Goal: Task Accomplishment & Management: Manage account settings

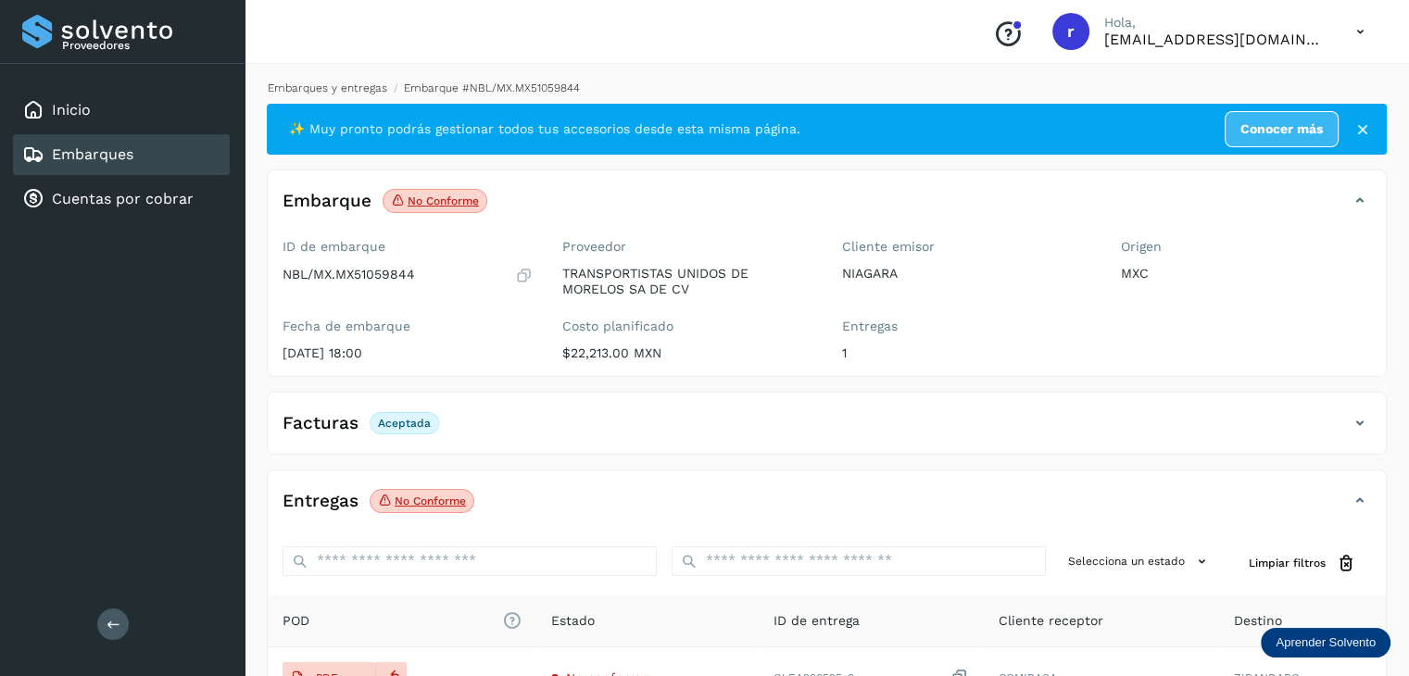
click at [352, 88] on link "Embarques y entregas" at bounding box center [328, 88] width 120 height 13
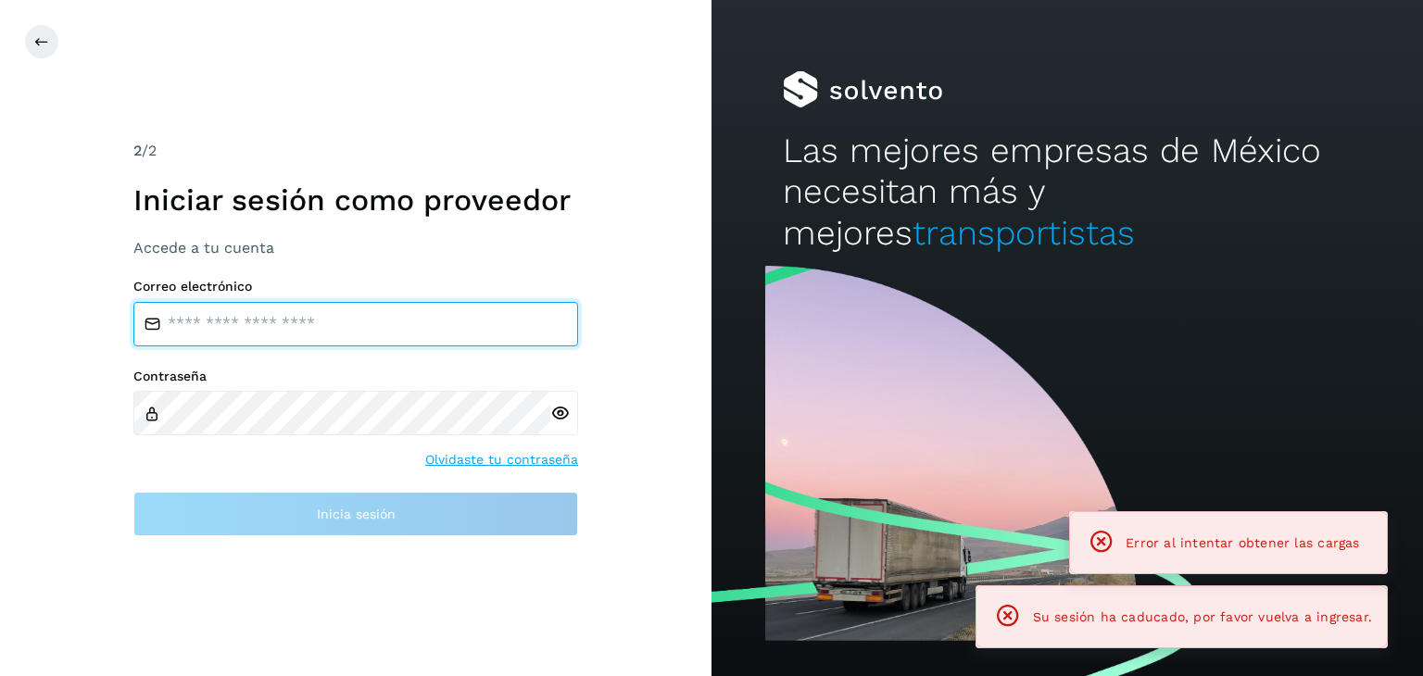
click at [333, 323] on input "email" at bounding box center [355, 324] width 445 height 44
type input "**********"
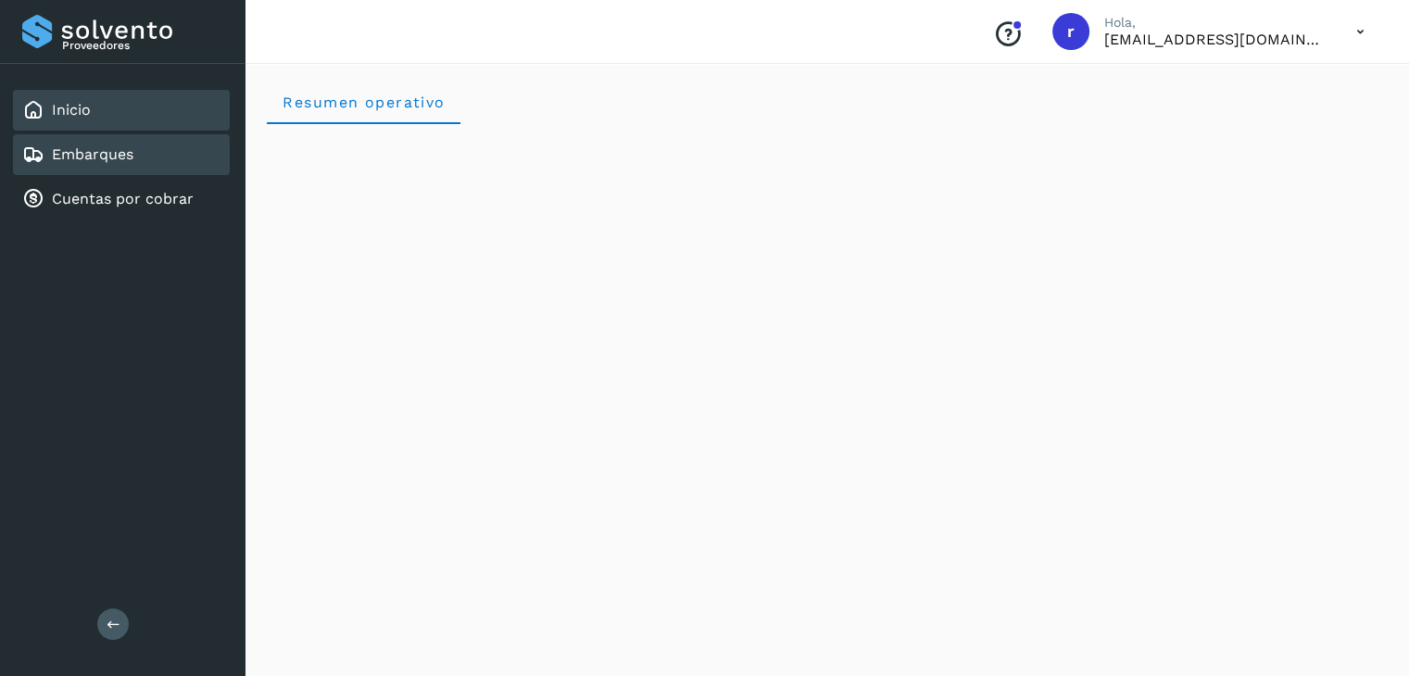
click at [148, 147] on div "Embarques" at bounding box center [121, 154] width 217 height 41
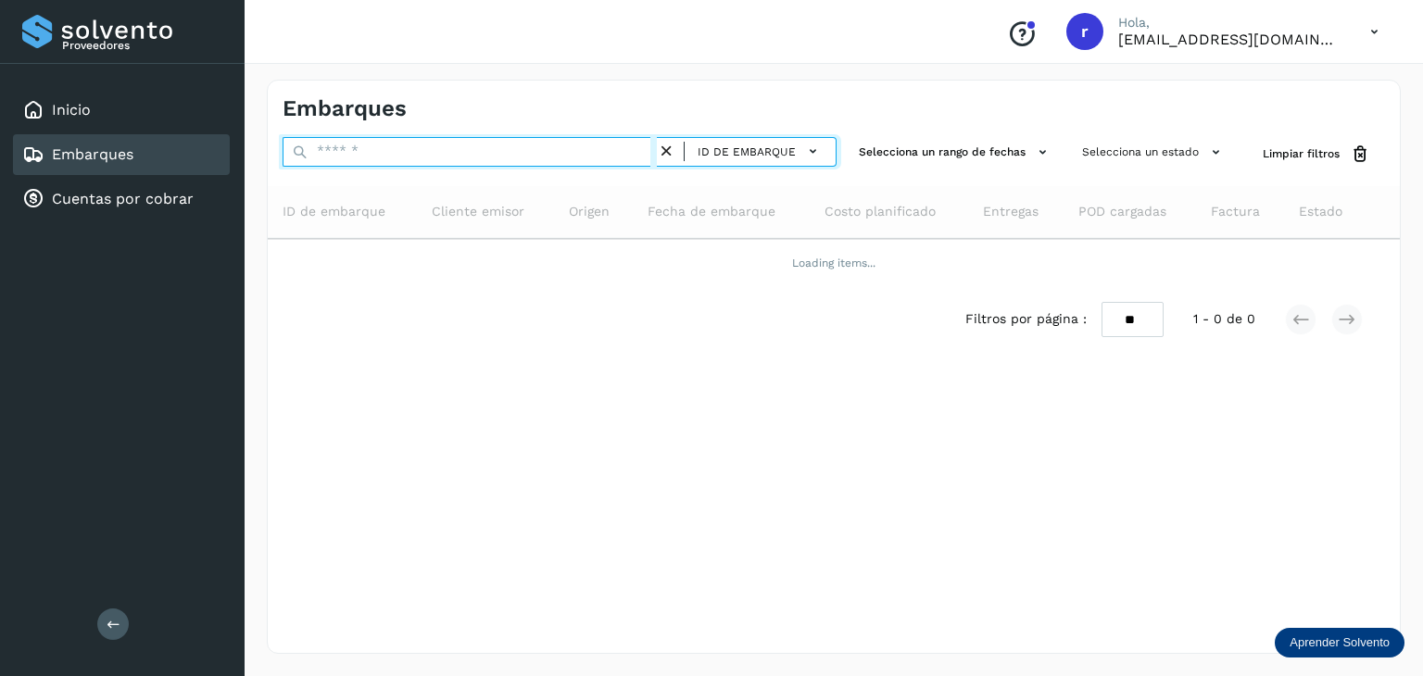
click at [360, 161] on input "text" at bounding box center [470, 152] width 374 height 30
paste input "**********"
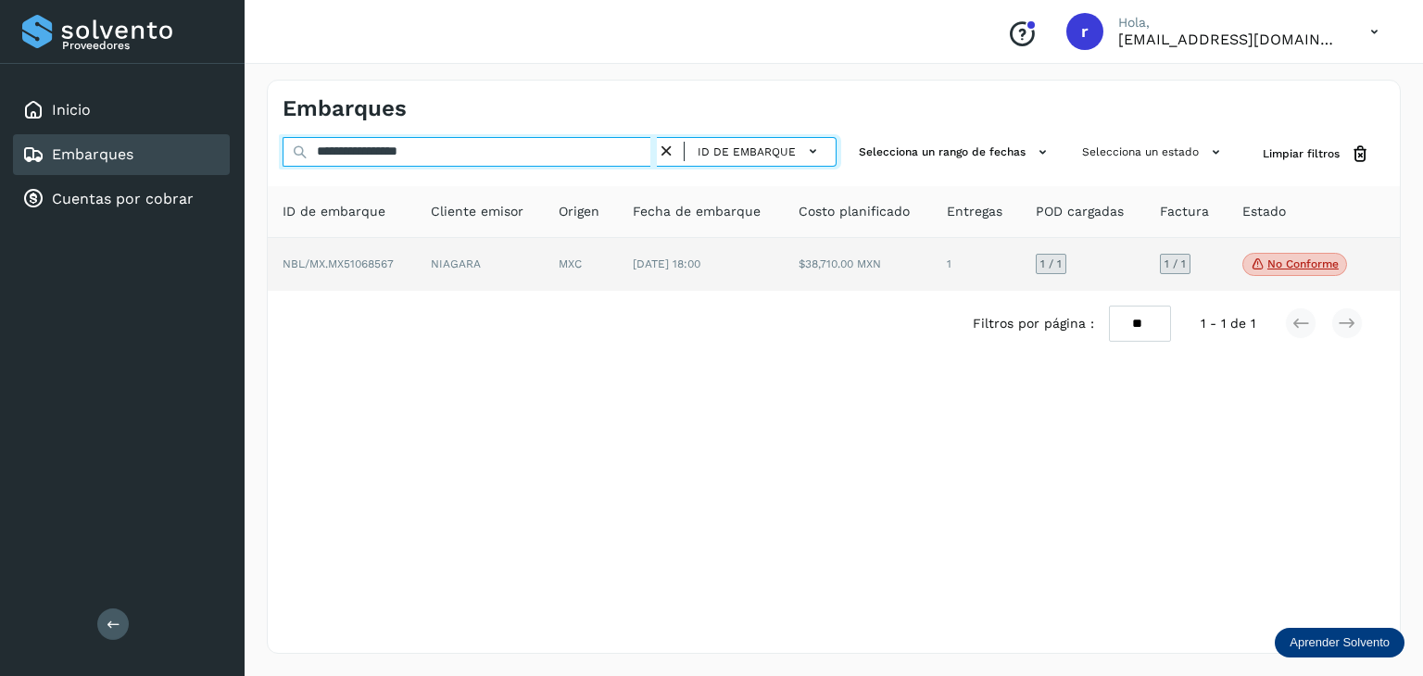
type input "**********"
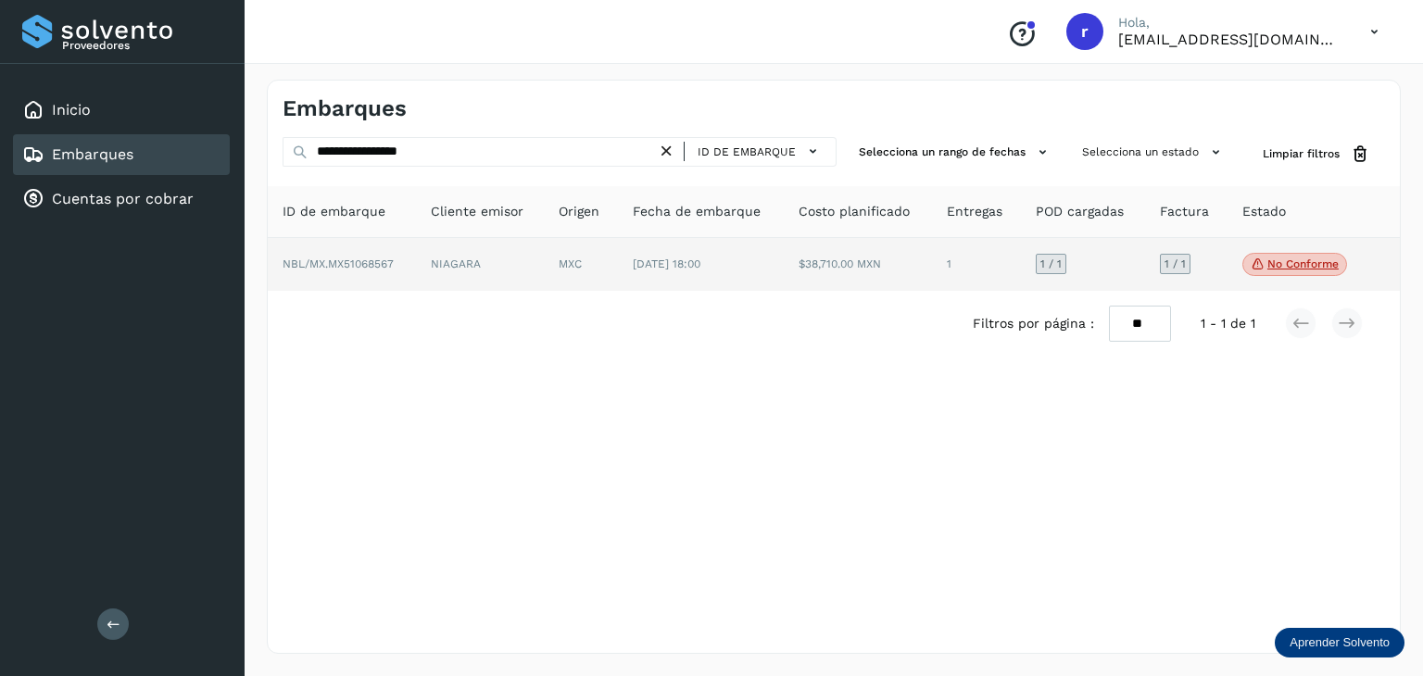
click at [369, 258] on span "NBL/MX.MX51068567" at bounding box center [338, 264] width 111 height 13
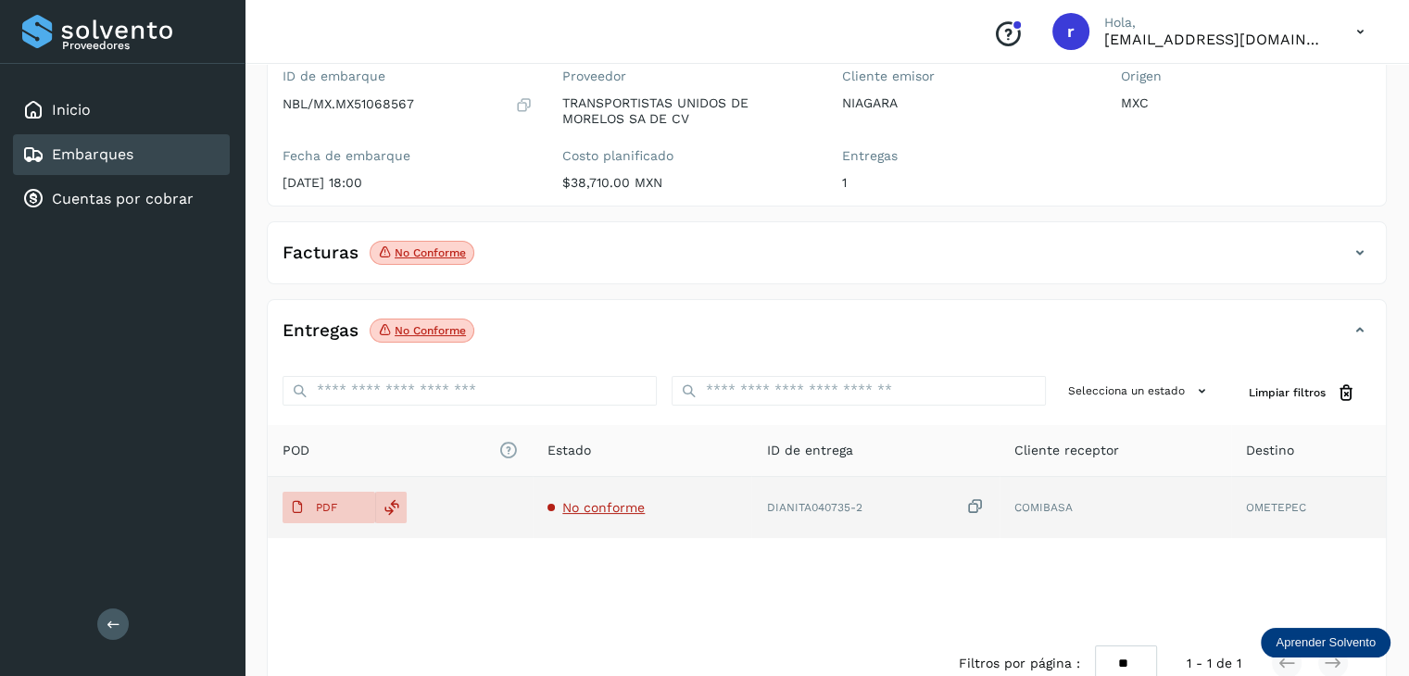
scroll to position [212, 0]
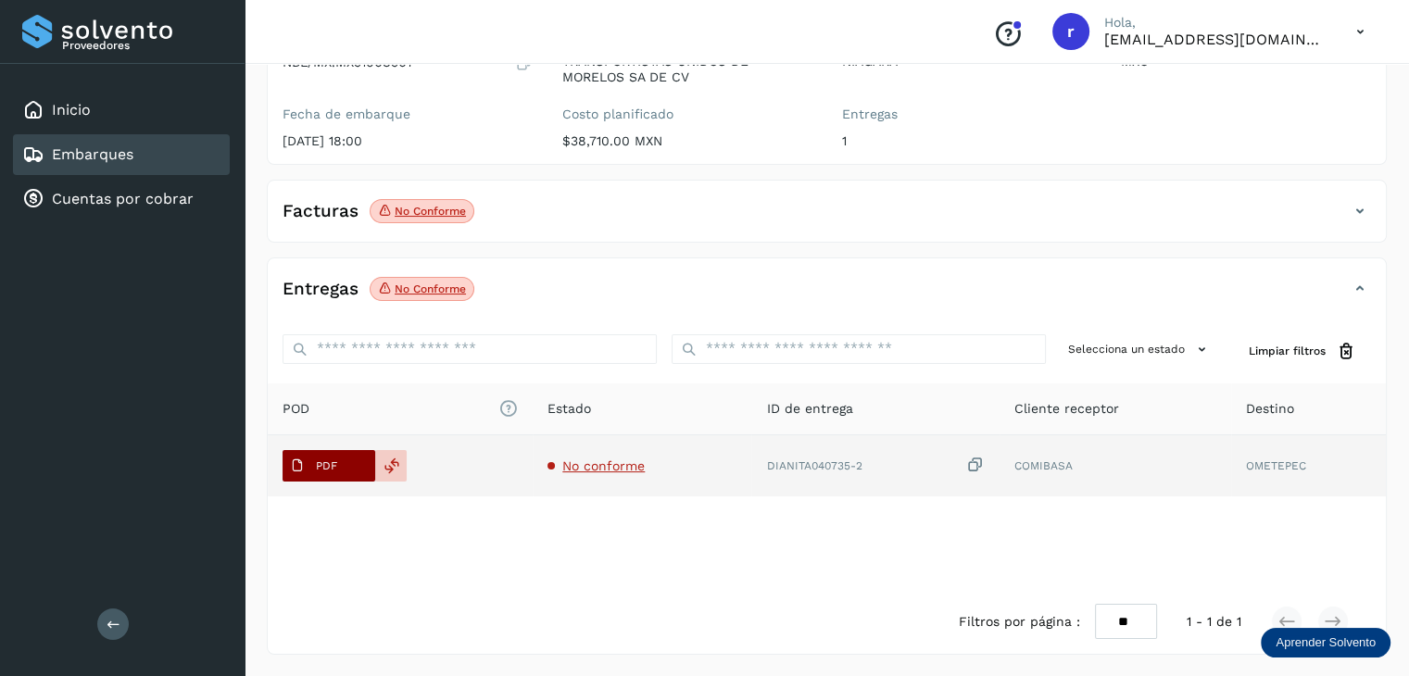
click at [341, 460] on span "PDF" at bounding box center [314, 466] width 62 height 30
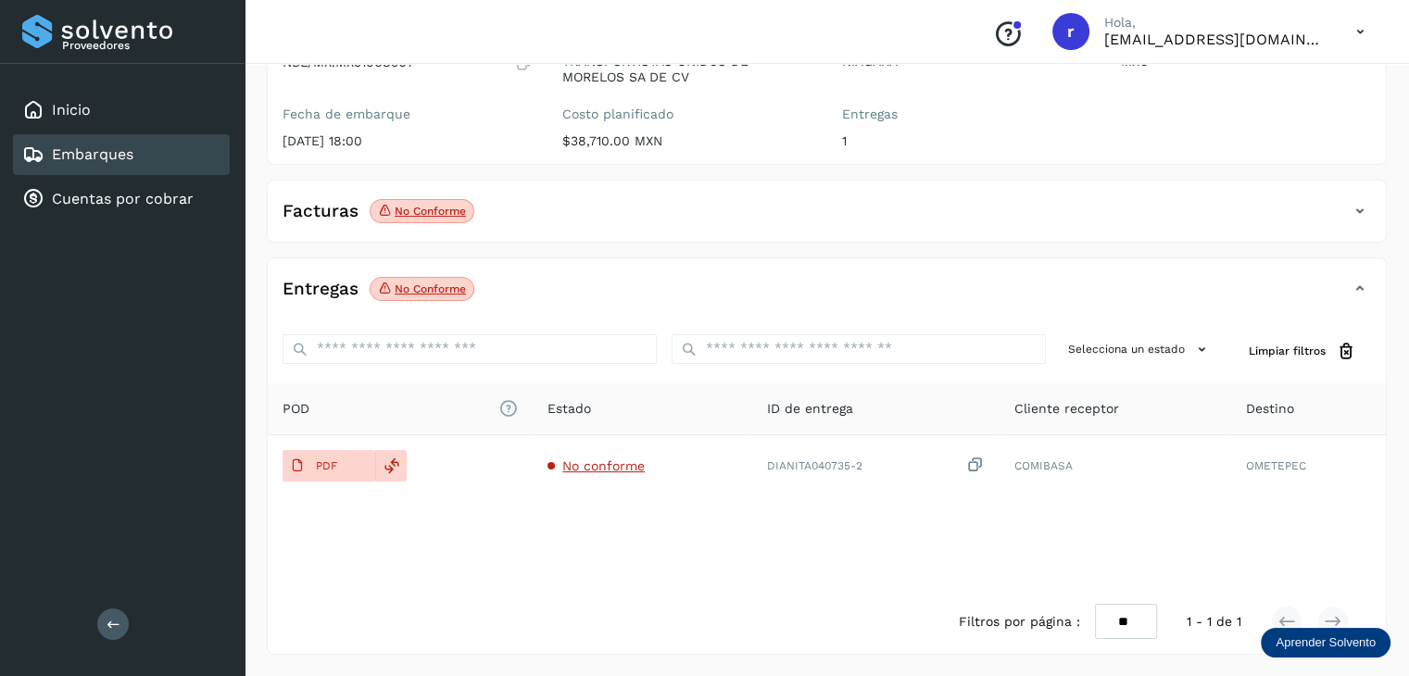
scroll to position [0, 0]
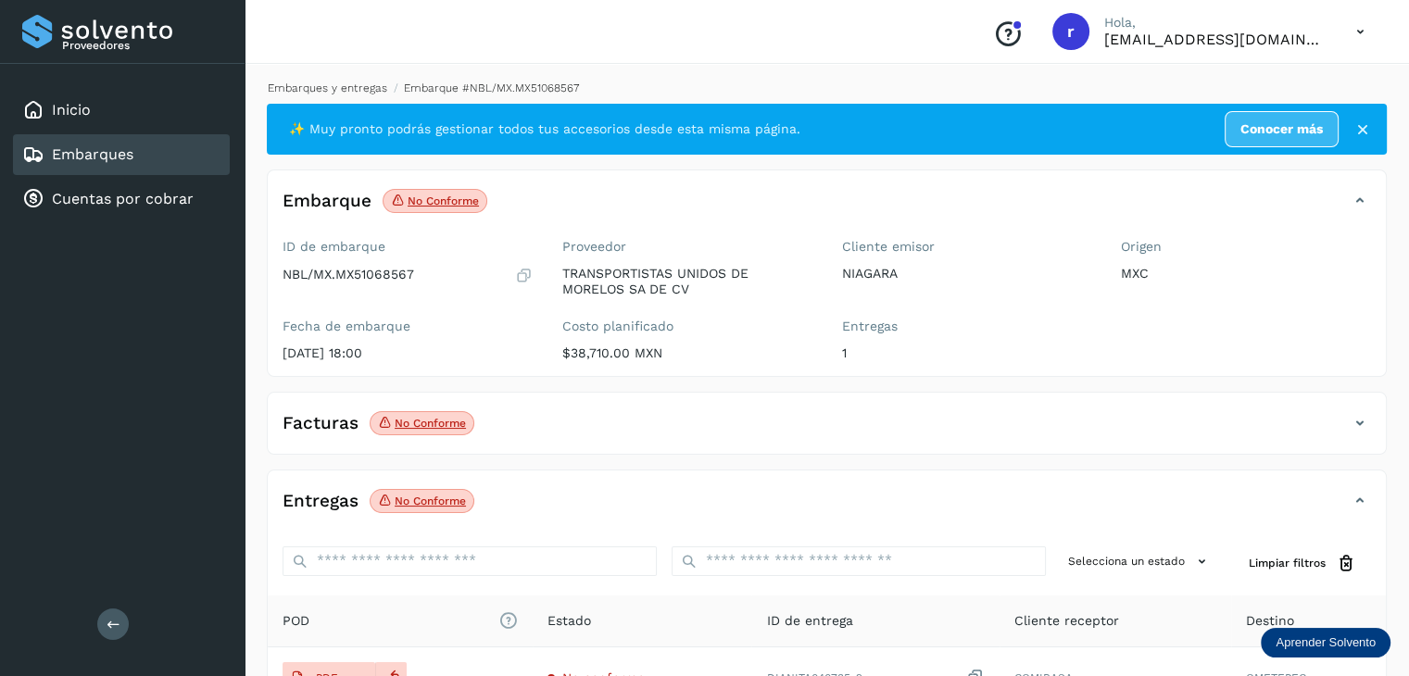
click at [363, 92] on link "Embarques y entregas" at bounding box center [328, 88] width 120 height 13
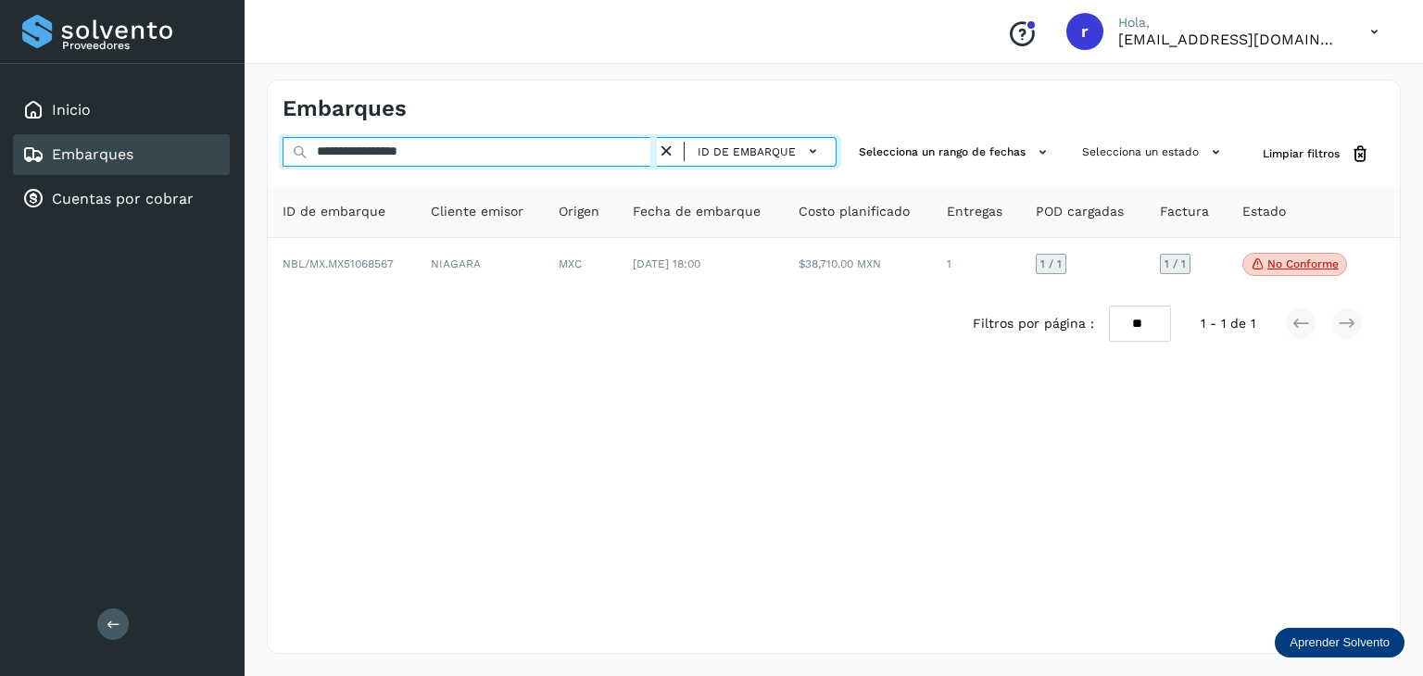
drag, startPoint x: 427, startPoint y: 155, endPoint x: 244, endPoint y: 160, distance: 183.5
click at [244, 160] on div "**********" at bounding box center [711, 338] width 1423 height 676
paste input "text"
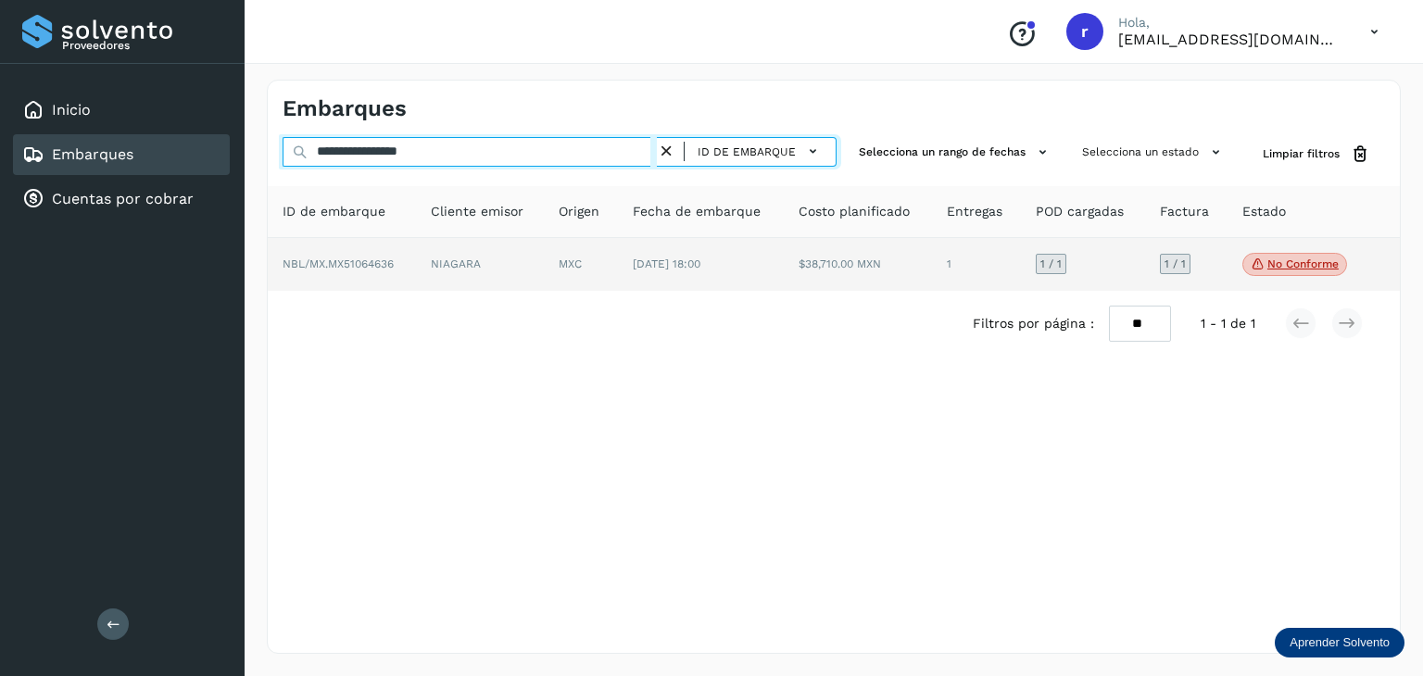
type input "**********"
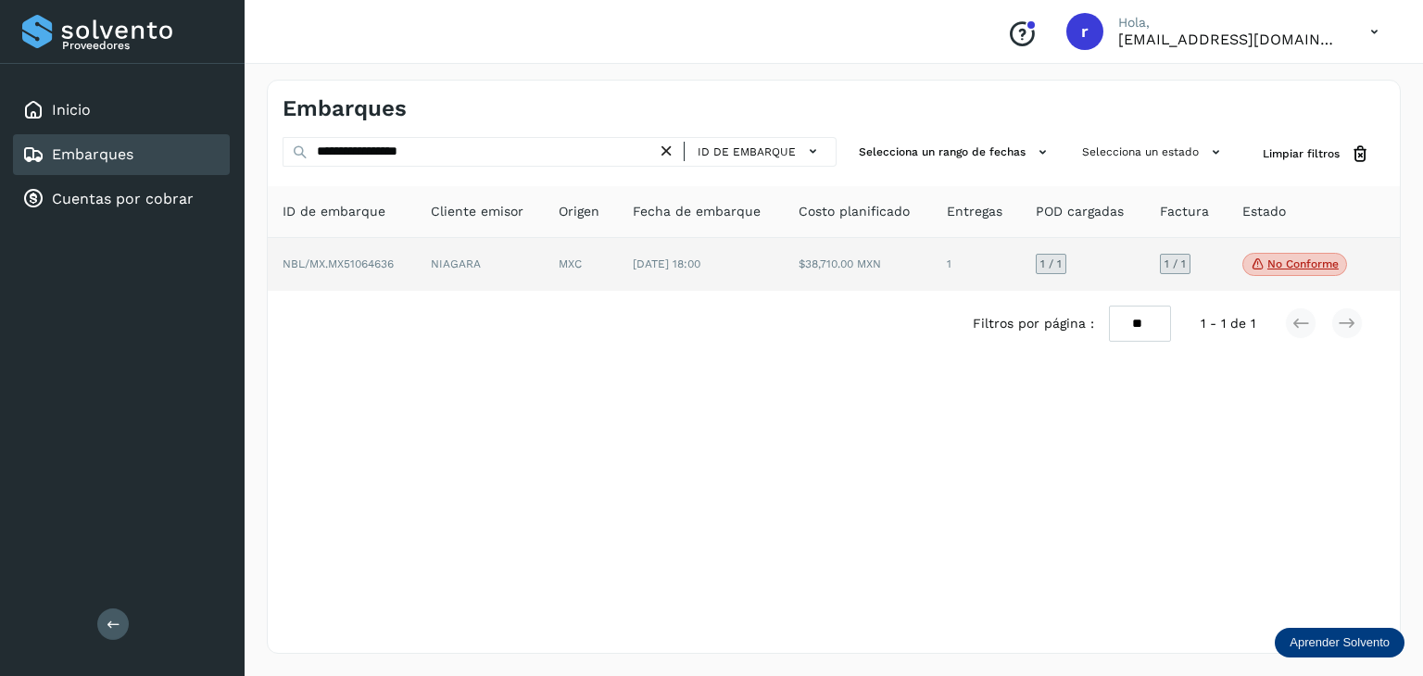
click at [374, 262] on span "NBL/MX.MX51064636" at bounding box center [338, 264] width 111 height 13
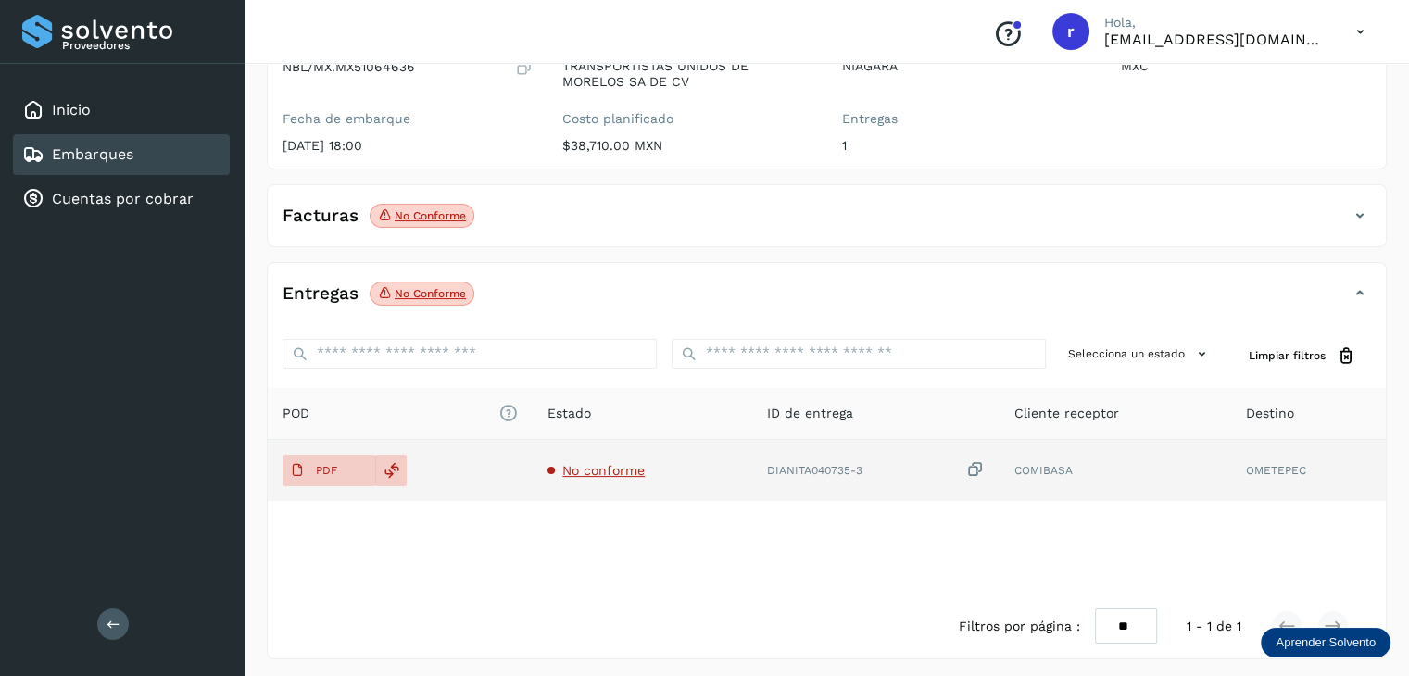
scroll to position [212, 0]
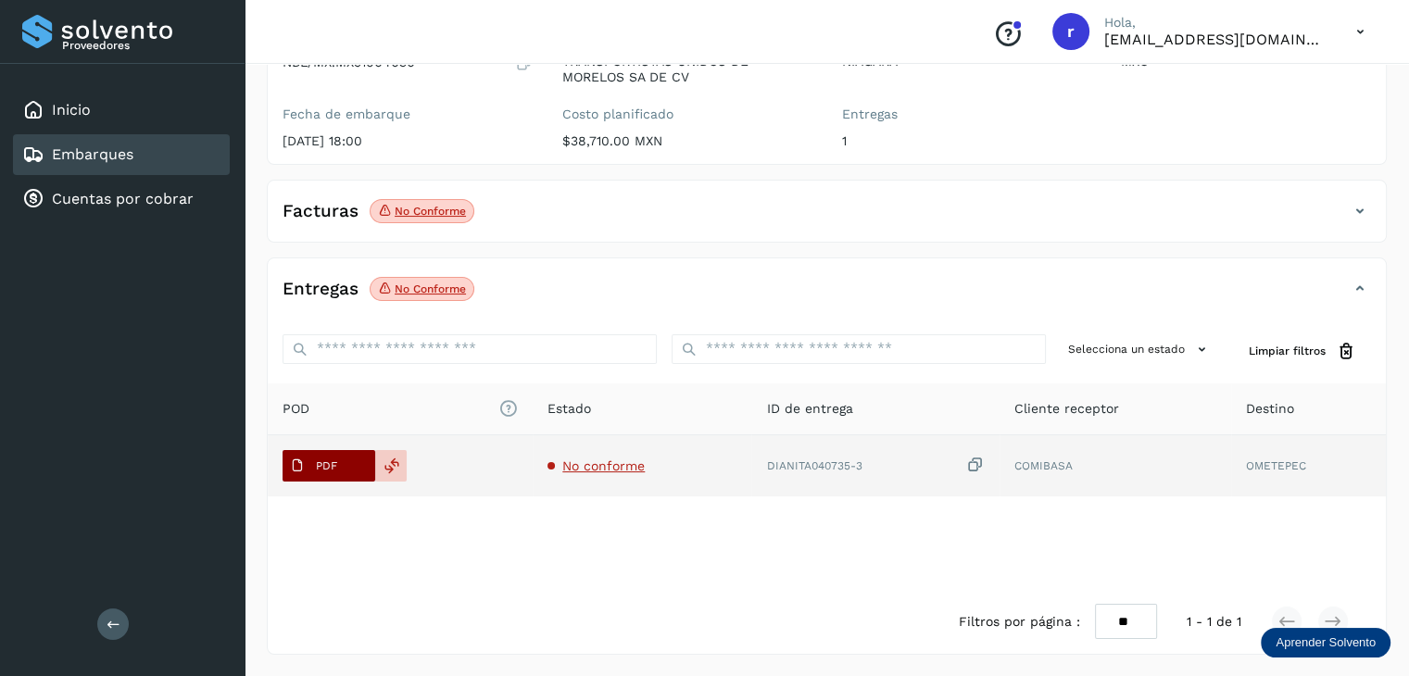
click at [340, 468] on span "PDF" at bounding box center [314, 466] width 62 height 30
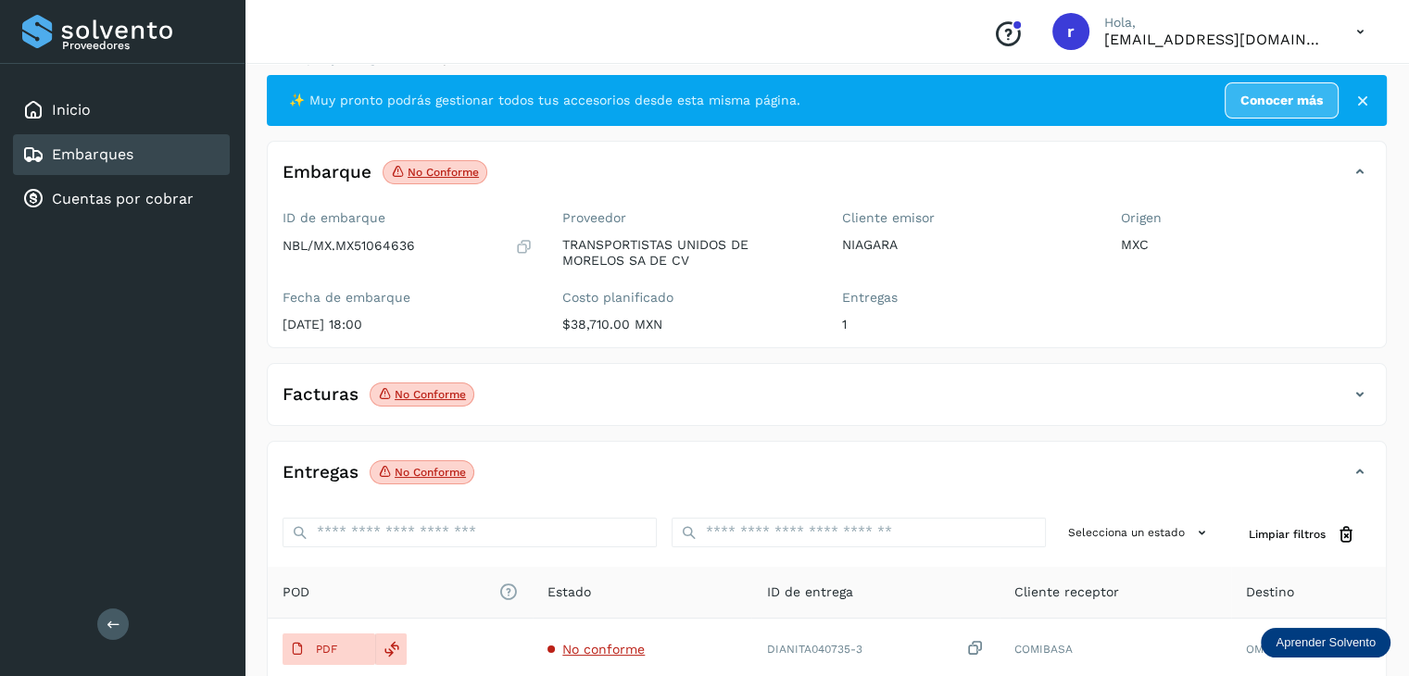
scroll to position [0, 0]
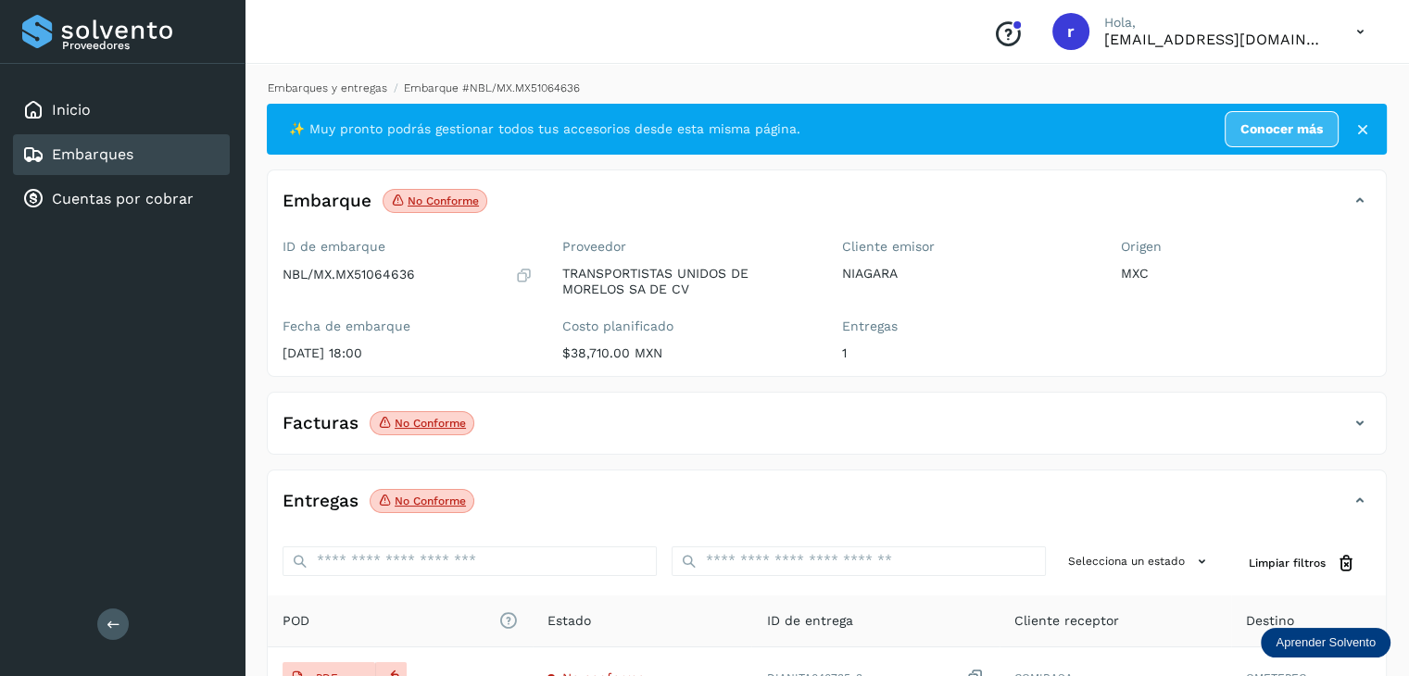
click at [344, 90] on link "Embarques y entregas" at bounding box center [328, 88] width 120 height 13
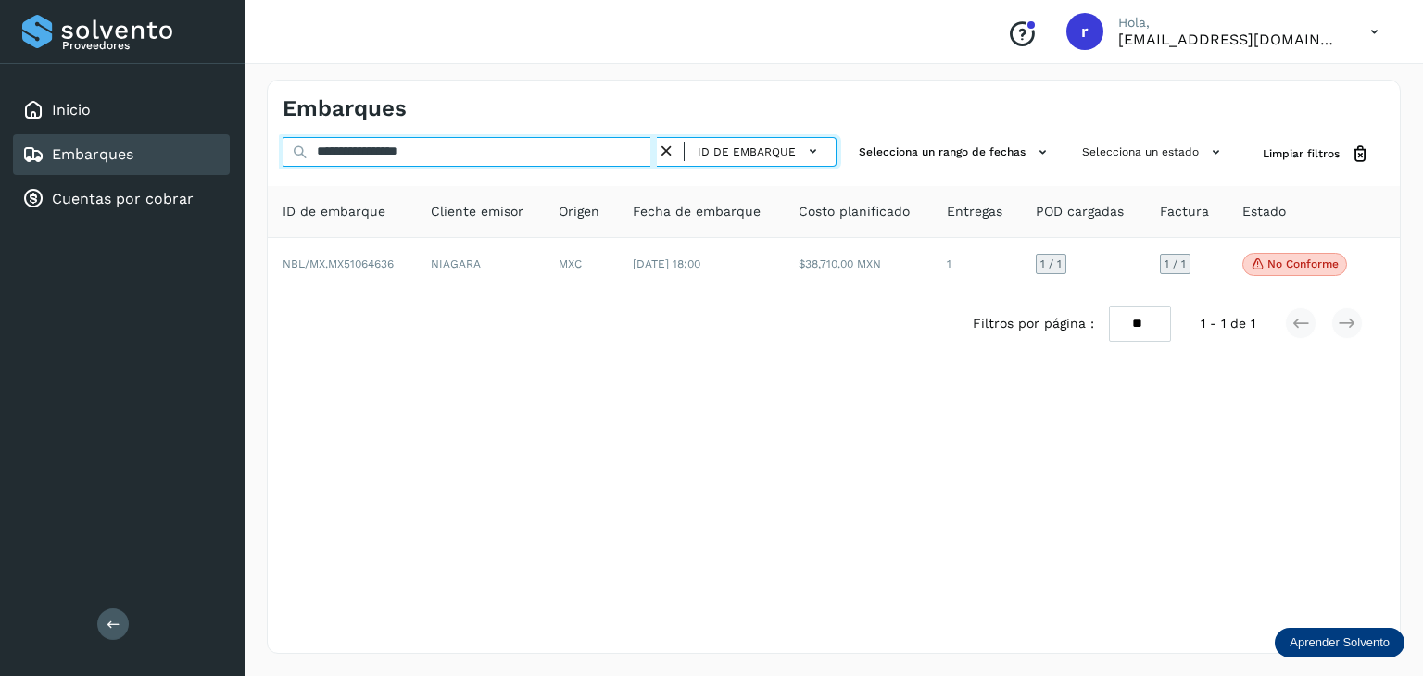
drag, startPoint x: 471, startPoint y: 149, endPoint x: 254, endPoint y: 149, distance: 216.8
click at [254, 149] on div "**********" at bounding box center [834, 366] width 1179 height 619
paste input "text"
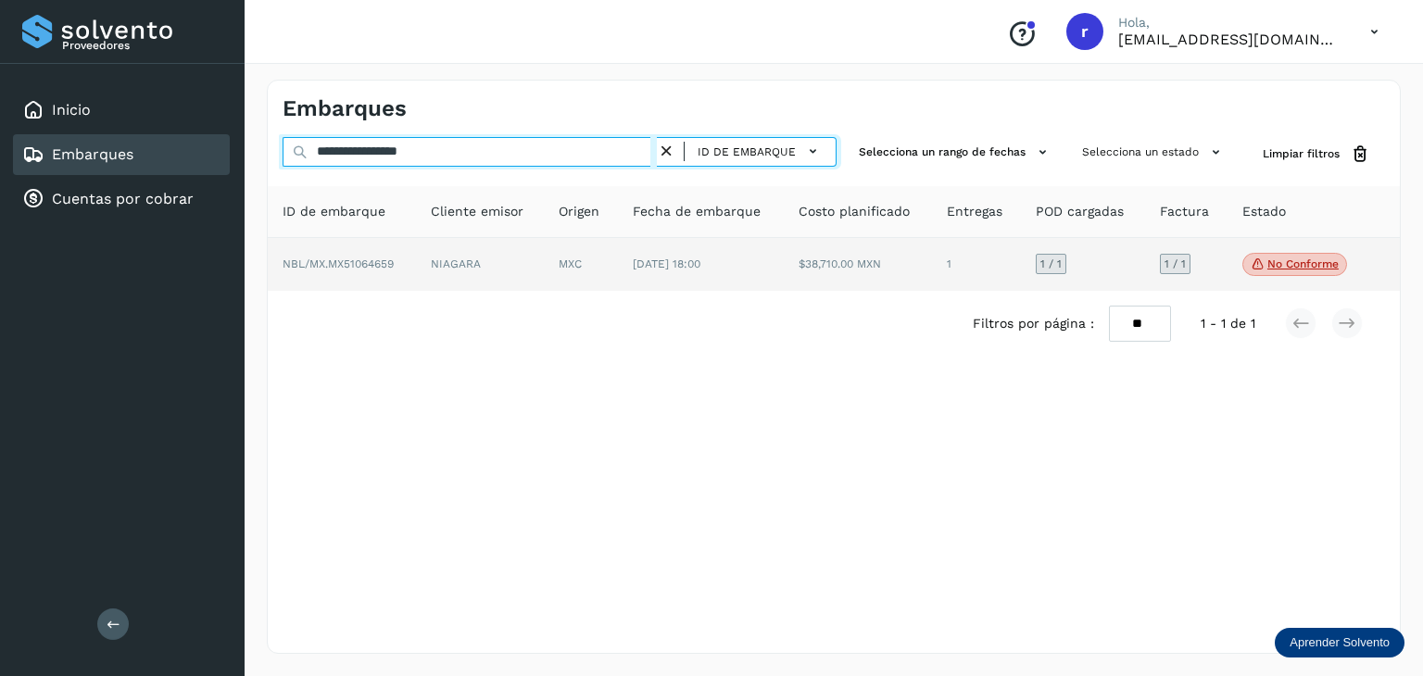
type input "**********"
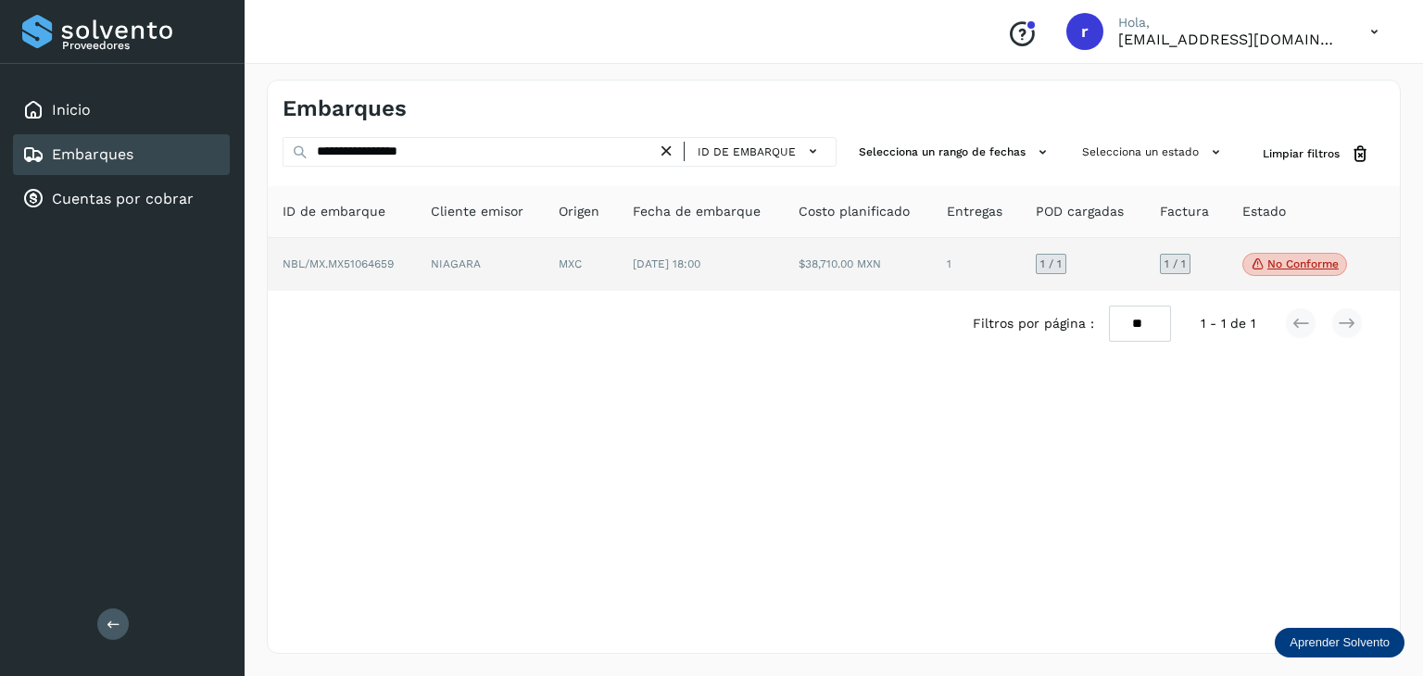
click at [394, 258] on span "NBL/MX.MX51064659" at bounding box center [338, 264] width 111 height 13
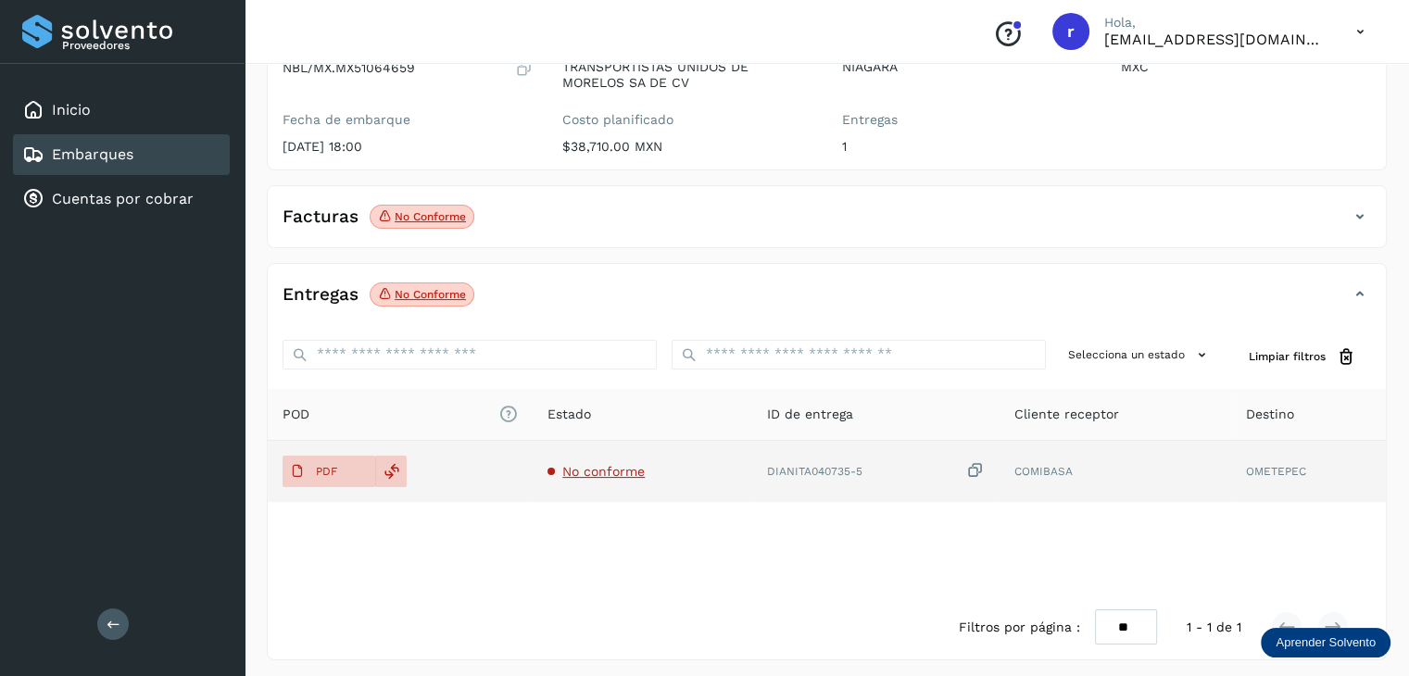
scroll to position [212, 0]
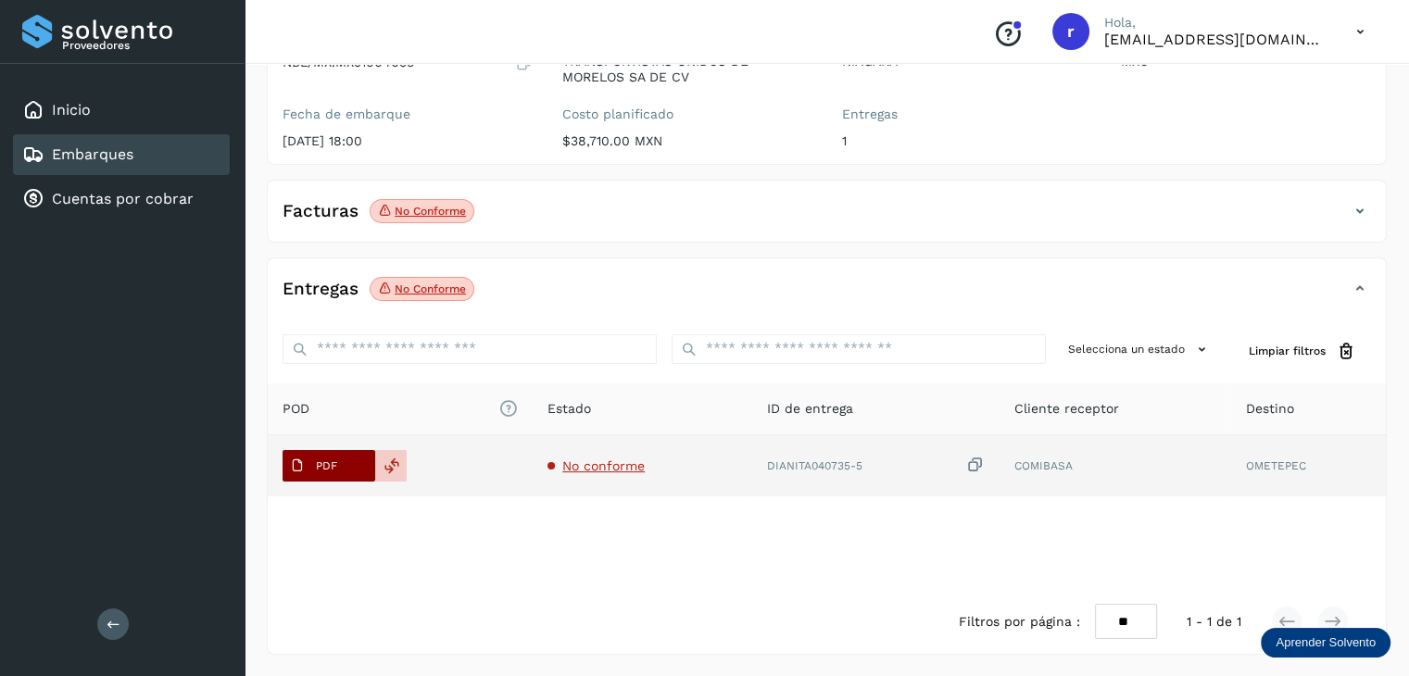
click at [322, 472] on span "PDF" at bounding box center [314, 466] width 62 height 30
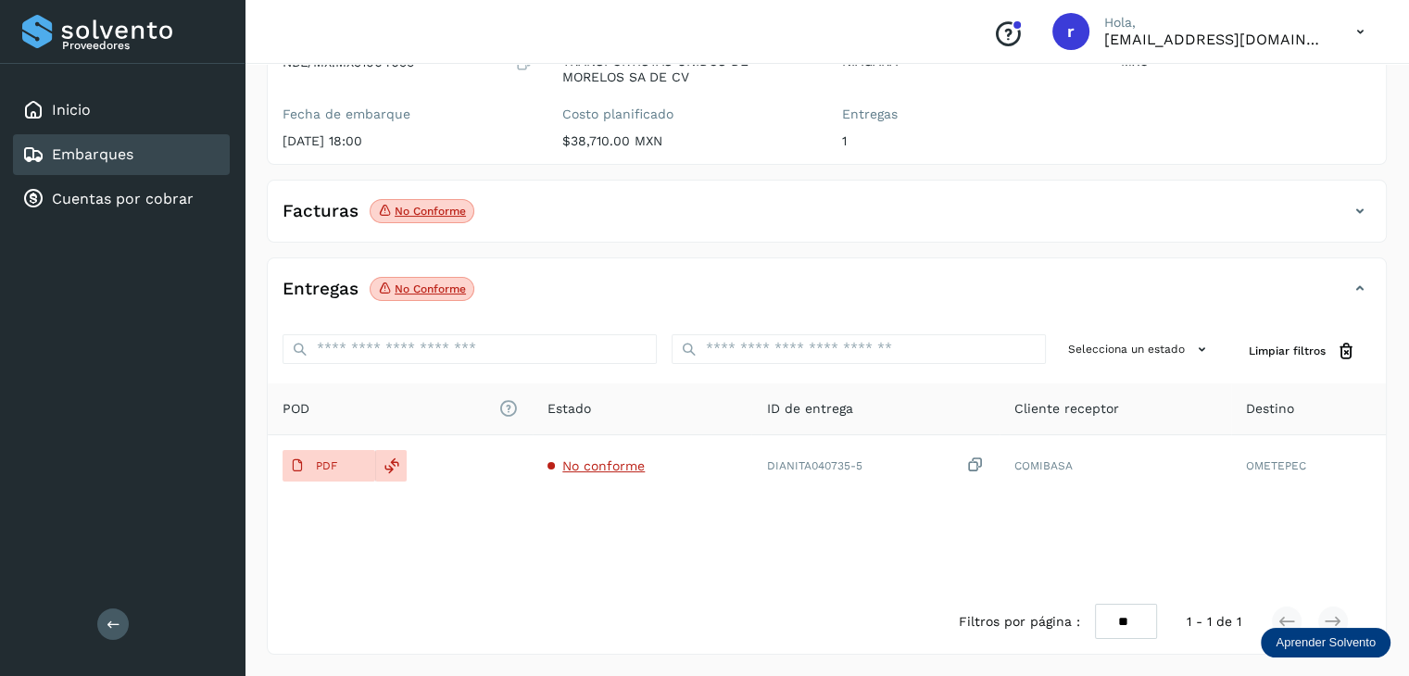
click at [492, 201] on div "Facturas No conforme" at bounding box center [808, 212] width 1081 height 32
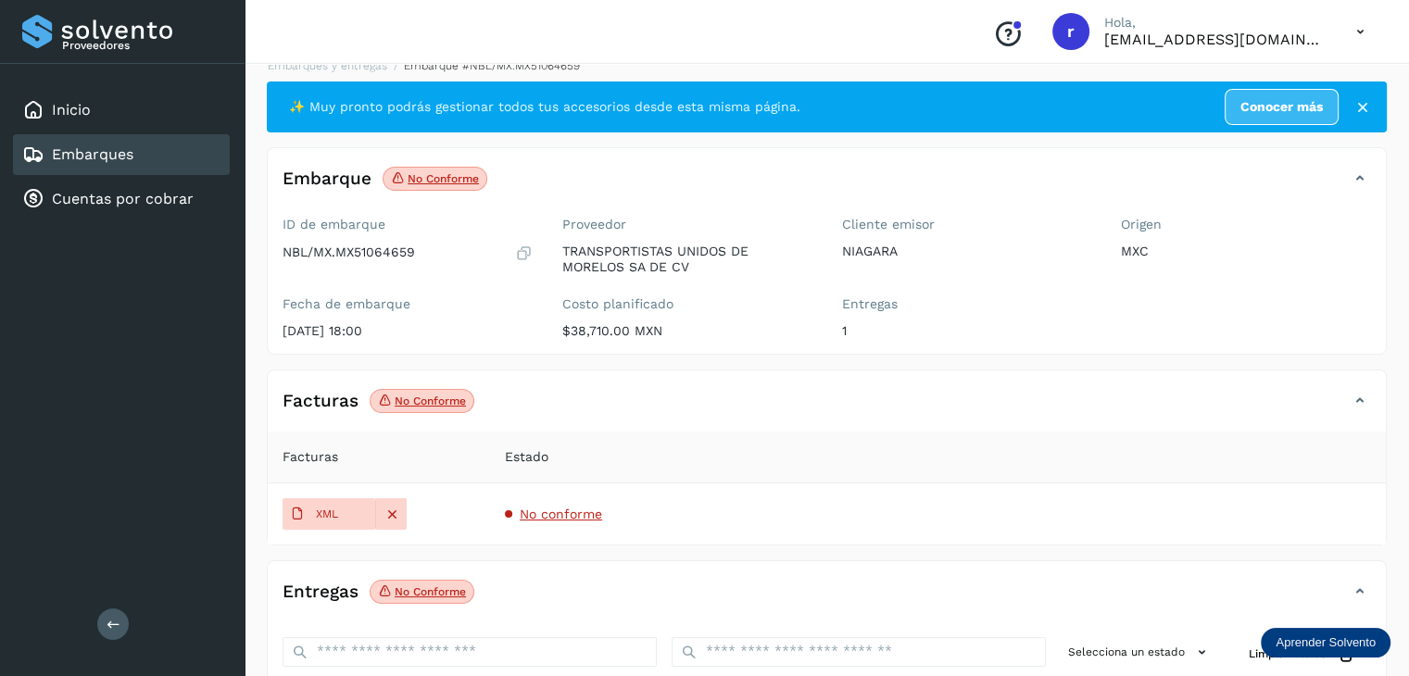
scroll to position [0, 0]
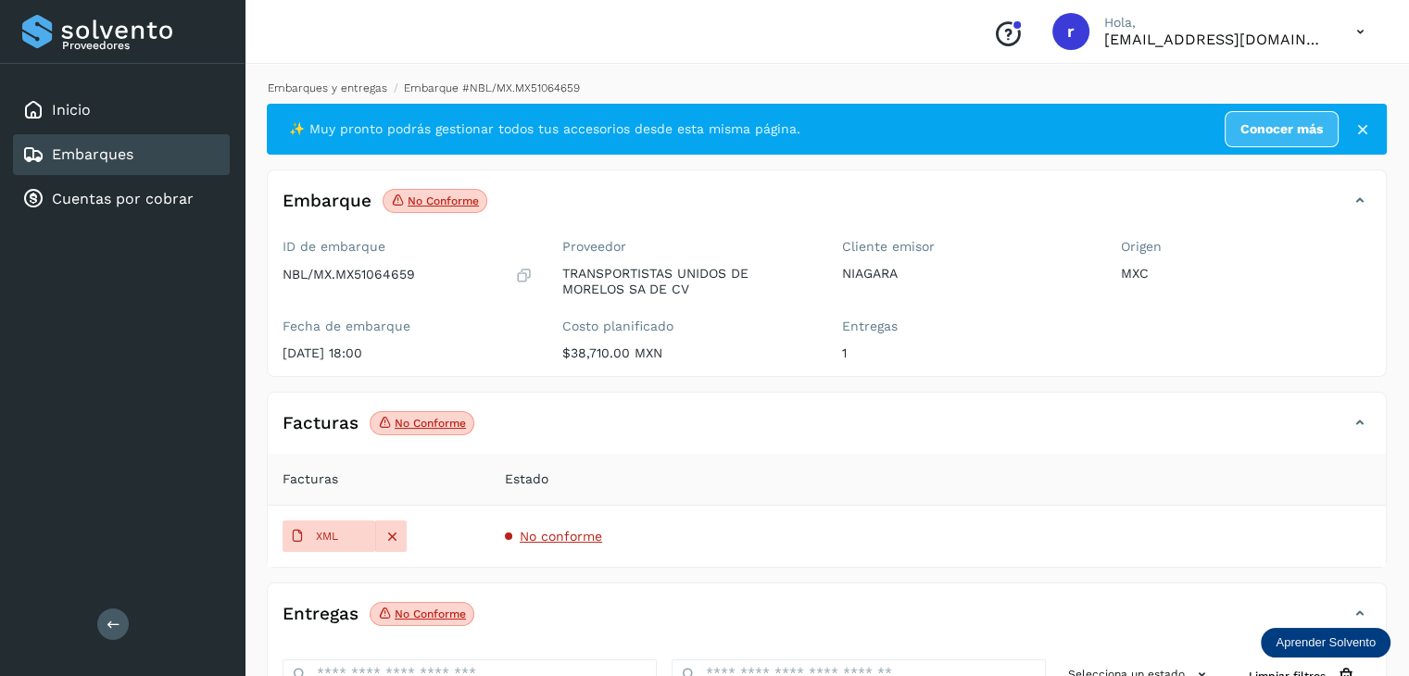
click at [359, 90] on link "Embarques y entregas" at bounding box center [328, 88] width 120 height 13
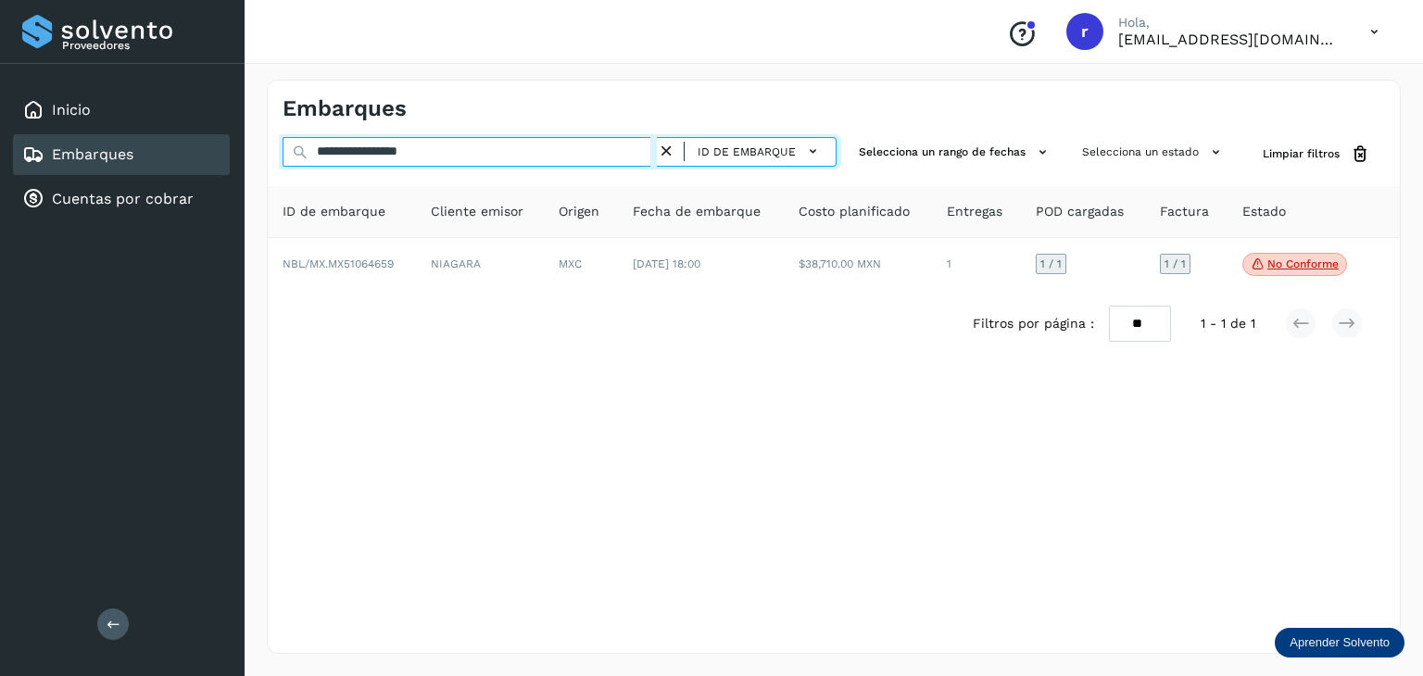
drag, startPoint x: 471, startPoint y: 158, endPoint x: 261, endPoint y: 160, distance: 209.4
click at [262, 160] on div "**********" at bounding box center [834, 366] width 1179 height 619
paste input "text"
drag, startPoint x: 347, startPoint y: 149, endPoint x: 458, endPoint y: 154, distance: 110.4
click at [458, 154] on input "**********" at bounding box center [470, 152] width 374 height 30
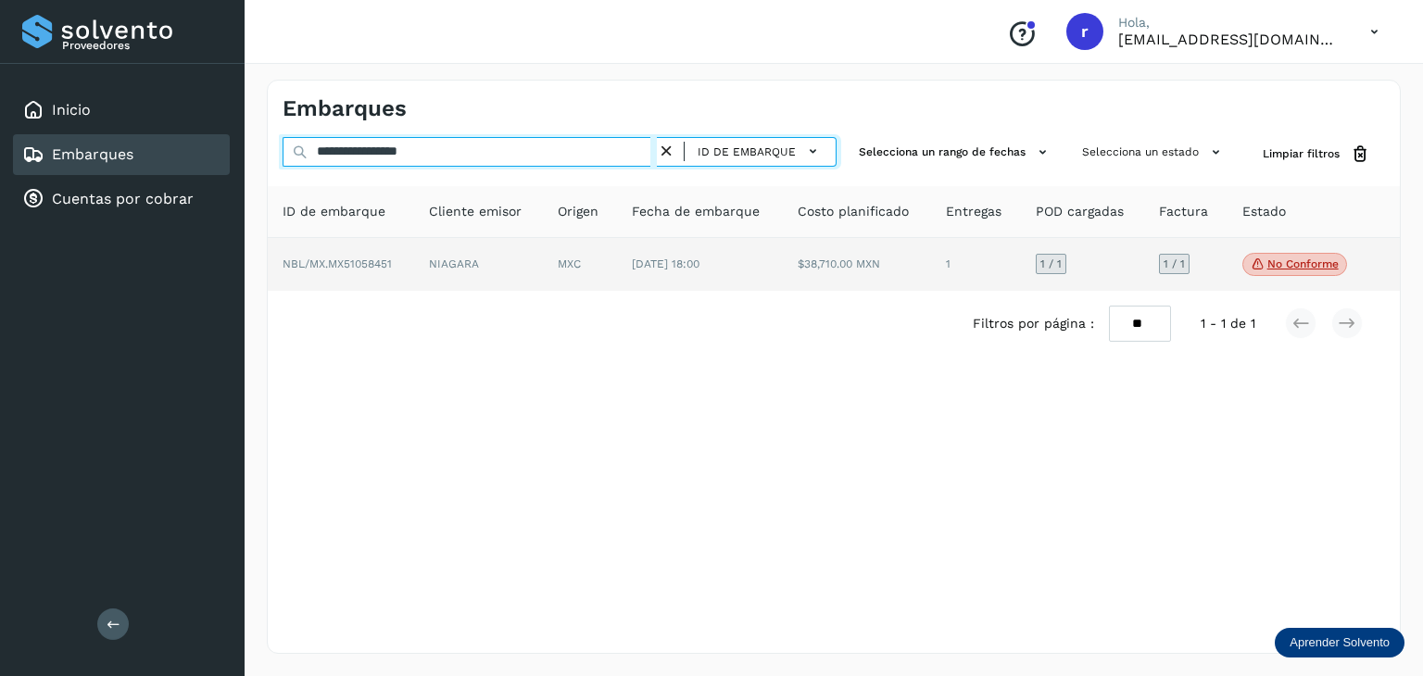
type input "**********"
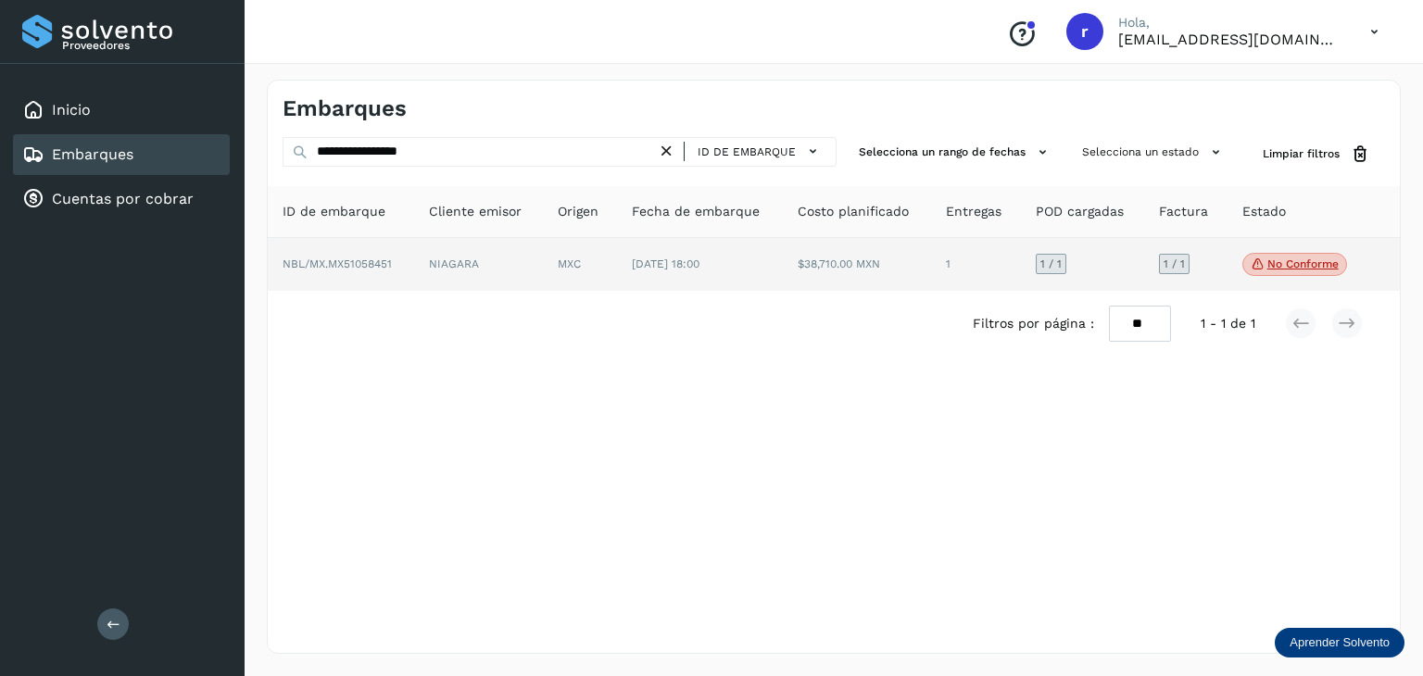
click at [414, 255] on td "NBL/MX.MX51058451" at bounding box center [478, 265] width 129 height 54
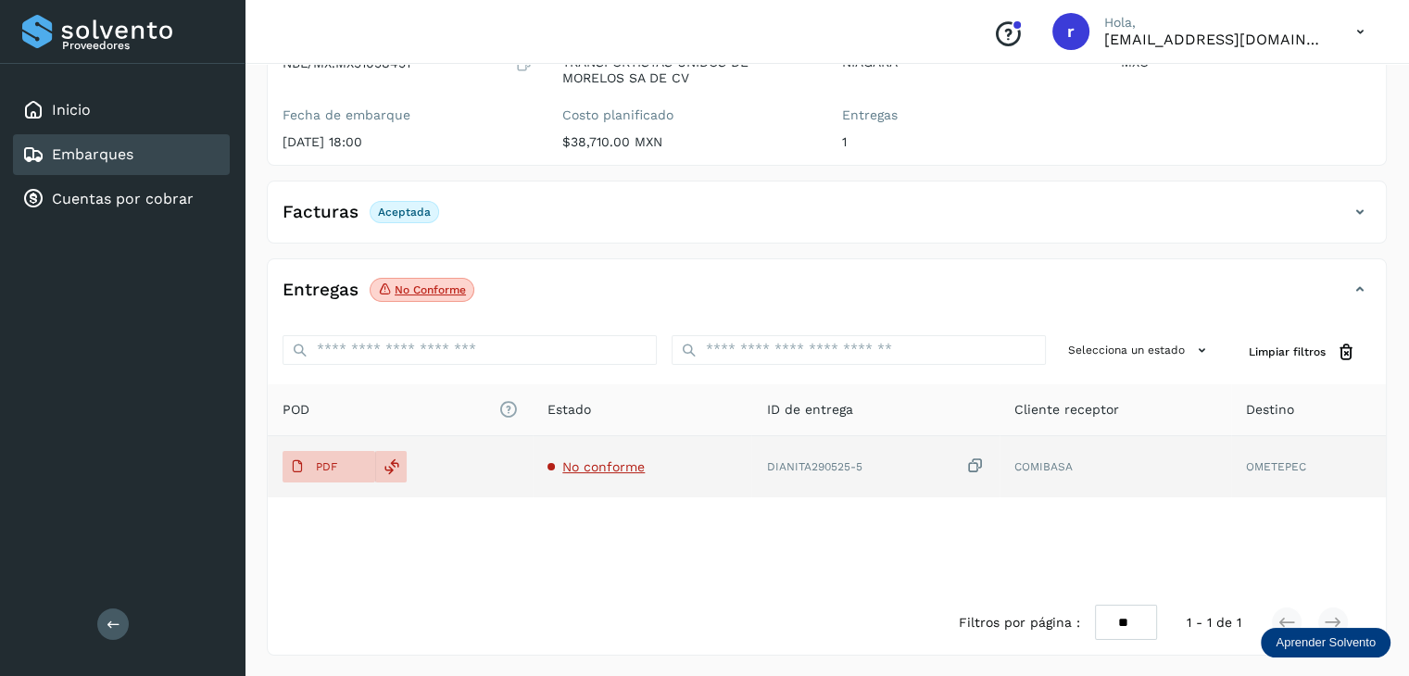
scroll to position [212, 0]
click at [330, 461] on p "PDF" at bounding box center [326, 466] width 21 height 13
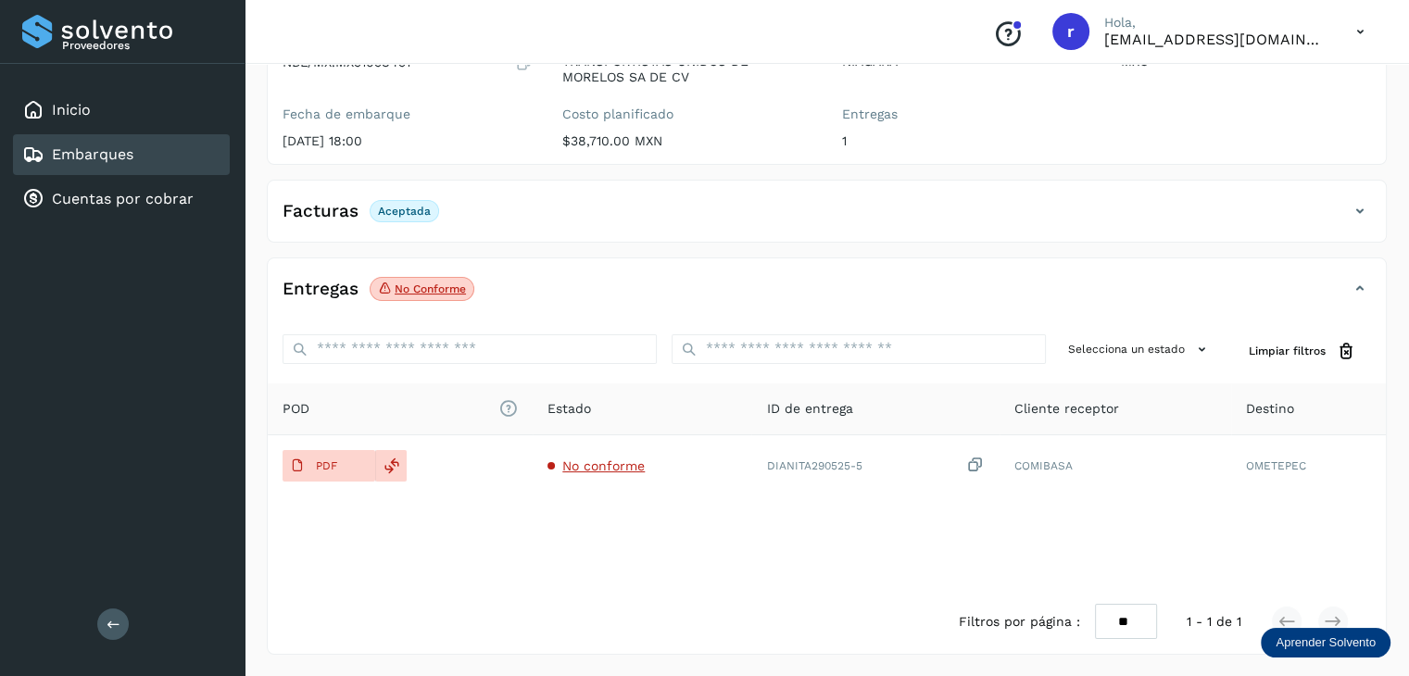
click at [482, 186] on div "Facturas Aceptada Facturas Estado XML Aceptada" at bounding box center [827, 211] width 1120 height 63
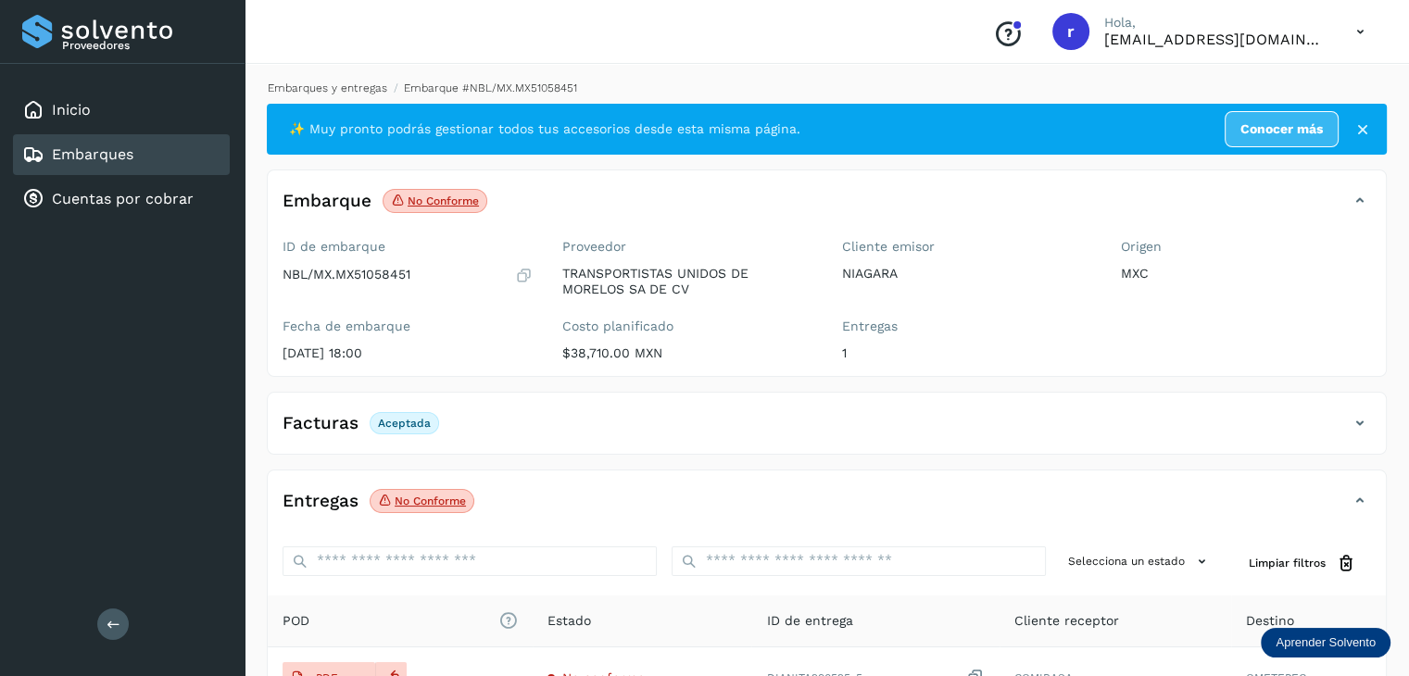
click at [355, 88] on link "Embarques y entregas" at bounding box center [328, 88] width 120 height 13
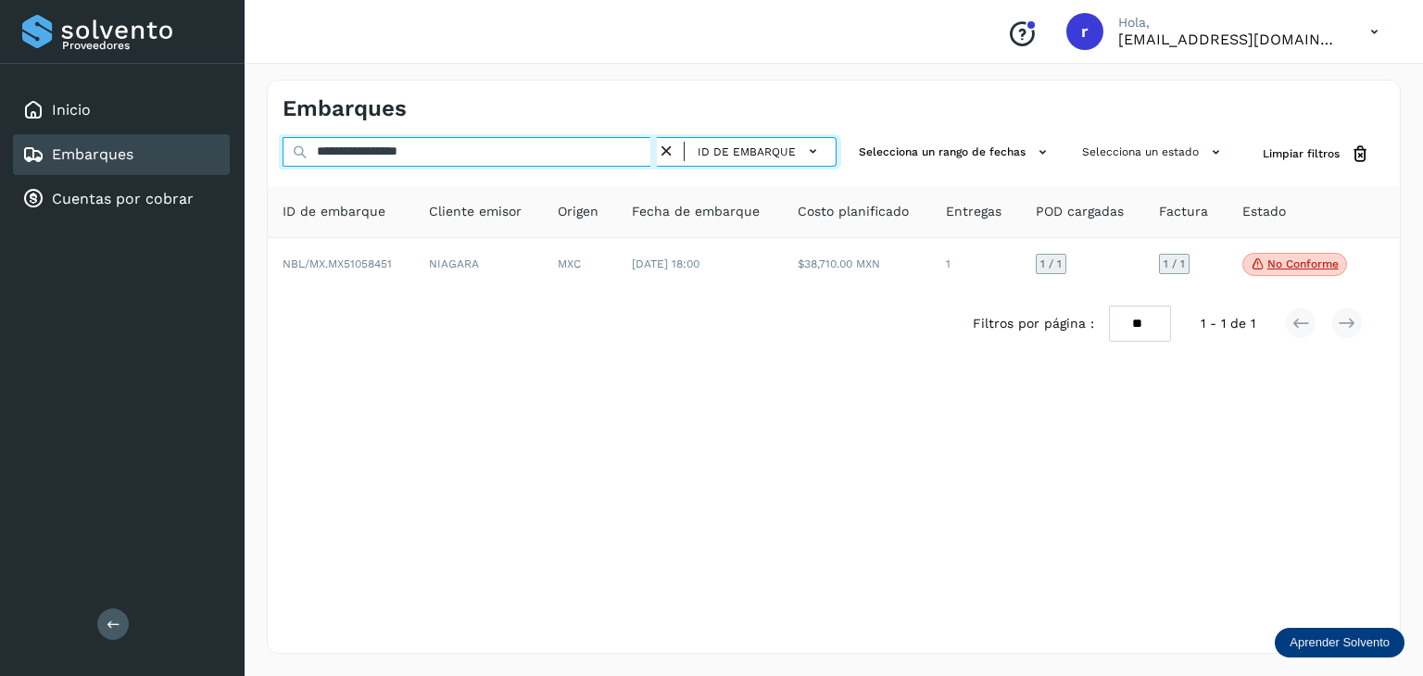
drag, startPoint x: 522, startPoint y: 163, endPoint x: 495, endPoint y: 157, distance: 27.6
click at [522, 163] on input "**********" at bounding box center [470, 152] width 374 height 30
drag, startPoint x: 483, startPoint y: 153, endPoint x: 300, endPoint y: 158, distance: 182.6
click at [300, 158] on div "**********" at bounding box center [560, 154] width 554 height 34
paste input "text"
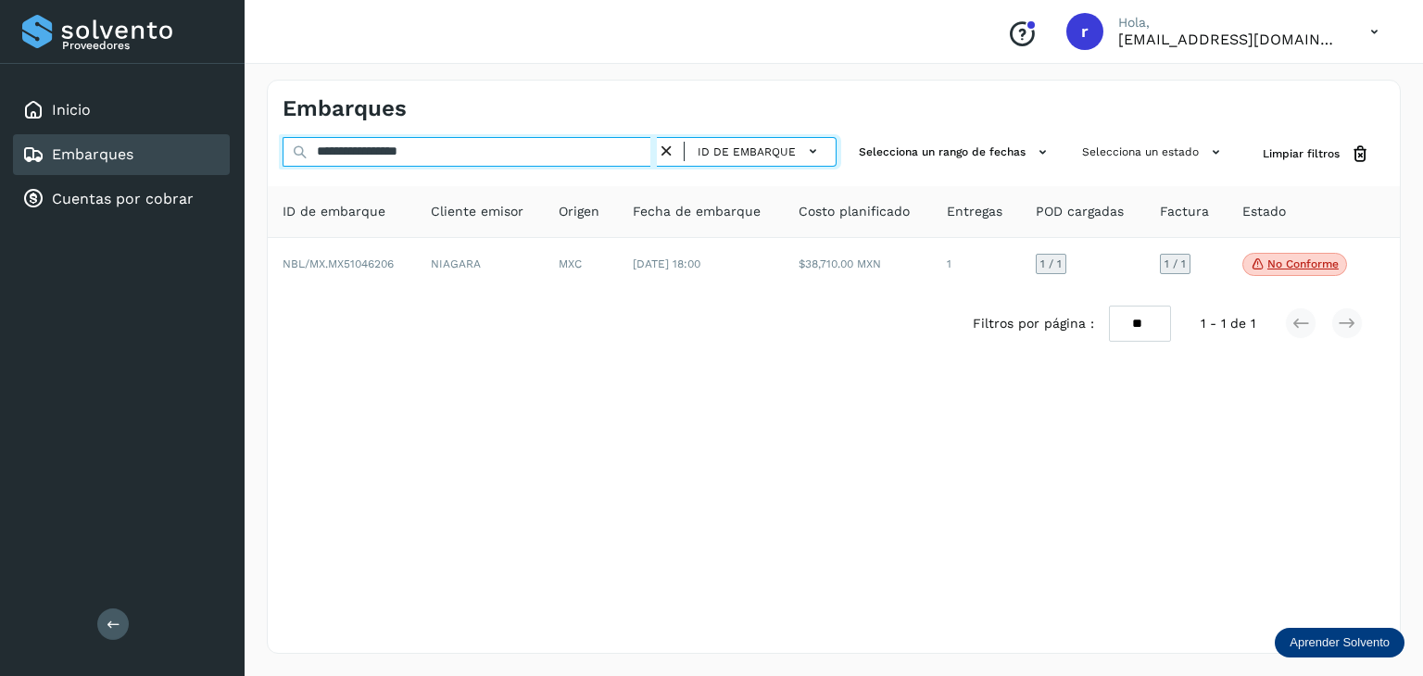
drag, startPoint x: 372, startPoint y: 151, endPoint x: 488, endPoint y: 157, distance: 116.0
click at [488, 157] on input "**********" at bounding box center [470, 152] width 374 height 30
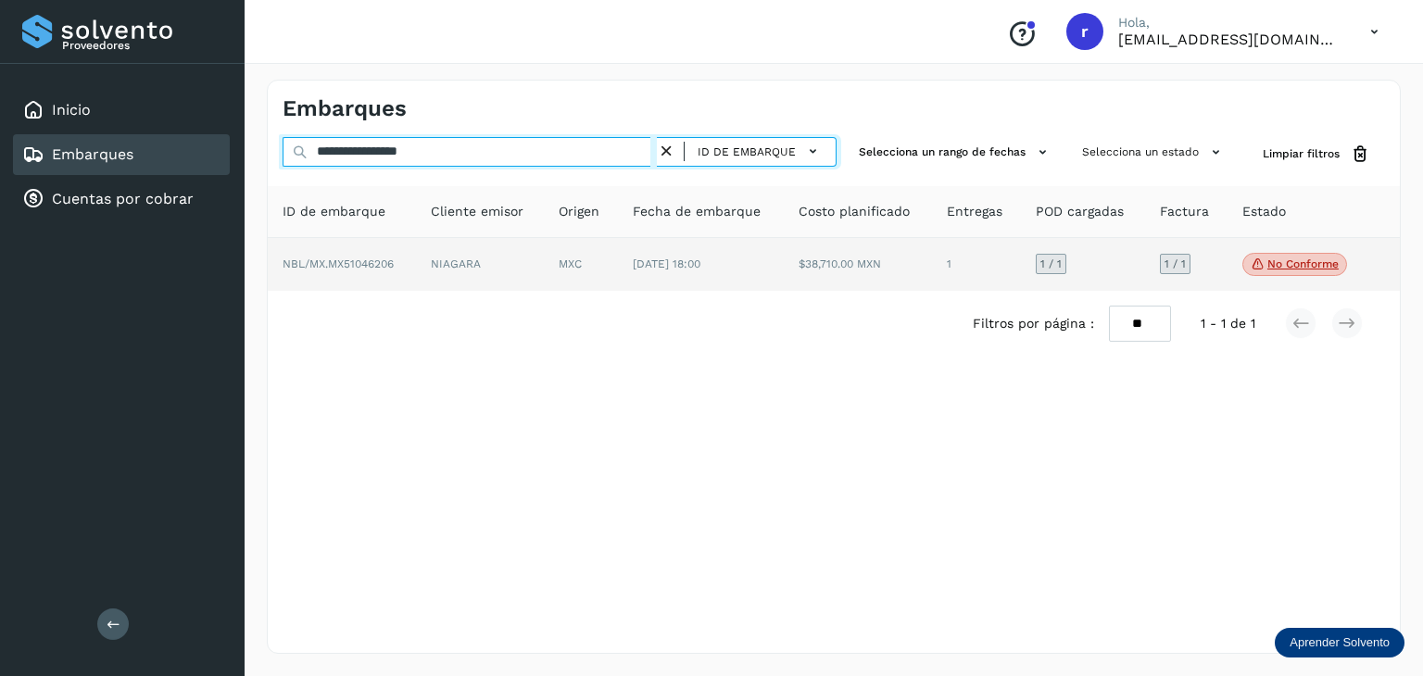
type input "**********"
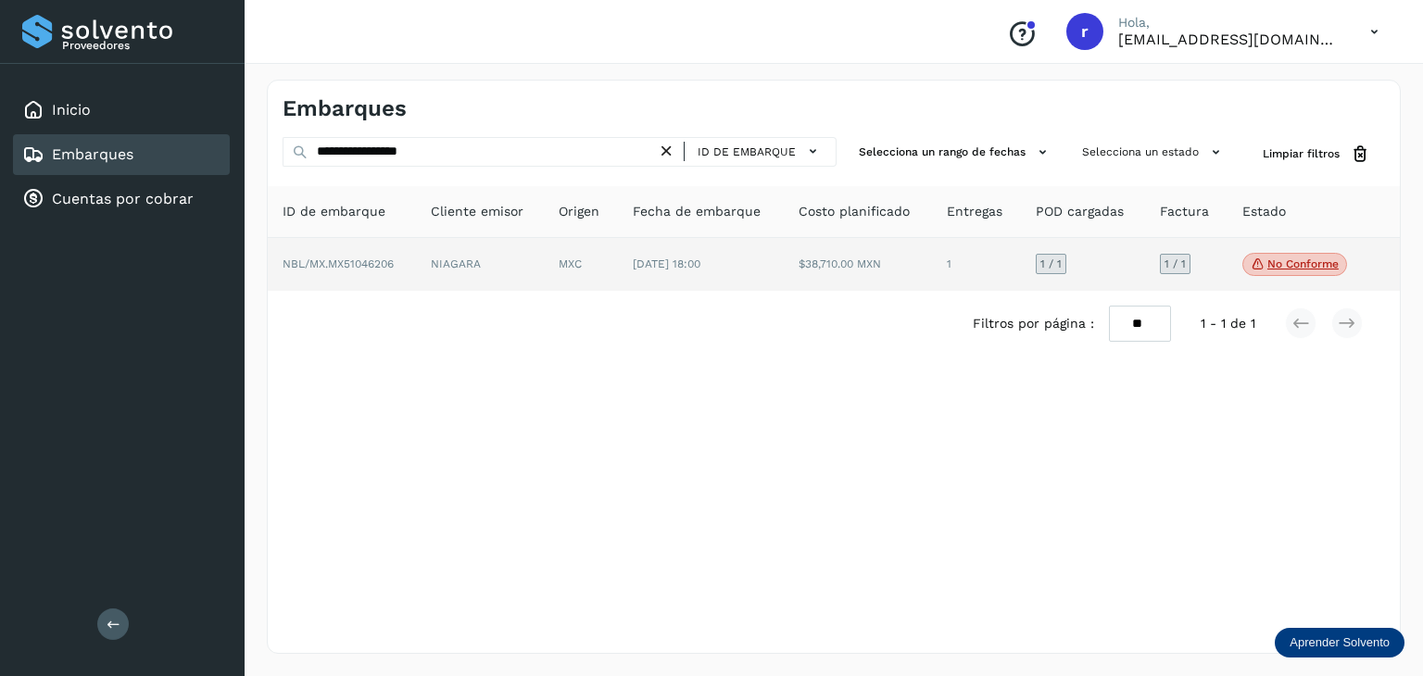
click at [544, 257] on td "NIAGARA" at bounding box center [581, 265] width 74 height 54
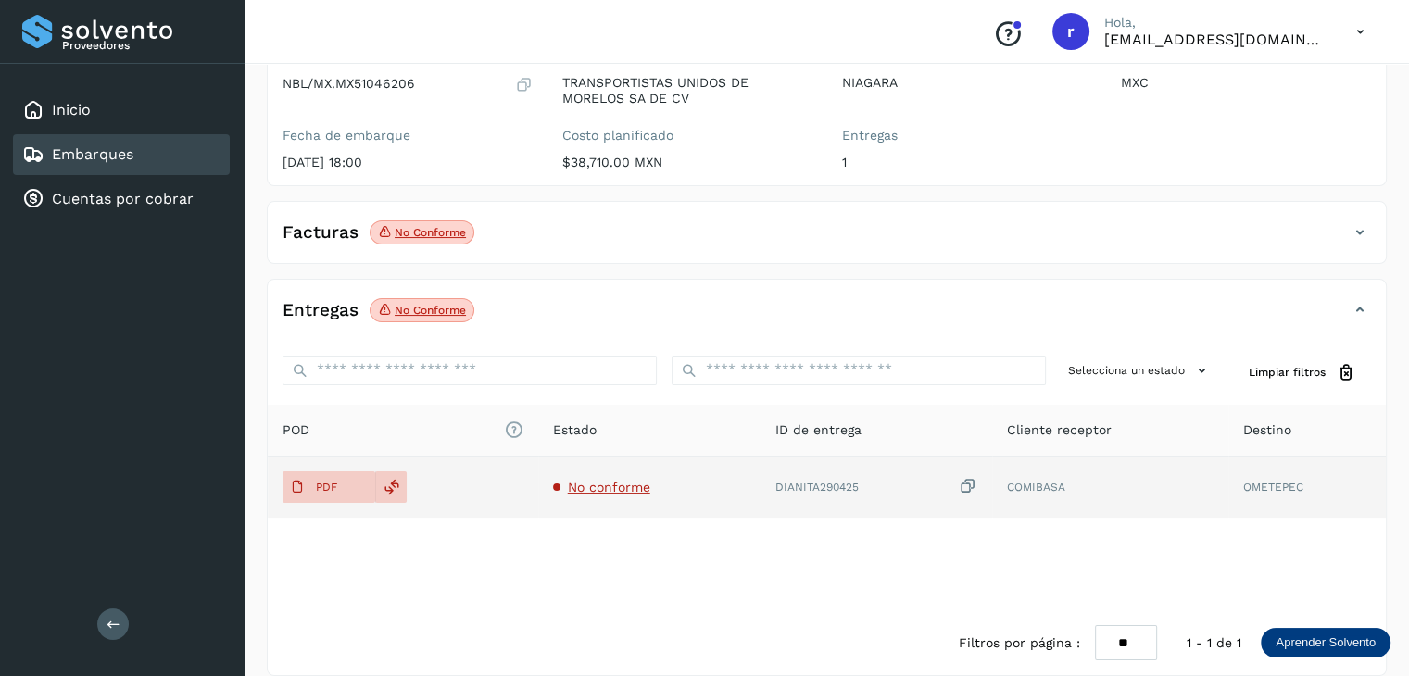
scroll to position [212, 0]
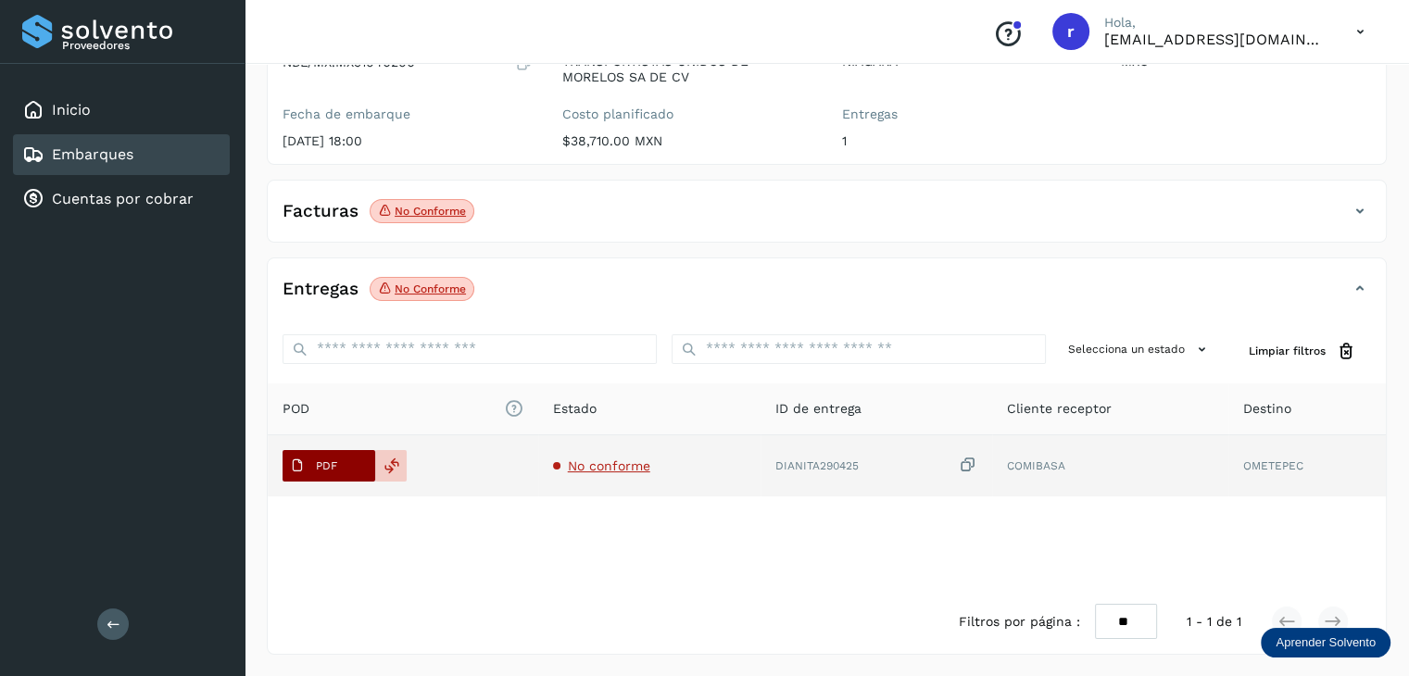
click at [346, 461] on button "PDF" at bounding box center [329, 466] width 93 height 32
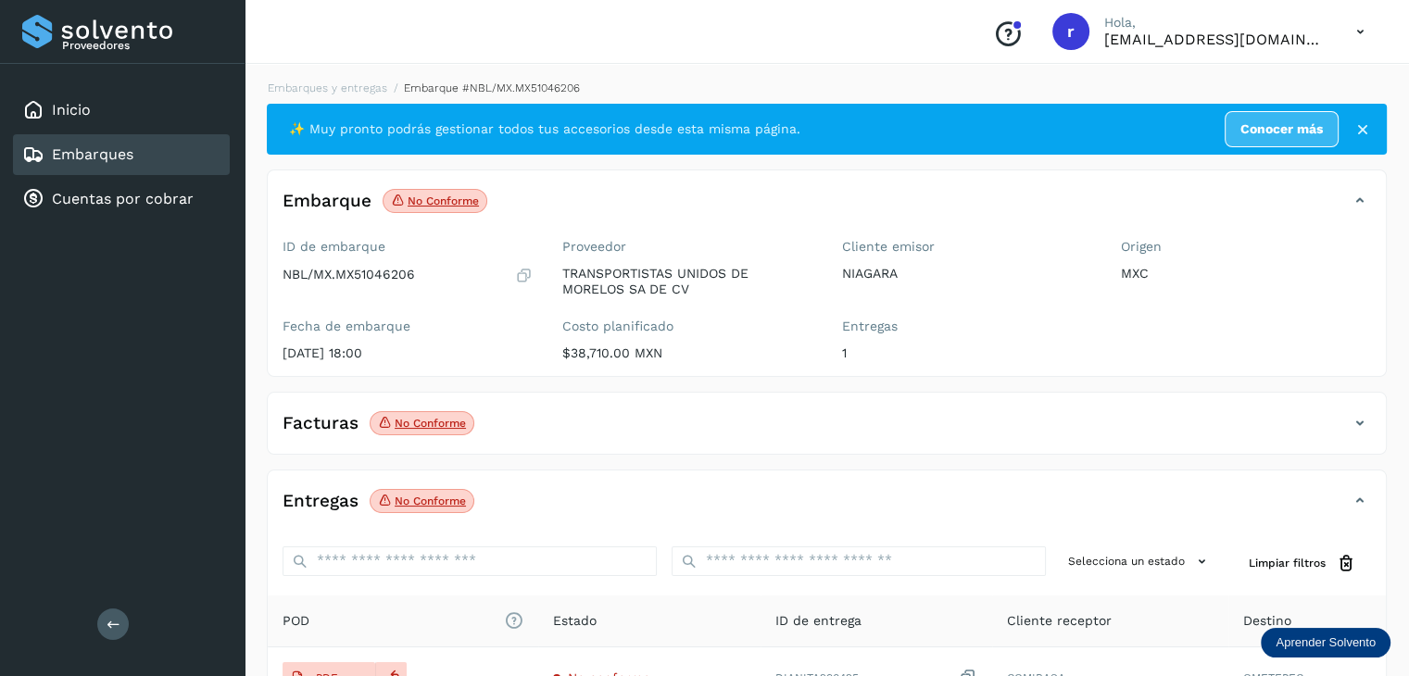
scroll to position [0, 0]
click at [377, 88] on link "Embarques y entregas" at bounding box center [328, 88] width 120 height 13
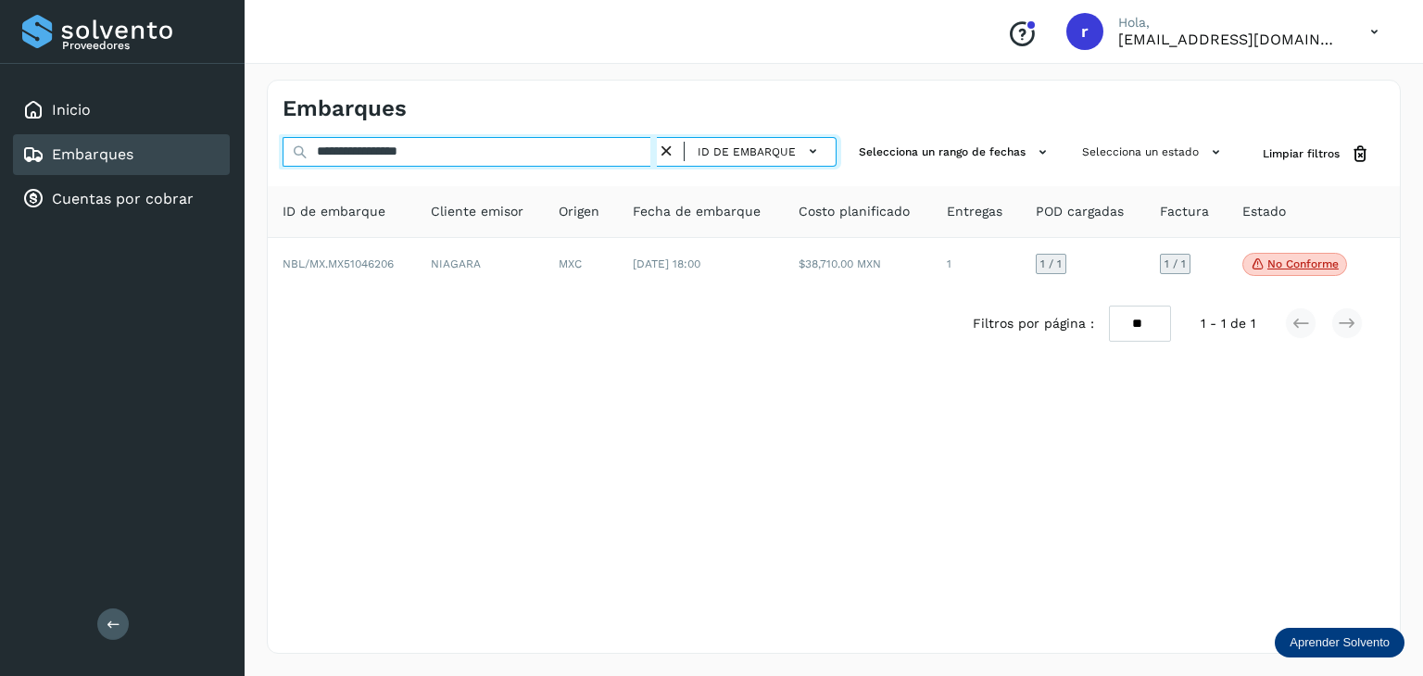
drag, startPoint x: 395, startPoint y: 165, endPoint x: 259, endPoint y: 162, distance: 135.3
click at [259, 162] on div "**********" at bounding box center [834, 366] width 1179 height 619
paste input "text"
drag, startPoint x: 451, startPoint y: 152, endPoint x: 371, endPoint y: 152, distance: 80.6
click at [371, 152] on input "**********" at bounding box center [470, 152] width 374 height 30
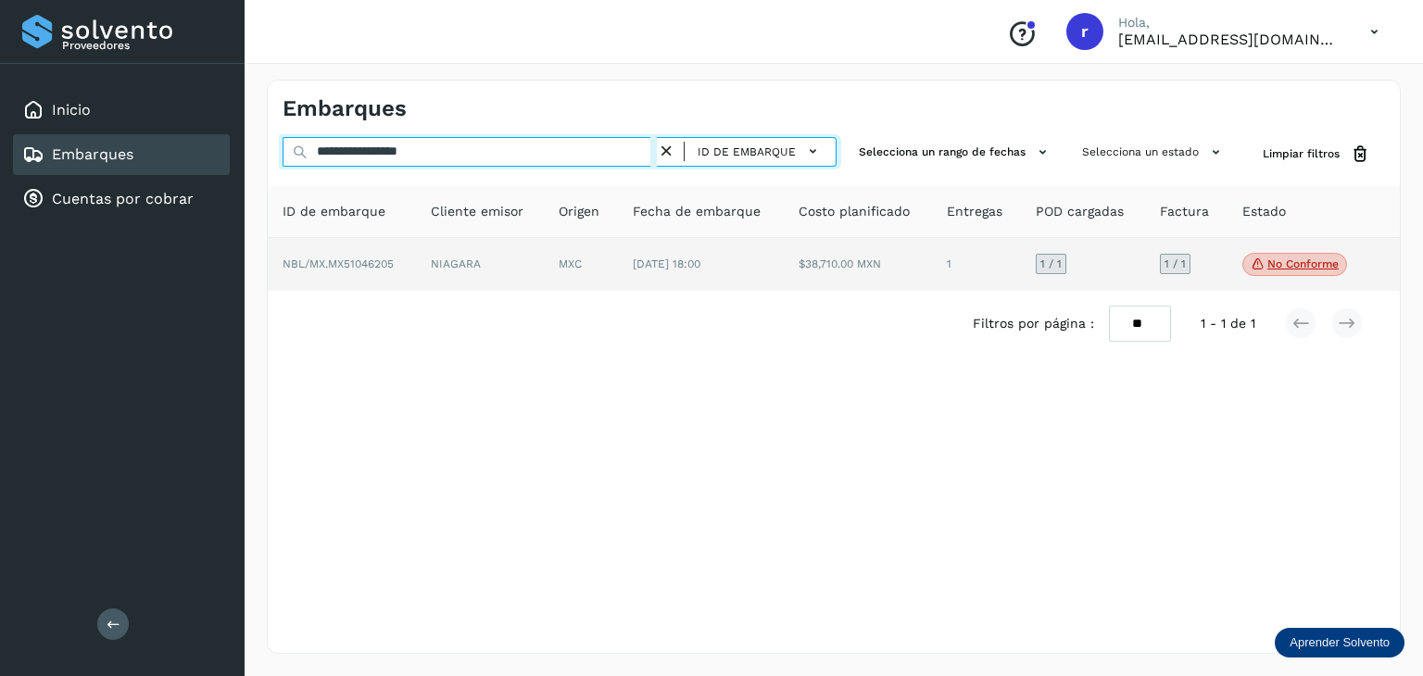
type input "**********"
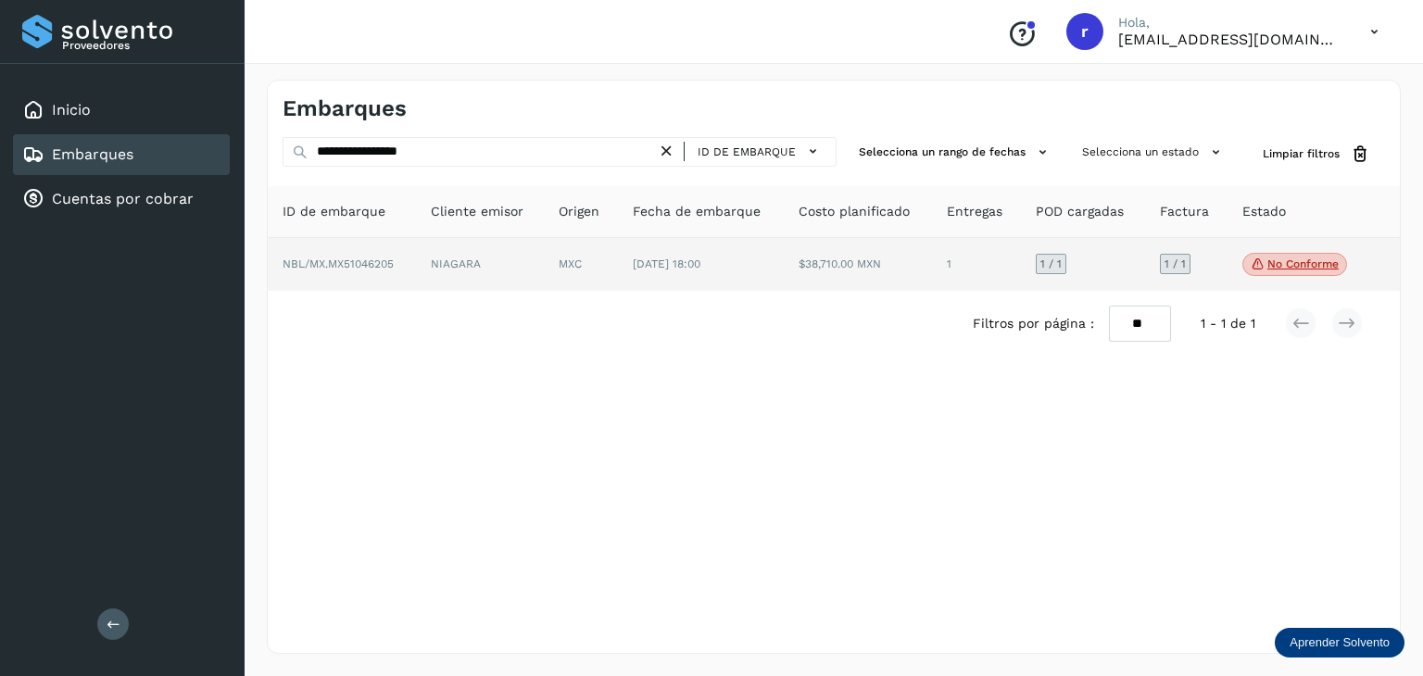
click at [371, 260] on span "NBL/MX.MX51046205" at bounding box center [338, 264] width 111 height 13
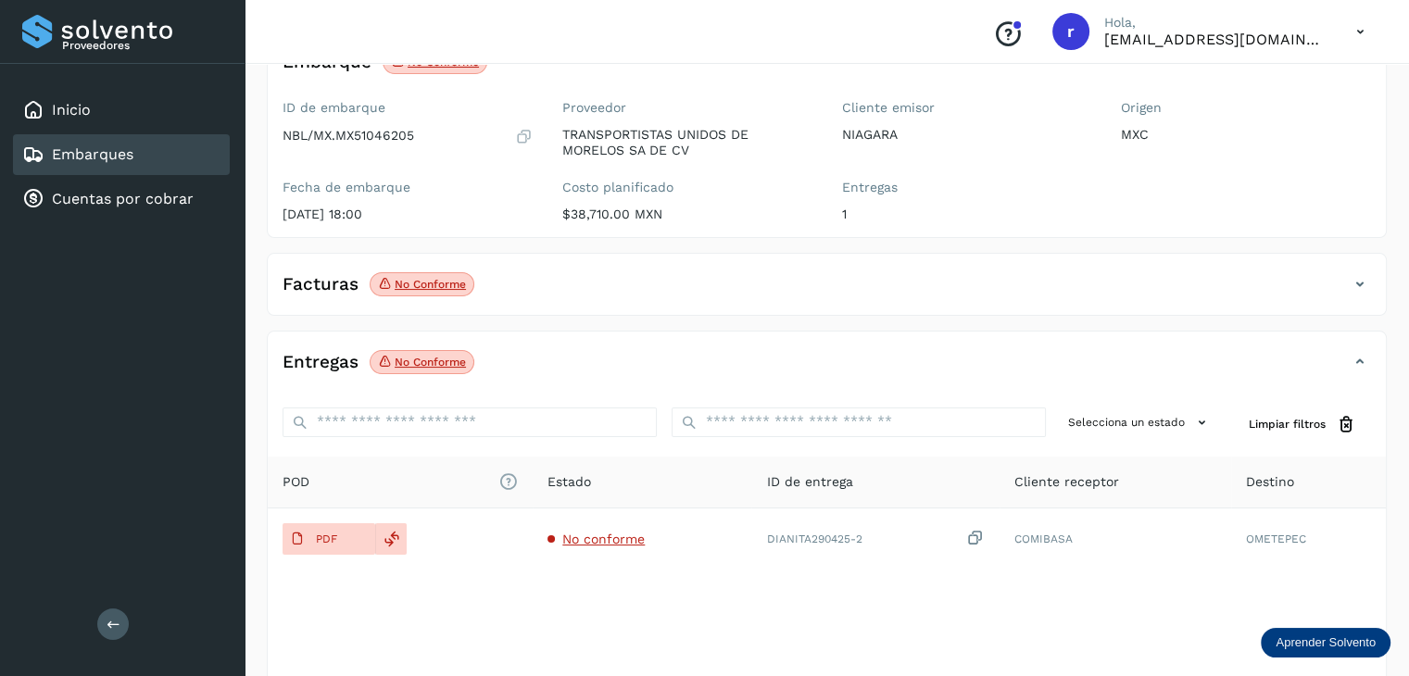
scroll to position [212, 0]
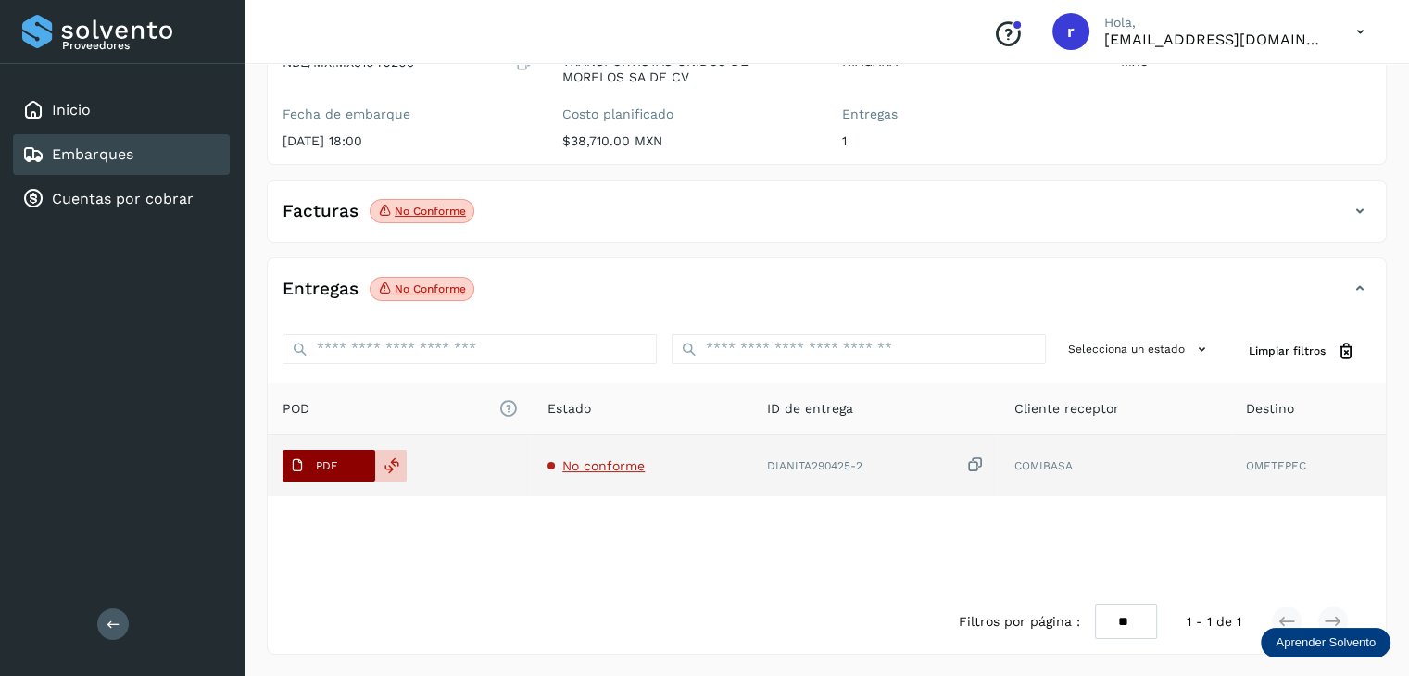
click at [325, 455] on span "PDF" at bounding box center [314, 466] width 62 height 30
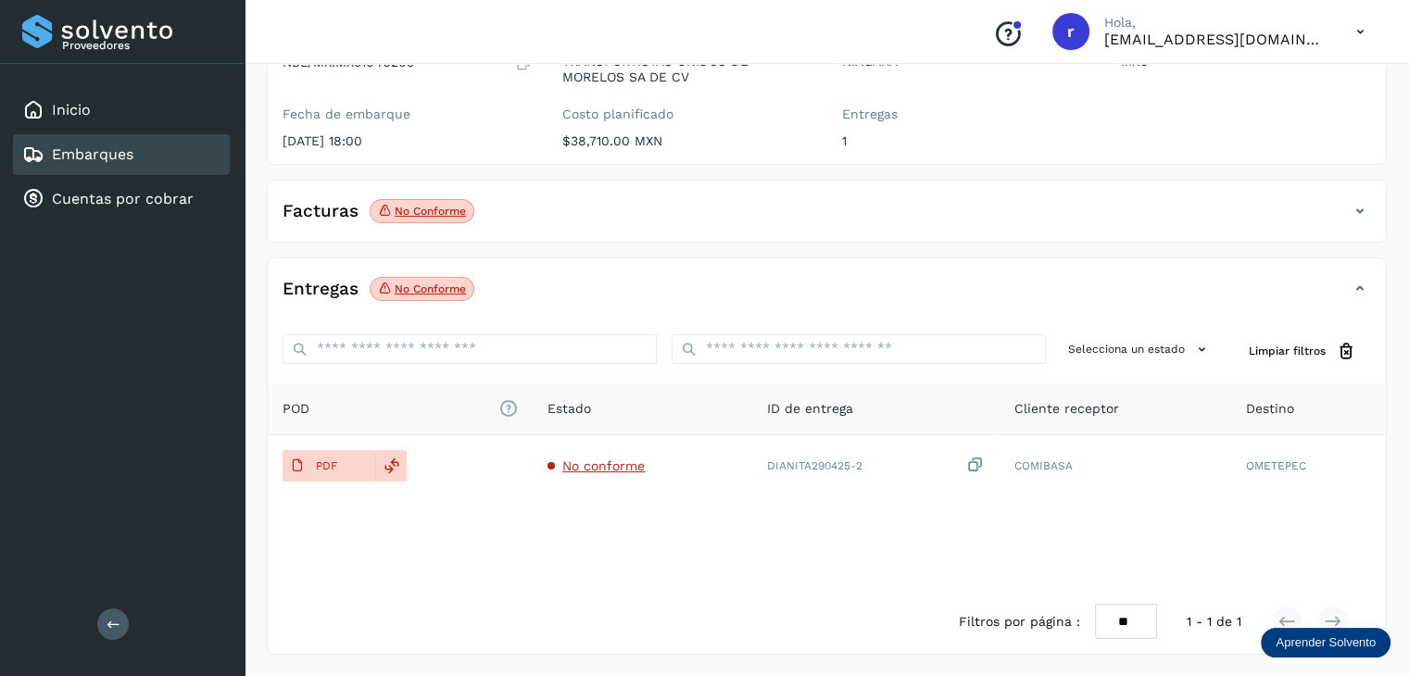
scroll to position [0, 0]
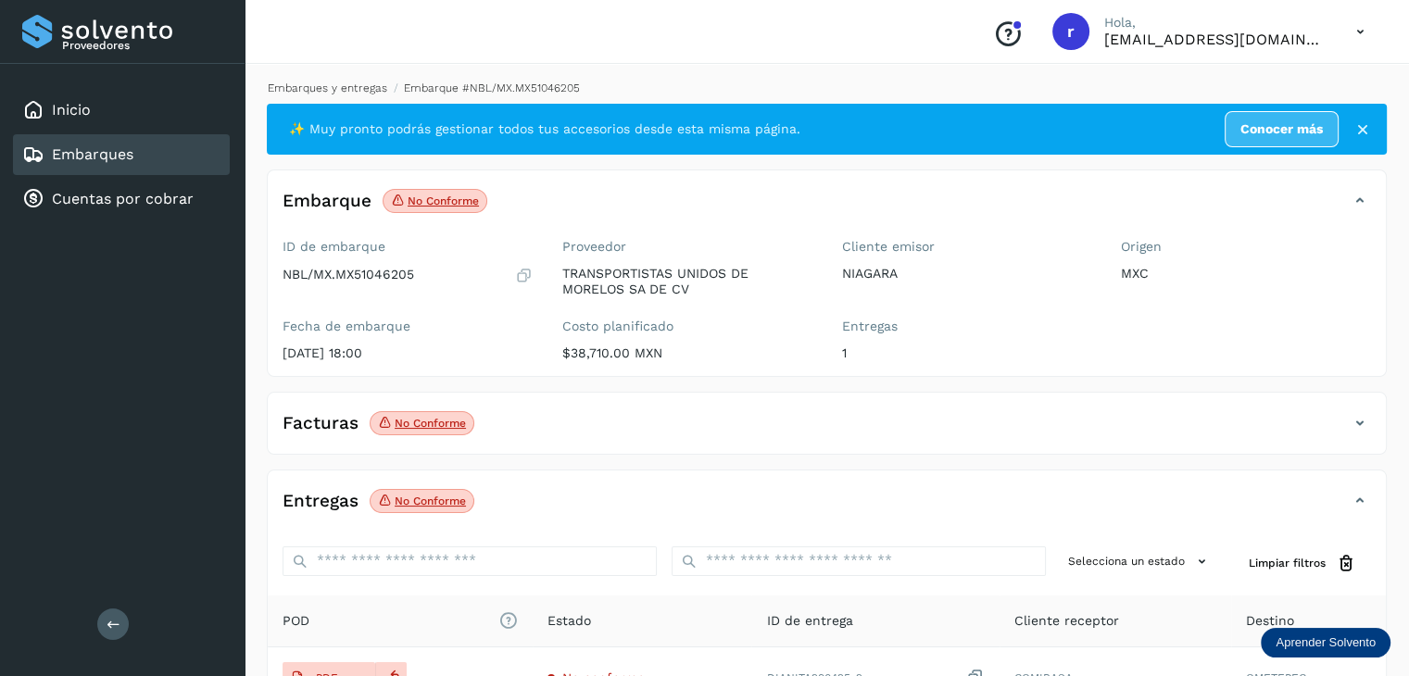
click at [349, 82] on link "Embarques y entregas" at bounding box center [328, 88] width 120 height 13
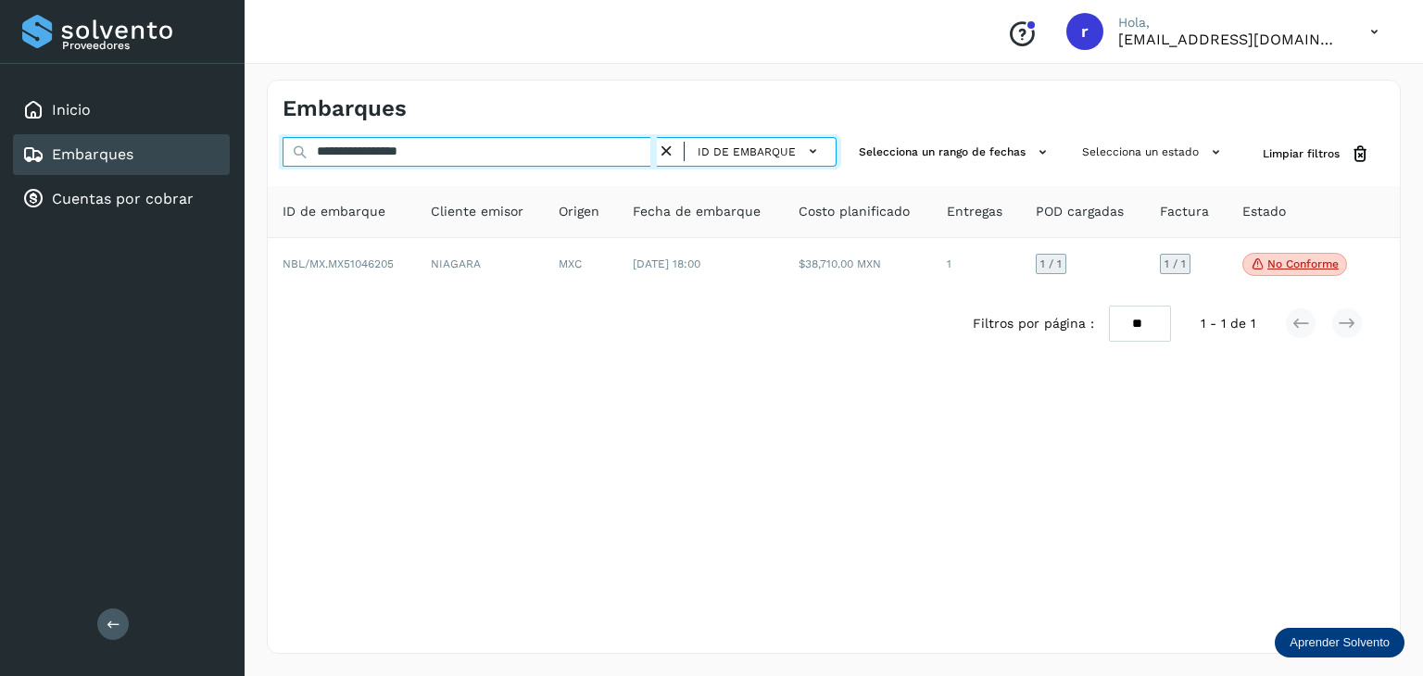
drag, startPoint x: 483, startPoint y: 145, endPoint x: 212, endPoint y: 153, distance: 270.7
click at [212, 153] on div "**********" at bounding box center [711, 338] width 1423 height 676
paste input "text"
drag, startPoint x: 372, startPoint y: 146, endPoint x: 487, endPoint y: 152, distance: 115.0
click at [487, 152] on input "**********" at bounding box center [470, 152] width 374 height 30
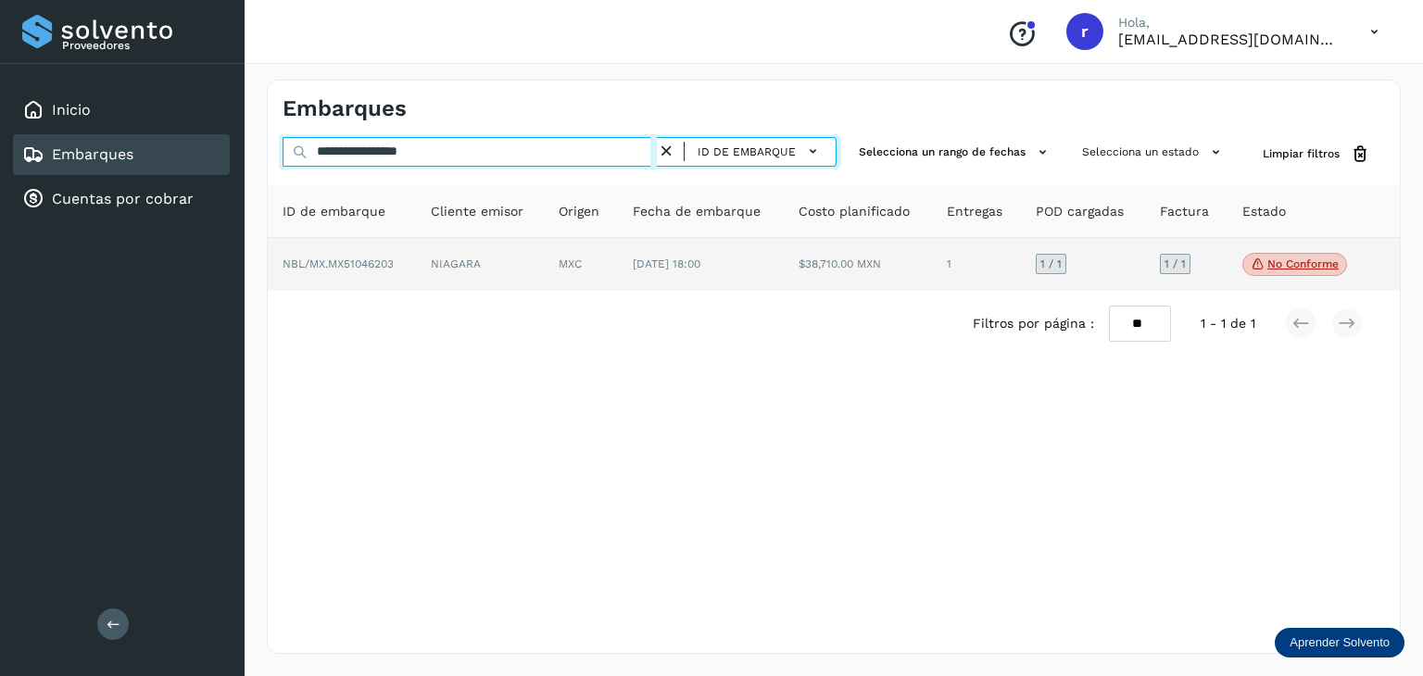
type input "**********"
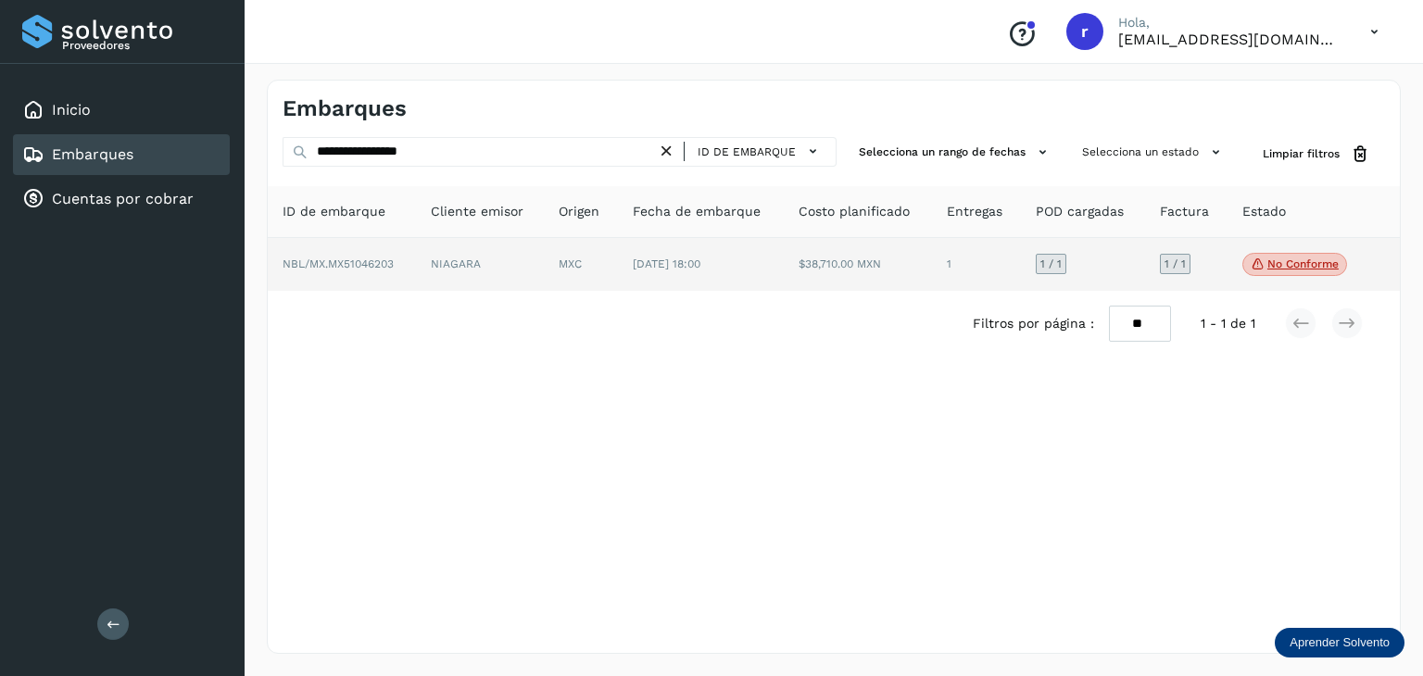
click at [391, 262] on span "NBL/MX.MX51046203" at bounding box center [338, 264] width 111 height 13
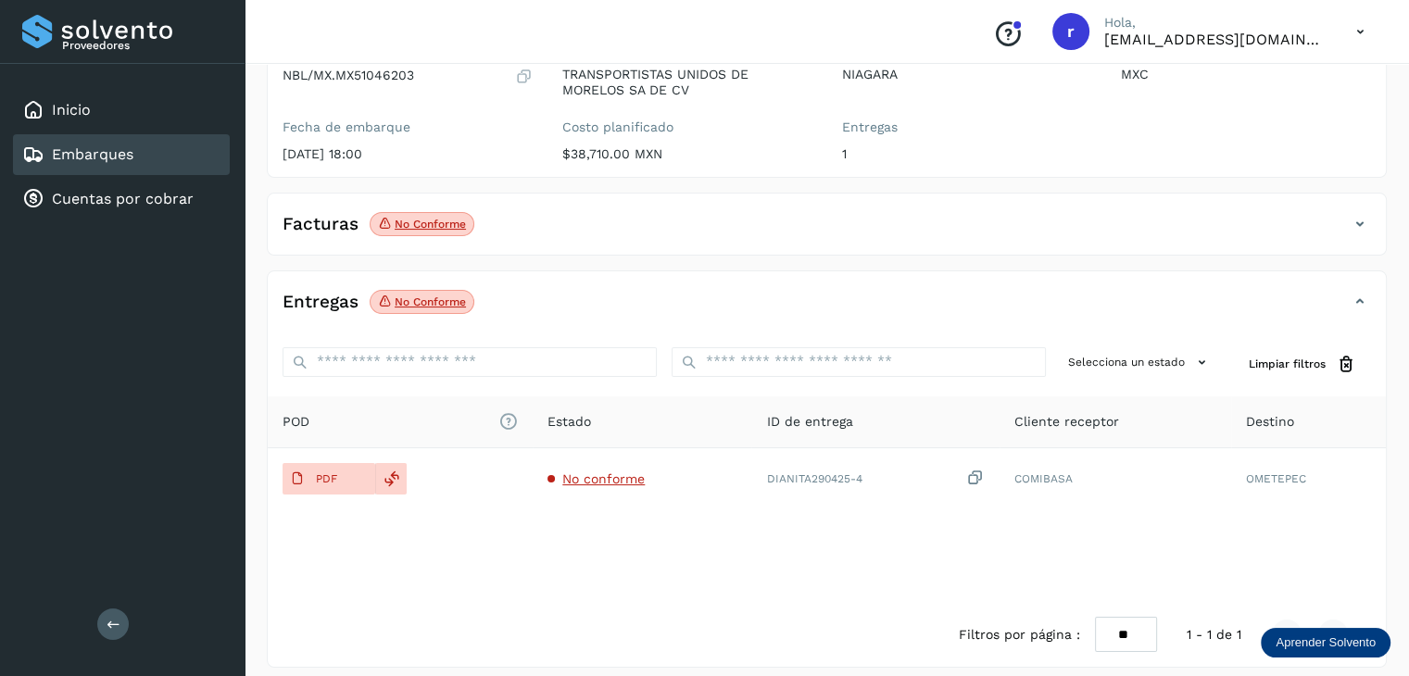
scroll to position [212, 0]
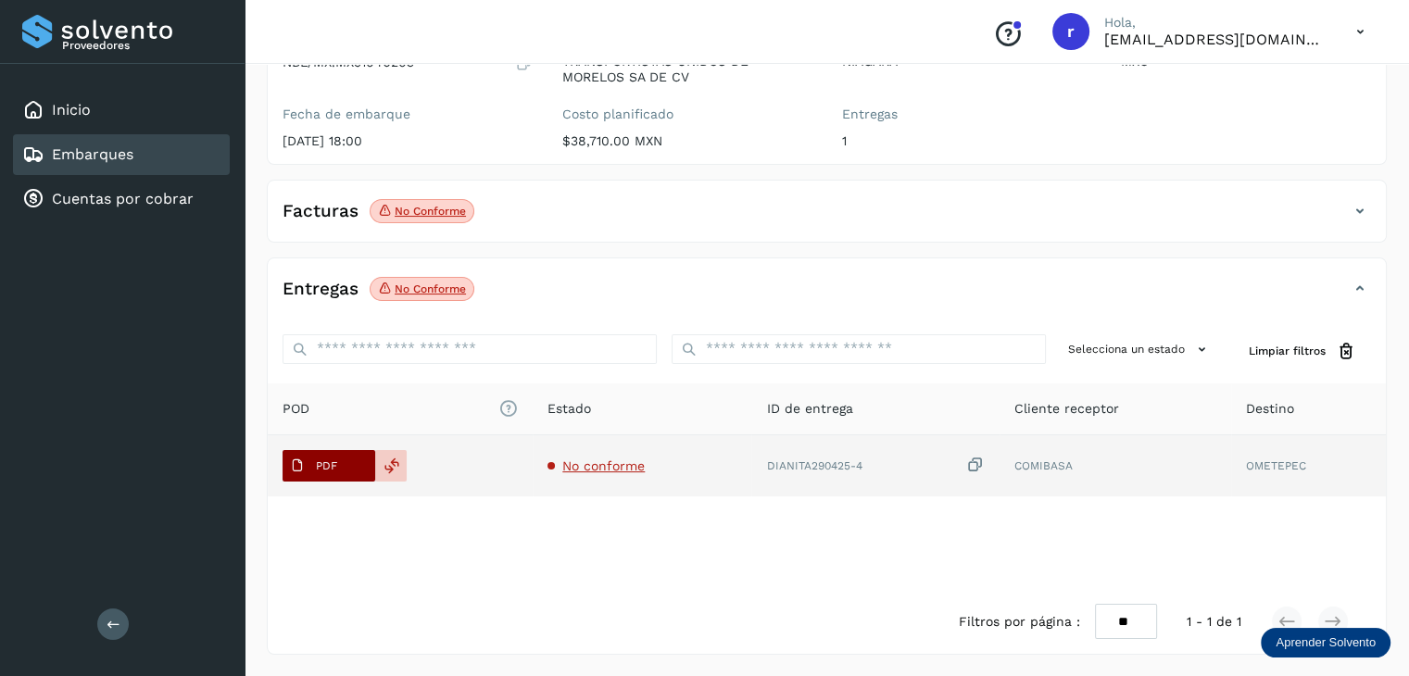
click at [326, 464] on p "PDF" at bounding box center [326, 466] width 21 height 13
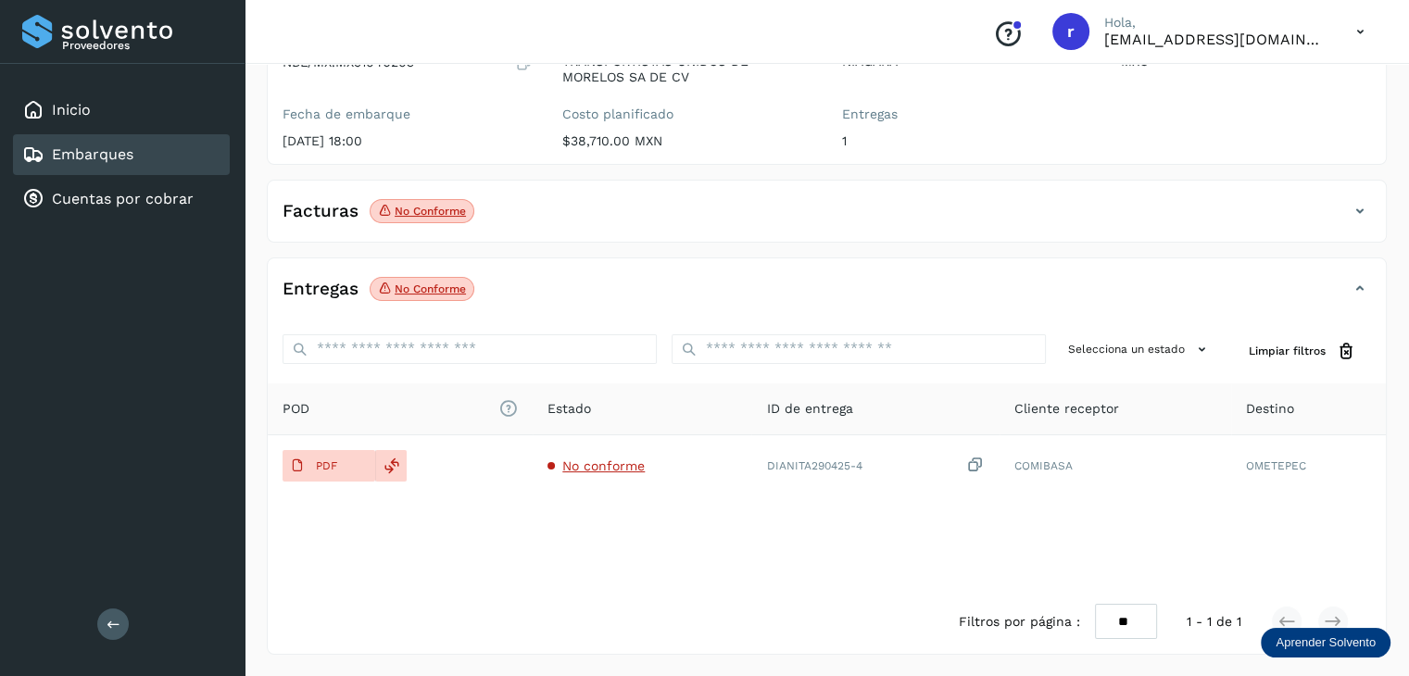
scroll to position [0, 0]
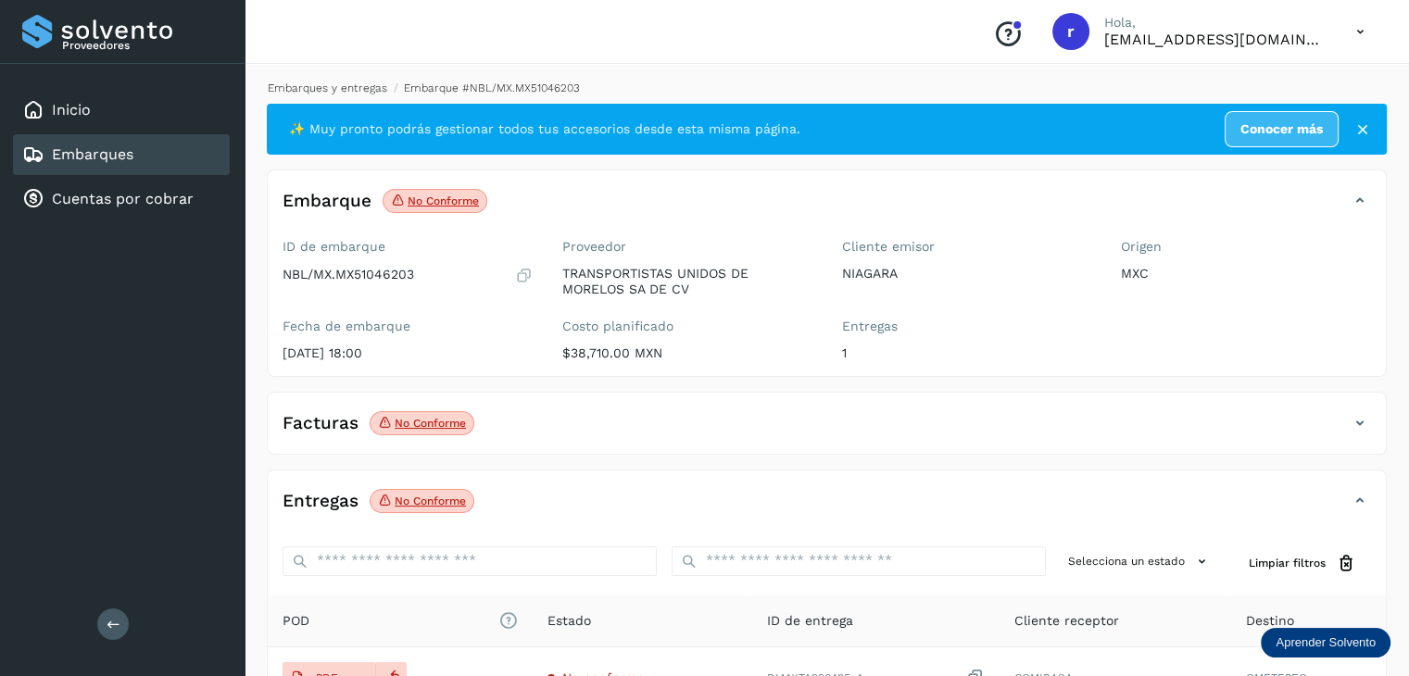
click at [352, 92] on link "Embarques y entregas" at bounding box center [328, 88] width 120 height 13
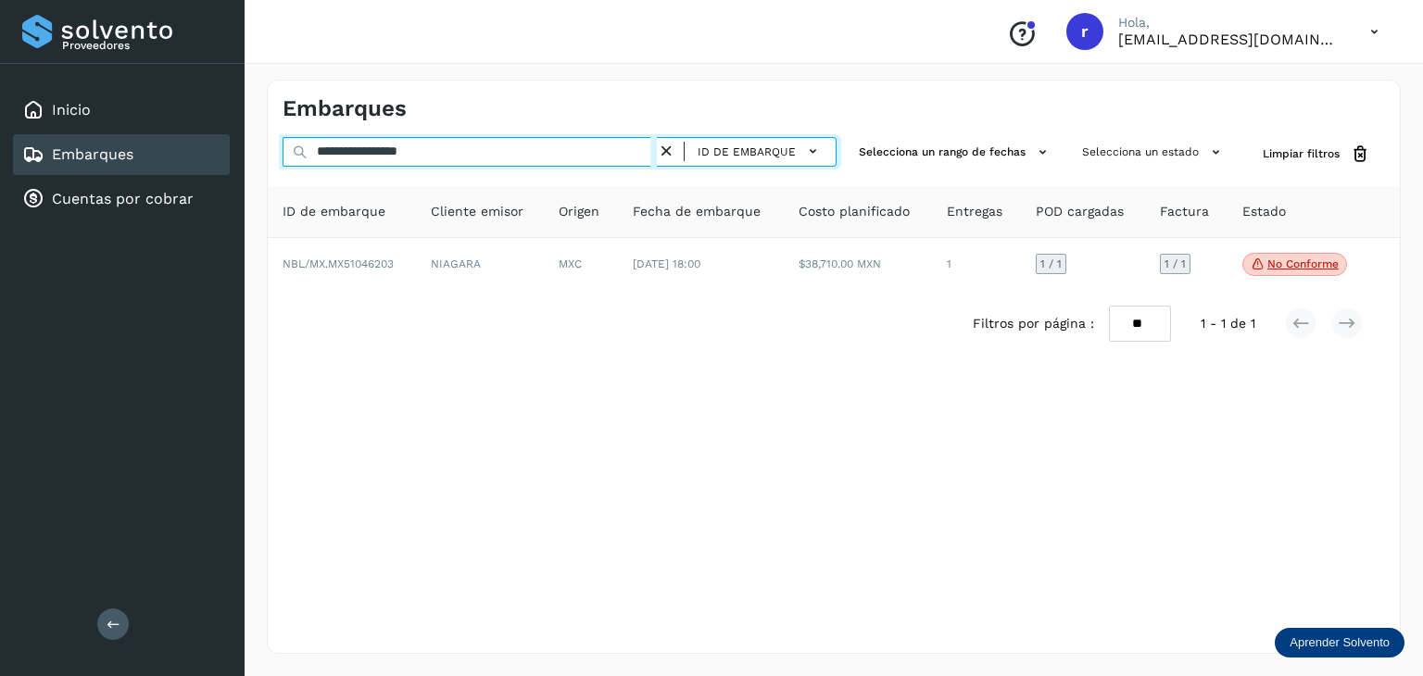
drag, startPoint x: 463, startPoint y: 163, endPoint x: 158, endPoint y: 168, distance: 305.8
click at [158, 168] on div "**********" at bounding box center [711, 338] width 1423 height 676
paste input "text"
drag, startPoint x: 448, startPoint y: 149, endPoint x: 371, endPoint y: 154, distance: 78.0
click at [371, 154] on input "**********" at bounding box center [470, 152] width 374 height 30
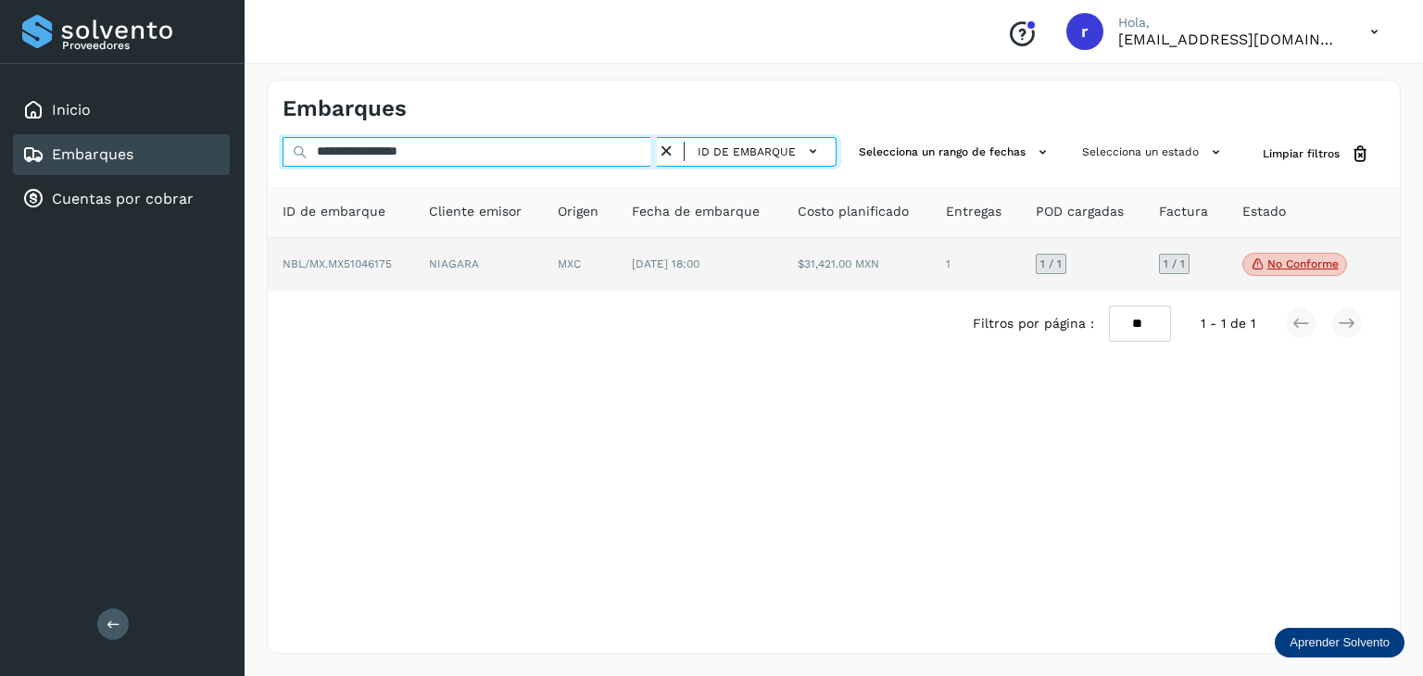
type input "**********"
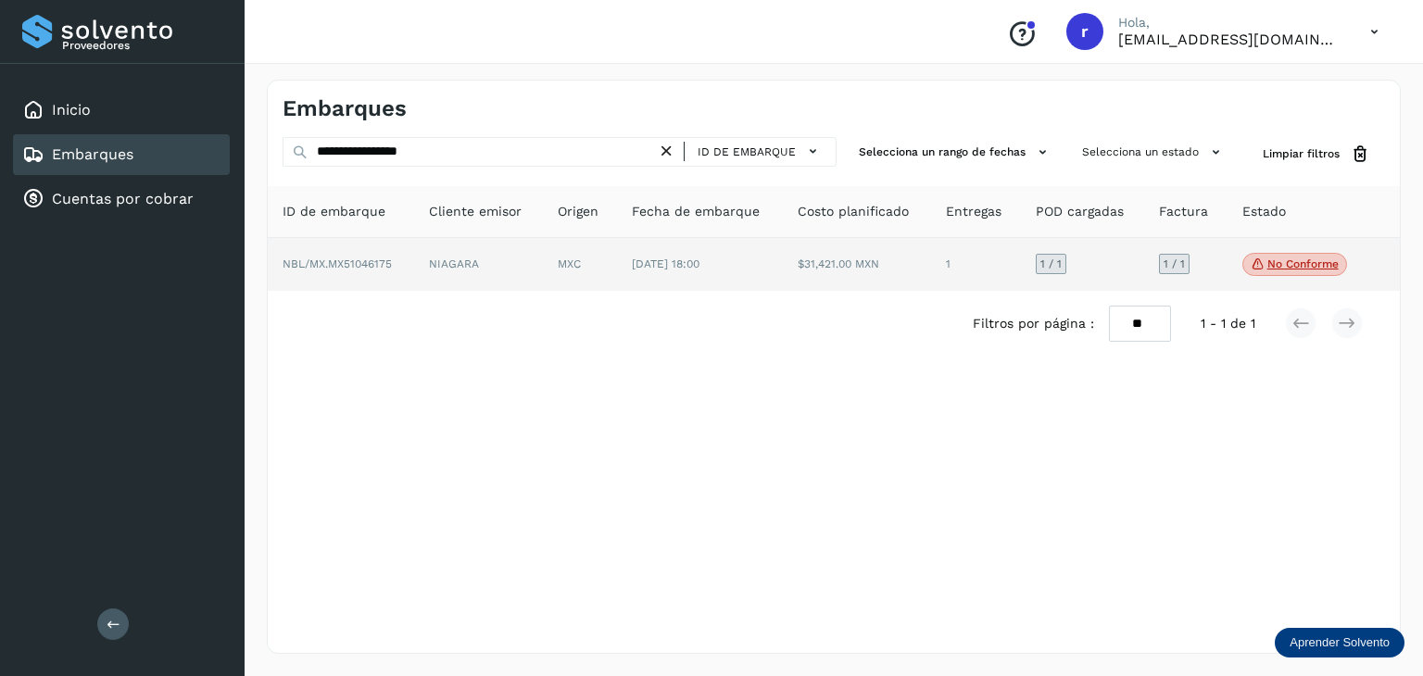
click at [414, 253] on td "NBL/MX.MX51046175" at bounding box center [478, 265] width 129 height 54
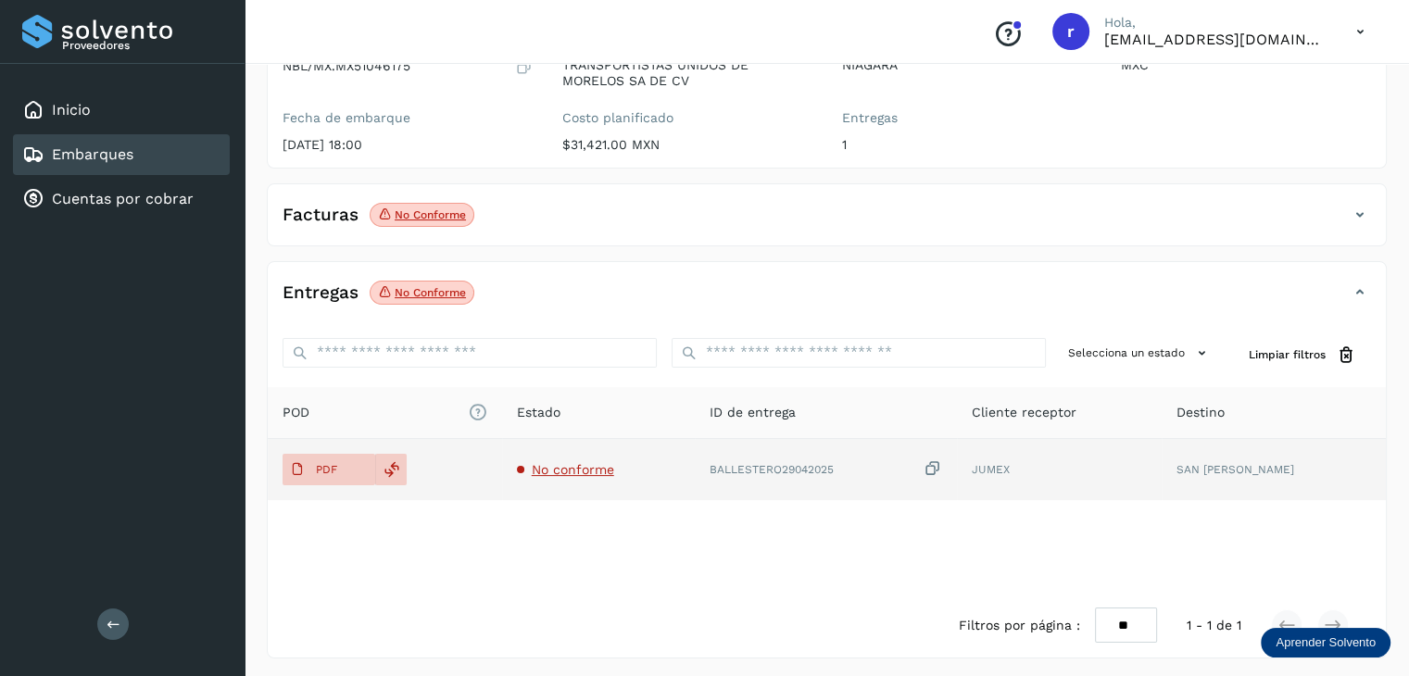
scroll to position [212, 0]
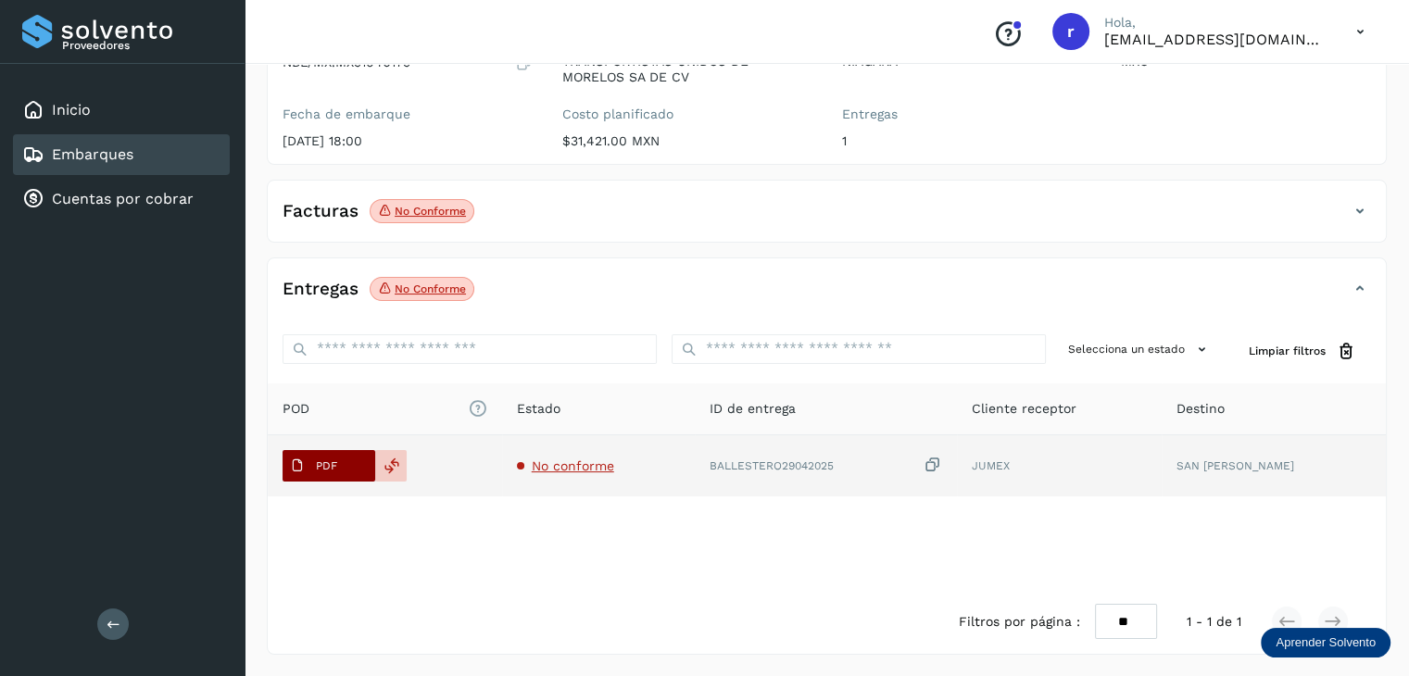
click at [334, 468] on p "PDF" at bounding box center [326, 466] width 21 height 13
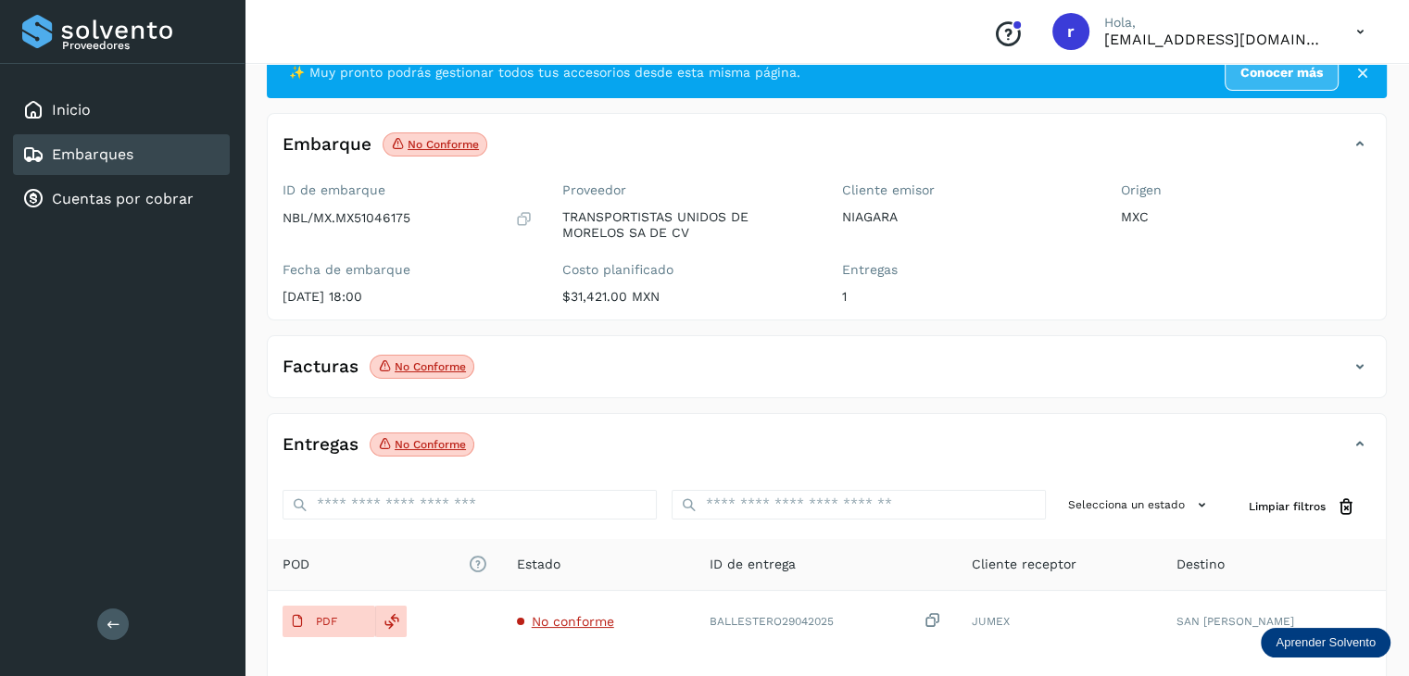
scroll to position [0, 0]
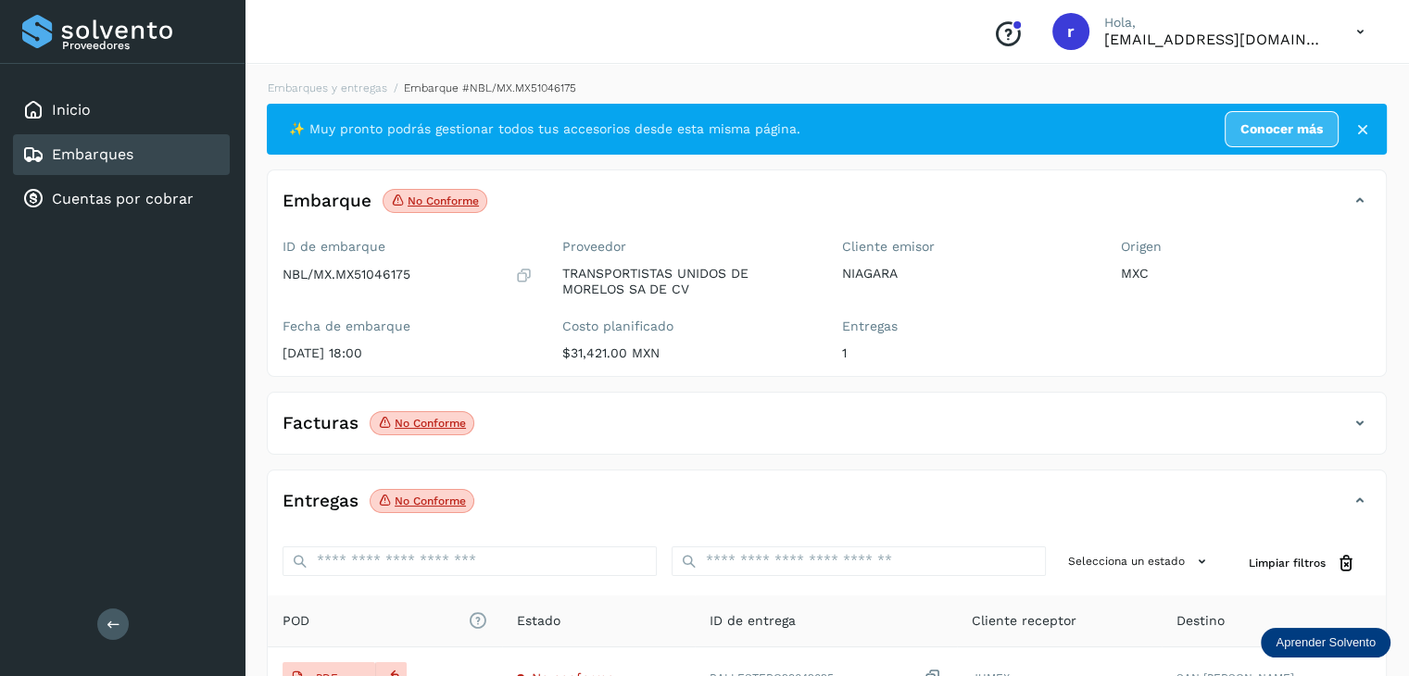
click at [1357, 423] on icon at bounding box center [1360, 423] width 22 height 22
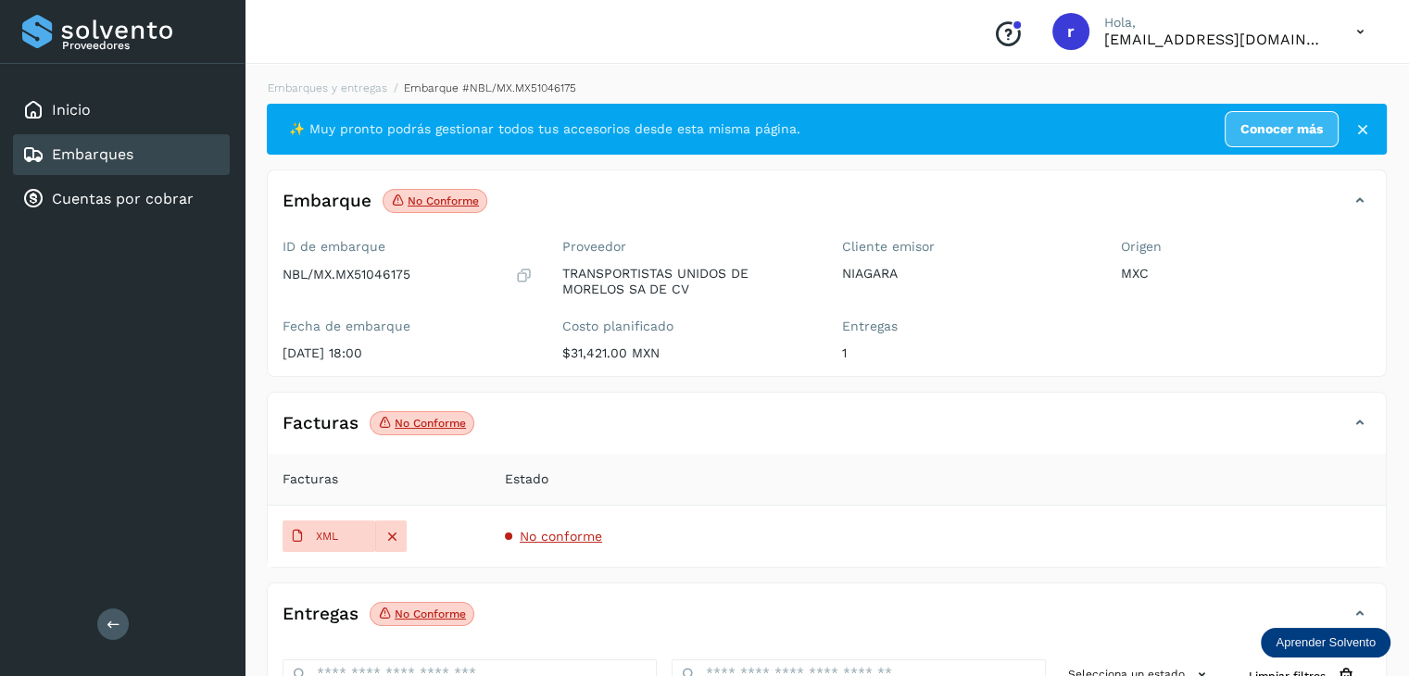
click at [124, 149] on link "Embarques" at bounding box center [93, 154] width 82 height 18
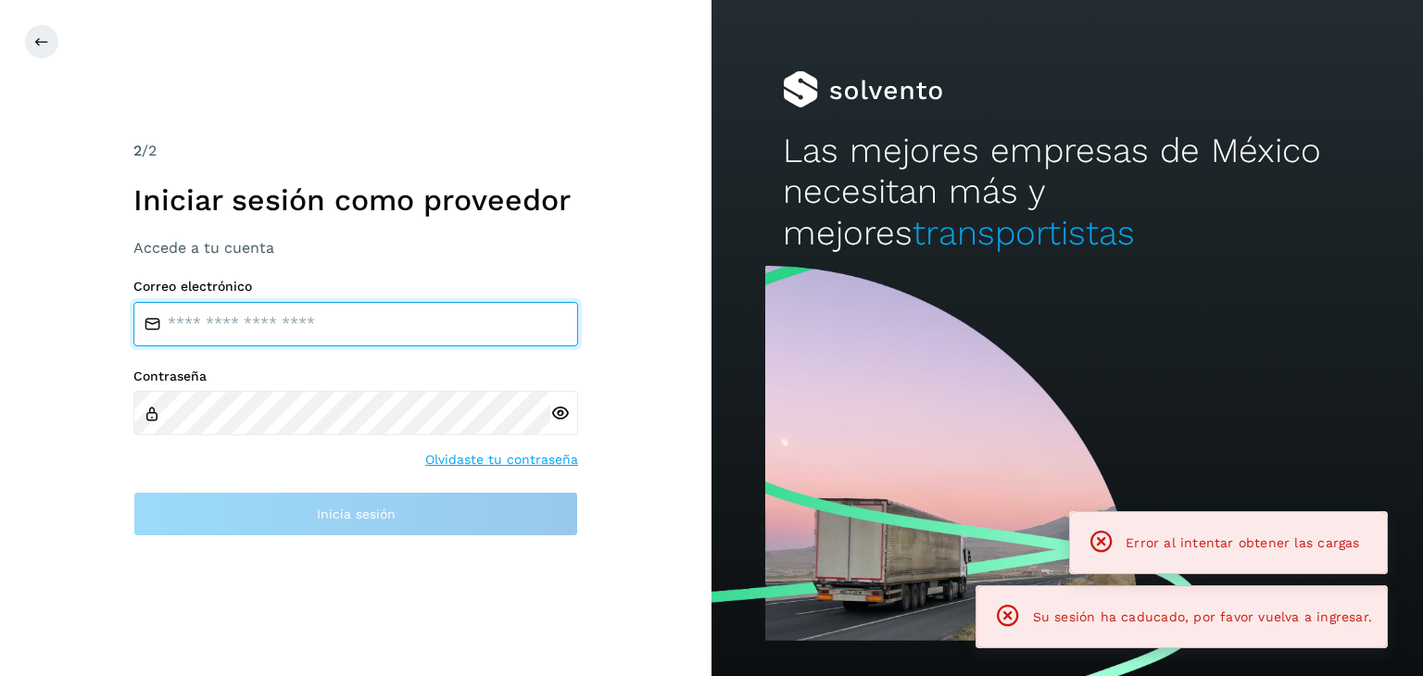
click at [306, 328] on input "email" at bounding box center [355, 324] width 445 height 44
type input "**********"
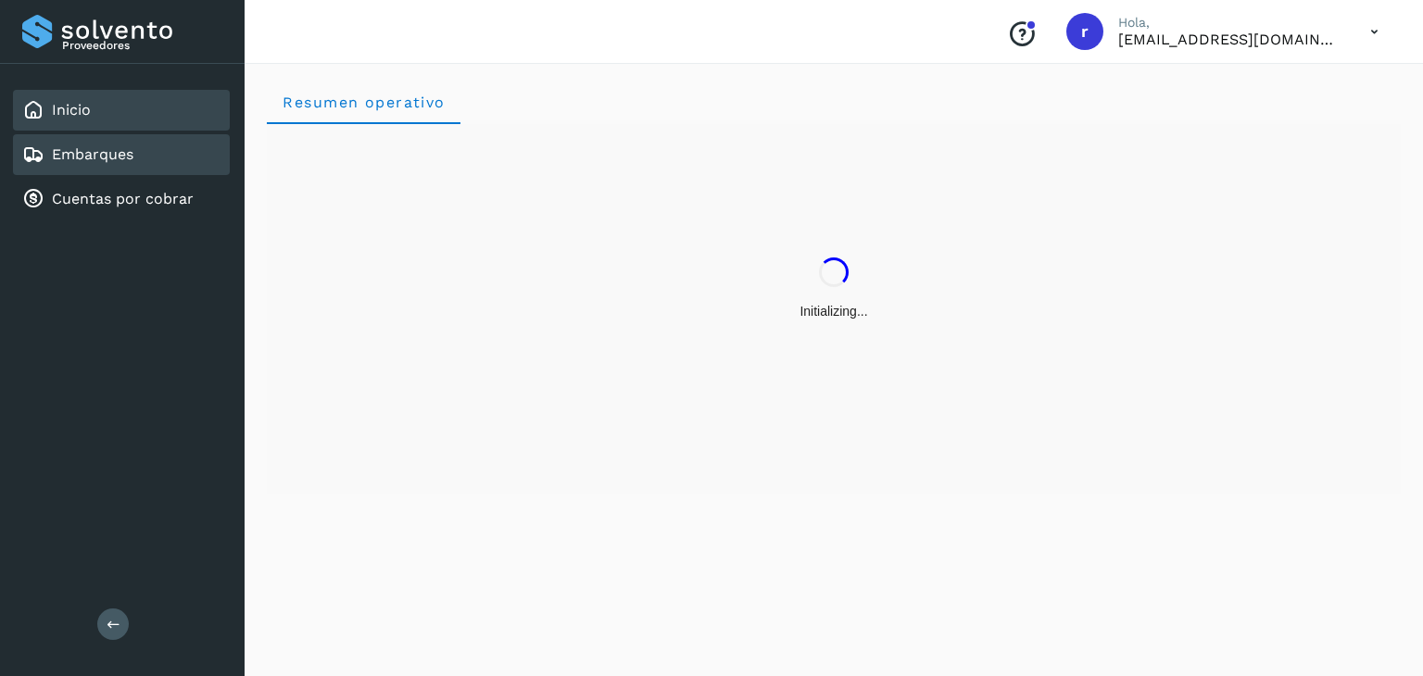
click at [82, 145] on link "Embarques" at bounding box center [93, 154] width 82 height 18
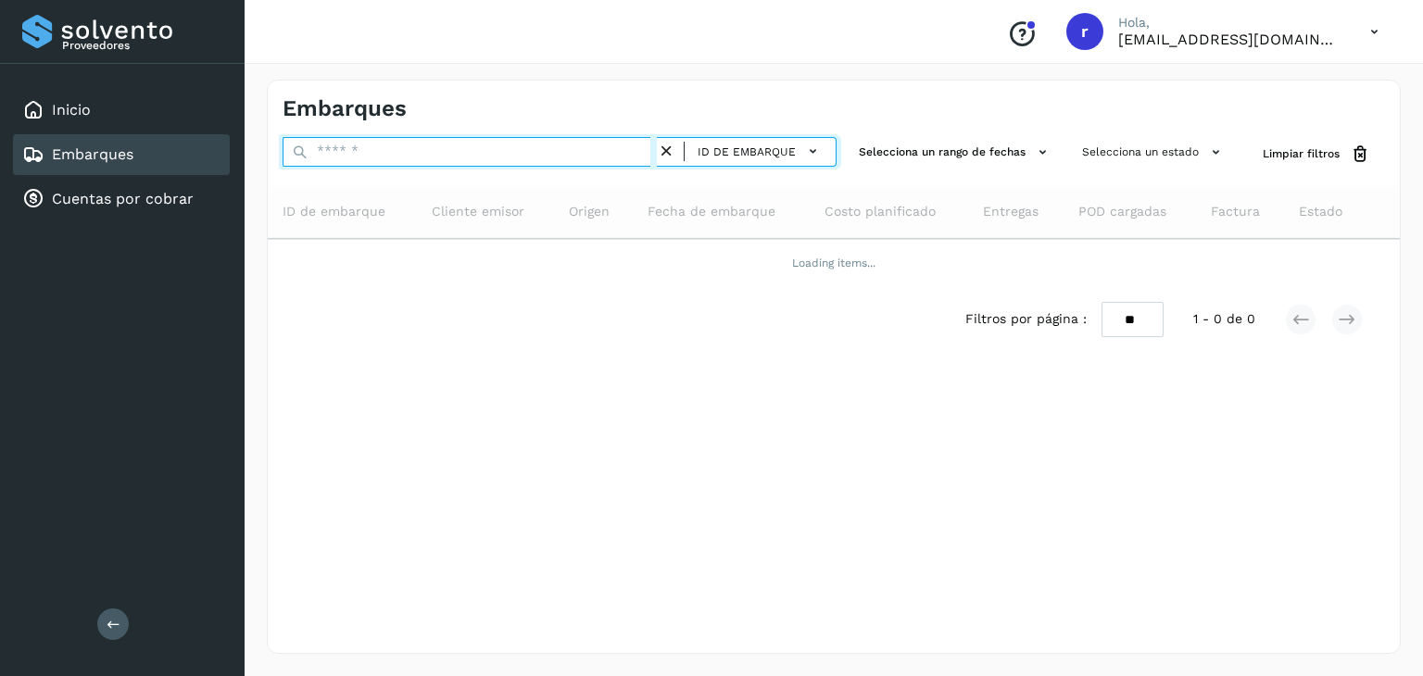
click at [348, 153] on input "text" at bounding box center [470, 152] width 374 height 30
paste input "**********"
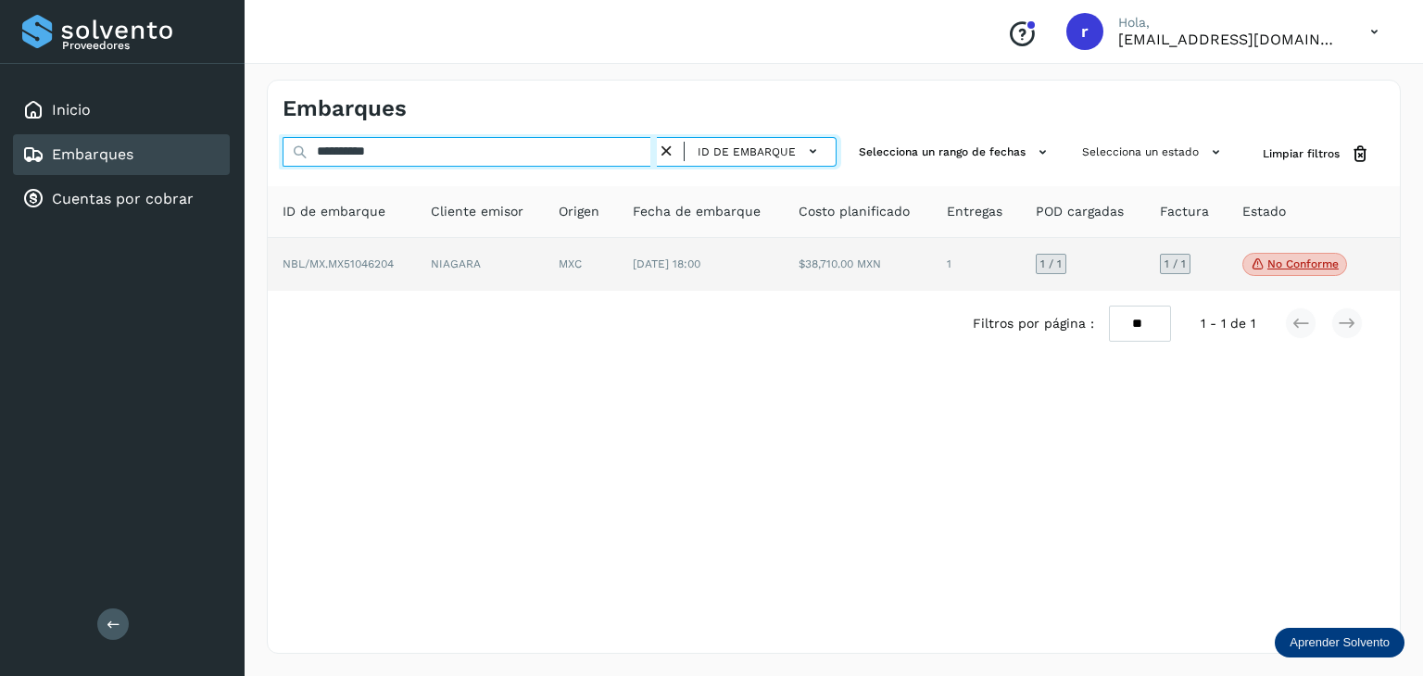
type input "**********"
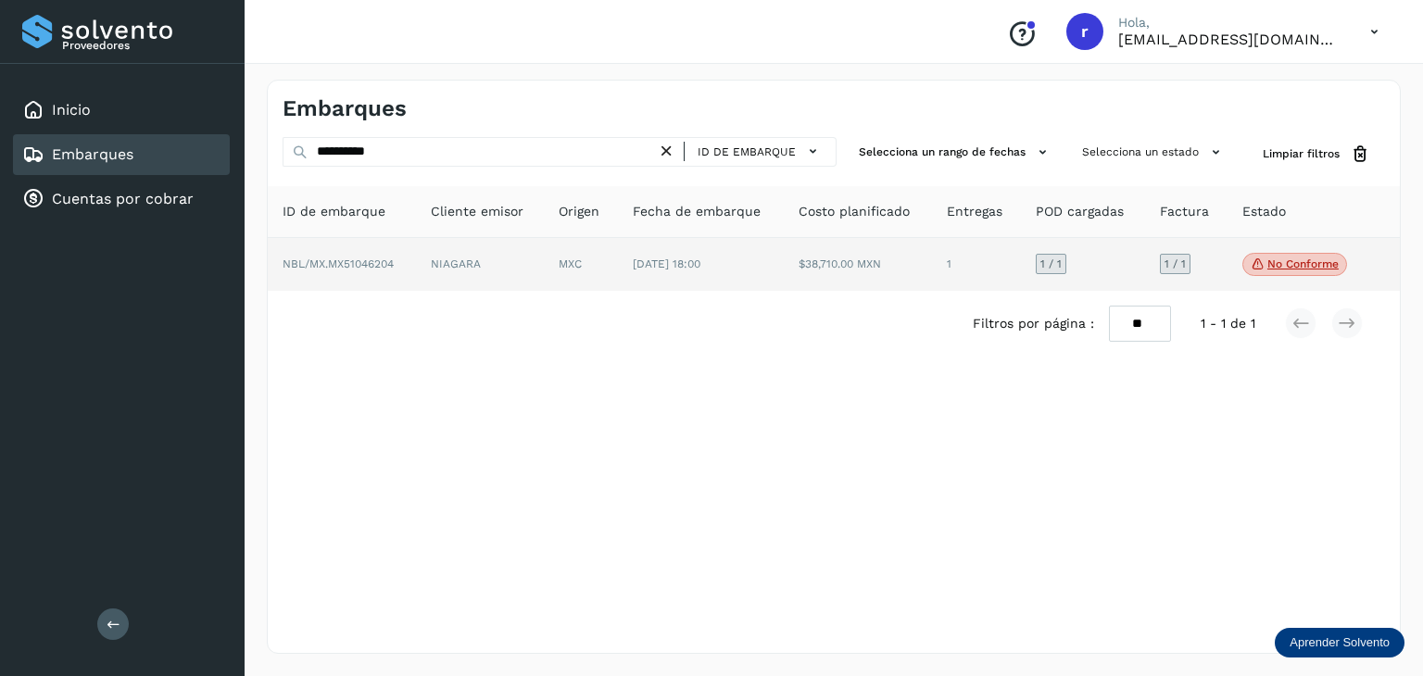
click at [363, 259] on span "NBL/MX.MX51046204" at bounding box center [338, 264] width 111 height 13
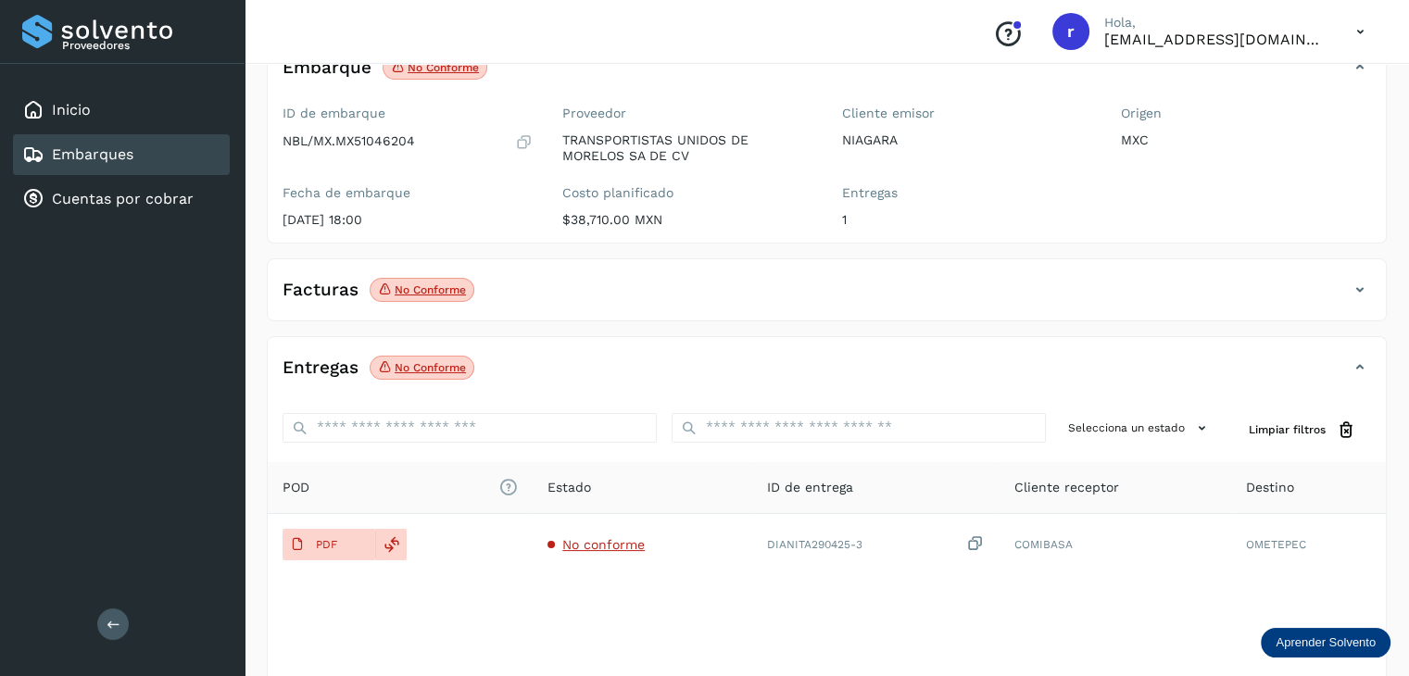
scroll to position [212, 0]
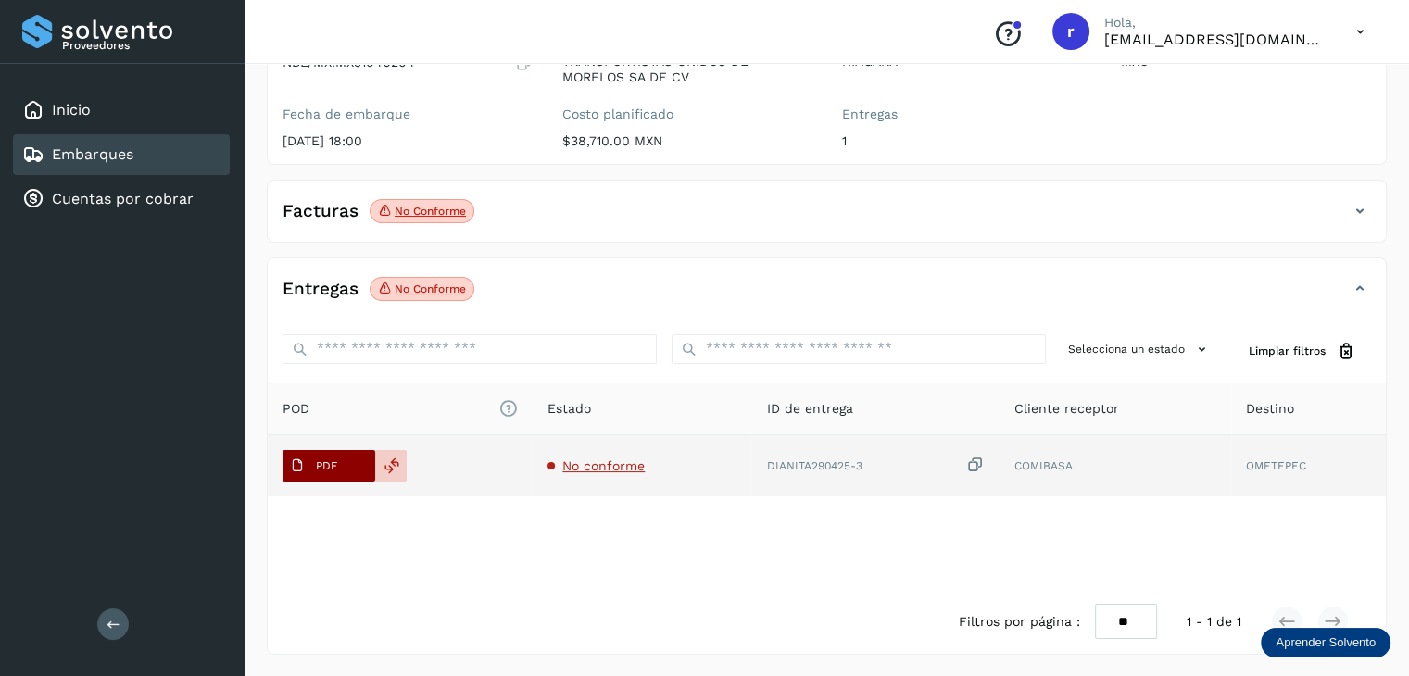
click at [322, 470] on p "PDF" at bounding box center [326, 466] width 21 height 13
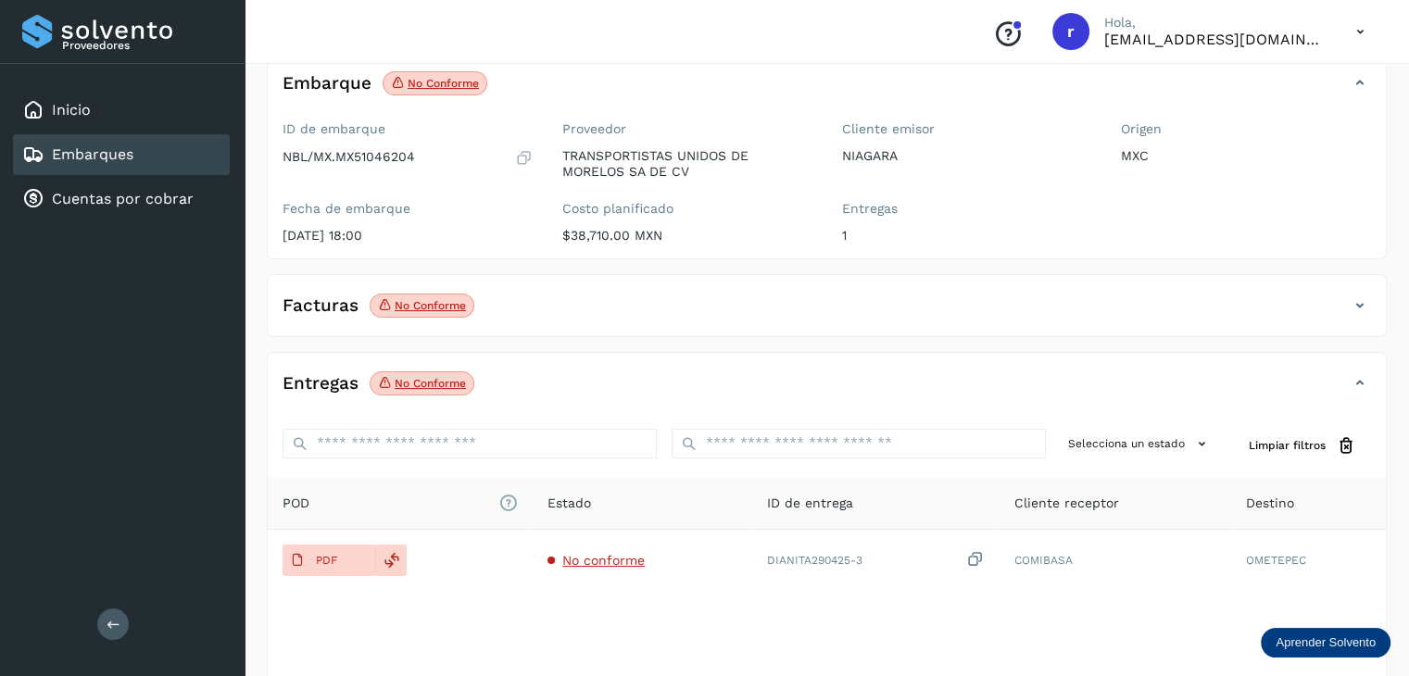
scroll to position [0, 0]
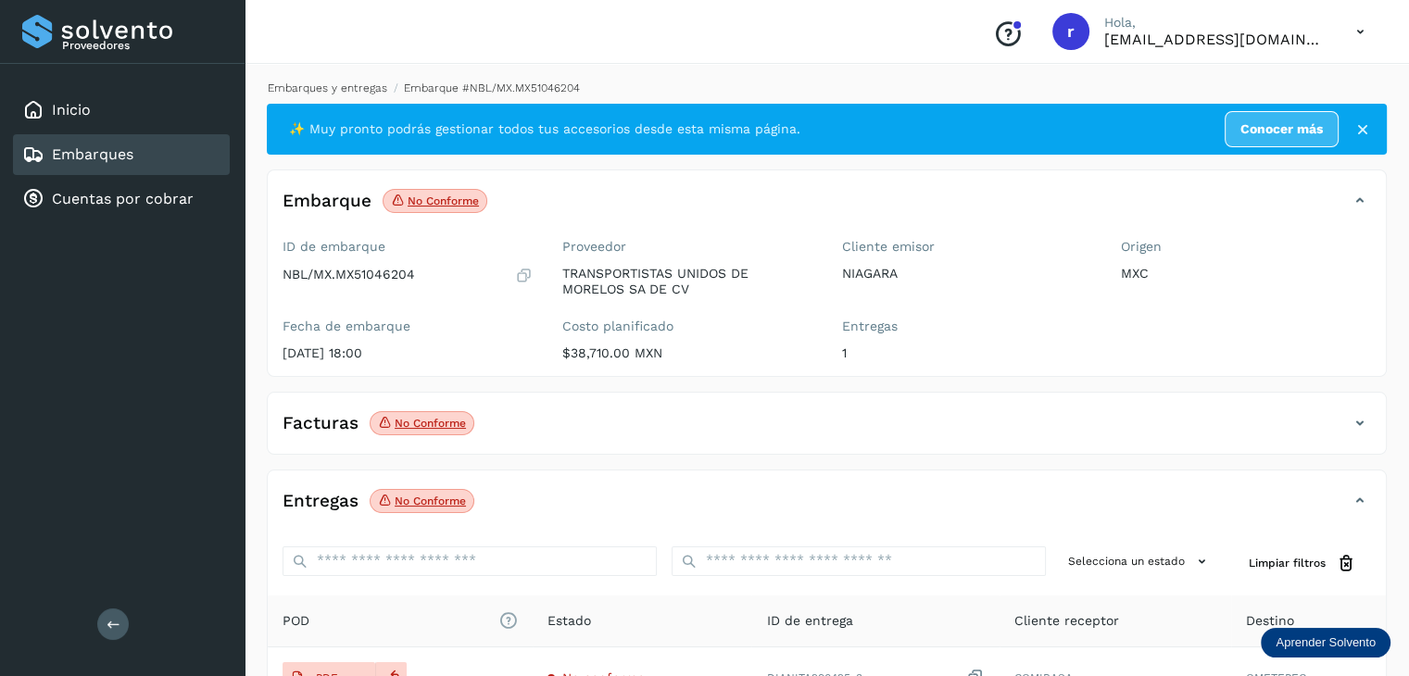
click at [308, 89] on link "Embarques y entregas" at bounding box center [328, 88] width 120 height 13
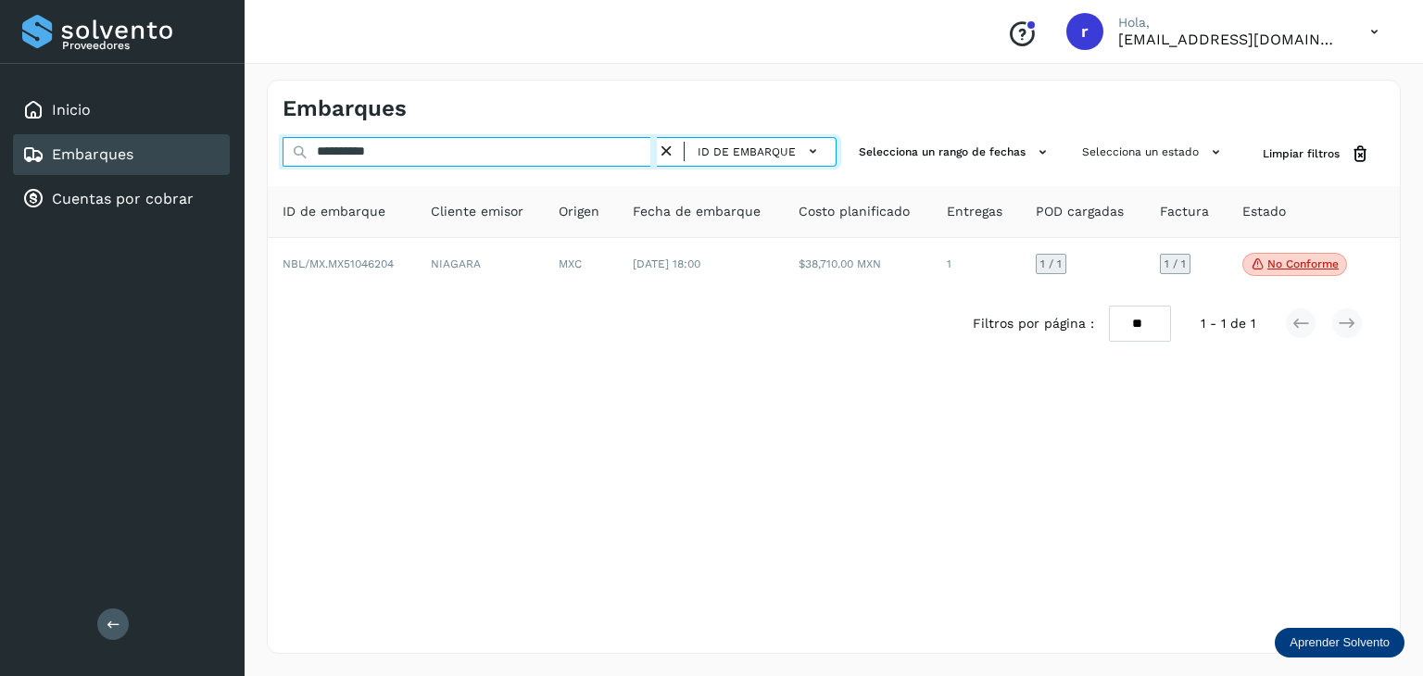
drag, startPoint x: 404, startPoint y: 149, endPoint x: 317, endPoint y: 150, distance: 87.1
click at [317, 150] on input "**********" at bounding box center [470, 152] width 374 height 30
click at [431, 159] on input "**********" at bounding box center [470, 152] width 374 height 30
drag, startPoint x: 415, startPoint y: 151, endPoint x: 288, endPoint y: 154, distance: 127.0
click at [288, 154] on input "**********" at bounding box center [470, 152] width 374 height 30
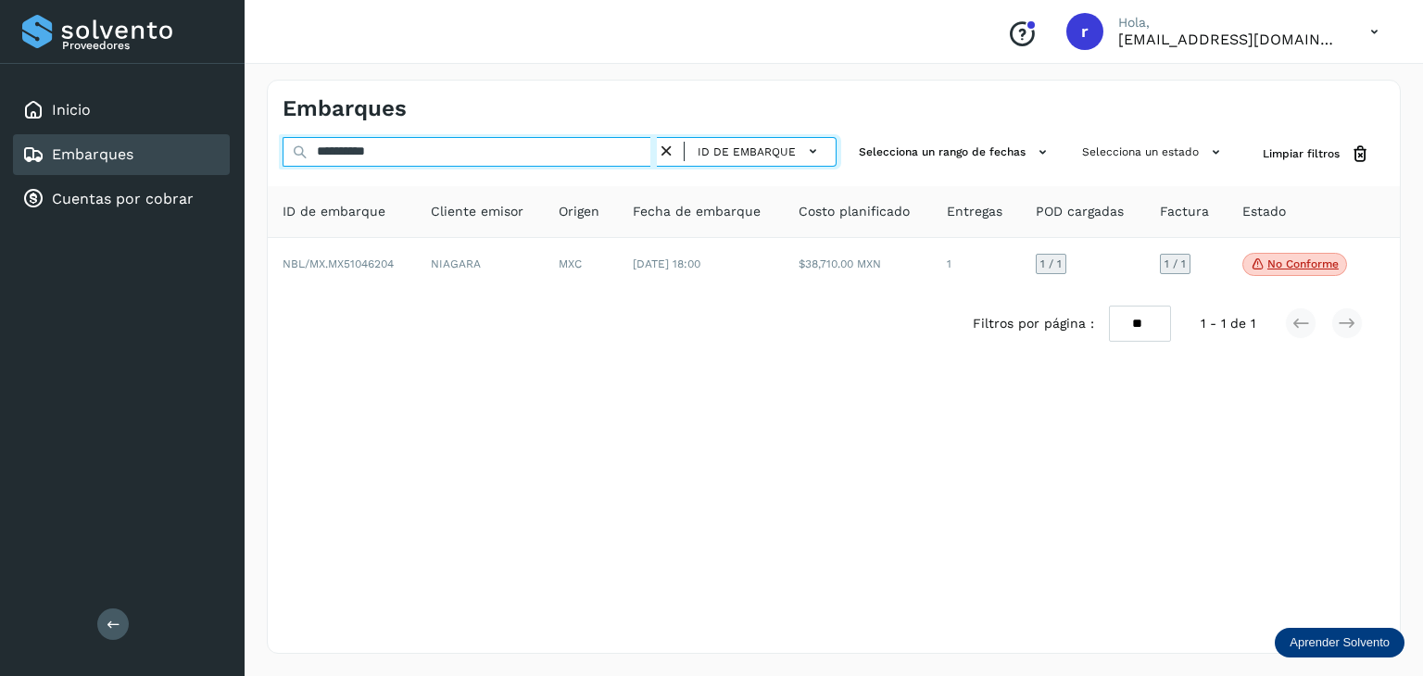
paste input "text"
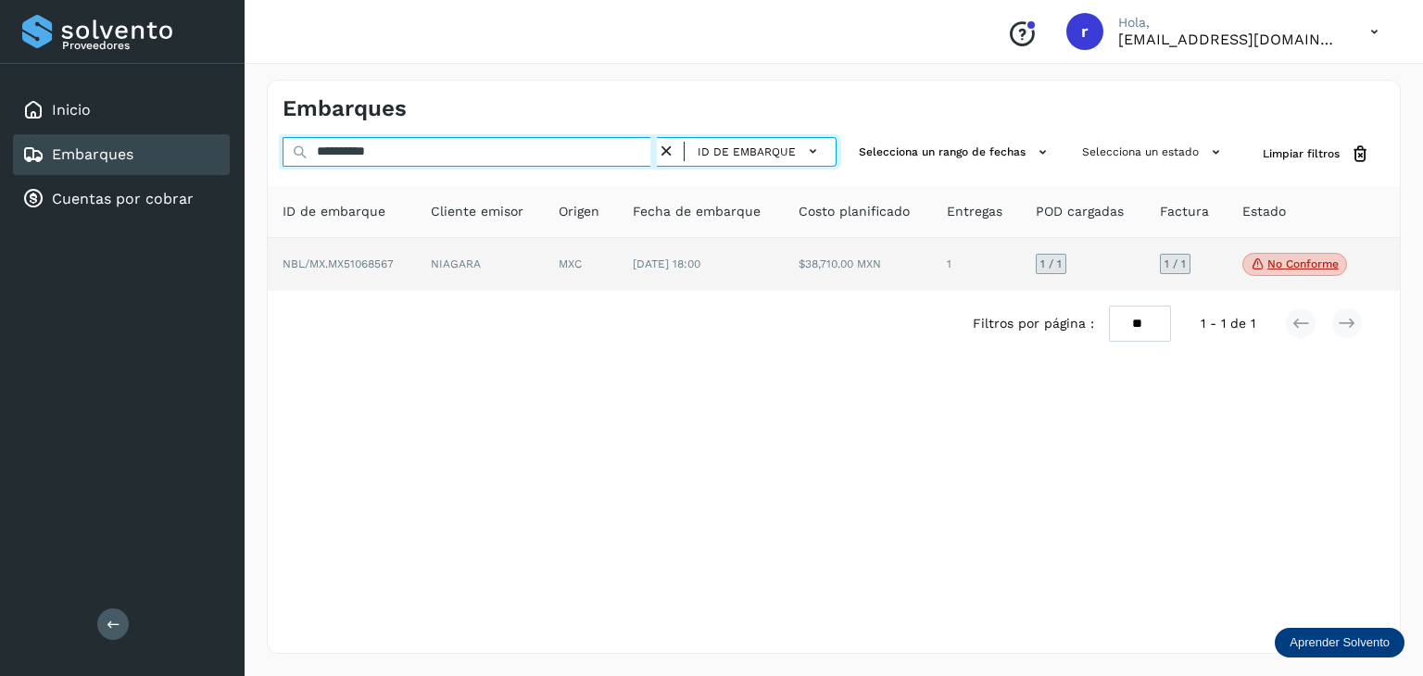
type input "**********"
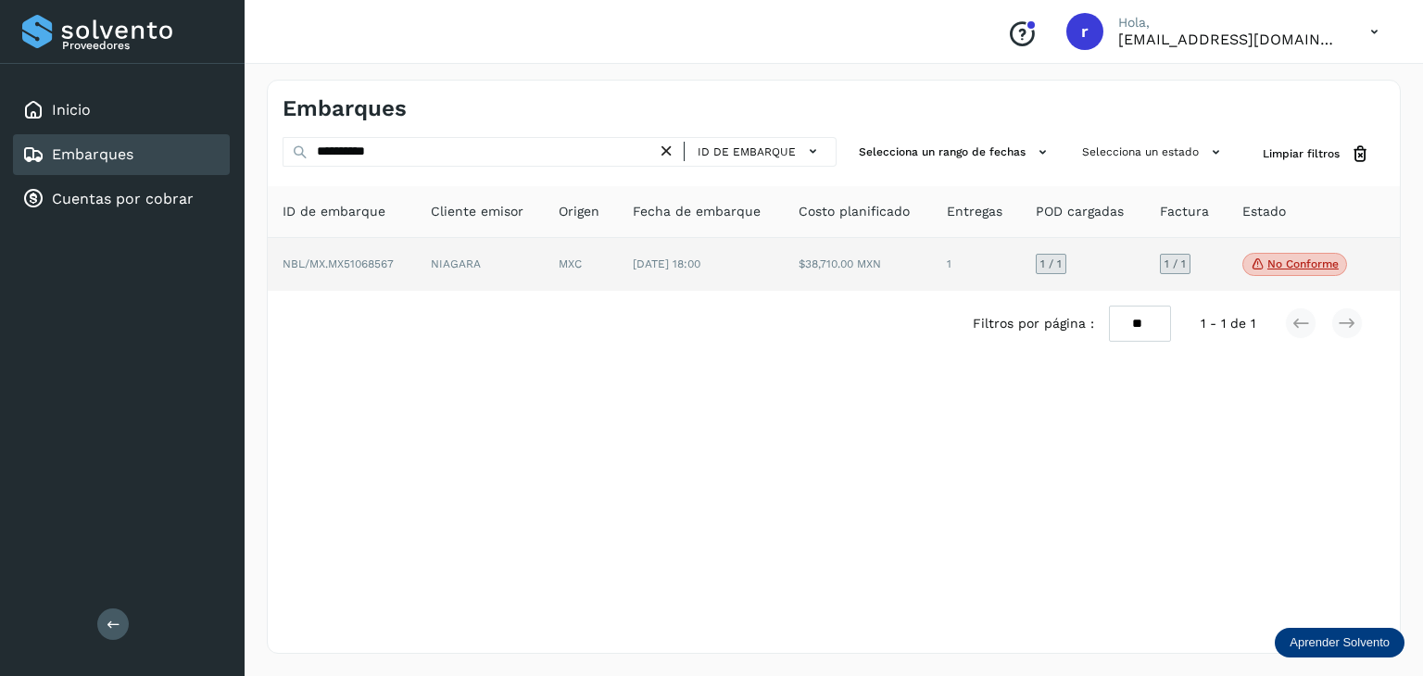
click at [544, 273] on td "NIAGARA" at bounding box center [581, 265] width 74 height 54
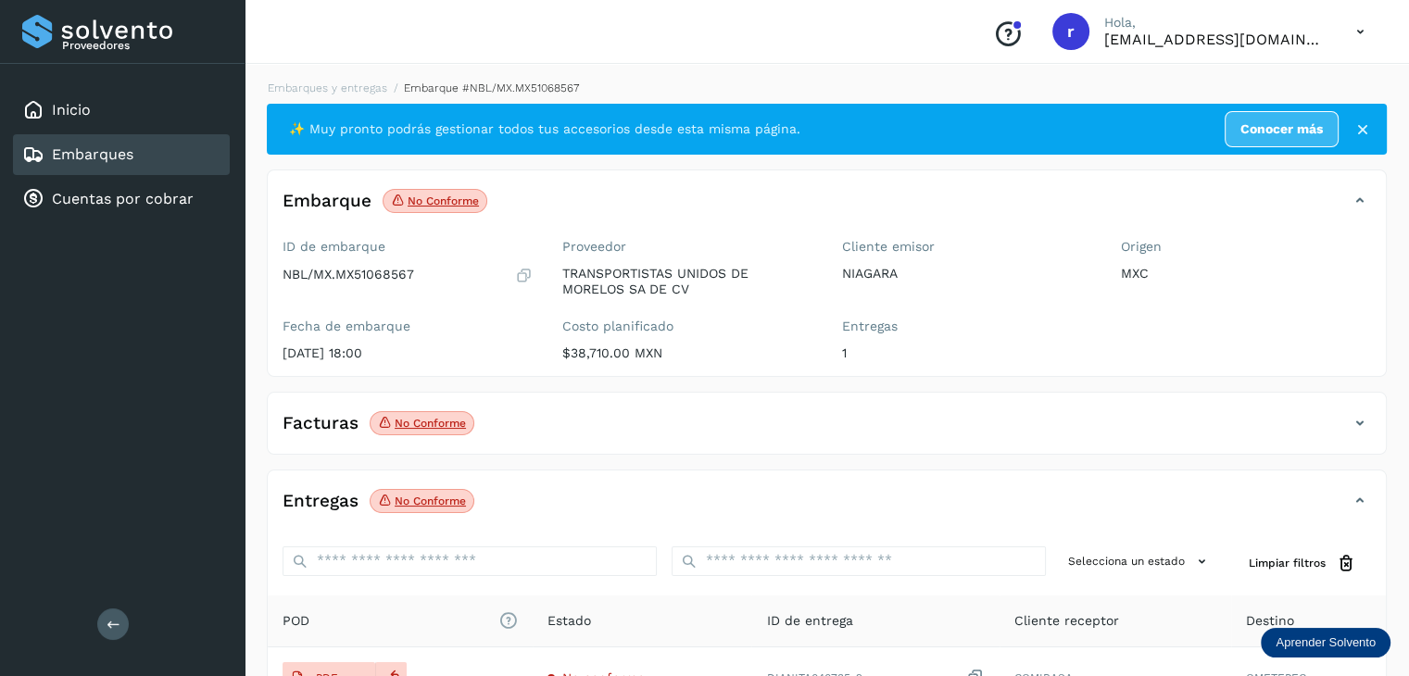
click at [421, 420] on p "No conforme" at bounding box center [430, 423] width 71 height 13
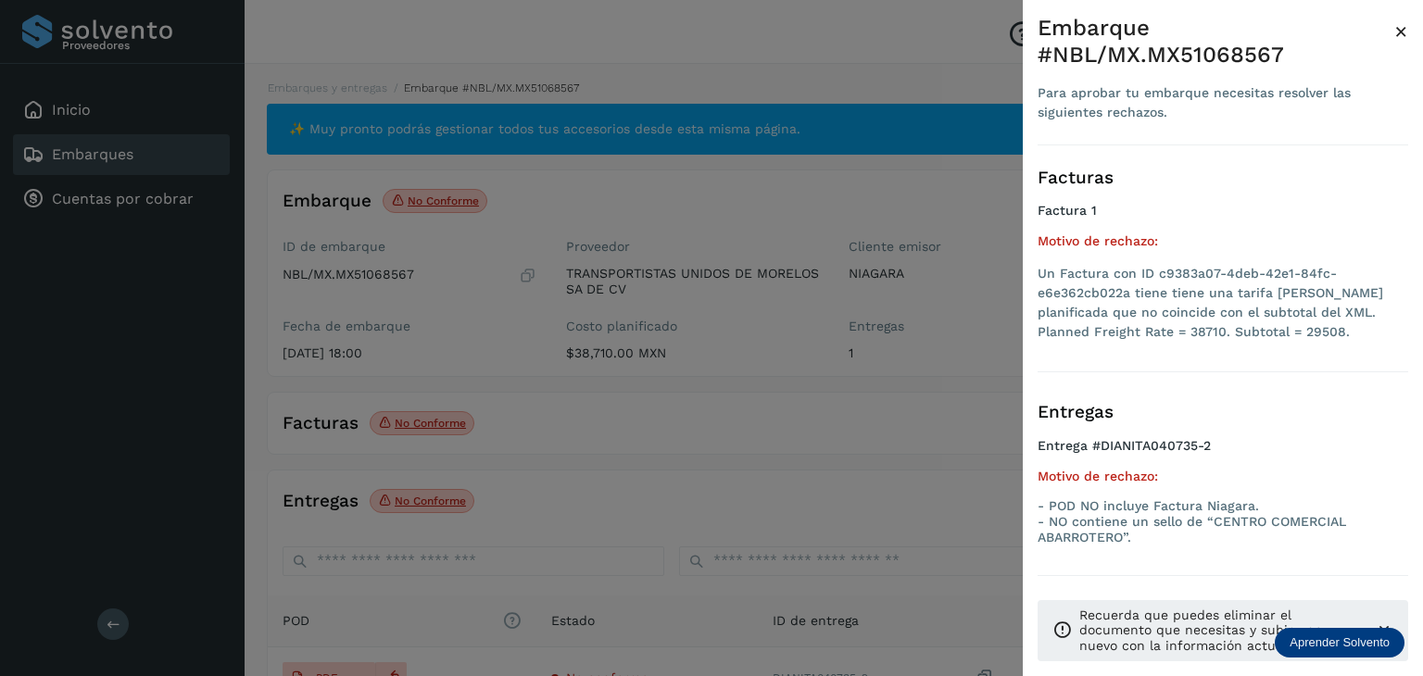
click at [620, 430] on div at bounding box center [711, 338] width 1423 height 676
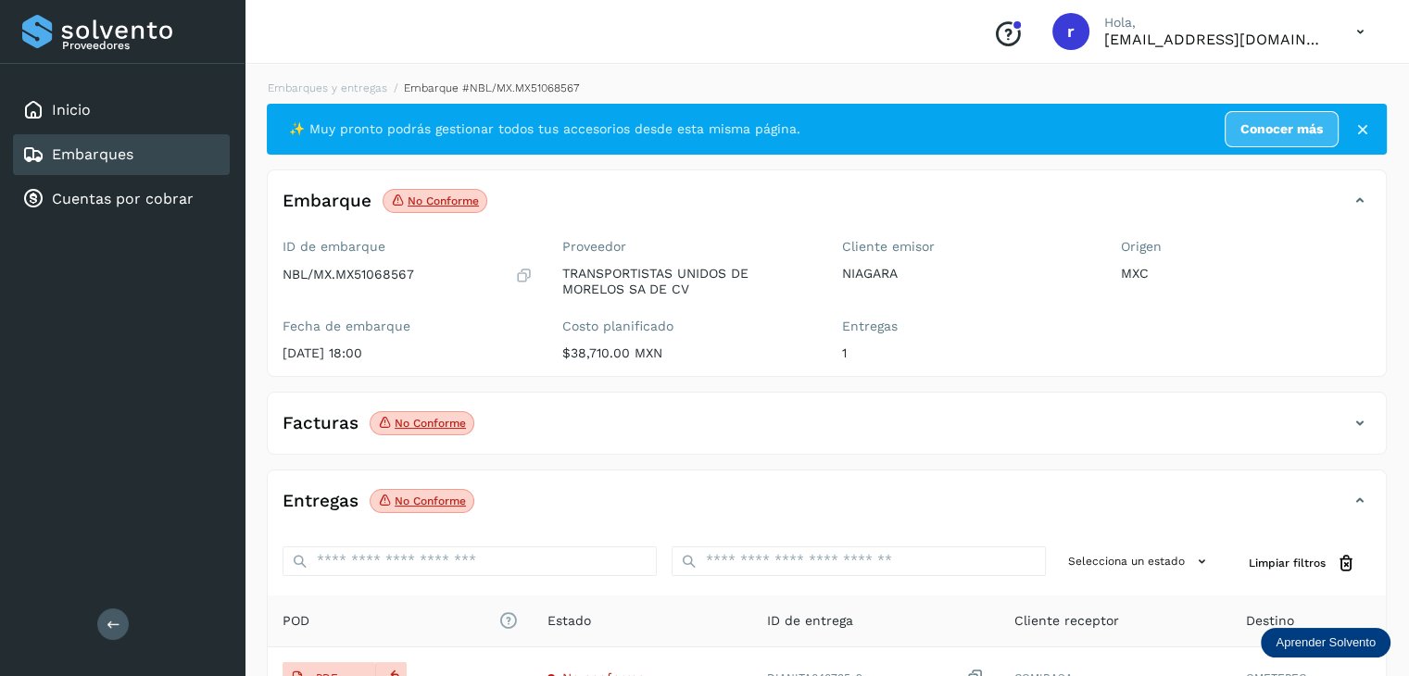
click at [1359, 422] on icon at bounding box center [1360, 423] width 22 height 22
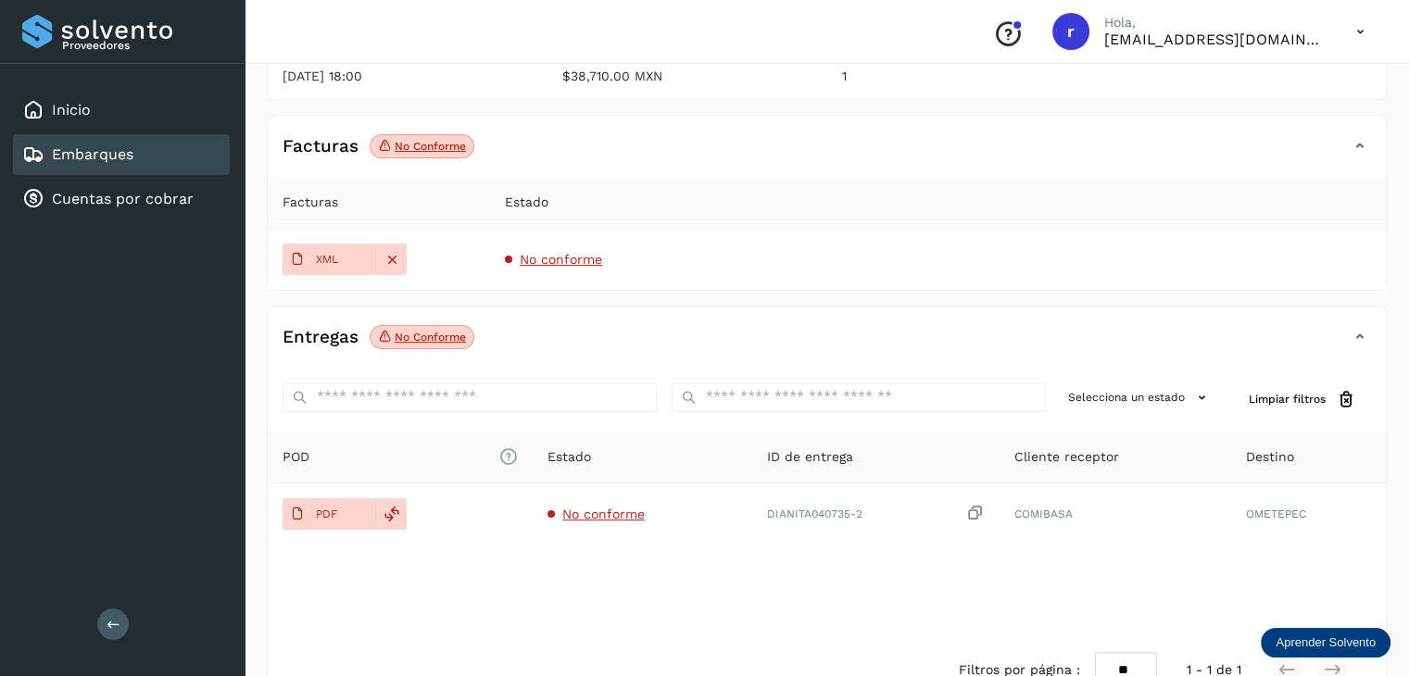
scroll to position [278, 0]
click at [394, 257] on icon at bounding box center [392, 258] width 17 height 17
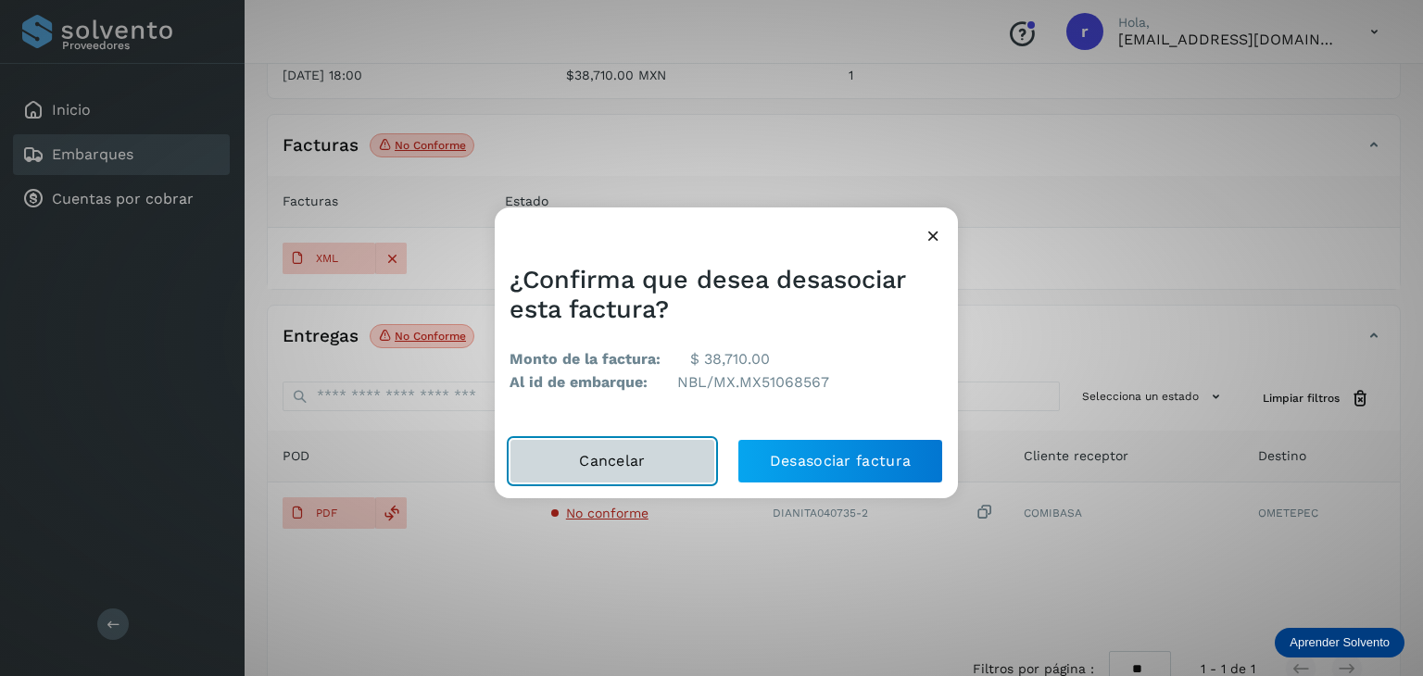
click at [647, 458] on button "Cancelar" at bounding box center [613, 461] width 206 height 44
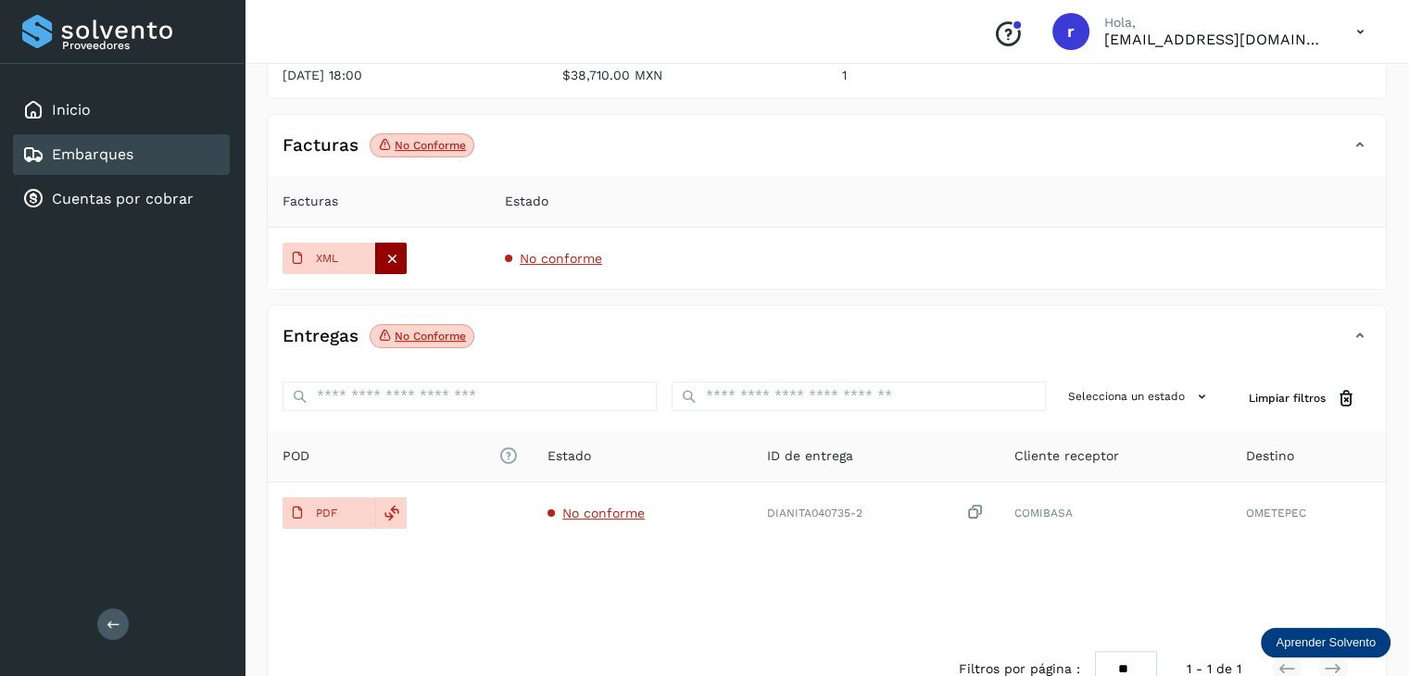
click at [404, 253] on div at bounding box center [391, 259] width 32 height 32
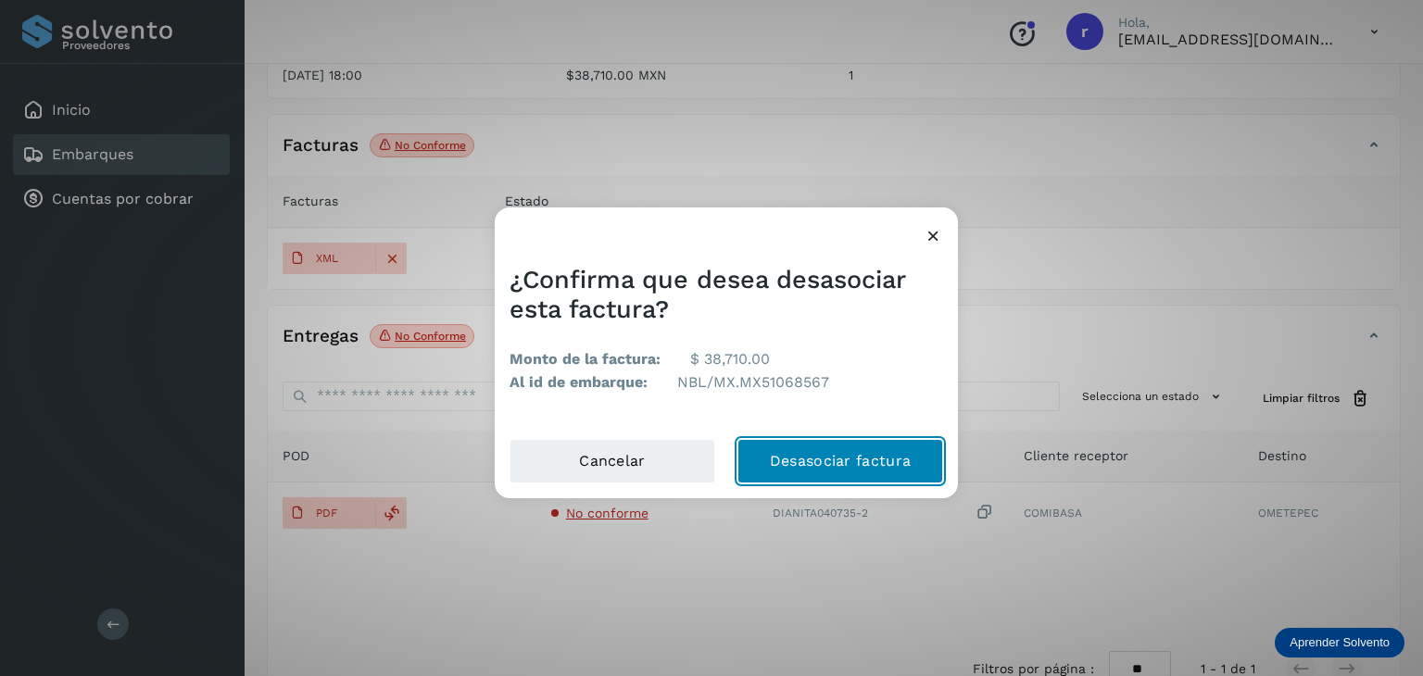
click at [835, 462] on button "Desasociar factura" at bounding box center [841, 461] width 206 height 44
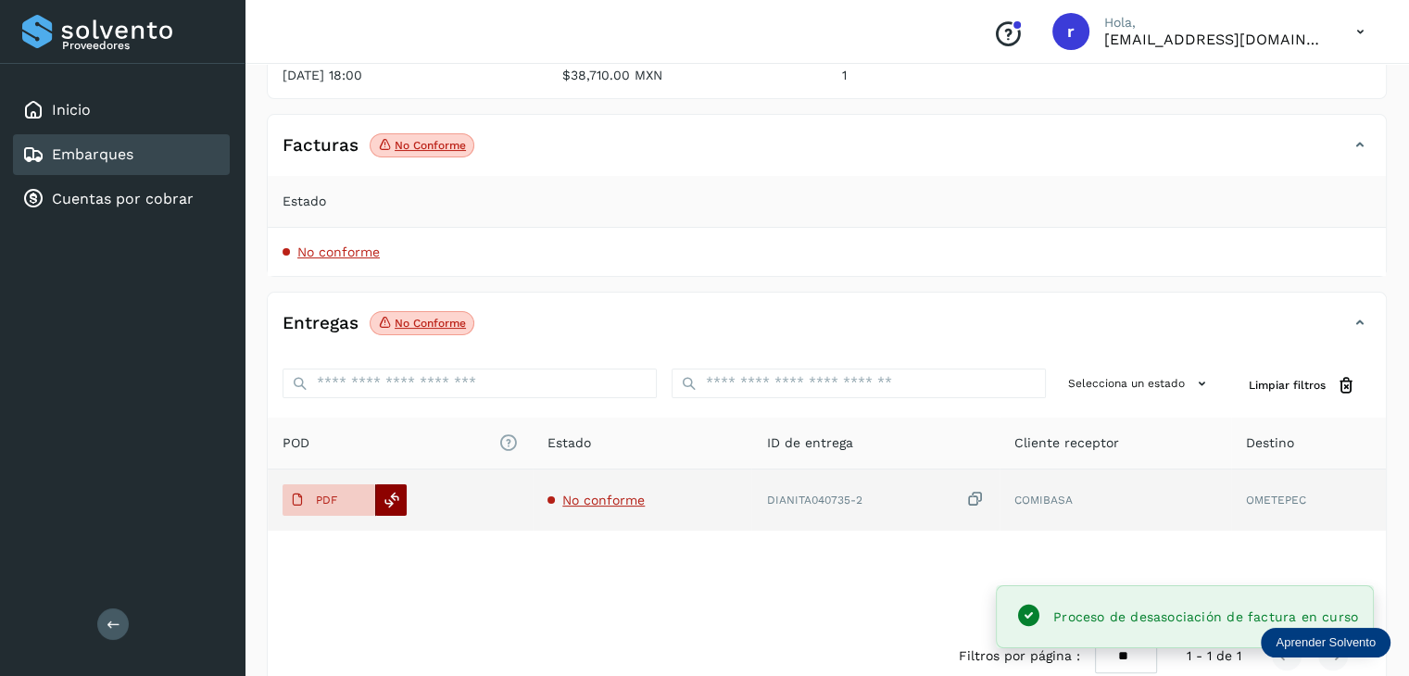
click at [397, 498] on icon at bounding box center [392, 500] width 17 height 17
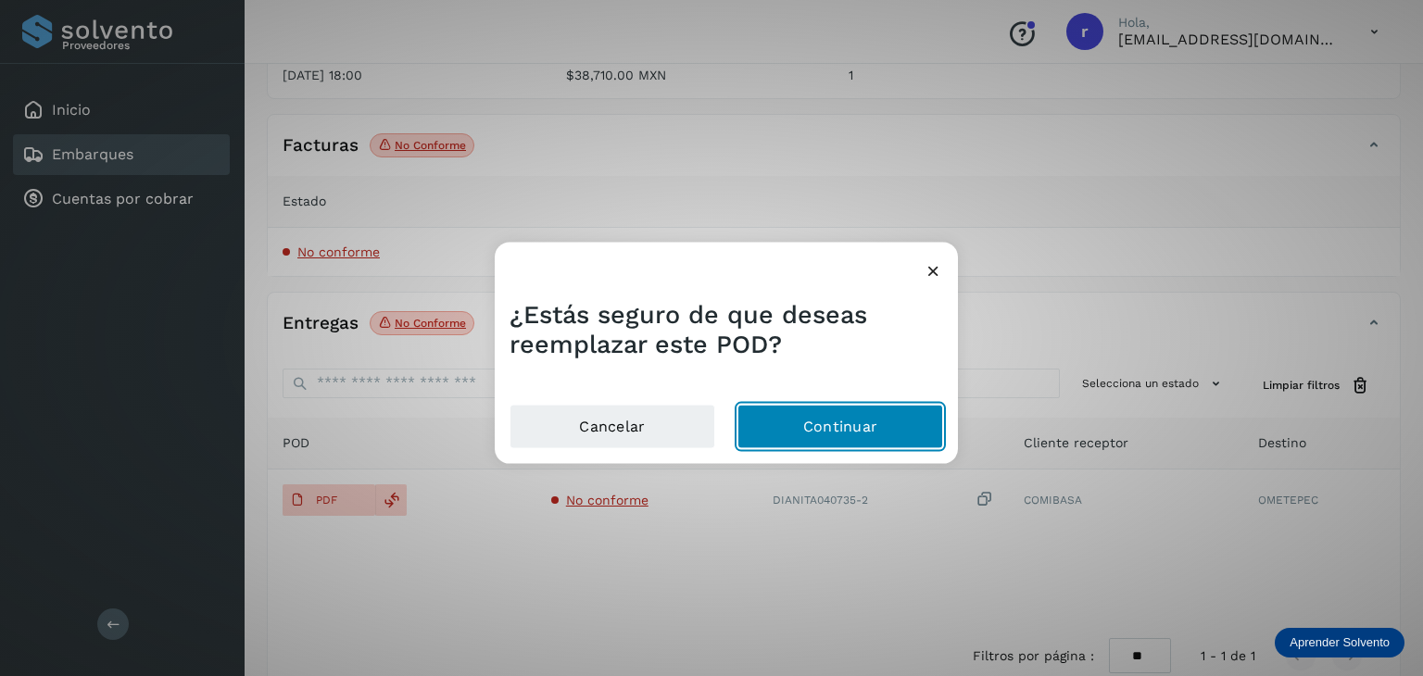
click at [839, 431] on button "Continuar" at bounding box center [841, 426] width 206 height 44
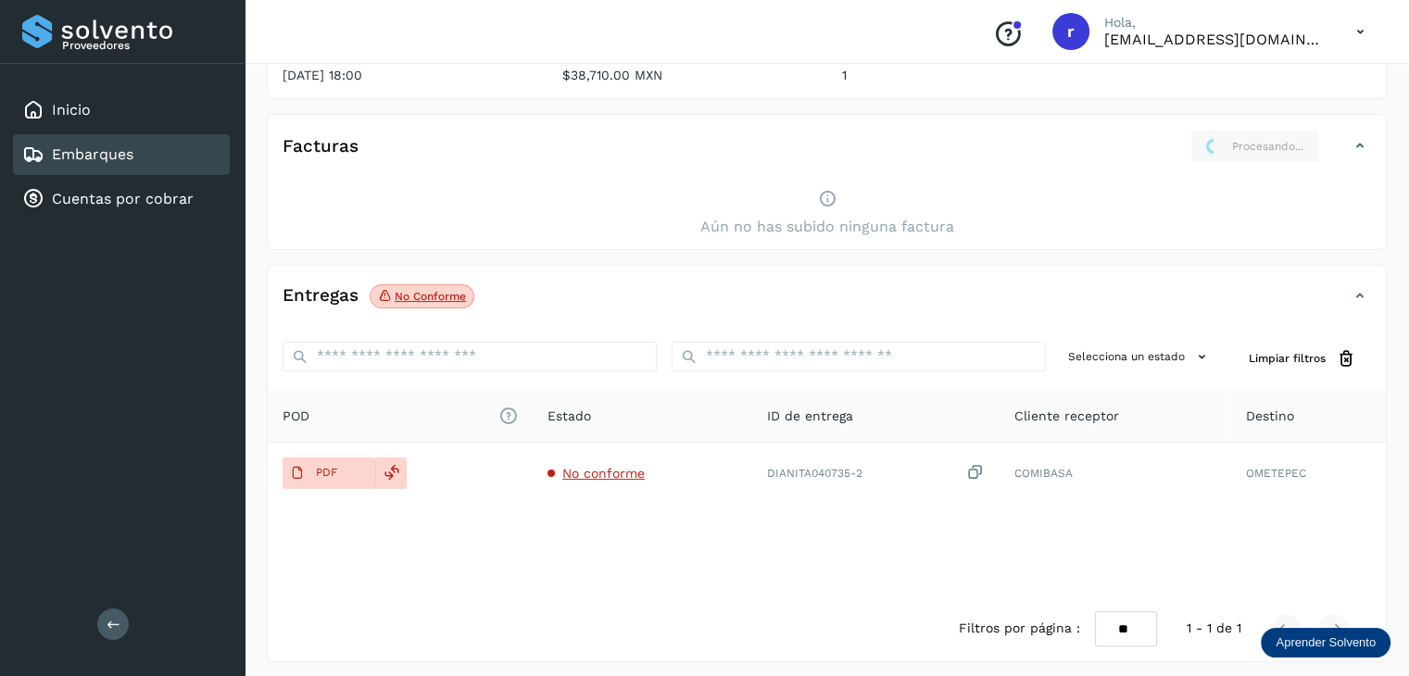
click at [1359, 144] on icon at bounding box center [1360, 146] width 22 height 22
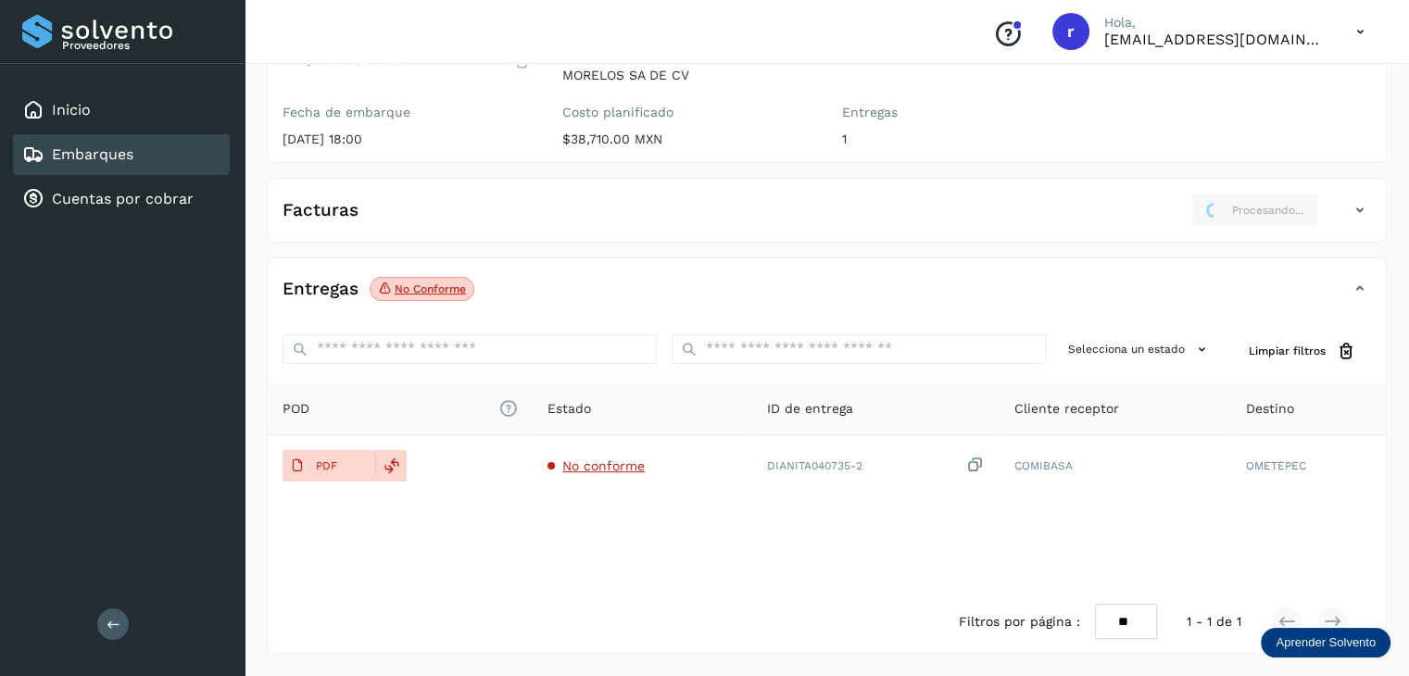
click at [1368, 209] on icon at bounding box center [1360, 210] width 22 height 22
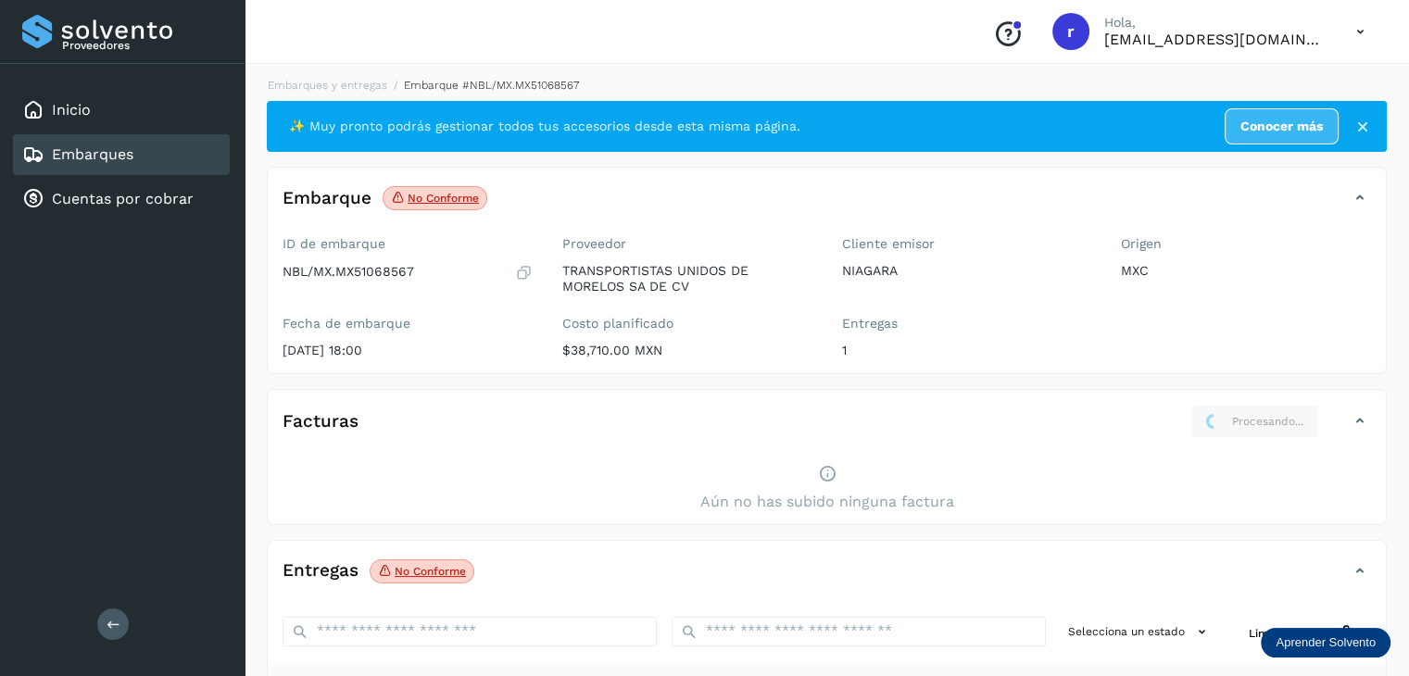
scroll to position [0, 0]
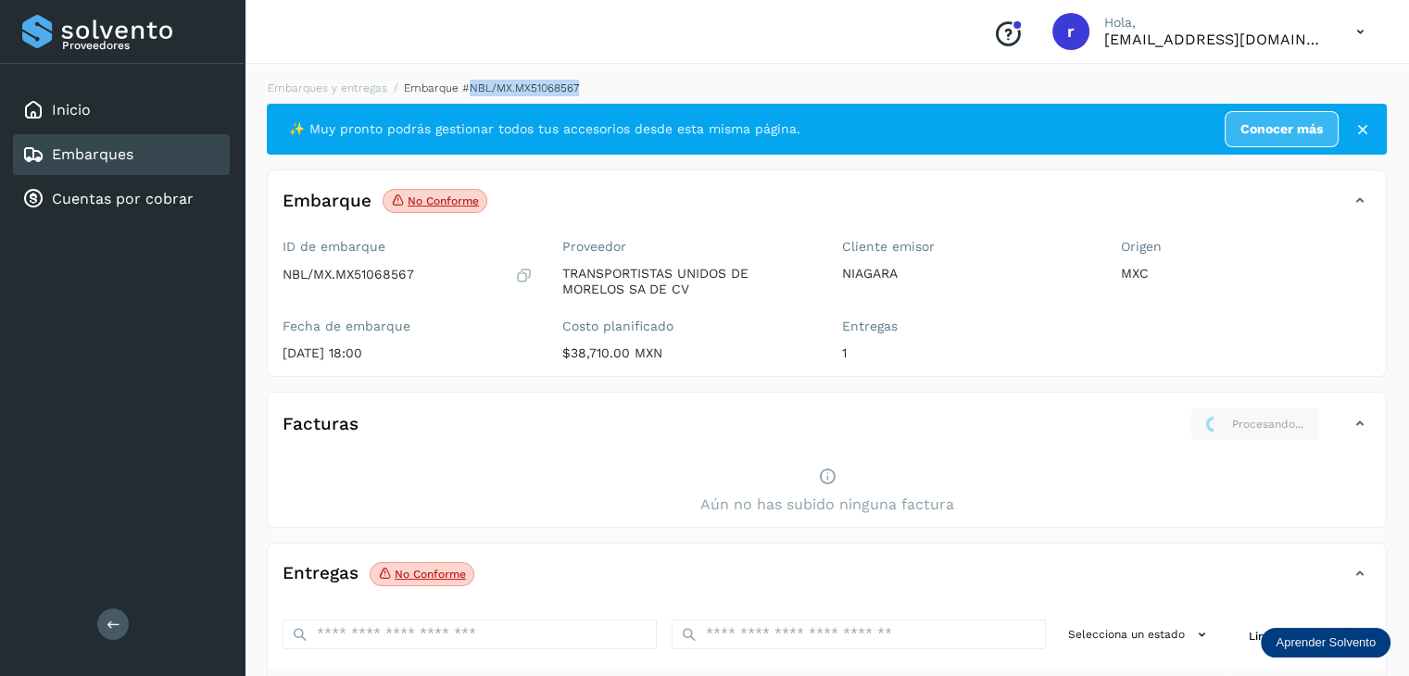
drag, startPoint x: 574, startPoint y: 84, endPoint x: 466, endPoint y: 91, distance: 108.6
click at [466, 91] on ol "Embarques y entregas Embarque #NBL/MX.MX51068567" at bounding box center [821, 88] width 1131 height 17
copy span "NBL/MX.MX51068567"
click at [552, 208] on div "Embarque No conforme Verifica el estado de la factura o entregas asociadas a es…" at bounding box center [808, 201] width 1081 height 32
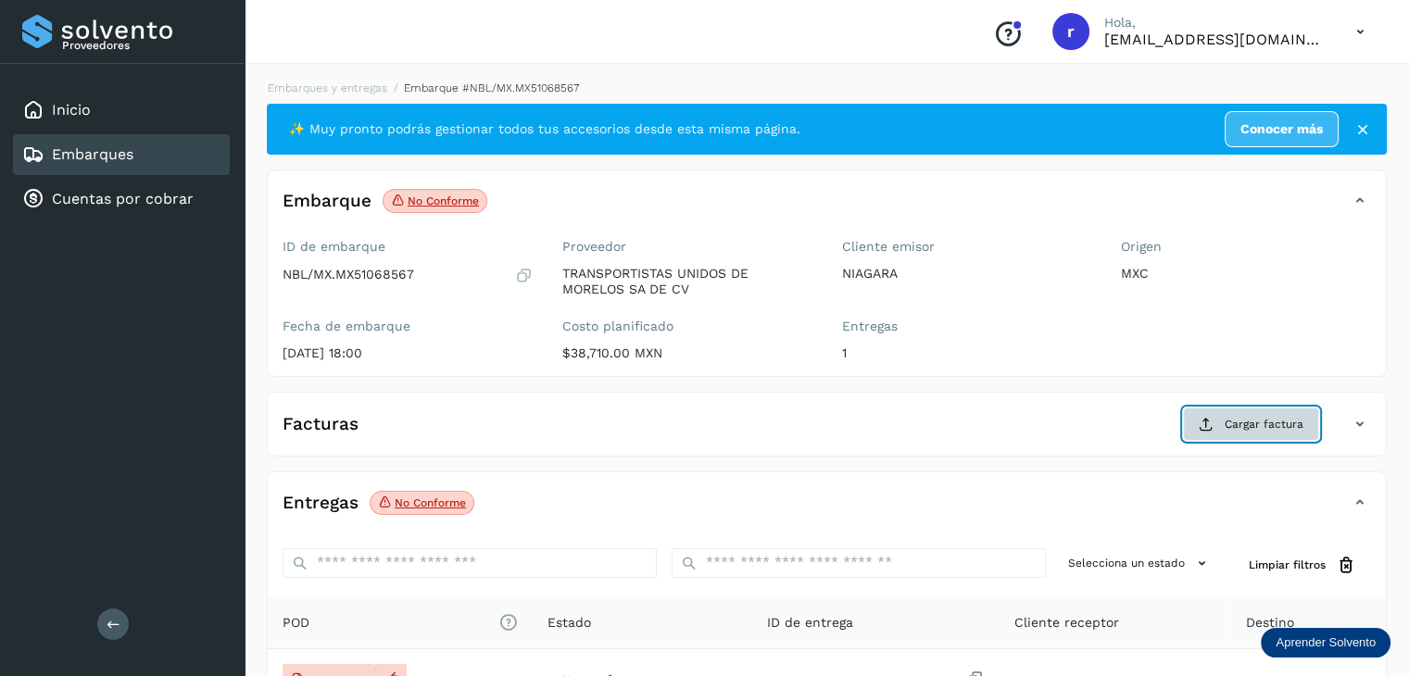
click at [1289, 422] on span "Cargar factura" at bounding box center [1264, 424] width 79 height 17
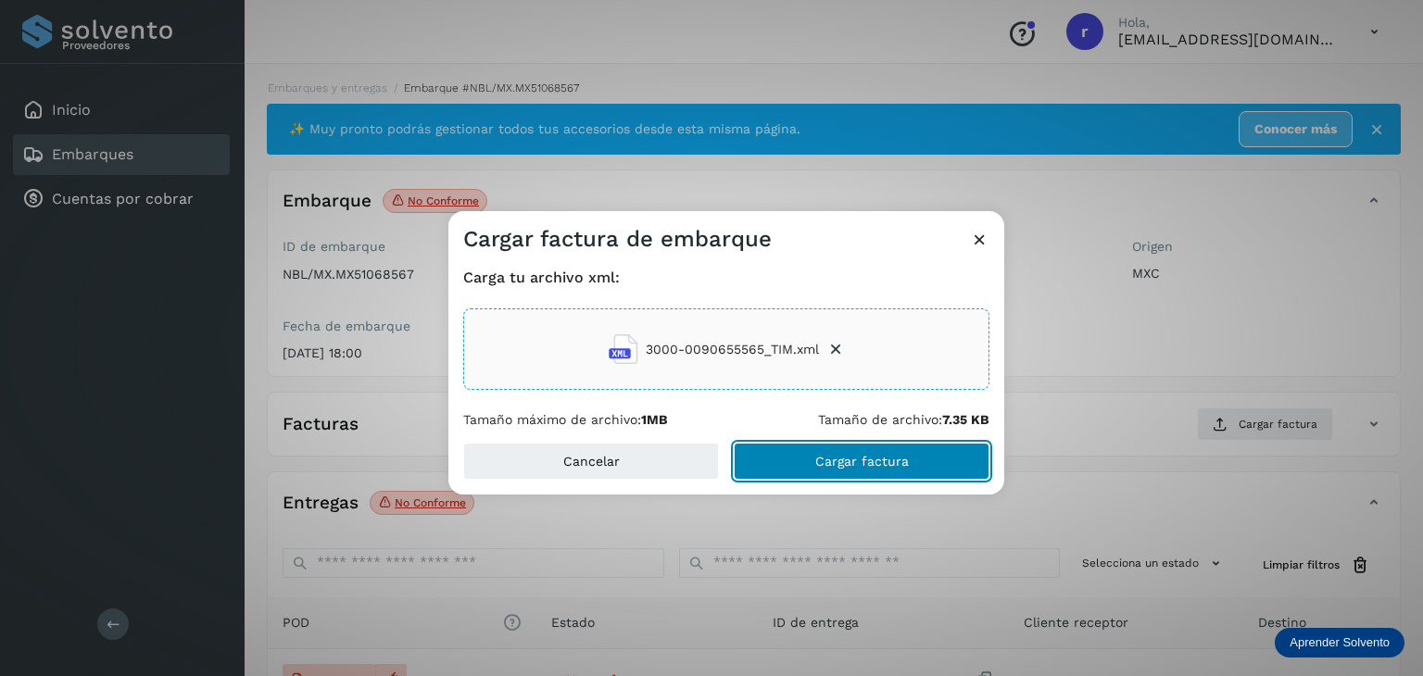
click at [870, 465] on span "Cargar factura" at bounding box center [862, 461] width 94 height 13
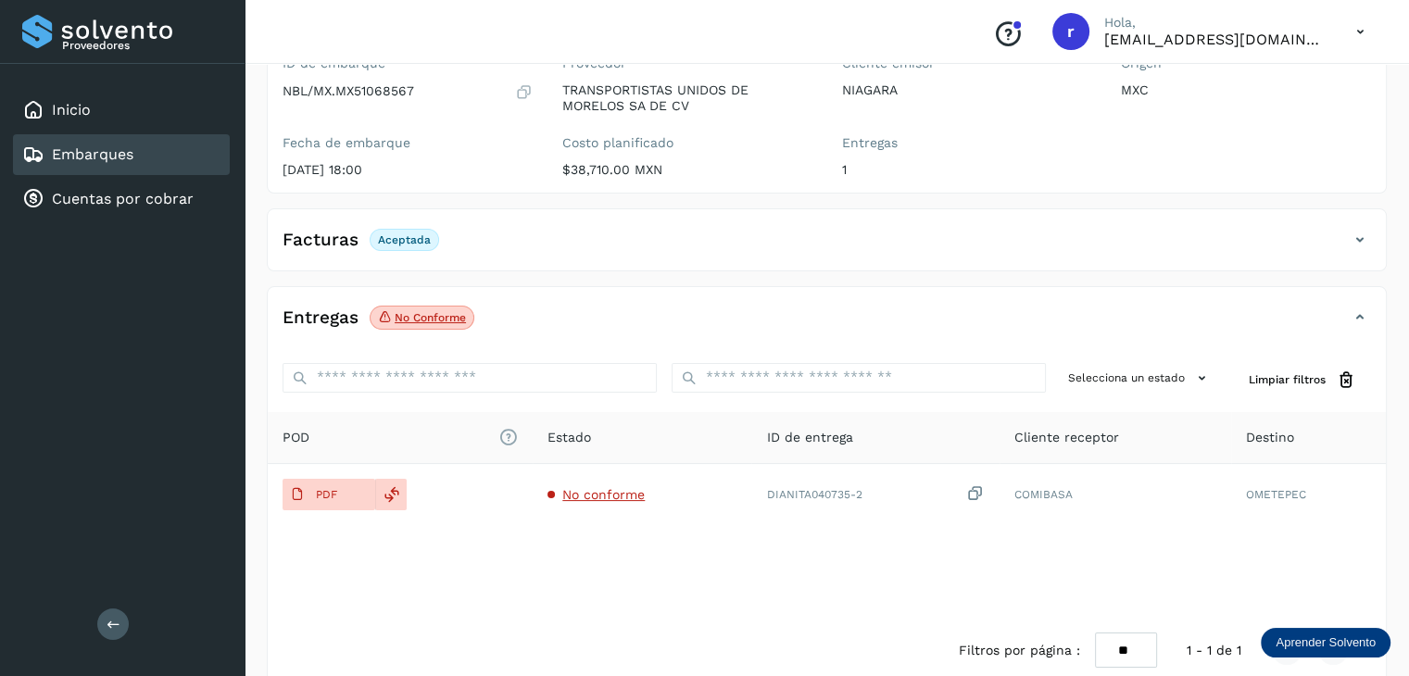
scroll to position [185, 0]
click at [411, 316] on p "No conforme" at bounding box center [430, 315] width 71 height 13
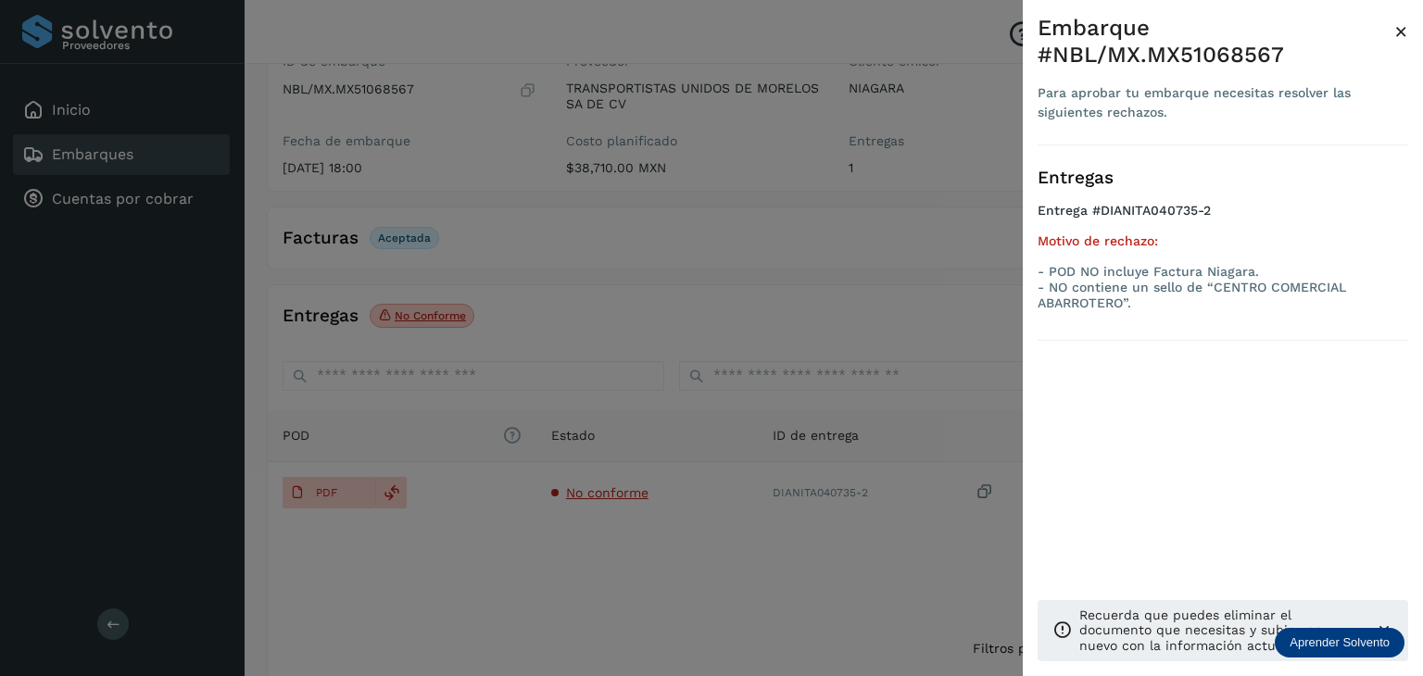
click at [504, 333] on div at bounding box center [711, 338] width 1423 height 676
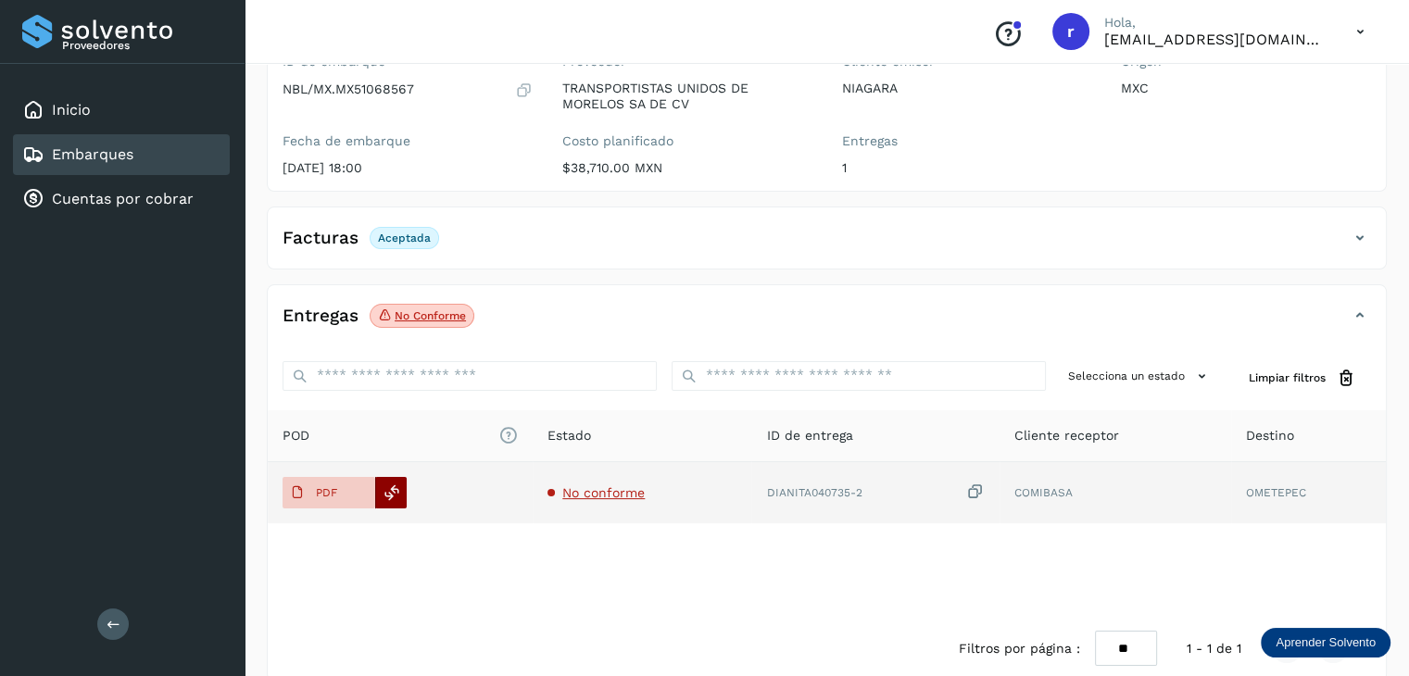
click at [396, 490] on icon at bounding box center [392, 493] width 17 height 17
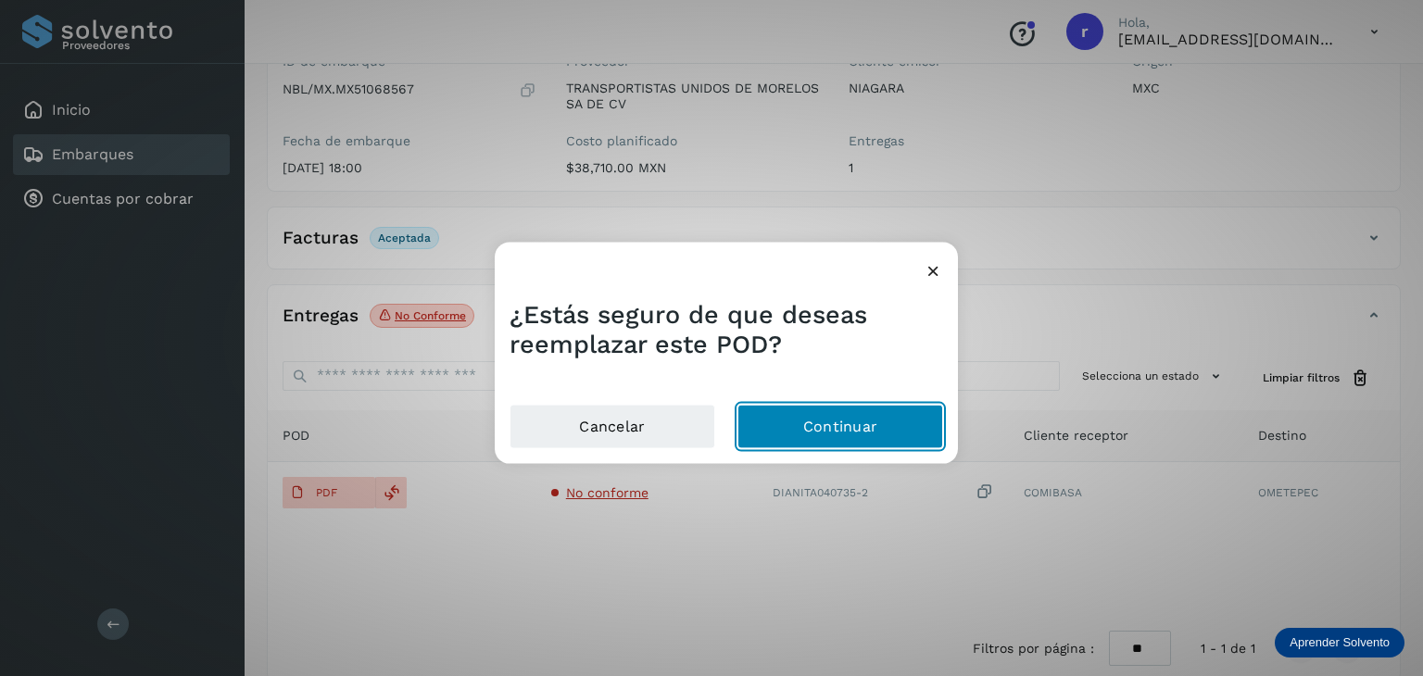
click at [789, 425] on button "Continuar" at bounding box center [841, 426] width 206 height 44
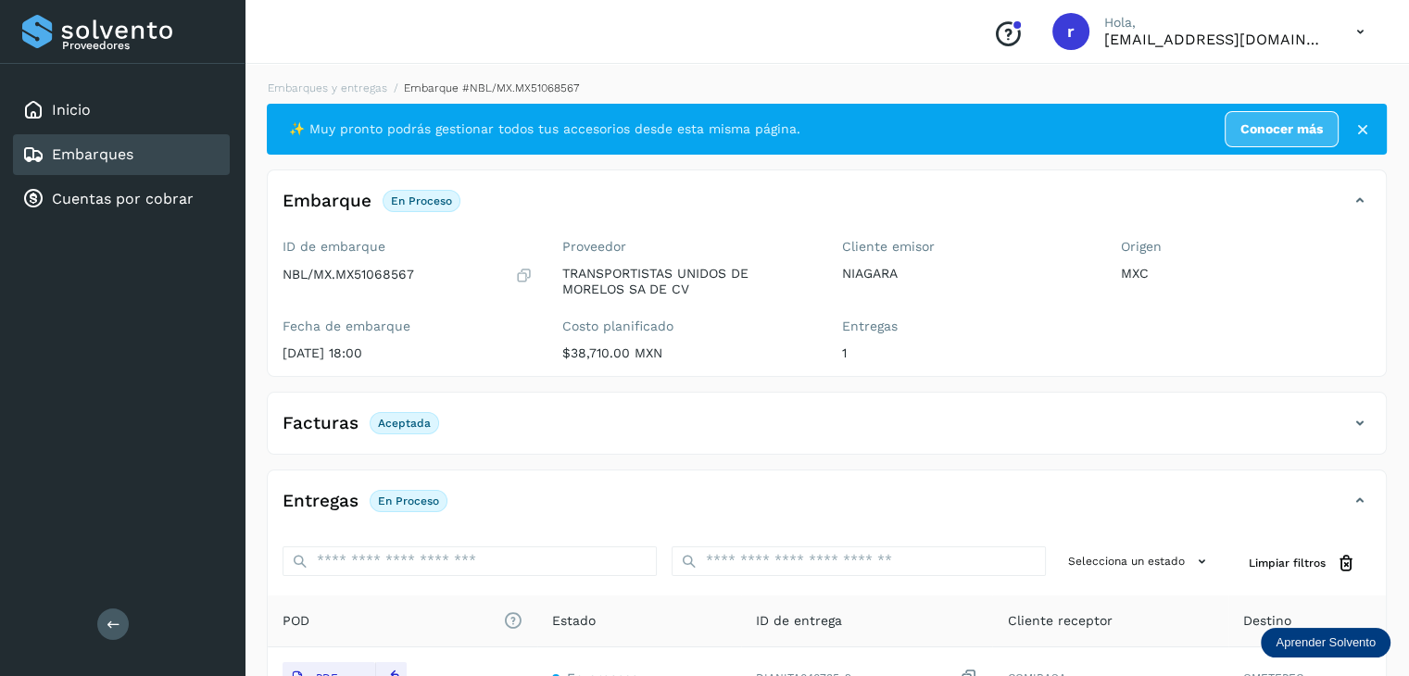
scroll to position [0, 0]
click at [348, 83] on link "Embarques y entregas" at bounding box center [328, 88] width 120 height 13
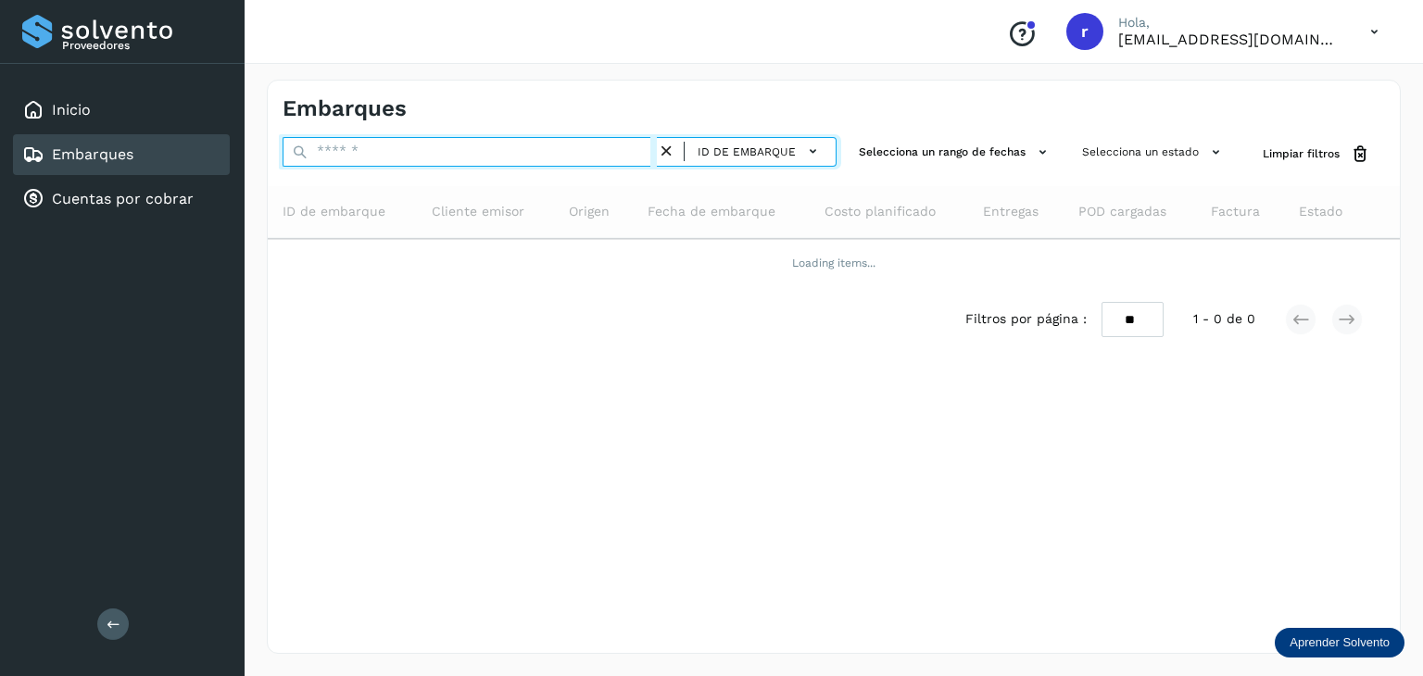
click at [385, 152] on input "text" at bounding box center [470, 152] width 374 height 30
paste input "**********"
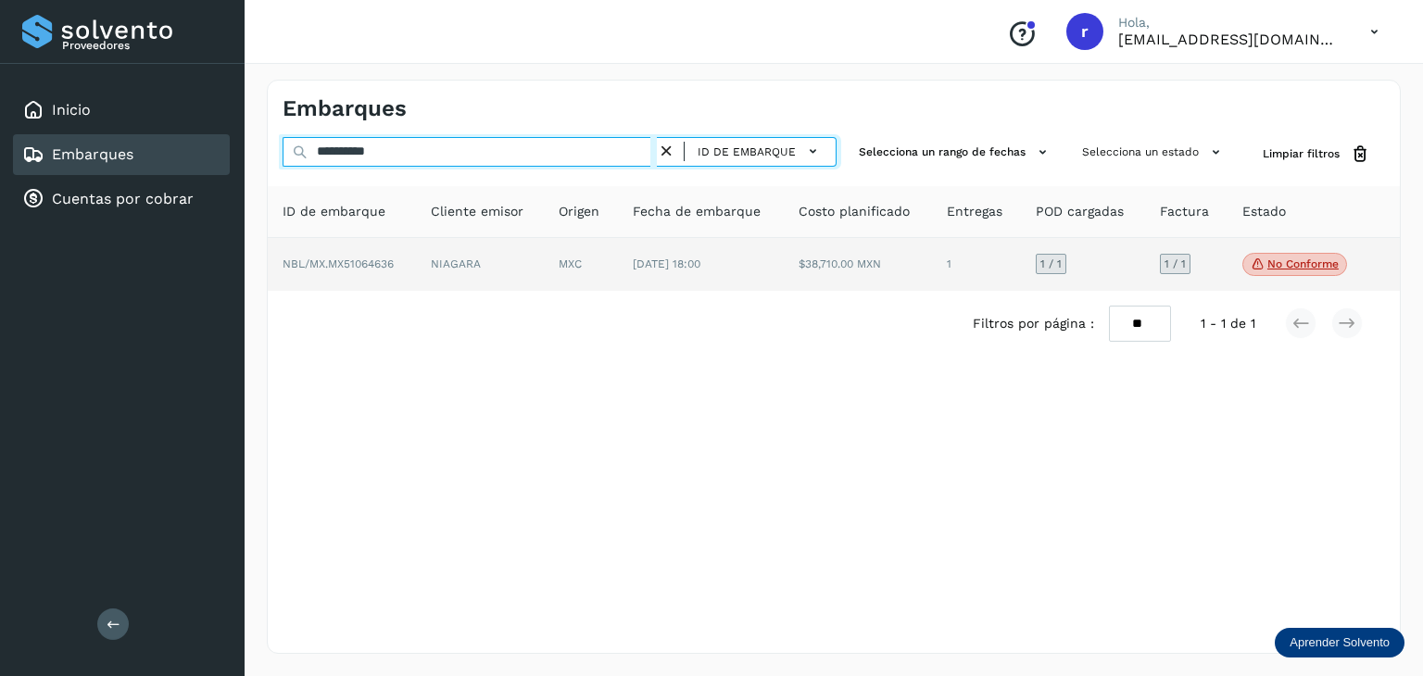
type input "**********"
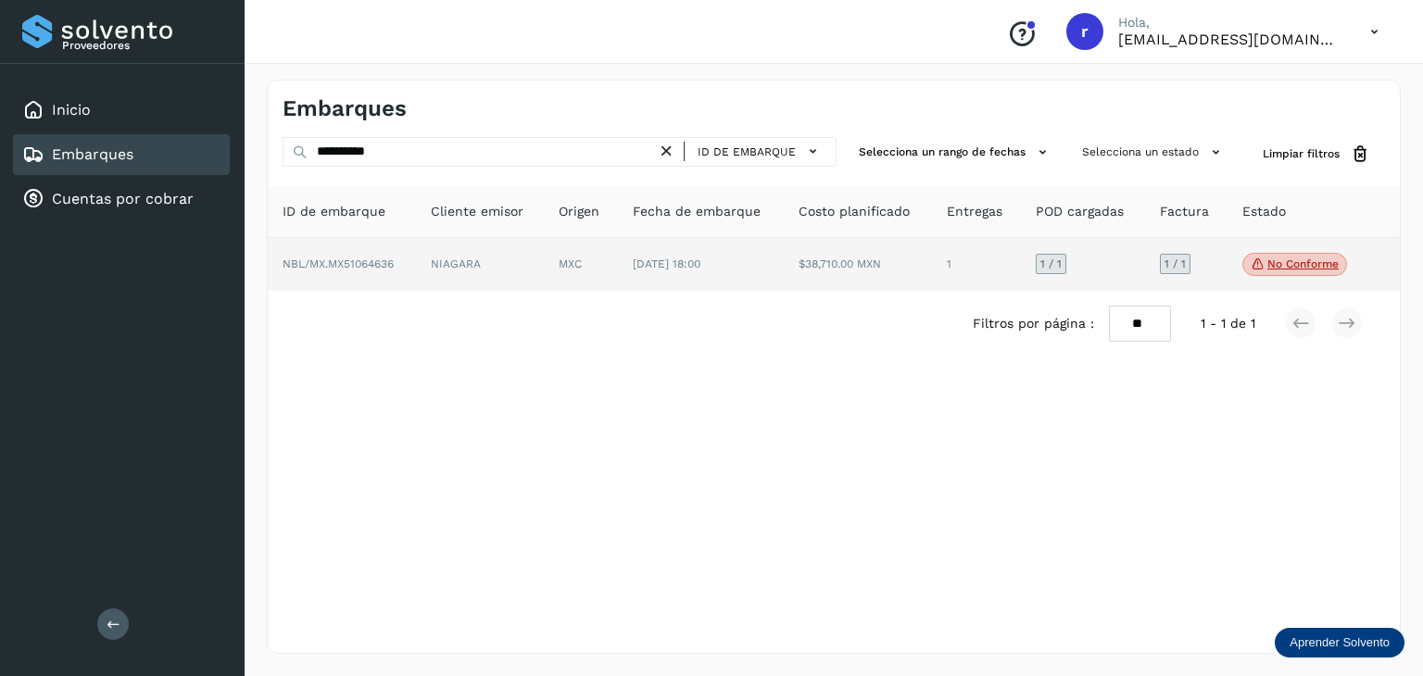
click at [385, 268] on span "NBL/MX.MX51064636" at bounding box center [338, 264] width 111 height 13
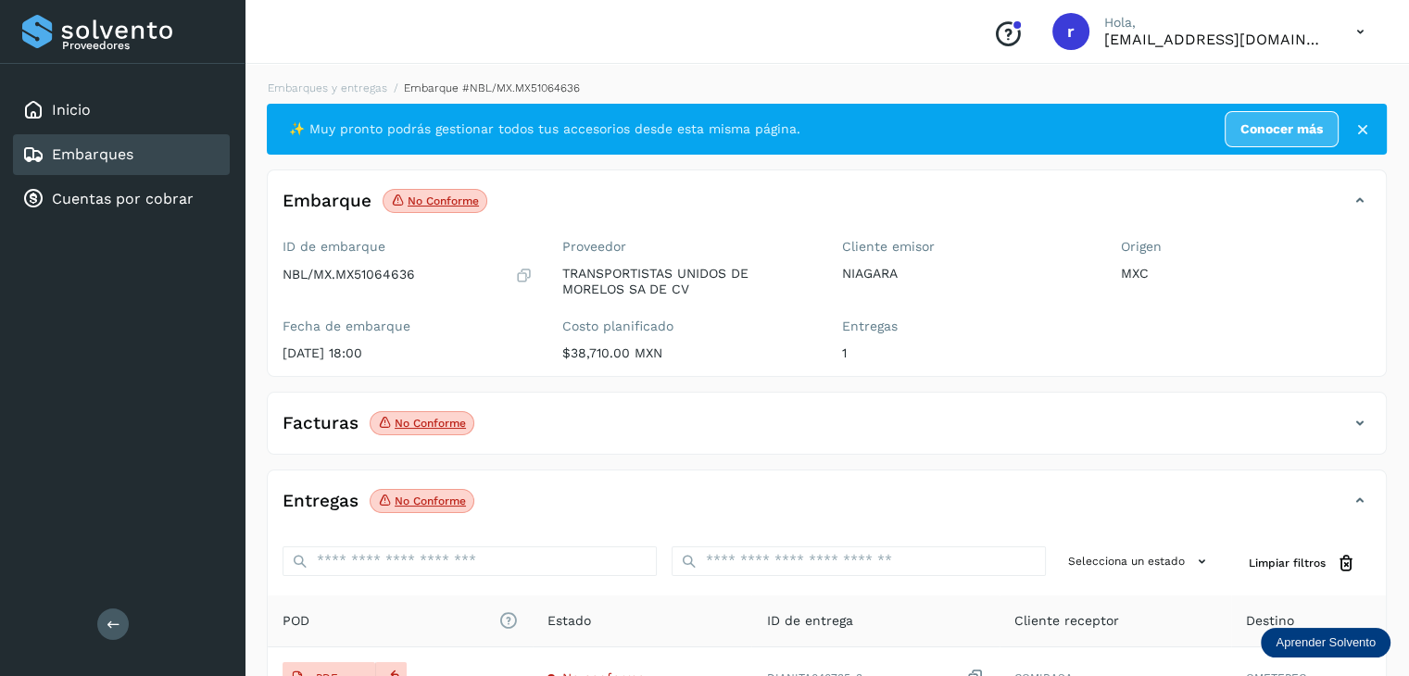
click at [1358, 427] on icon at bounding box center [1360, 423] width 22 height 22
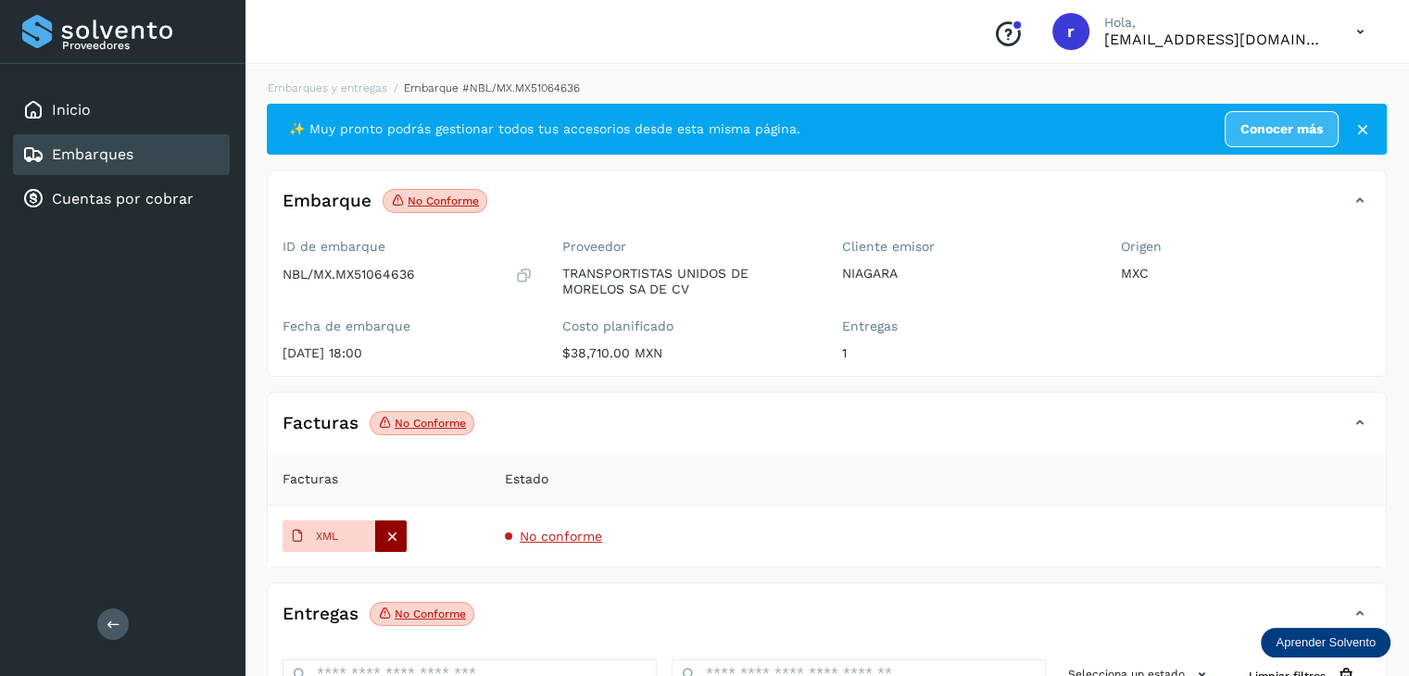
click at [391, 535] on icon at bounding box center [392, 536] width 17 height 17
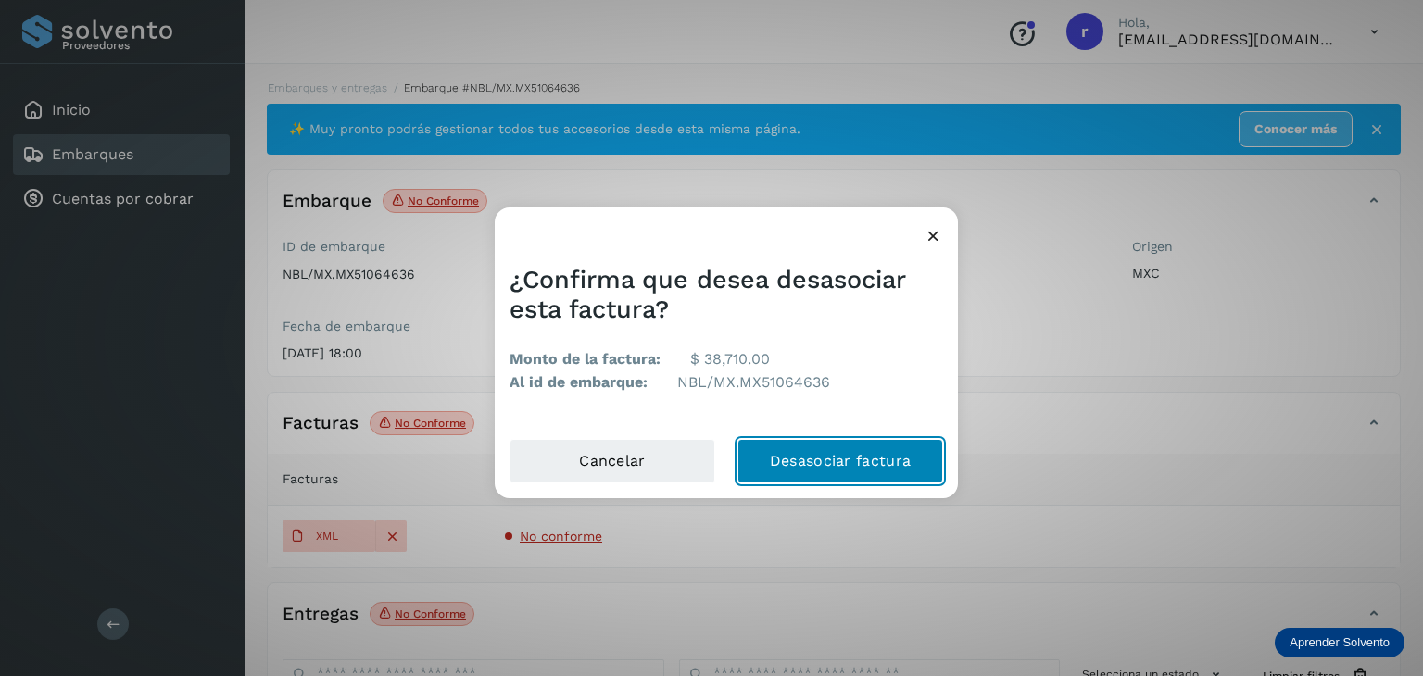
click at [795, 464] on button "Desasociar factura" at bounding box center [841, 461] width 206 height 44
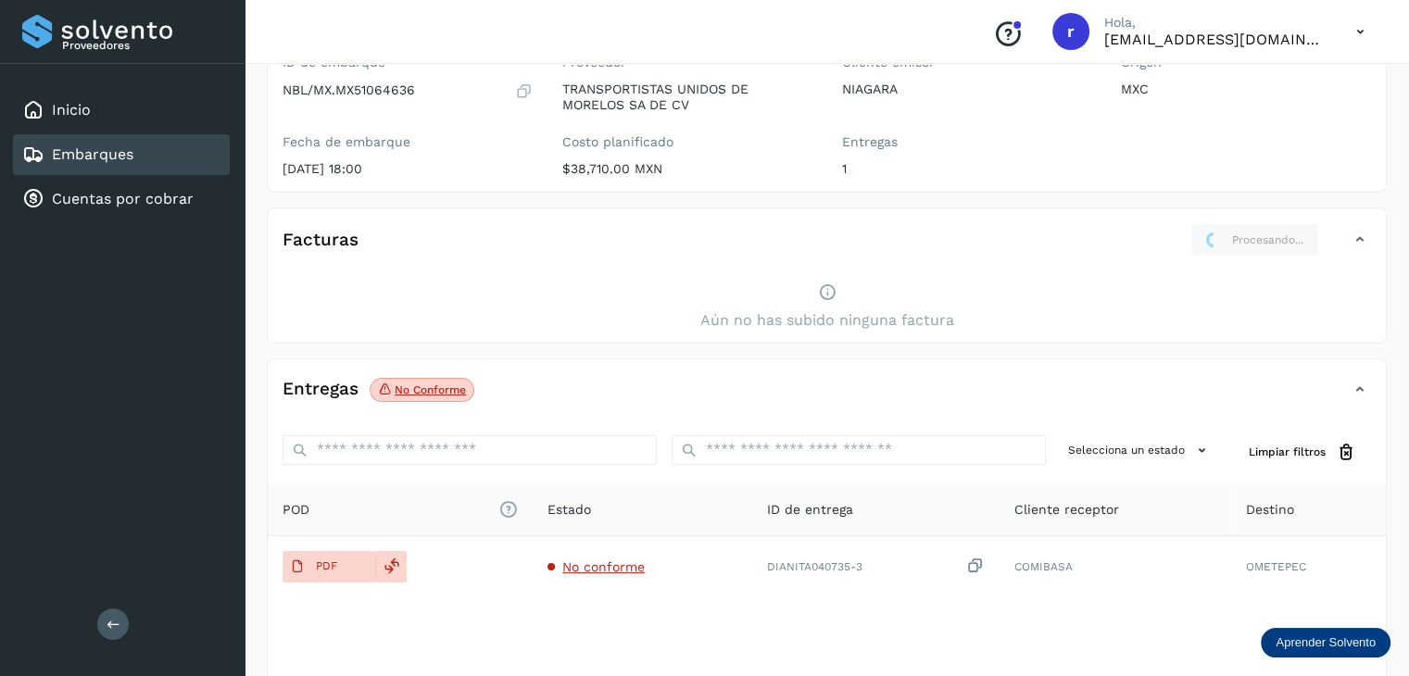
scroll to position [185, 0]
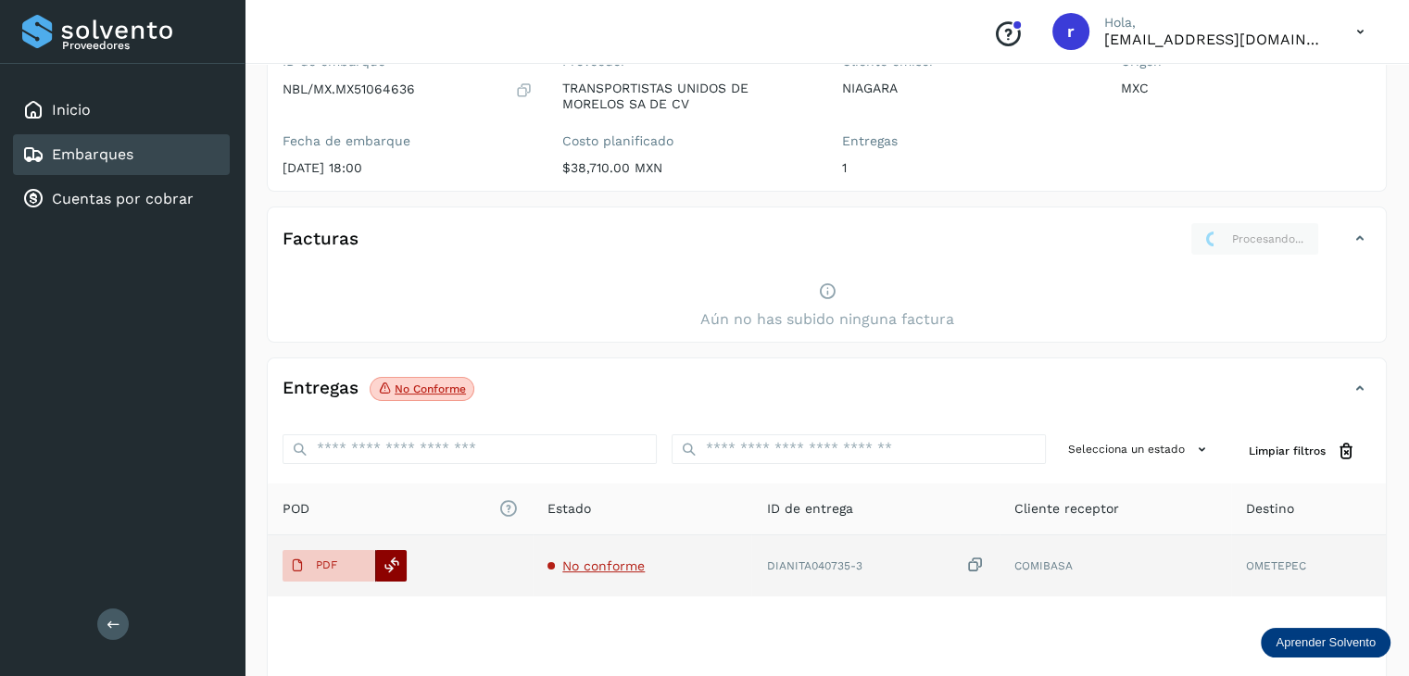
click at [391, 567] on icon at bounding box center [392, 565] width 17 height 17
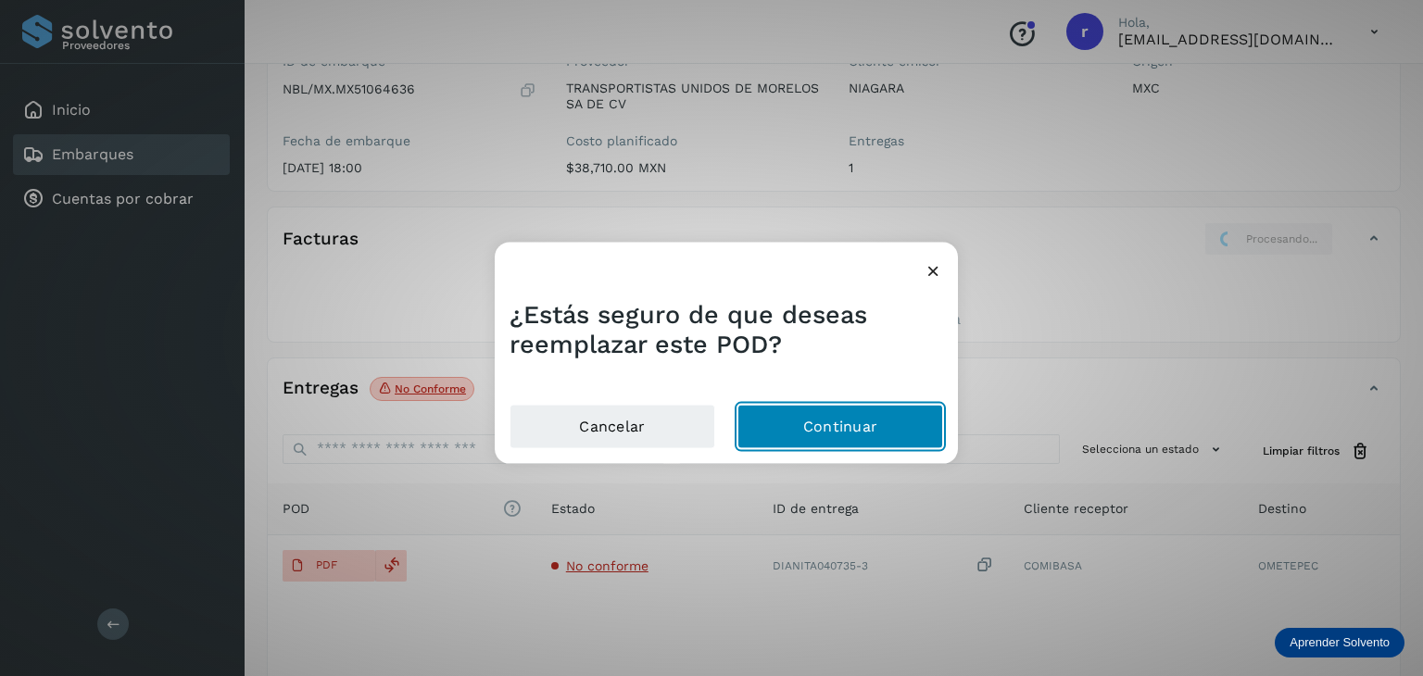
click at [806, 423] on button "Continuar" at bounding box center [841, 426] width 206 height 44
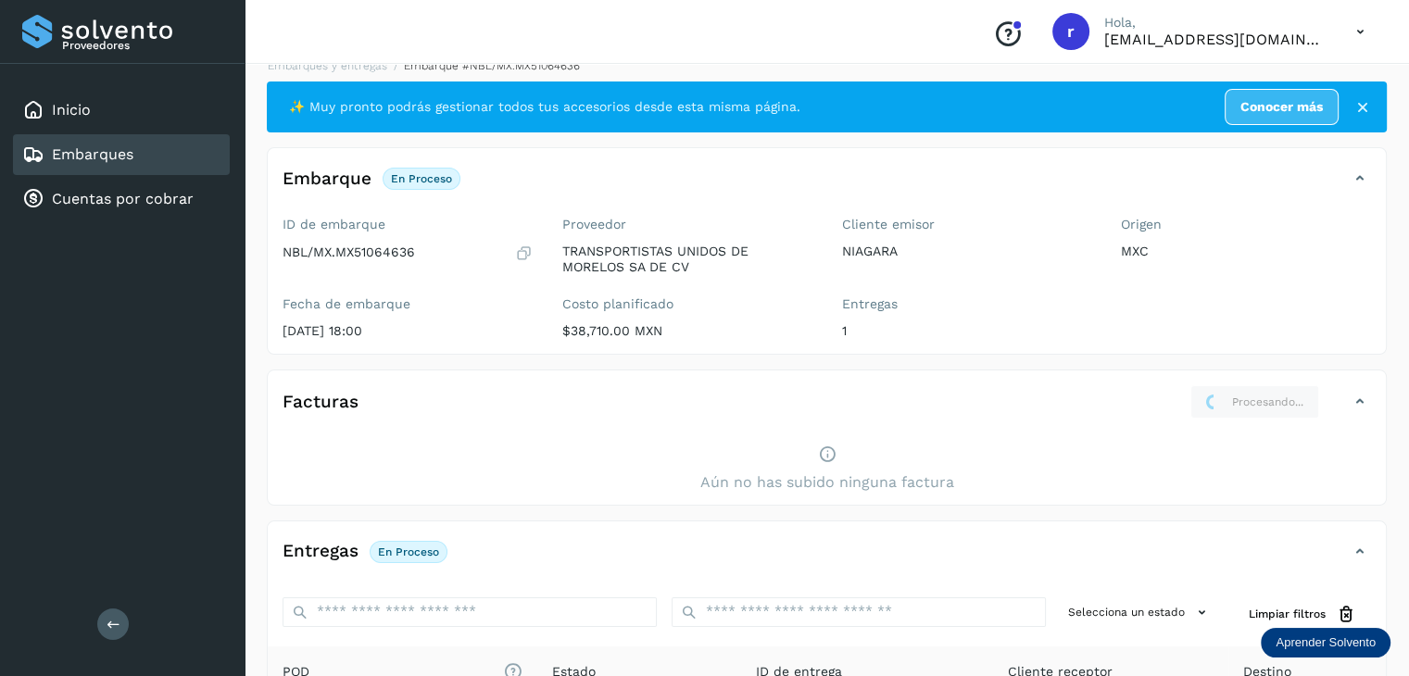
scroll to position [0, 0]
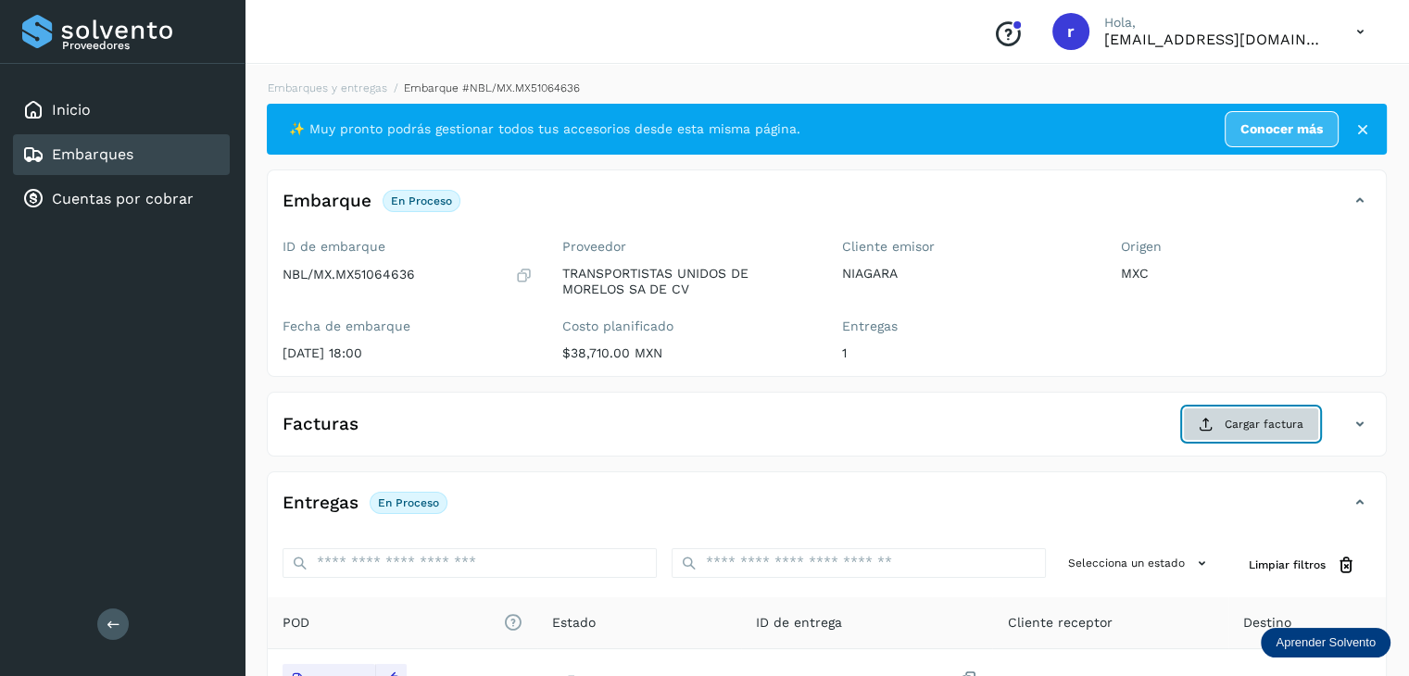
click at [1247, 428] on span "Cargar factura" at bounding box center [1264, 424] width 79 height 17
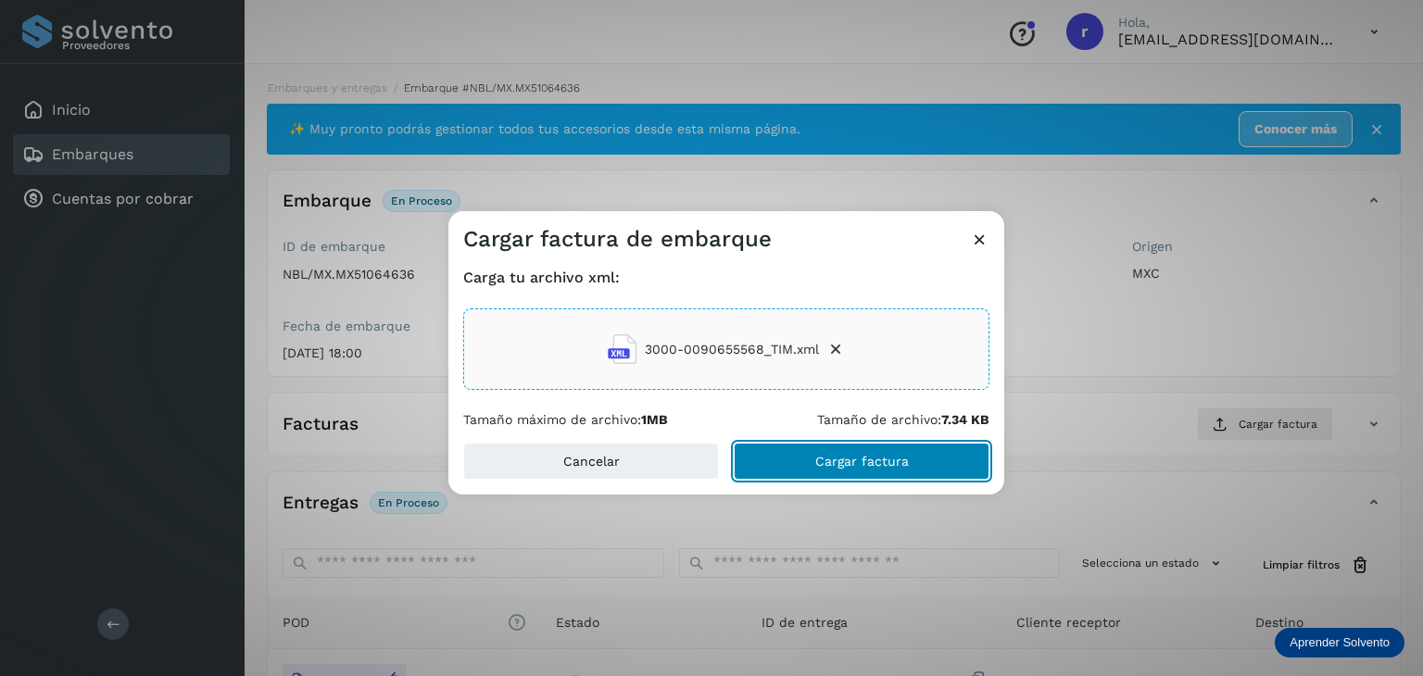
click at [830, 463] on span "Cargar factura" at bounding box center [862, 461] width 94 height 13
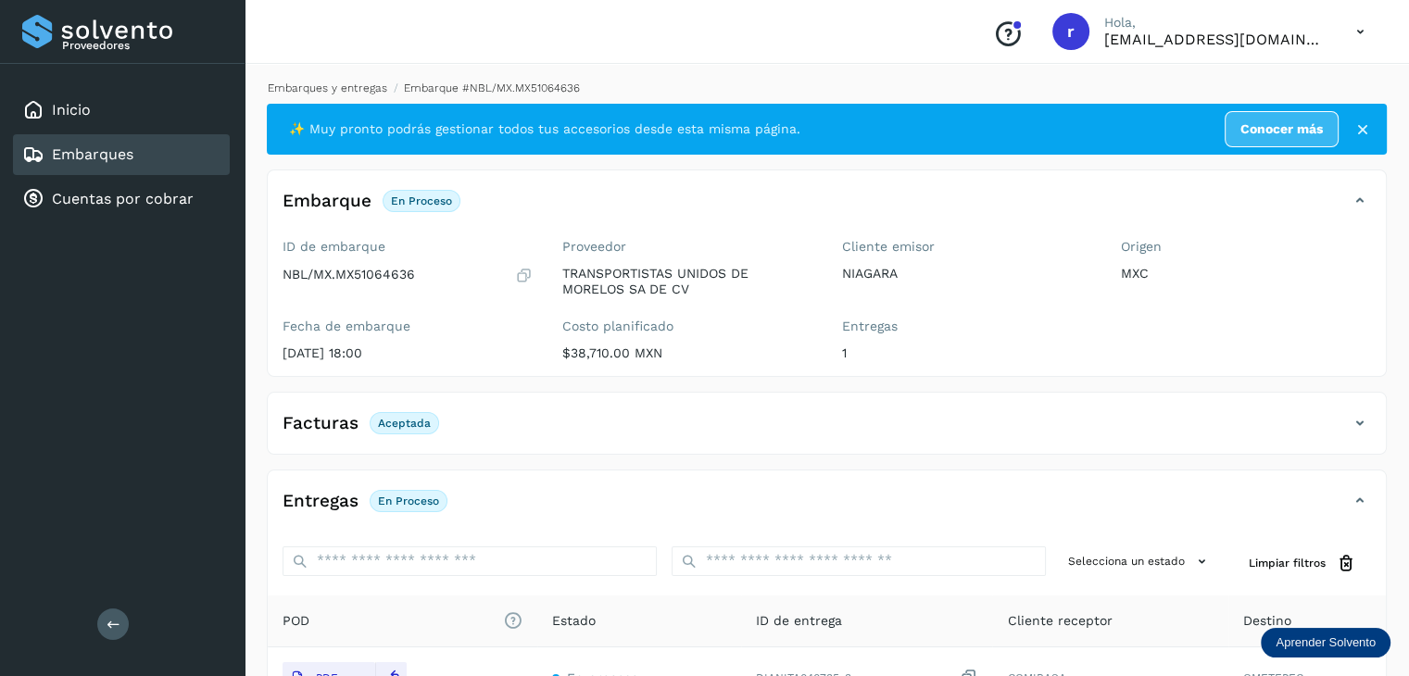
click at [337, 83] on link "Embarques y entregas" at bounding box center [328, 88] width 120 height 13
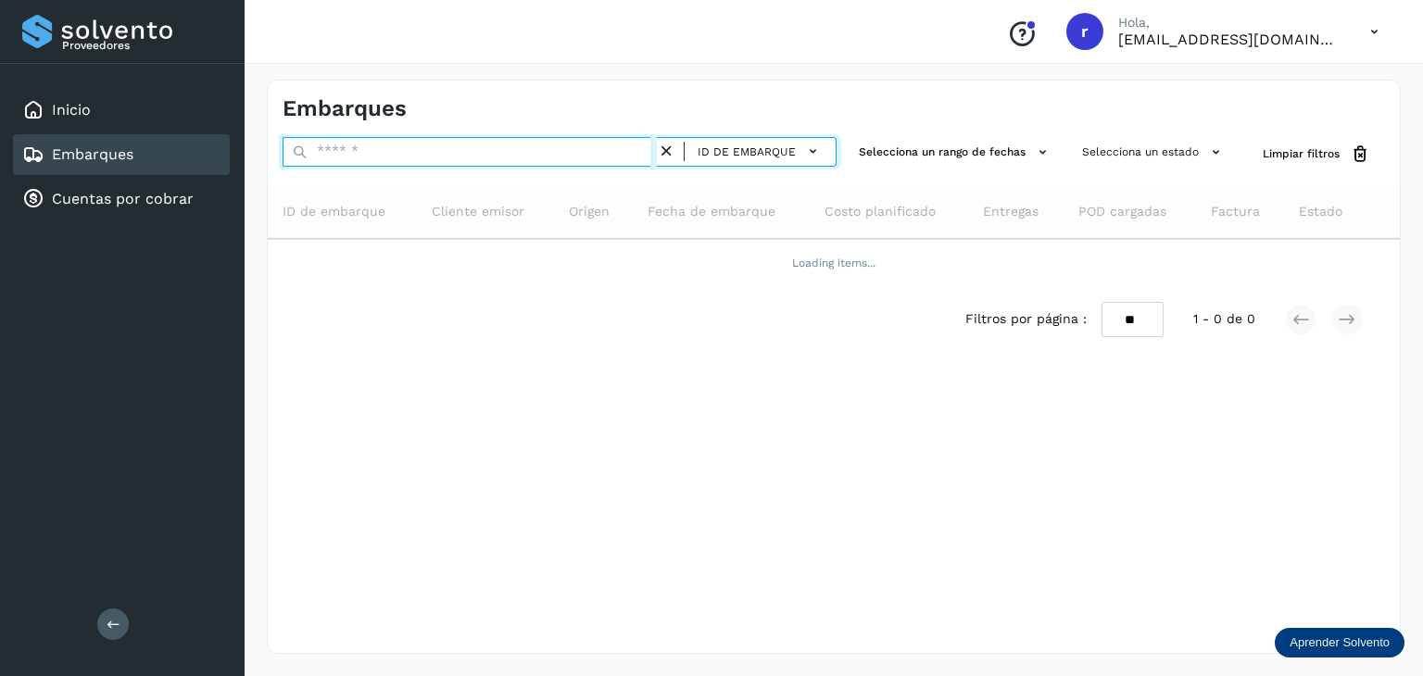
click at [422, 164] on input "text" at bounding box center [470, 152] width 374 height 30
paste input "**********"
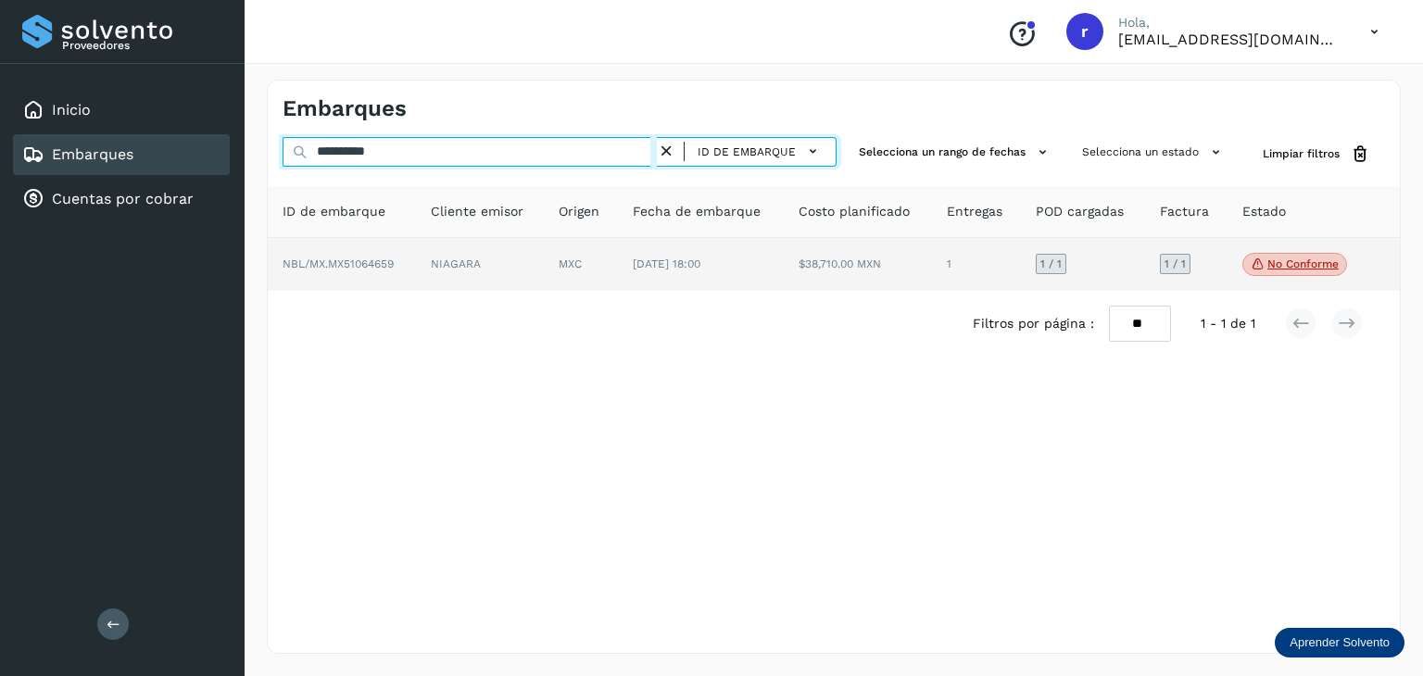
type input "**********"
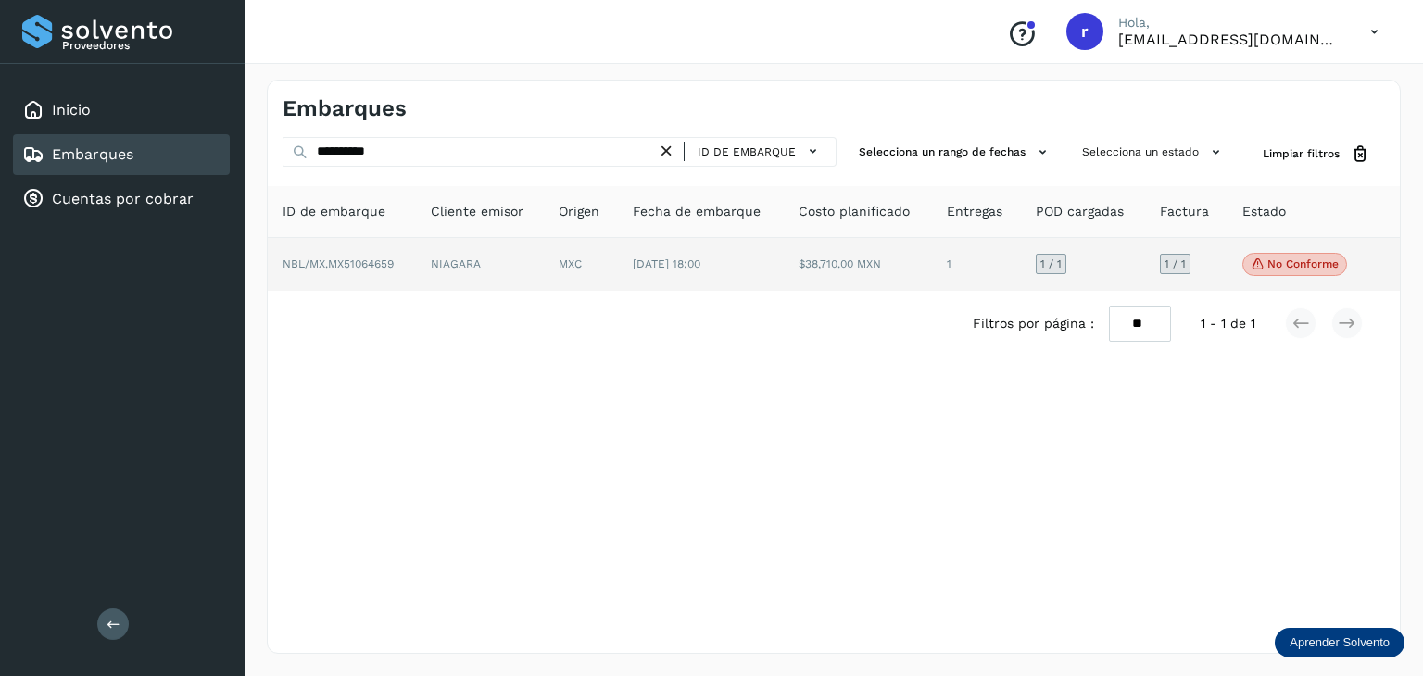
click at [383, 263] on span "NBL/MX.MX51064659" at bounding box center [338, 264] width 111 height 13
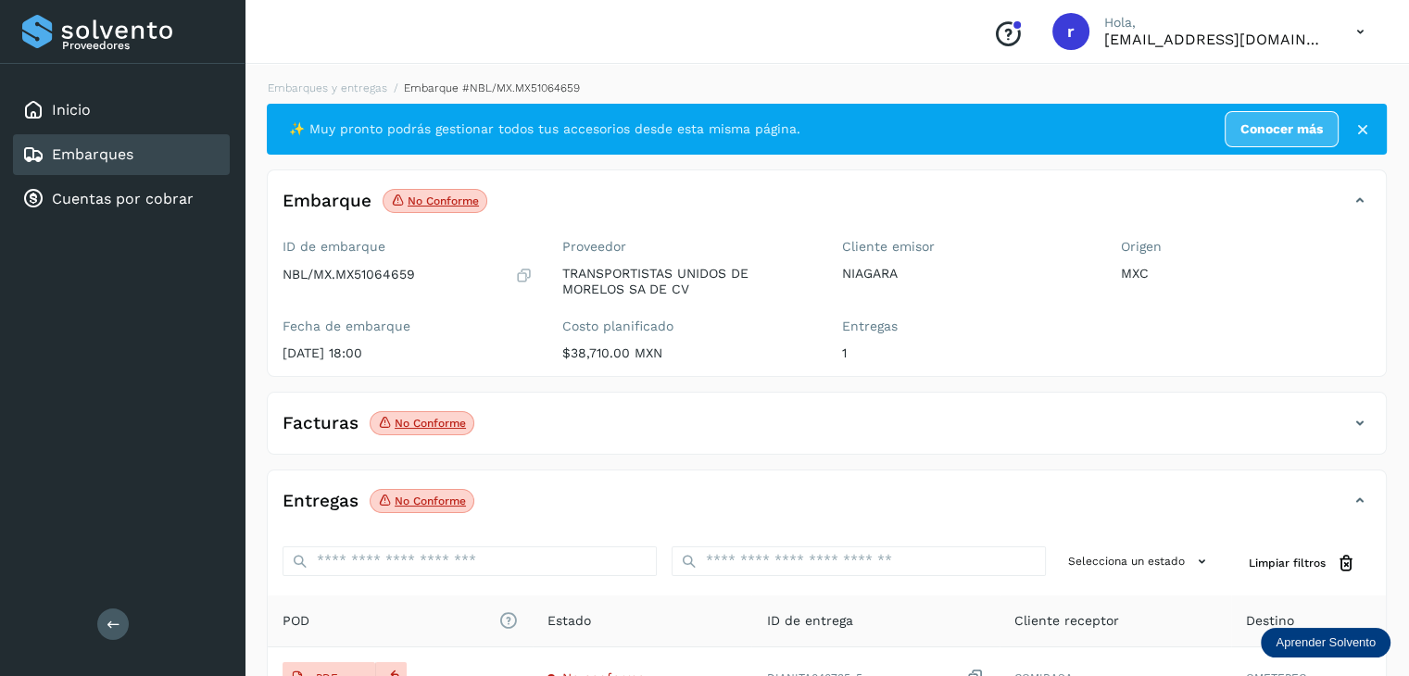
click at [1358, 422] on icon at bounding box center [1360, 423] width 22 height 22
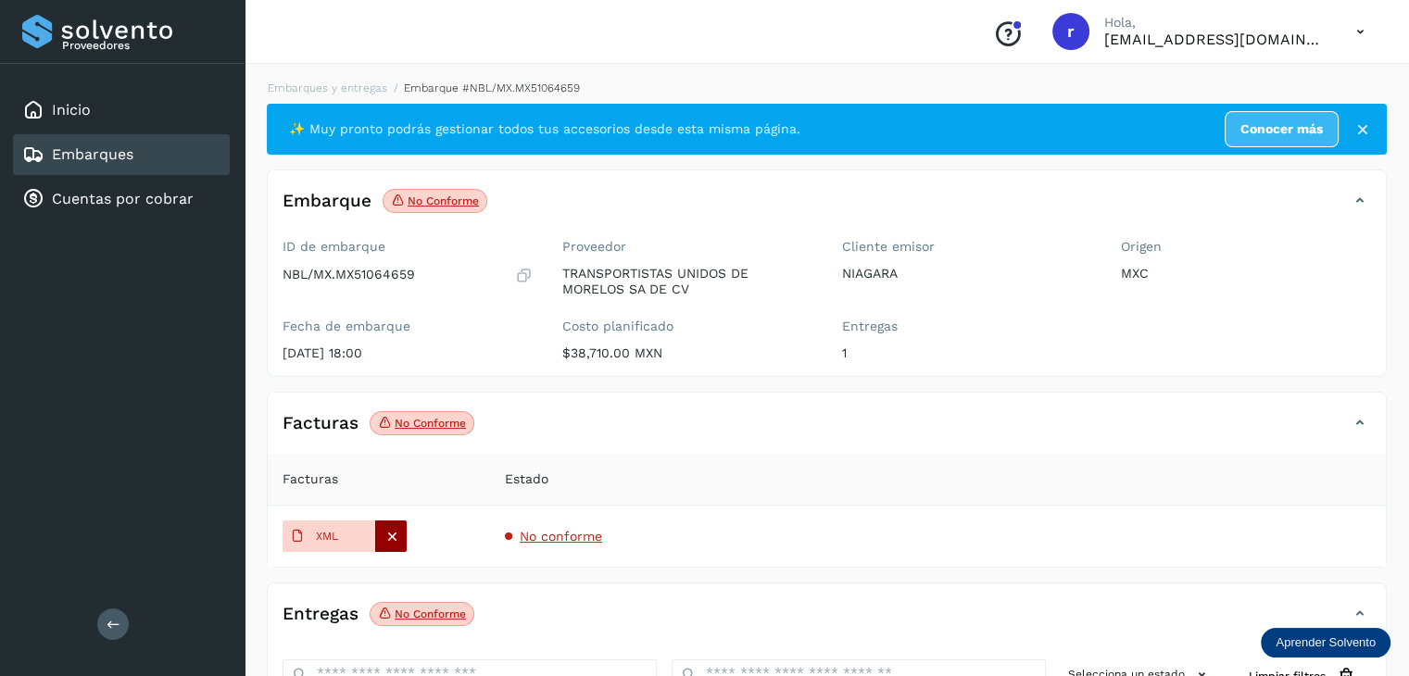
click at [389, 534] on icon at bounding box center [392, 536] width 17 height 17
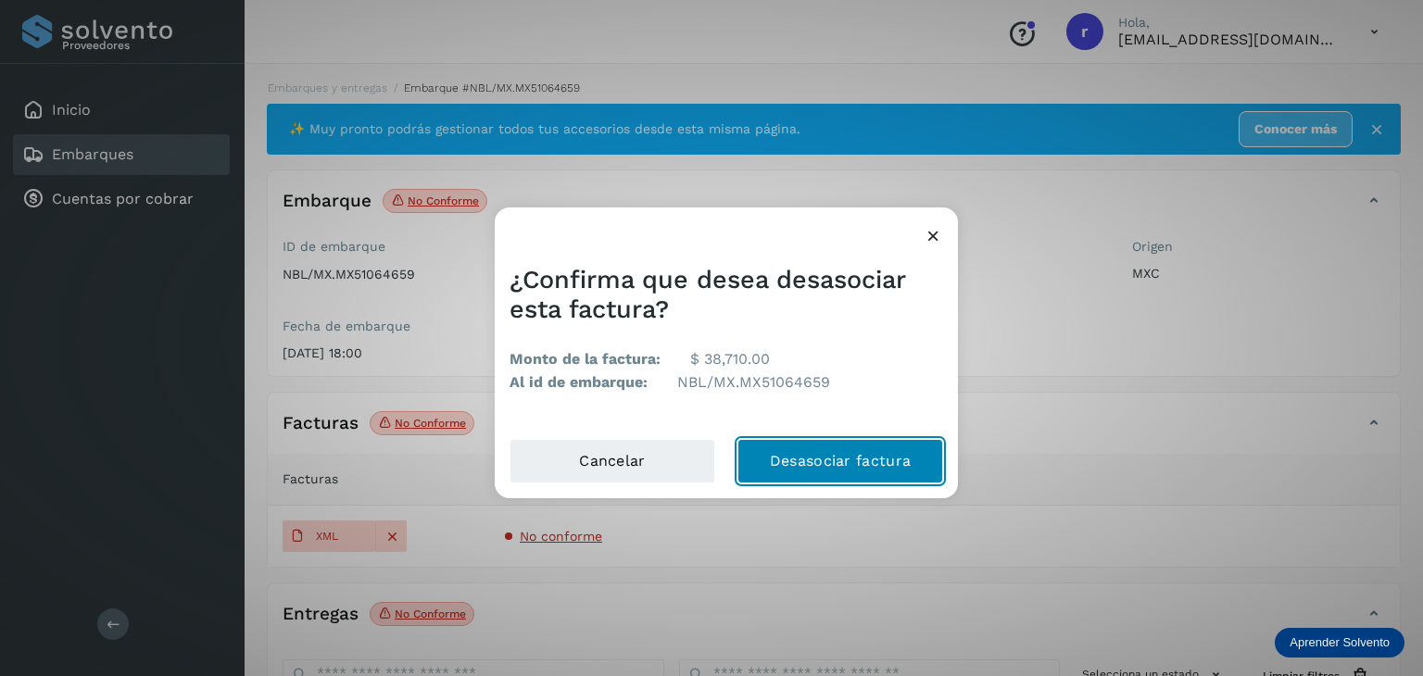
click at [793, 465] on button "Desasociar factura" at bounding box center [841, 461] width 206 height 44
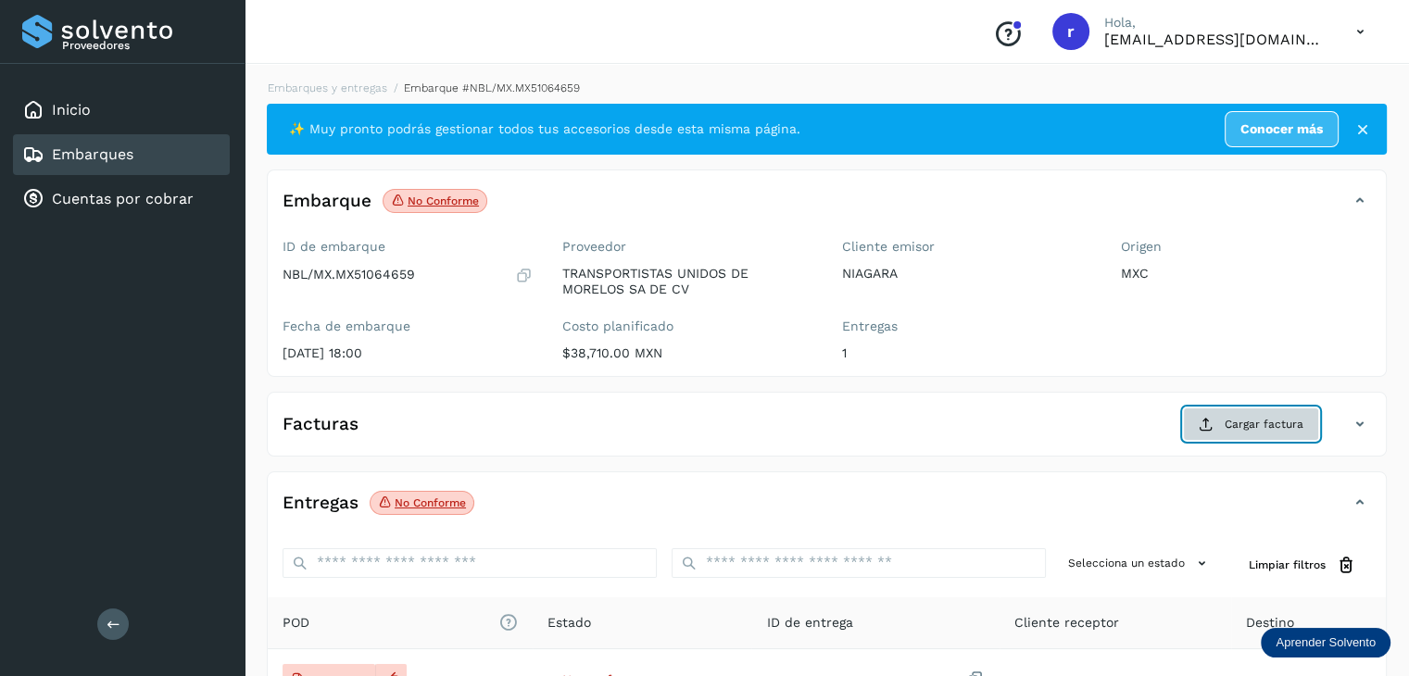
click at [1245, 423] on span "Cargar factura" at bounding box center [1264, 424] width 79 height 17
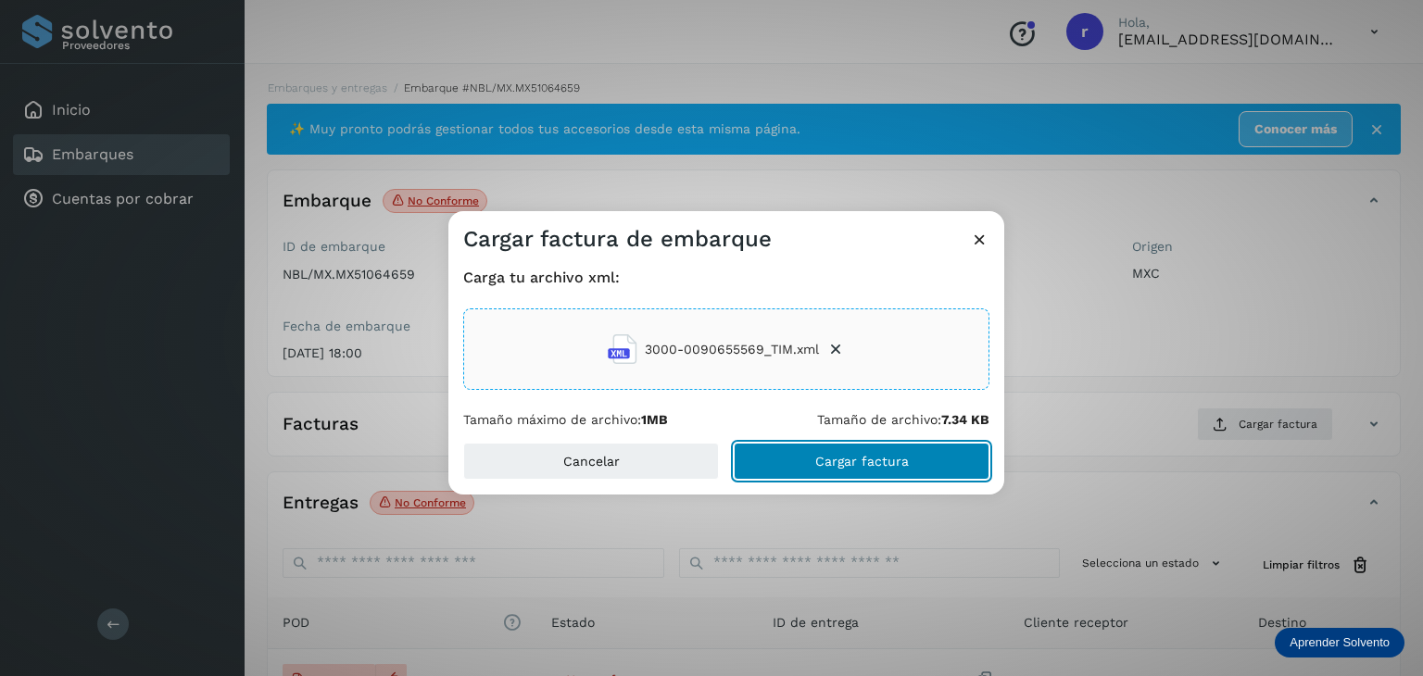
click at [912, 458] on button "Cargar factura" at bounding box center [862, 461] width 256 height 37
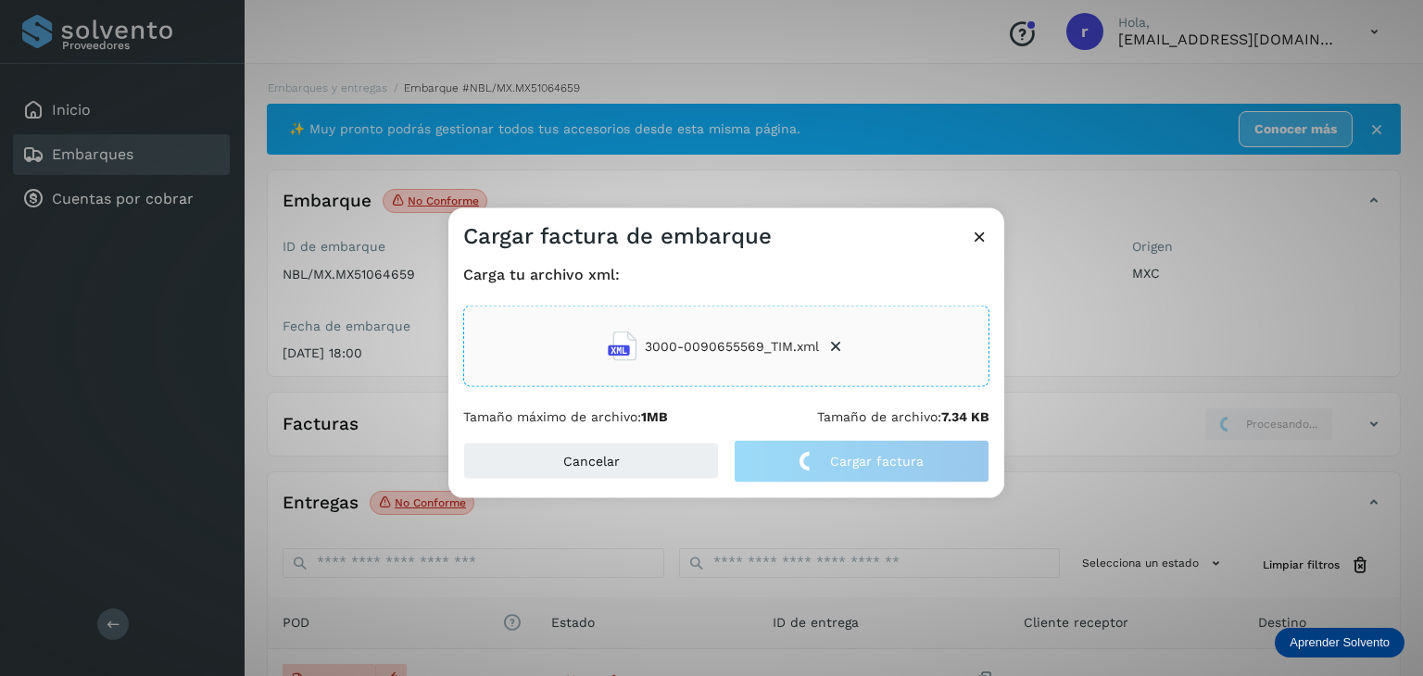
click at [685, 527] on div "Cargar factura de embarque Carga tu archivo xml: 3000-0090655569_TIM.xml Tamaño…" at bounding box center [711, 338] width 1423 height 676
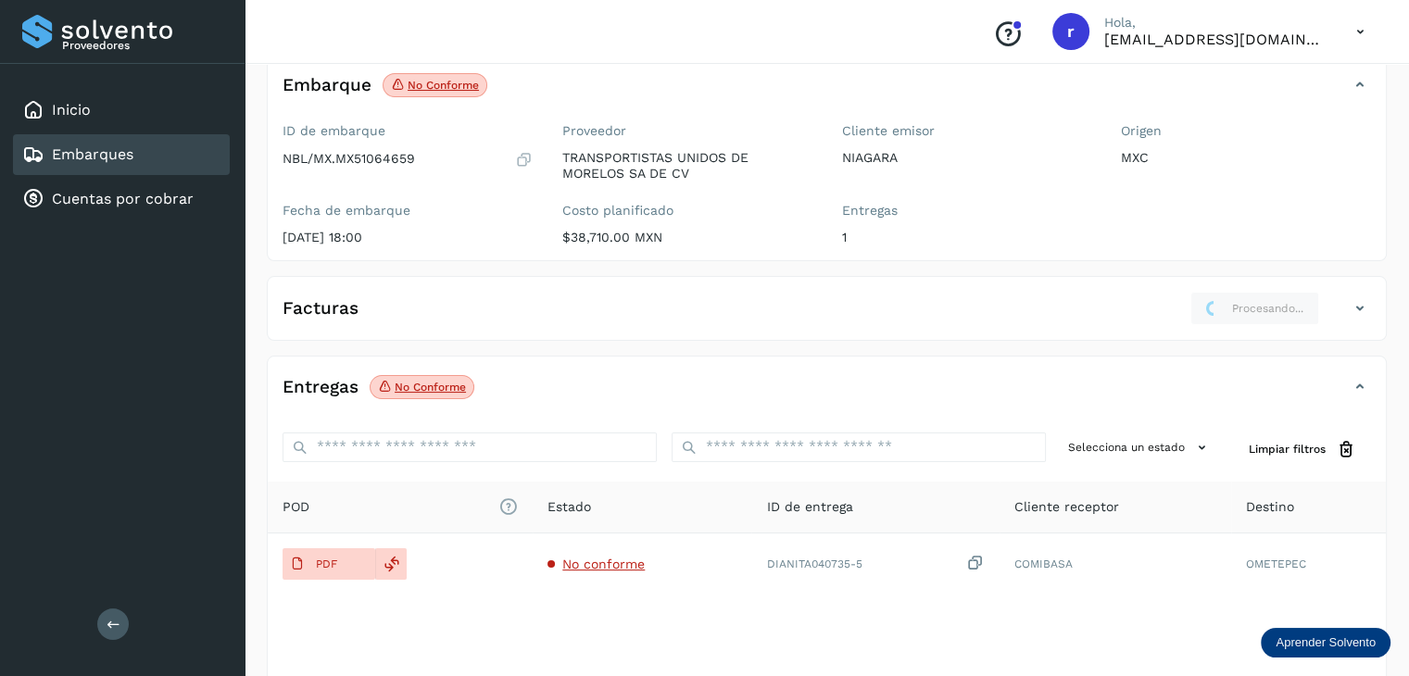
scroll to position [185, 0]
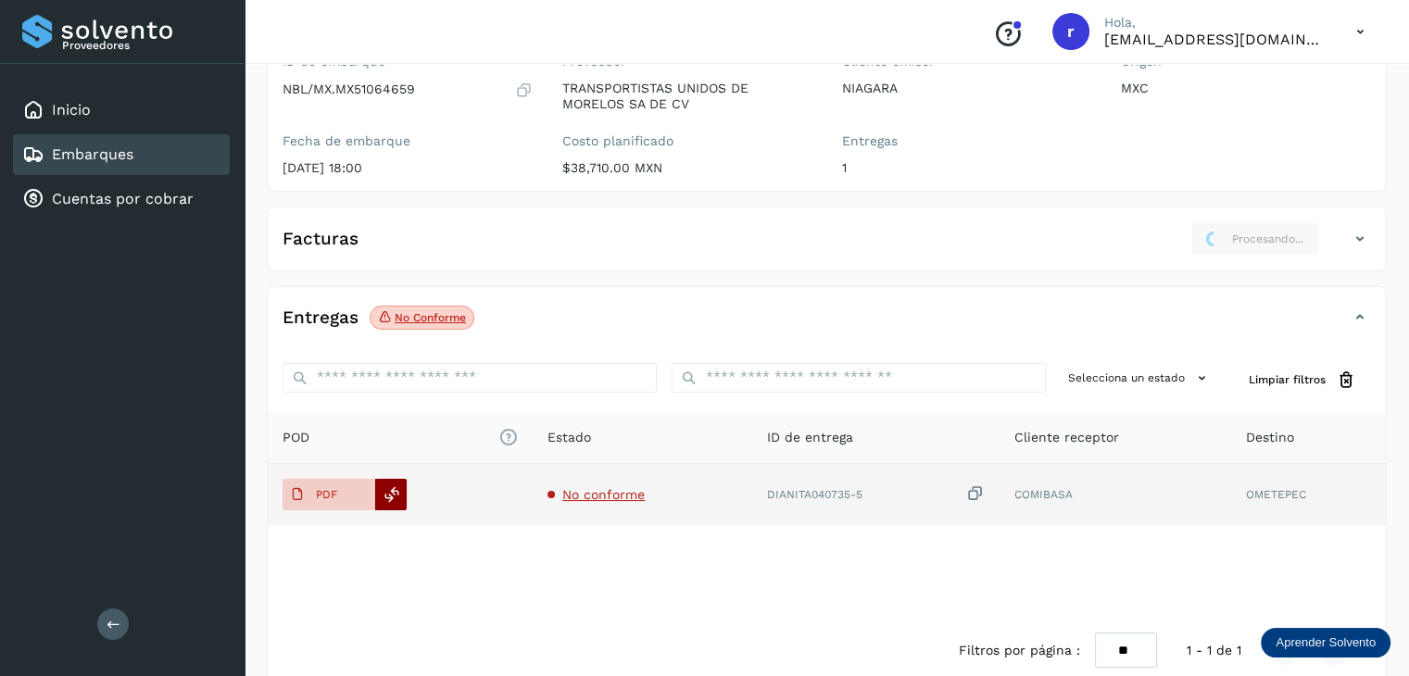
click at [395, 494] on icon at bounding box center [392, 494] width 17 height 17
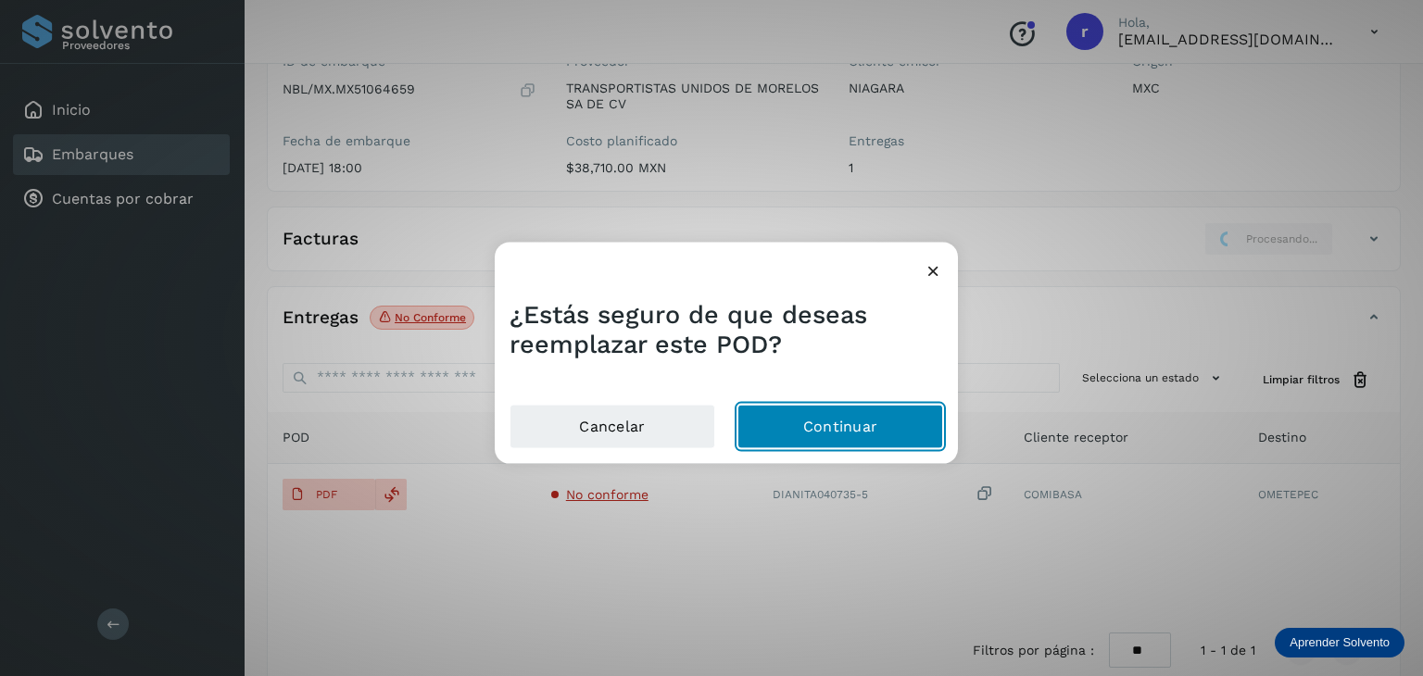
click at [824, 423] on button "Continuar" at bounding box center [841, 426] width 206 height 44
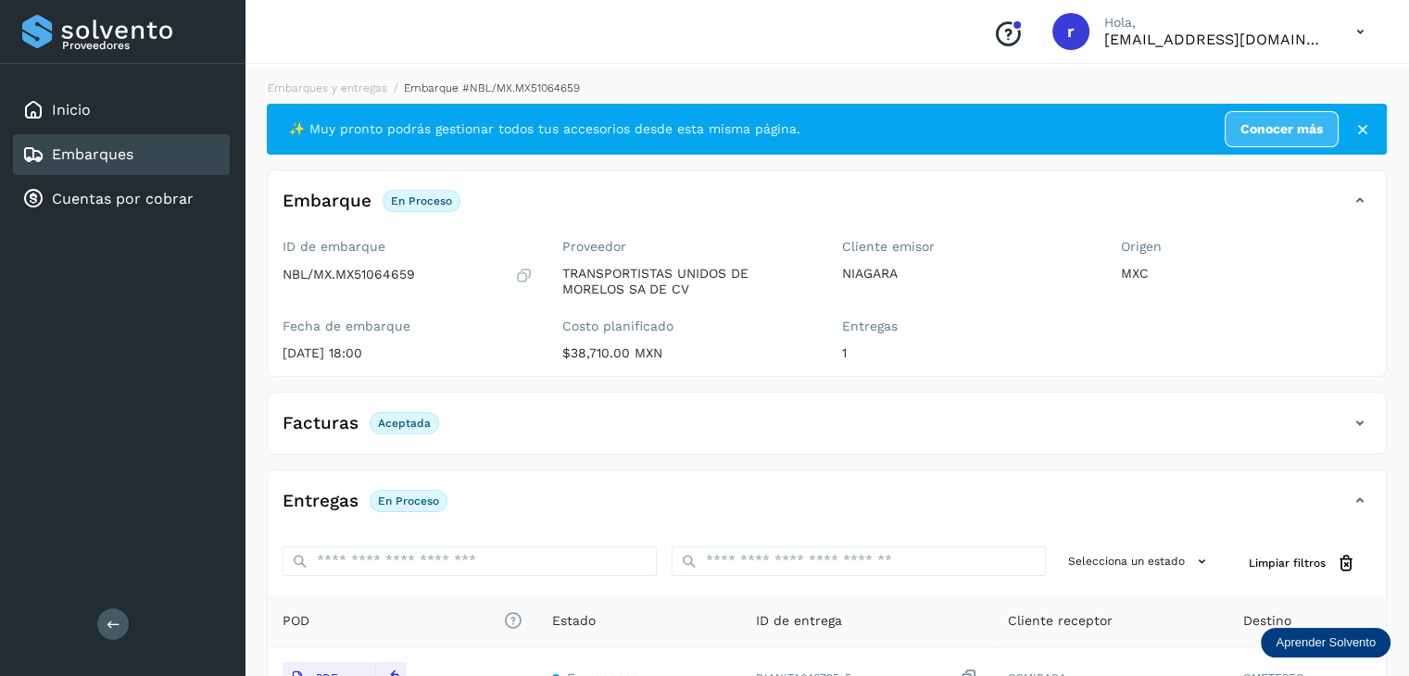
scroll to position [0, 0]
click at [350, 89] on link "Embarques y entregas" at bounding box center [328, 88] width 120 height 13
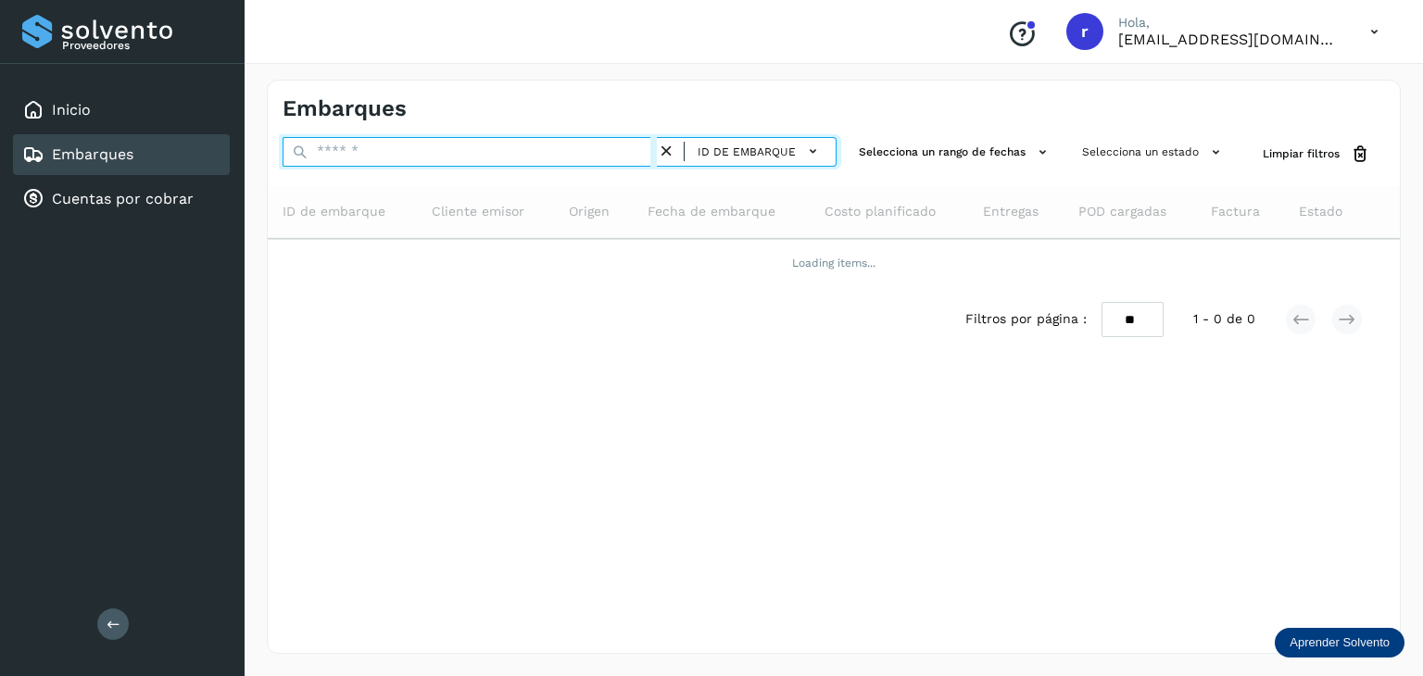
click at [438, 155] on input "text" at bounding box center [470, 152] width 374 height 30
paste input "**********"
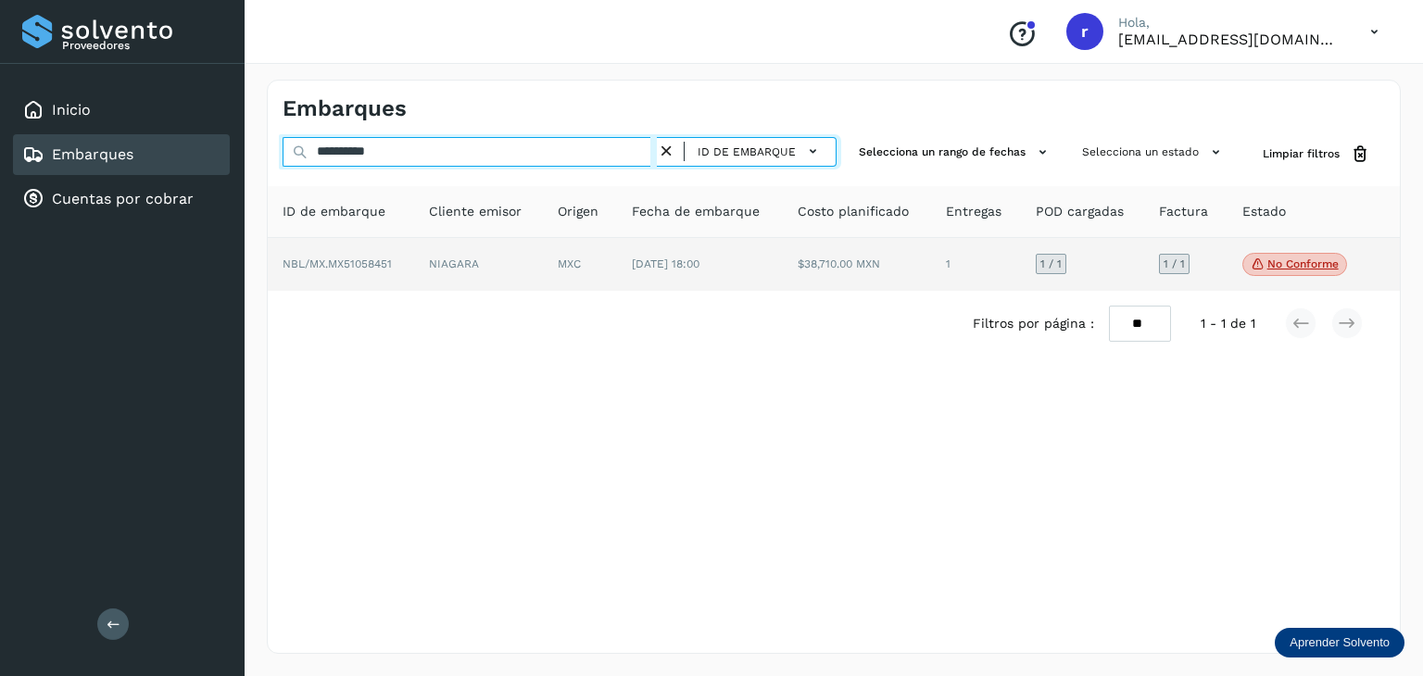
type input "**********"
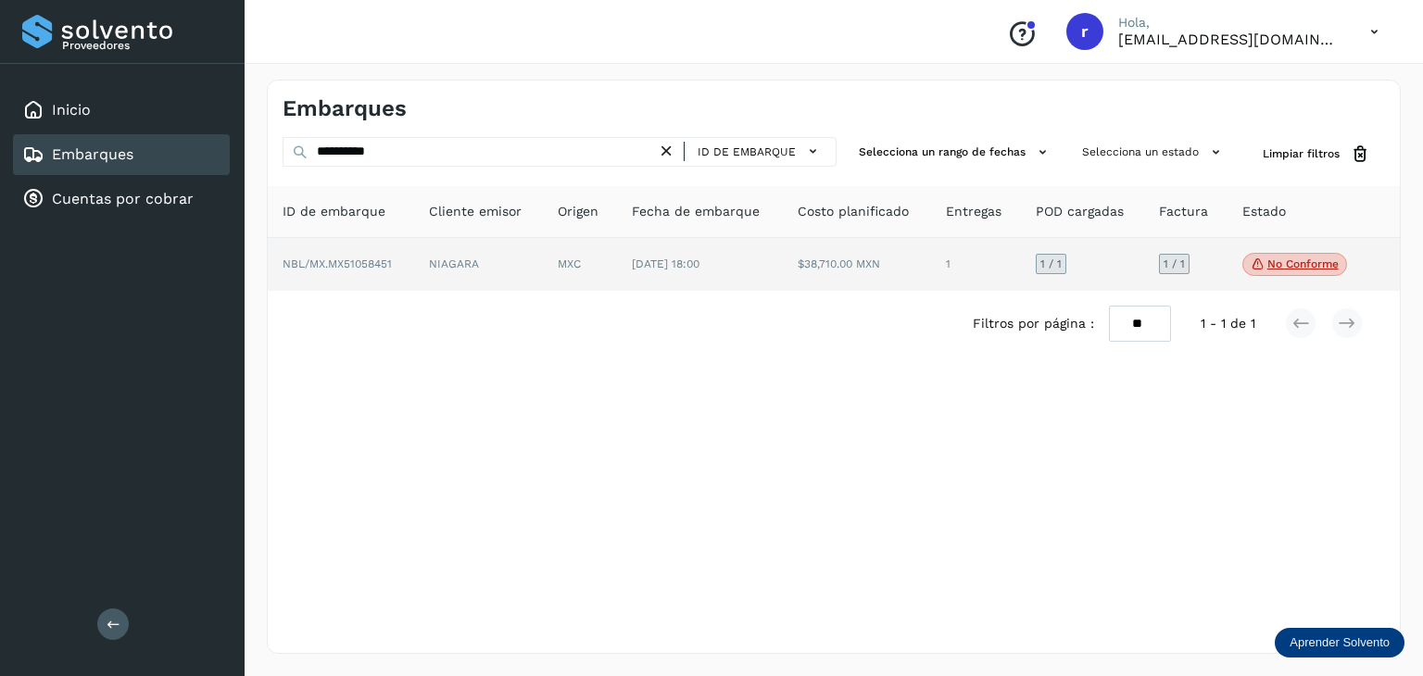
click at [363, 260] on span "NBL/MX.MX51058451" at bounding box center [337, 264] width 109 height 13
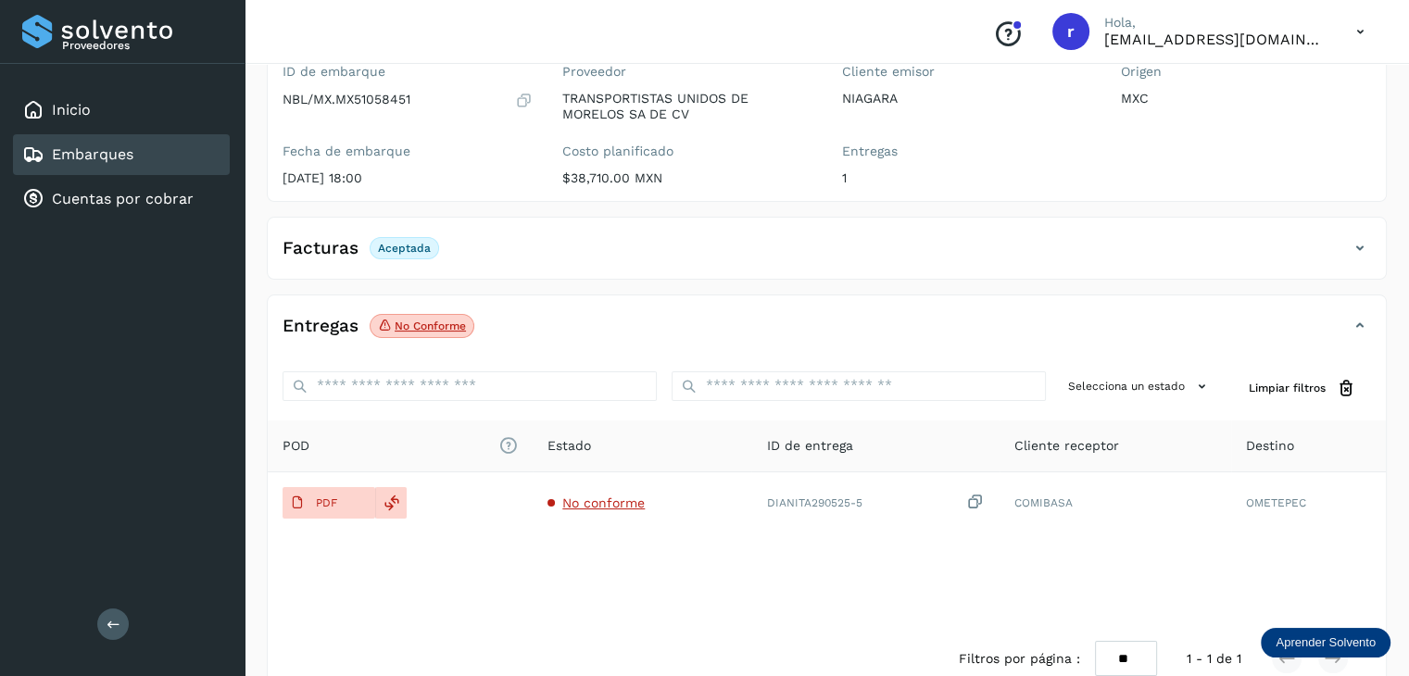
scroll to position [185, 0]
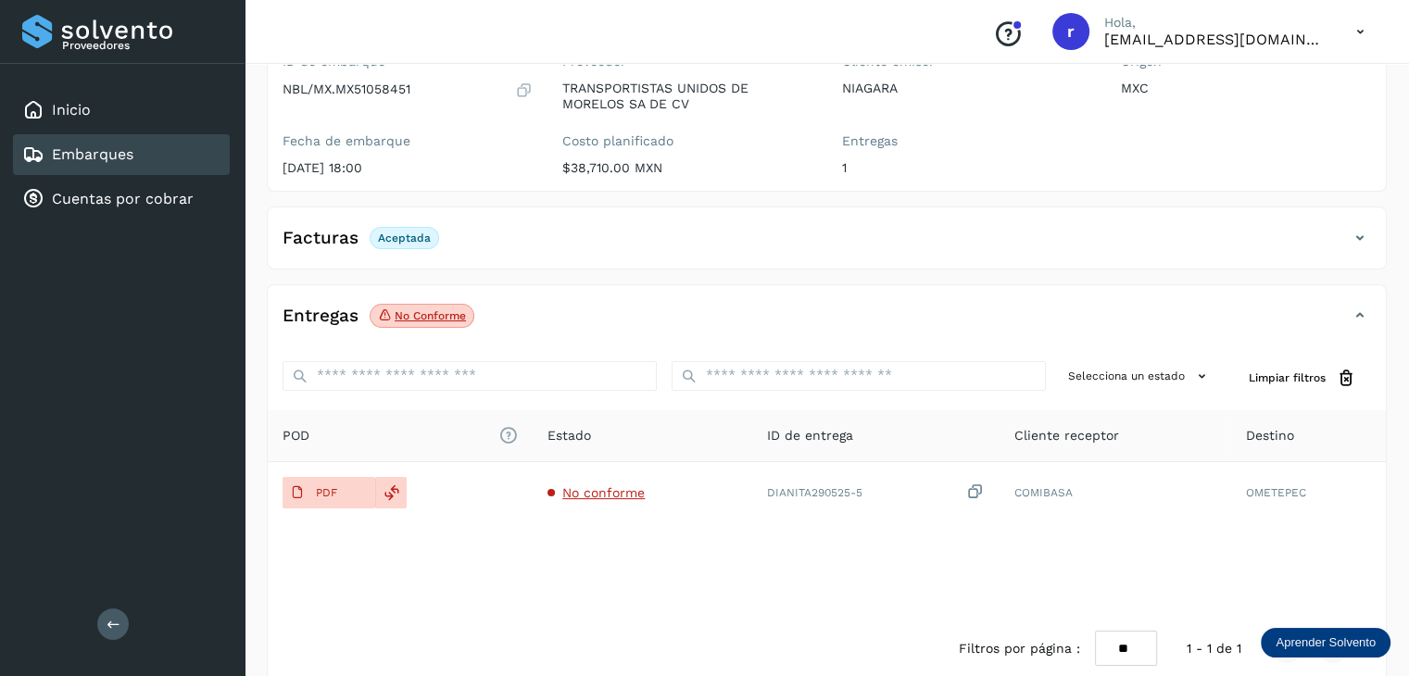
click at [1360, 229] on icon at bounding box center [1360, 238] width 22 height 22
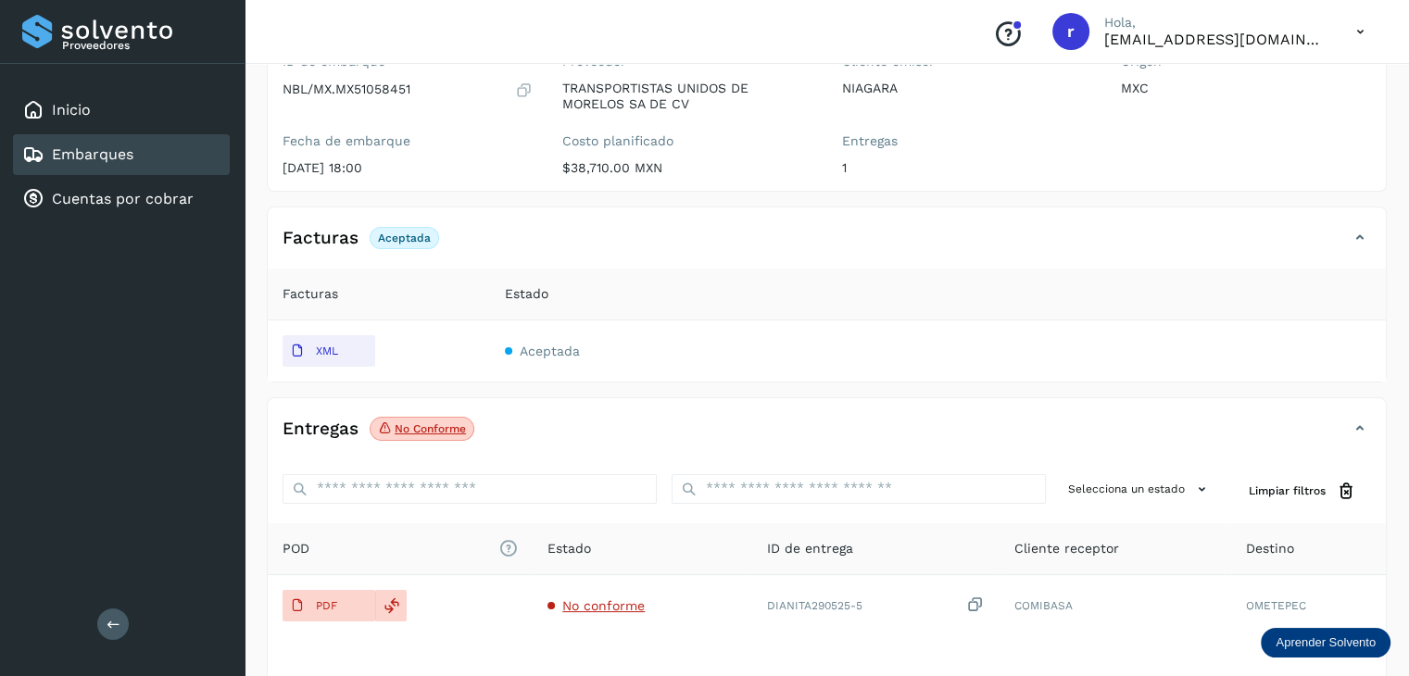
click at [396, 351] on div "XML" at bounding box center [379, 351] width 193 height 32
click at [389, 351] on div "XML" at bounding box center [379, 351] width 193 height 32
click at [350, 349] on button "XML" at bounding box center [329, 351] width 93 height 32
click at [685, 341] on td "Aceptada" at bounding box center [938, 351] width 896 height 61
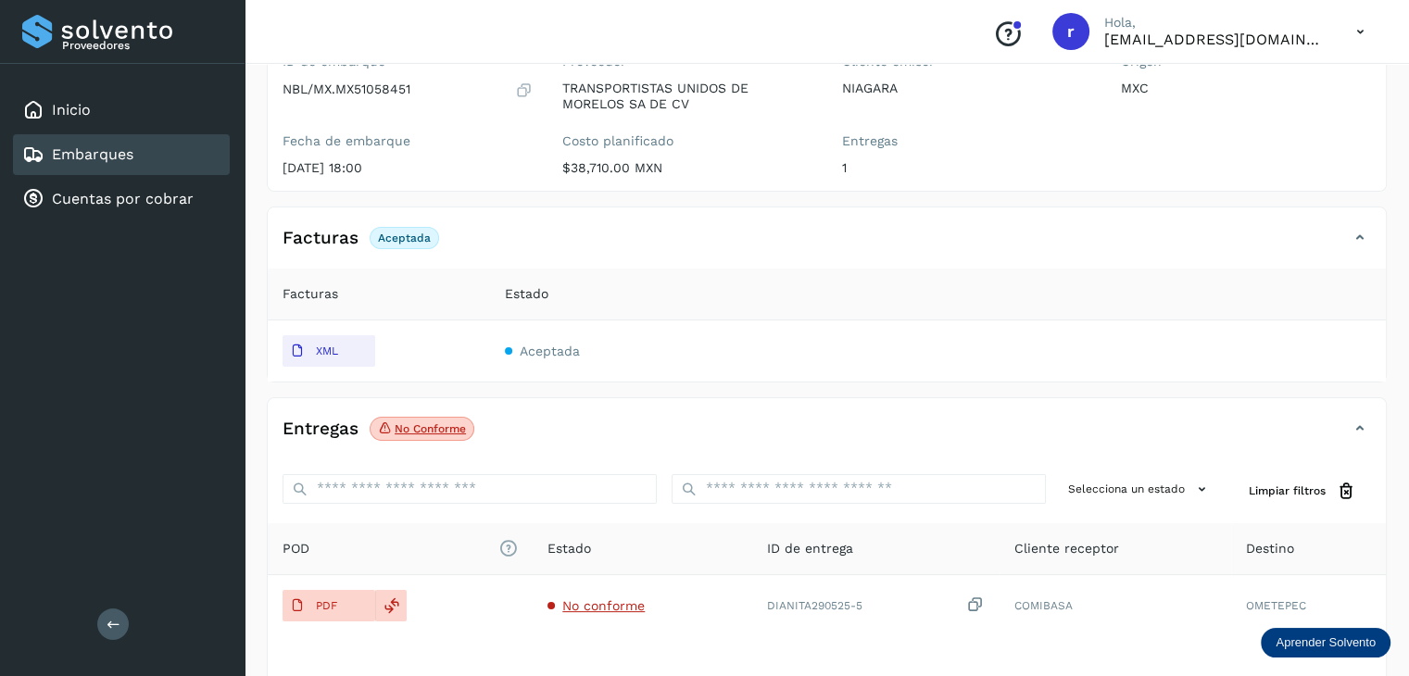
click at [615, 349] on td "Aceptada" at bounding box center [938, 351] width 896 height 61
click at [526, 351] on span "Aceptada" at bounding box center [550, 351] width 60 height 15
click at [538, 349] on span "Aceptada" at bounding box center [550, 351] width 60 height 15
click at [704, 348] on td "Aceptada" at bounding box center [938, 351] width 896 height 61
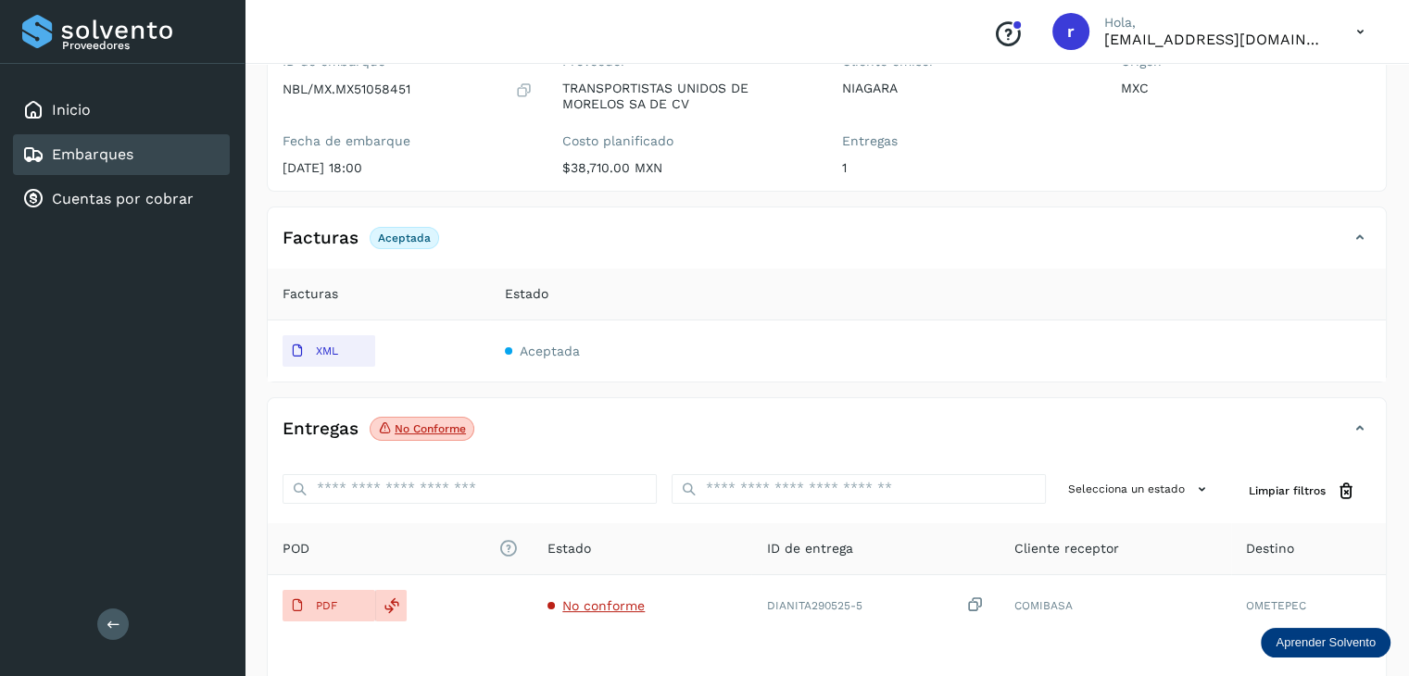
click at [785, 284] on div "Estado" at bounding box center [938, 293] width 866 height 19
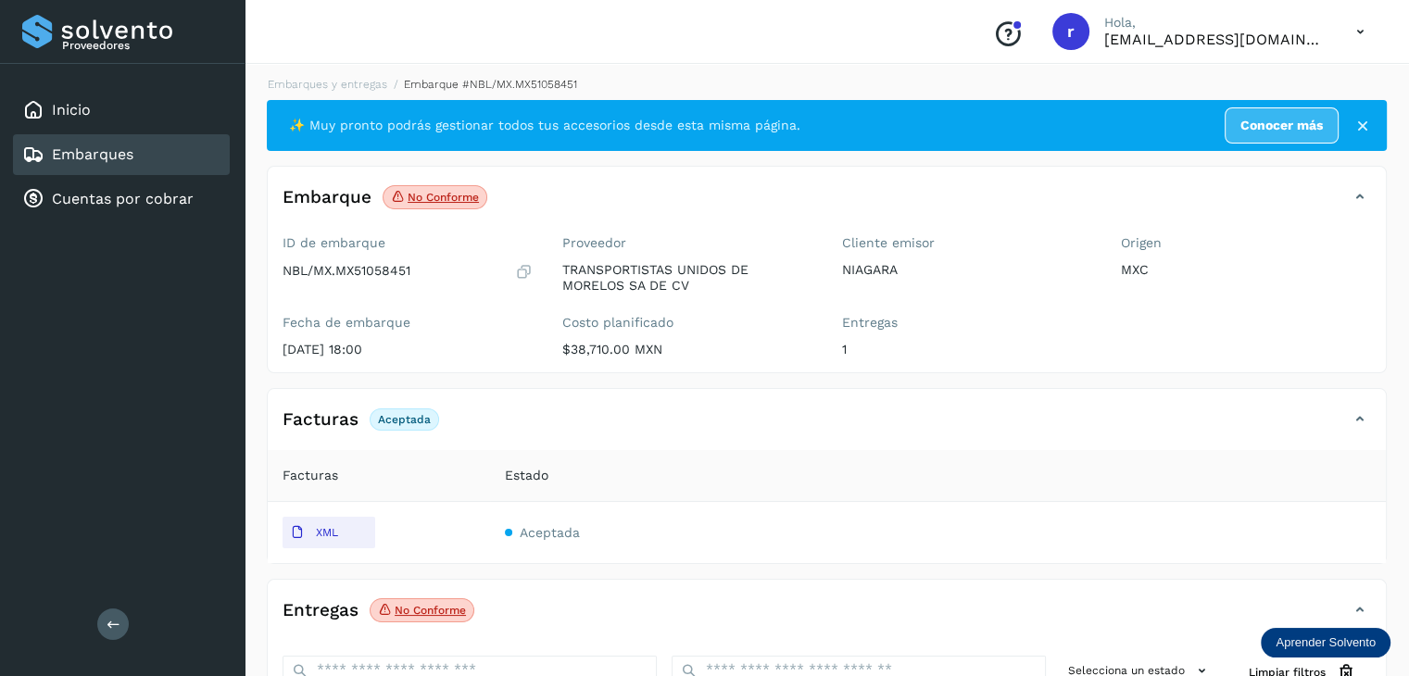
scroll to position [0, 0]
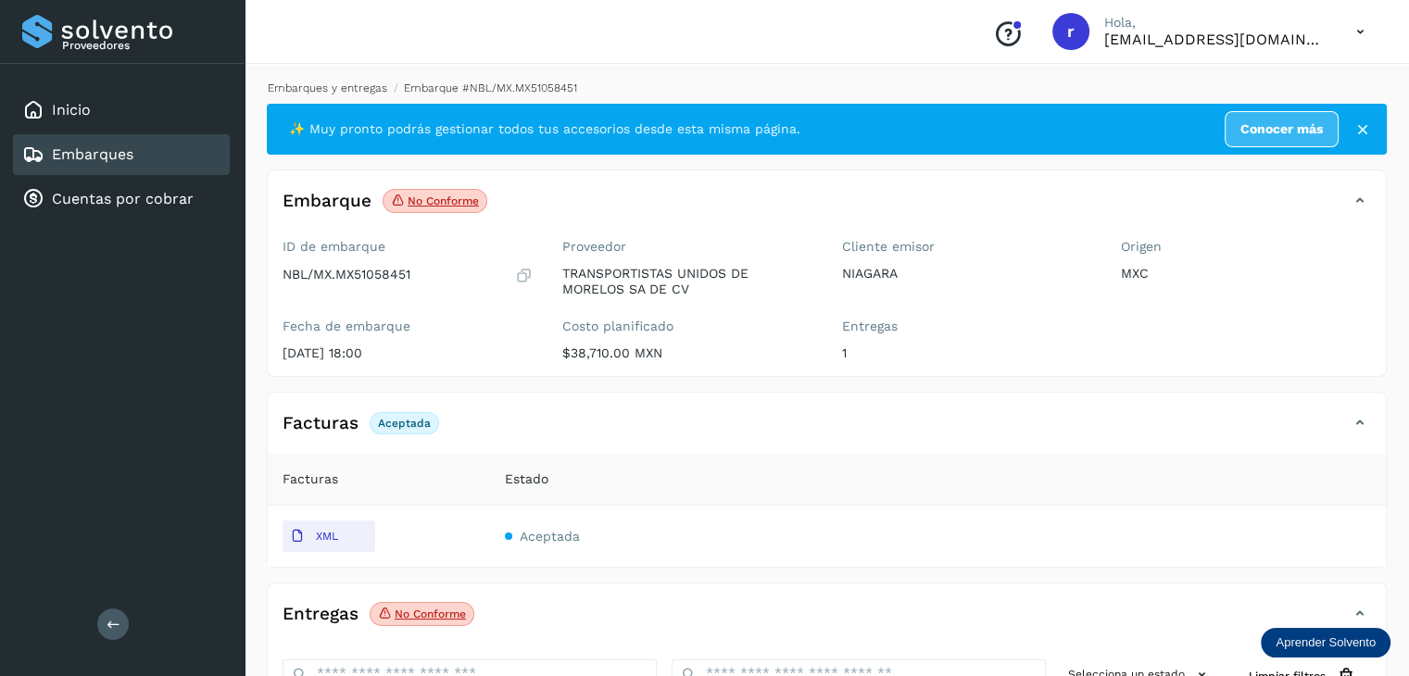
click at [352, 86] on link "Embarques y entregas" at bounding box center [328, 88] width 120 height 13
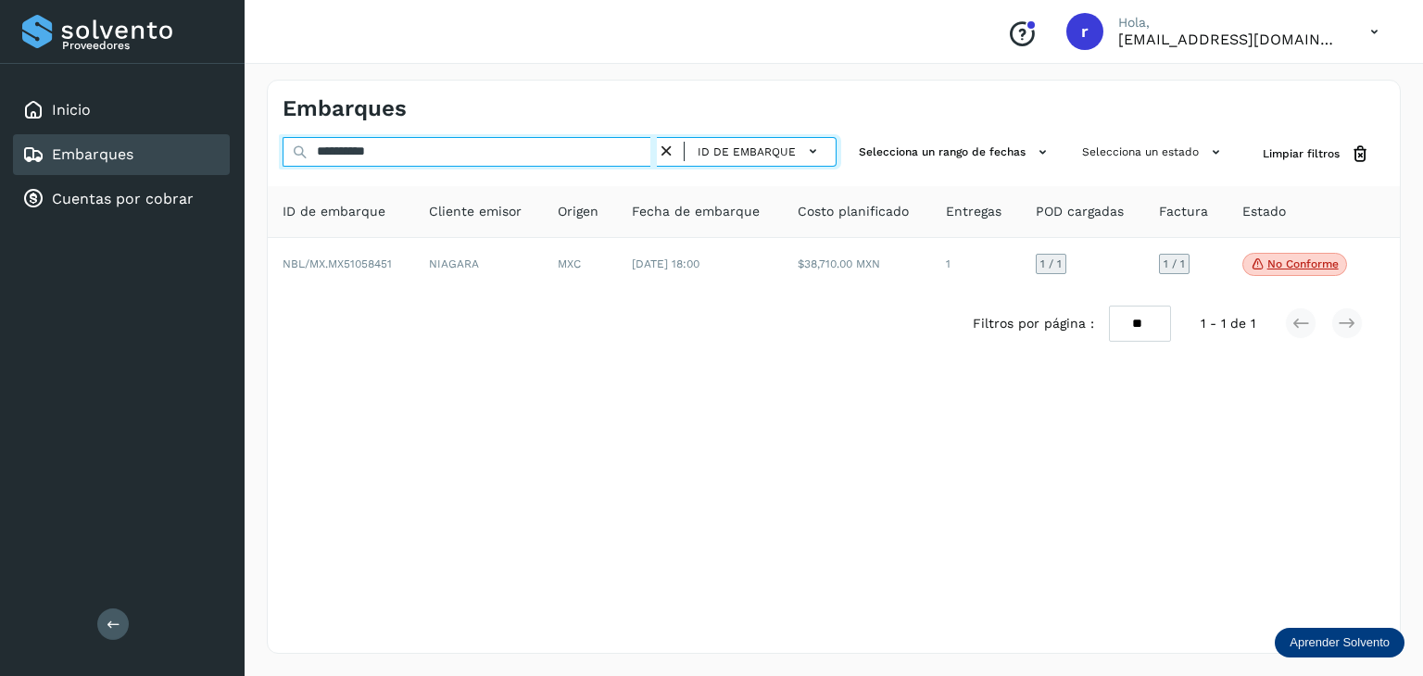
drag, startPoint x: 409, startPoint y: 157, endPoint x: 274, endPoint y: 145, distance: 134.9
click at [276, 145] on div "**********" at bounding box center [834, 154] width 1132 height 34
paste input "text"
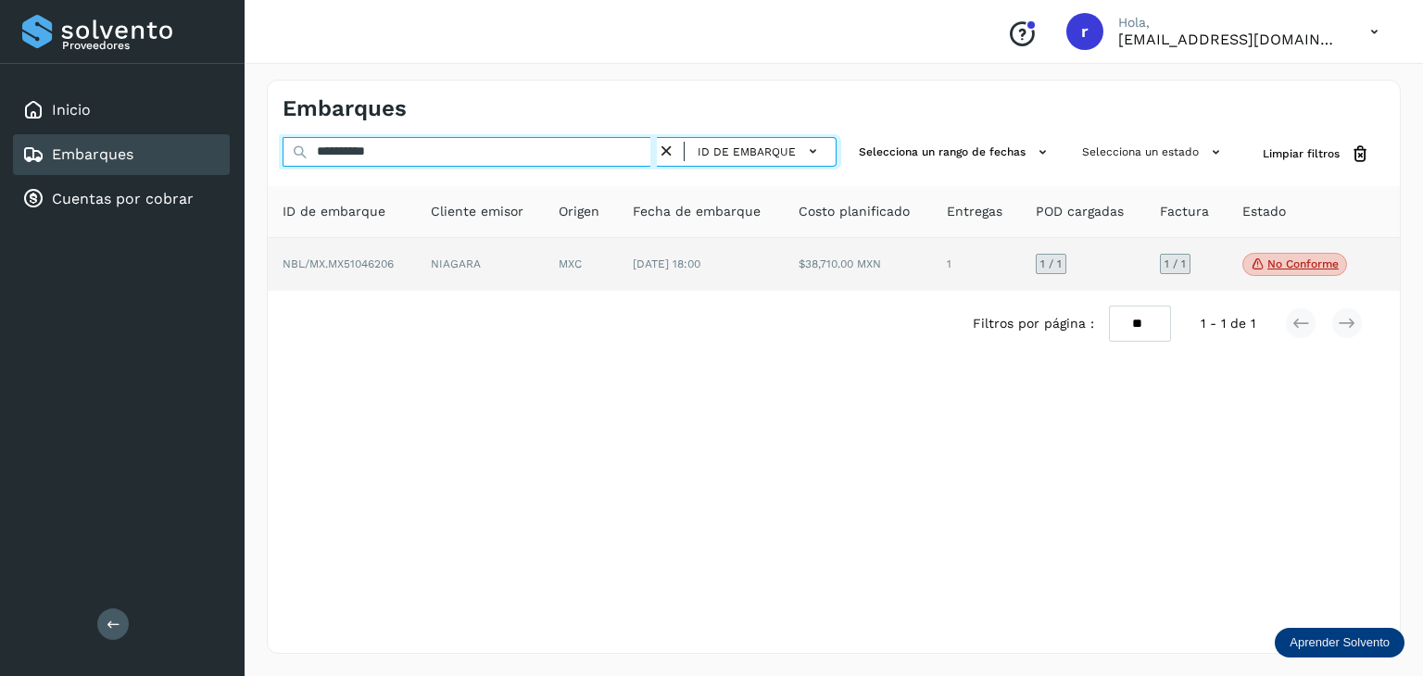
type input "**********"
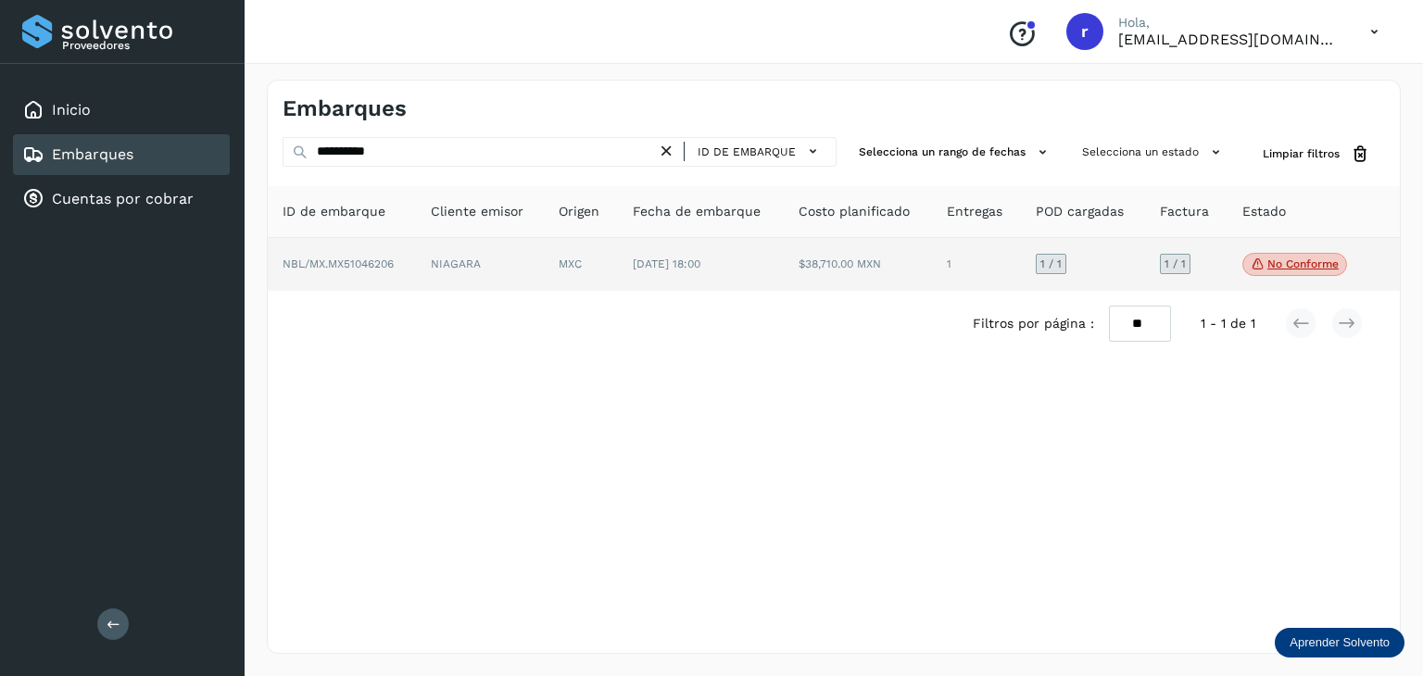
click at [416, 262] on td "NBL/MX.MX51046206" at bounding box center [480, 265] width 129 height 54
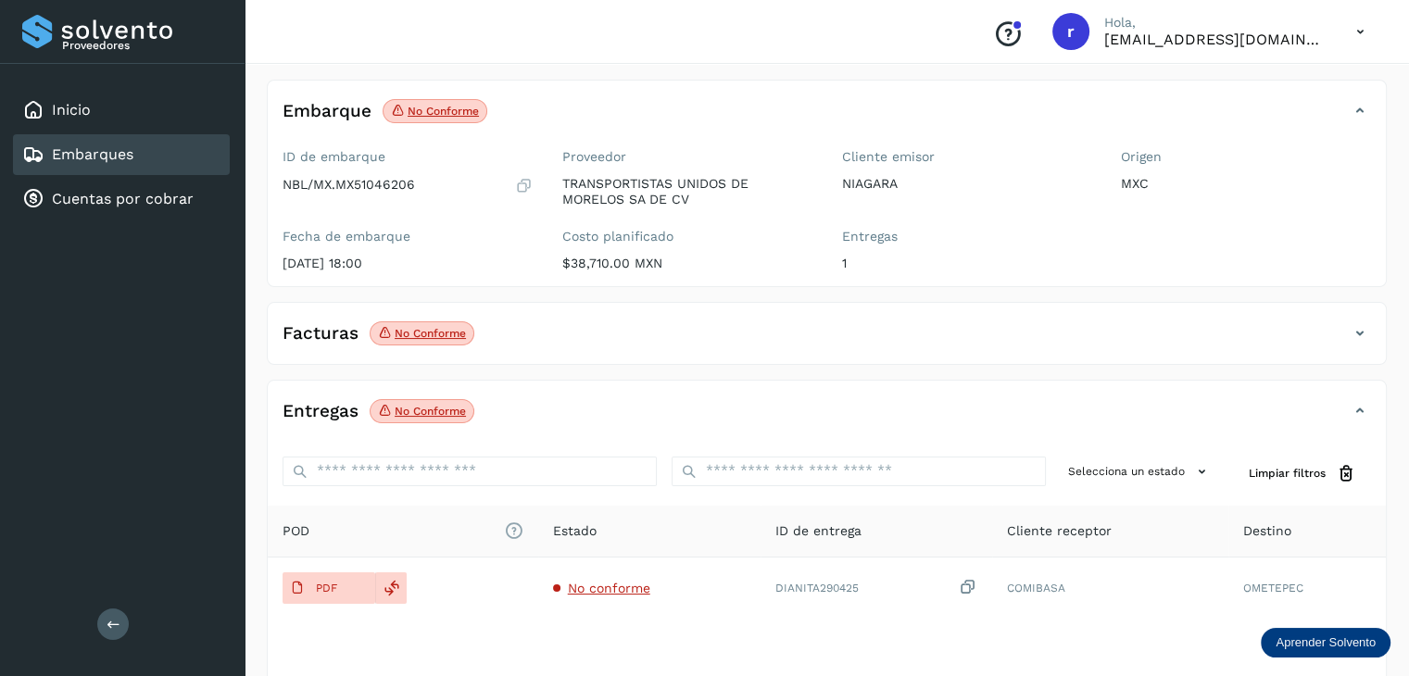
scroll to position [93, 0]
click at [1360, 324] on icon at bounding box center [1360, 331] width 22 height 22
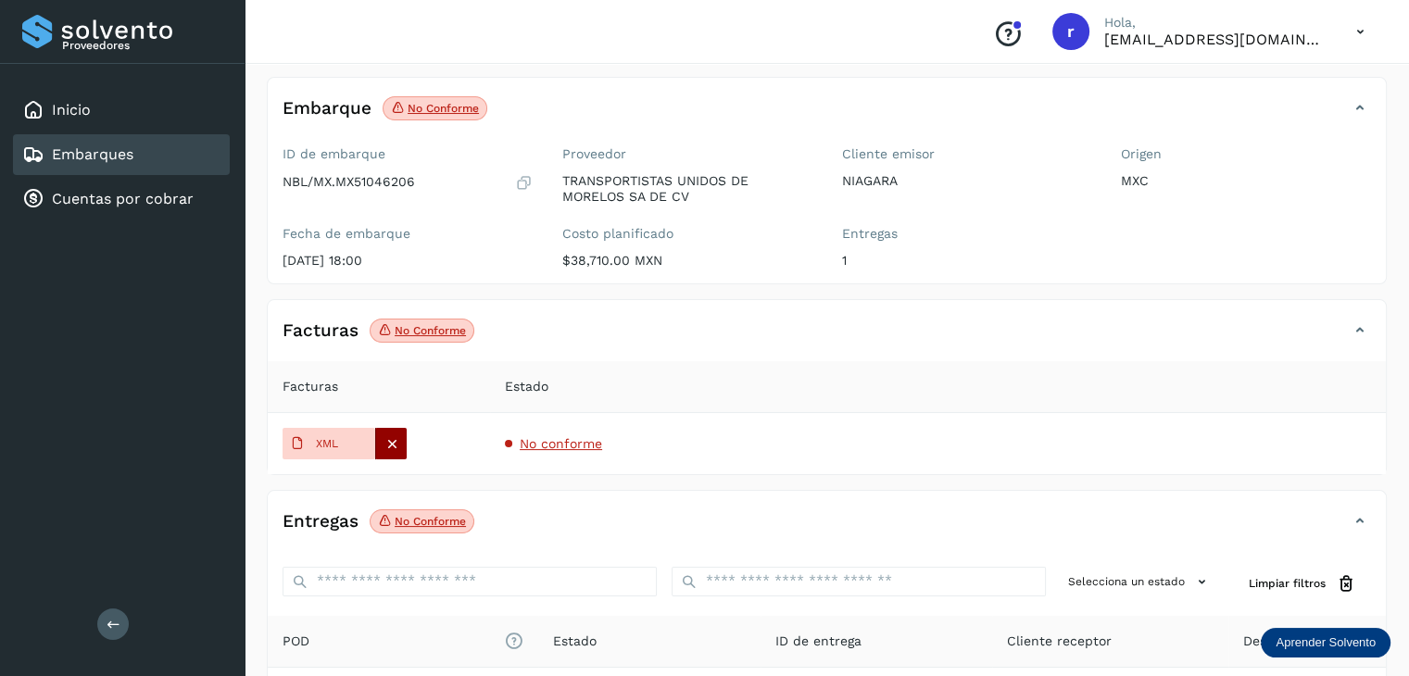
click at [385, 441] on icon at bounding box center [392, 443] width 17 height 17
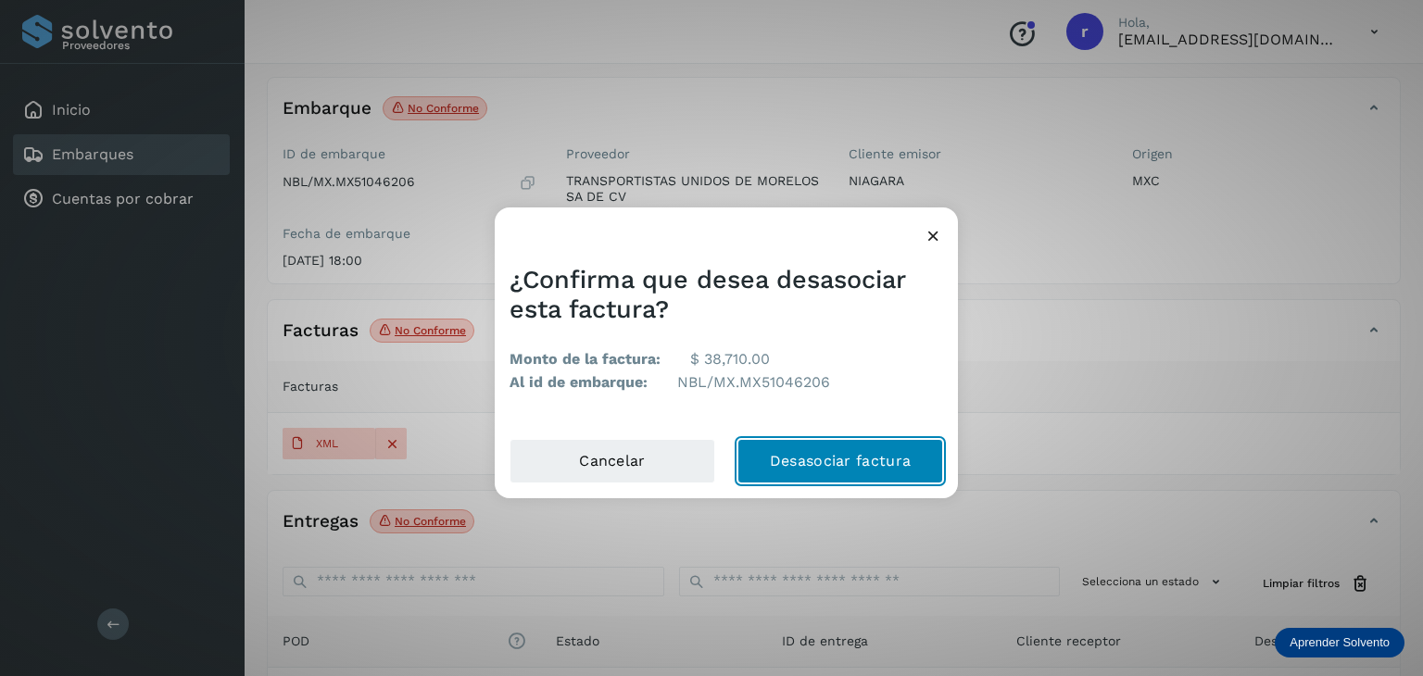
click at [824, 453] on button "Desasociar factura" at bounding box center [841, 461] width 206 height 44
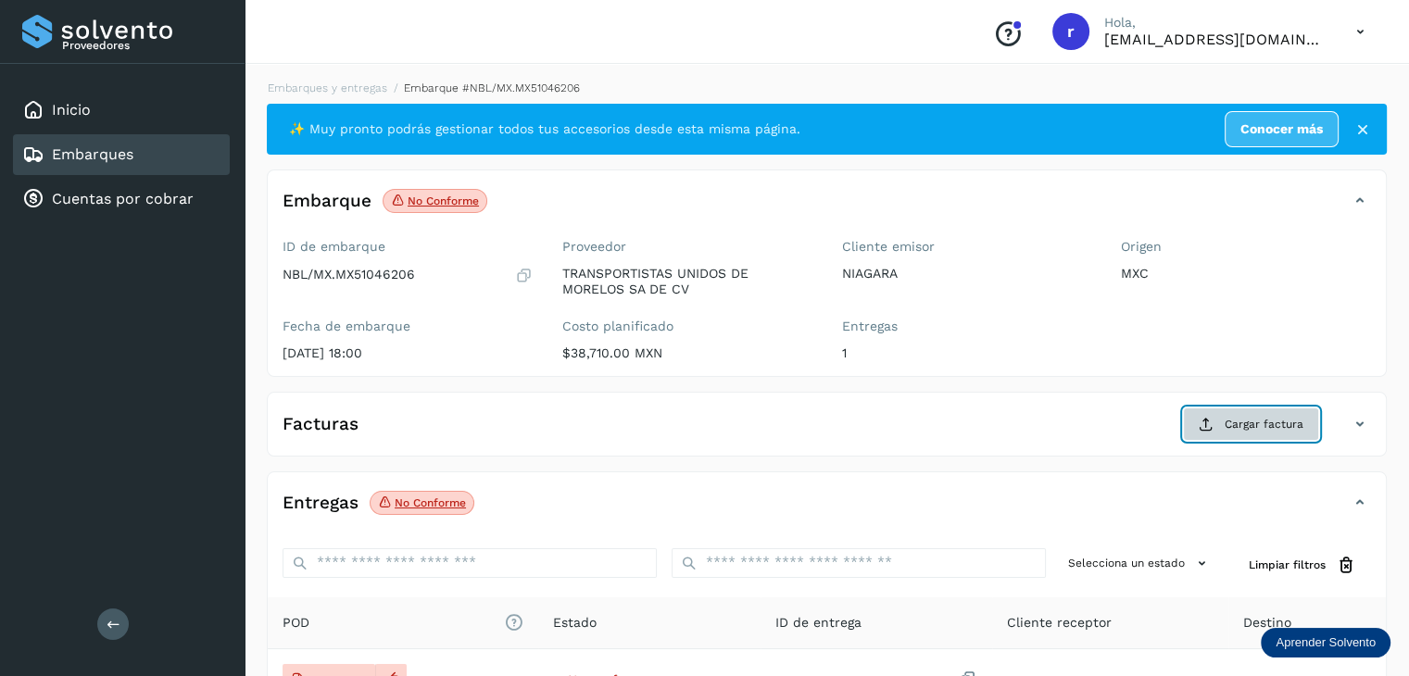
click at [1229, 423] on span "Cargar factura" at bounding box center [1264, 424] width 79 height 17
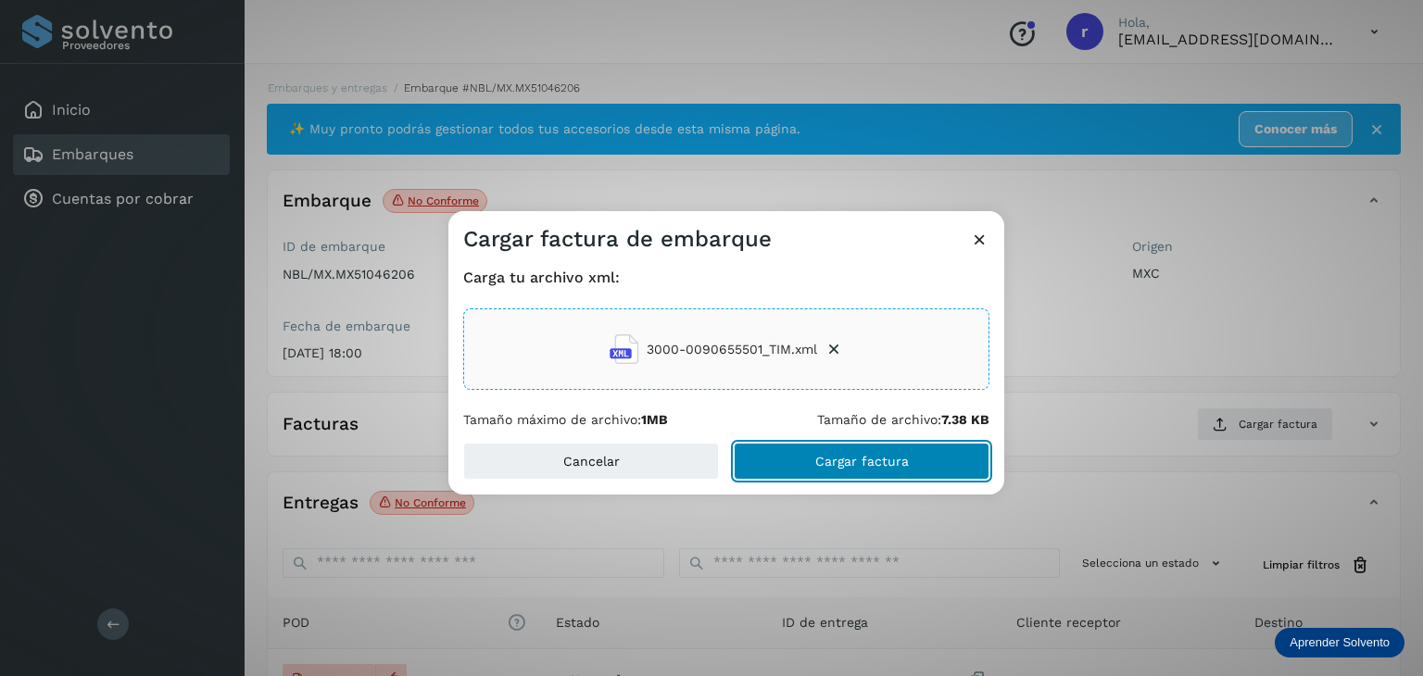
click at [860, 461] on span "Cargar factura" at bounding box center [862, 461] width 94 height 13
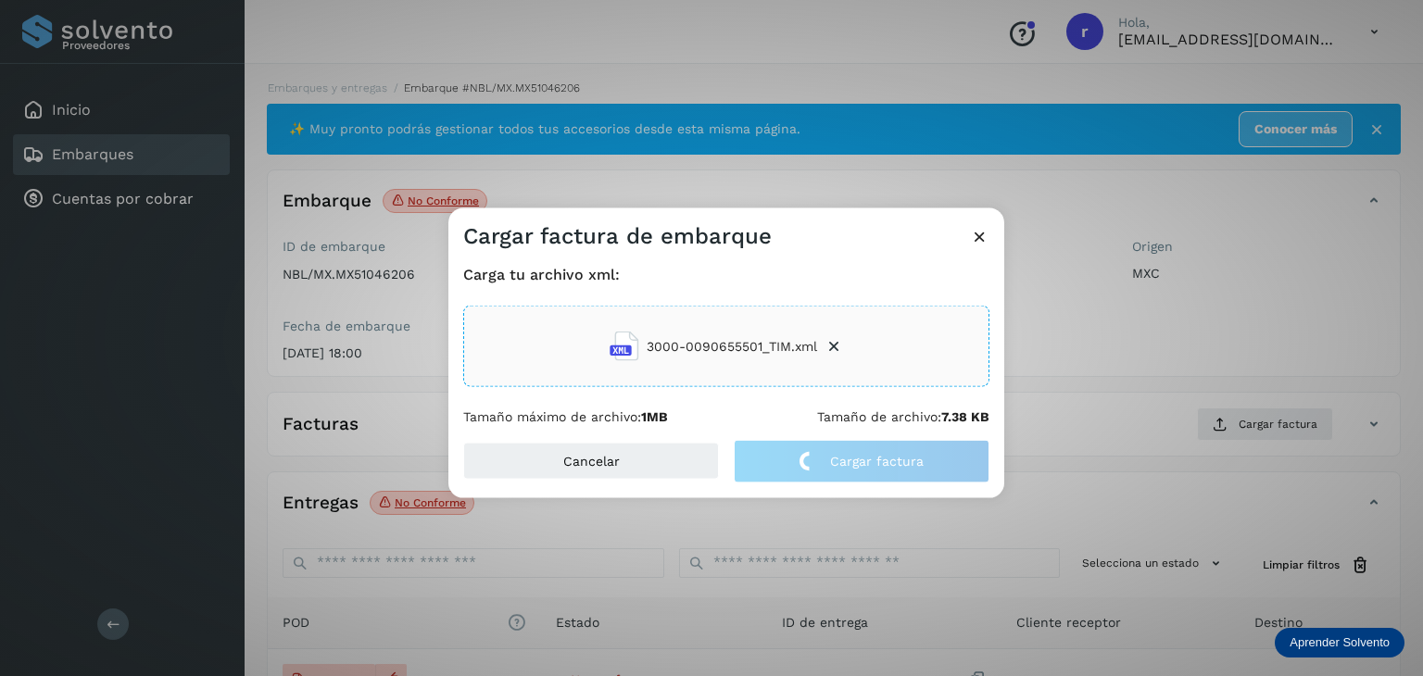
click at [1079, 353] on div "Cargar factura de embarque Carga tu archivo xml: 3000-0090655501_TIM.xml Tamaño…" at bounding box center [711, 338] width 1423 height 676
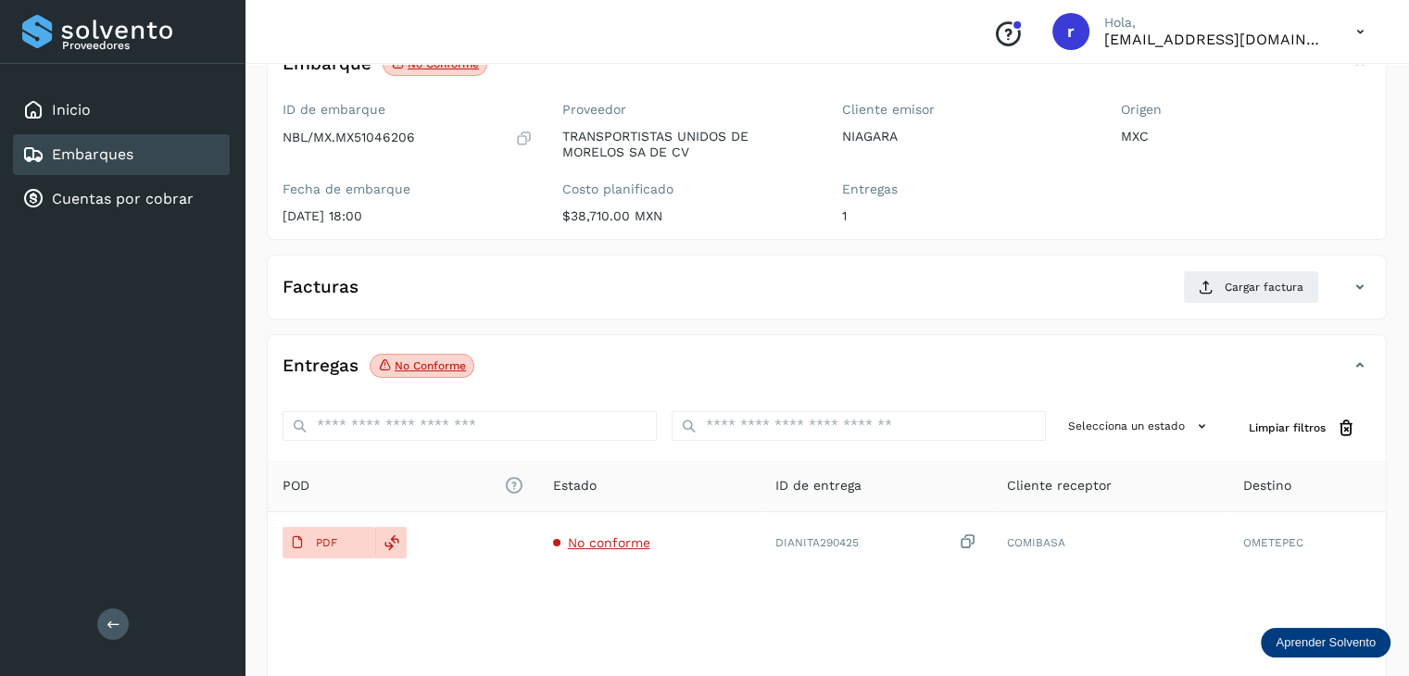
scroll to position [185, 0]
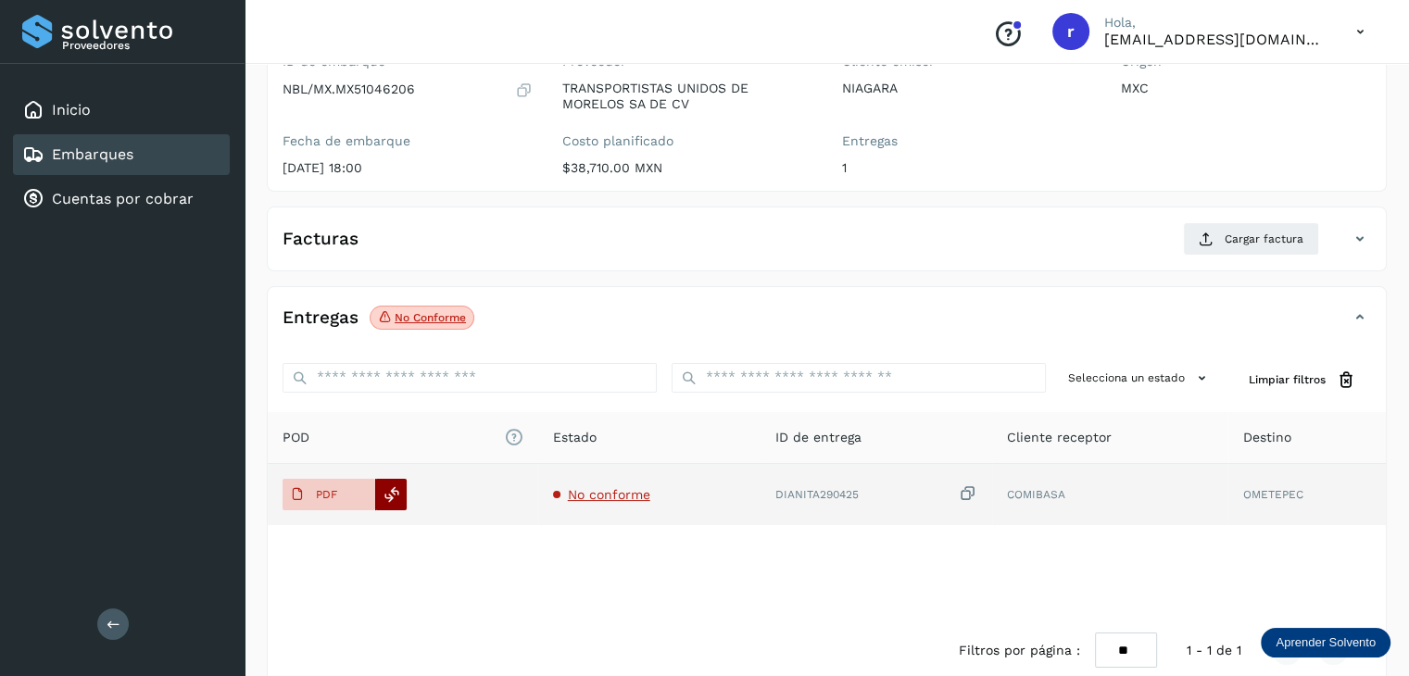
click at [396, 497] on icon at bounding box center [392, 494] width 17 height 17
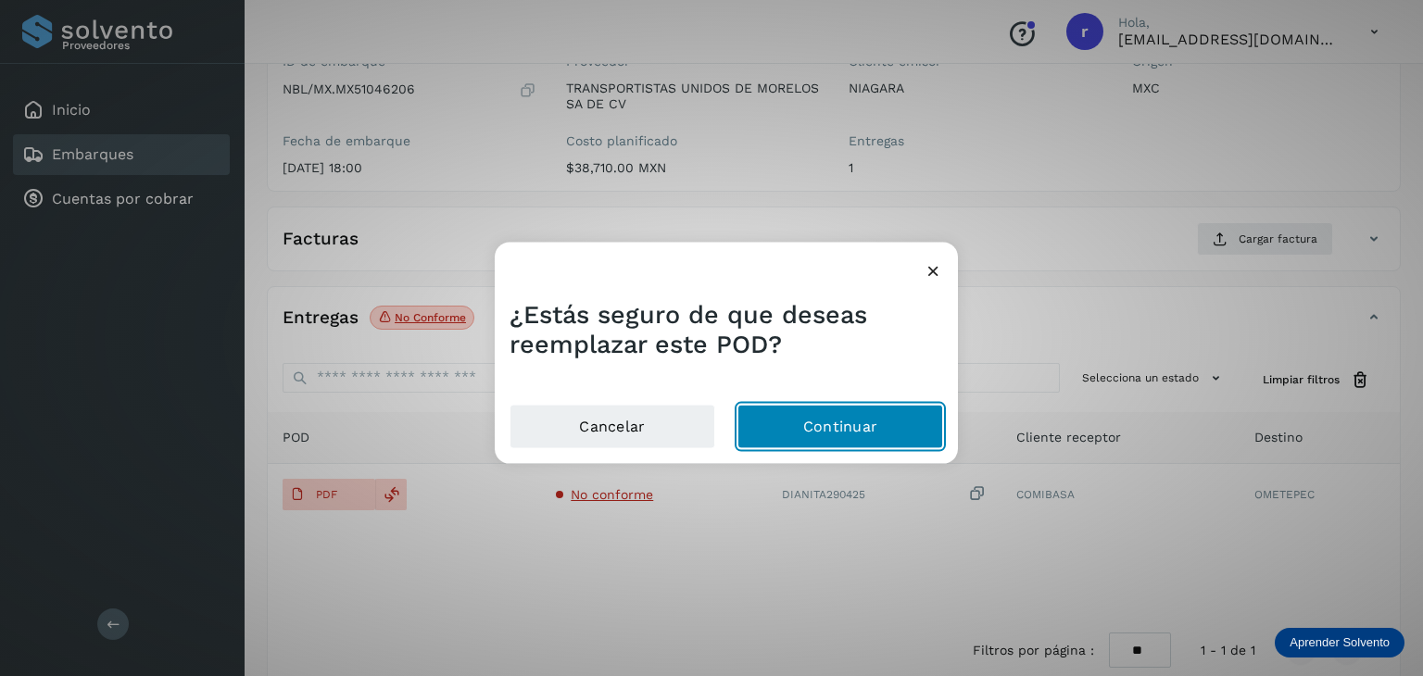
click at [793, 427] on button "Continuar" at bounding box center [841, 426] width 206 height 44
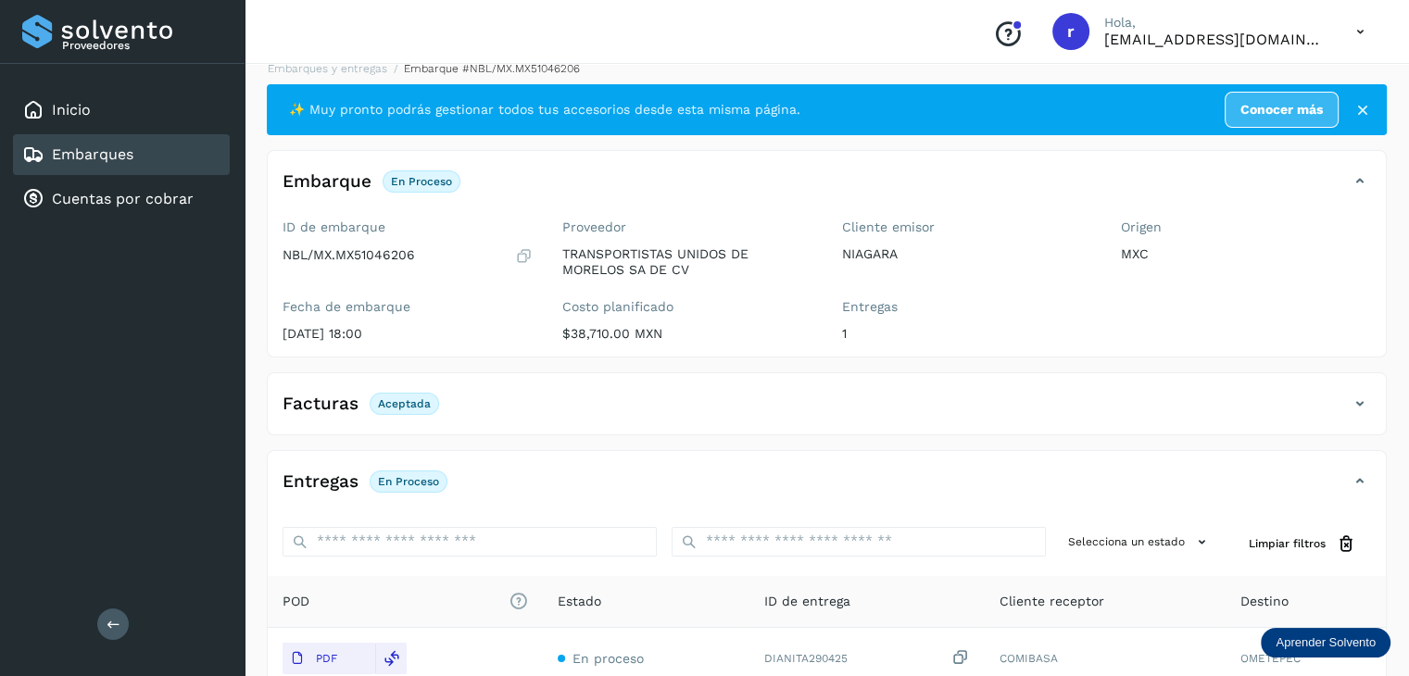
scroll to position [0, 0]
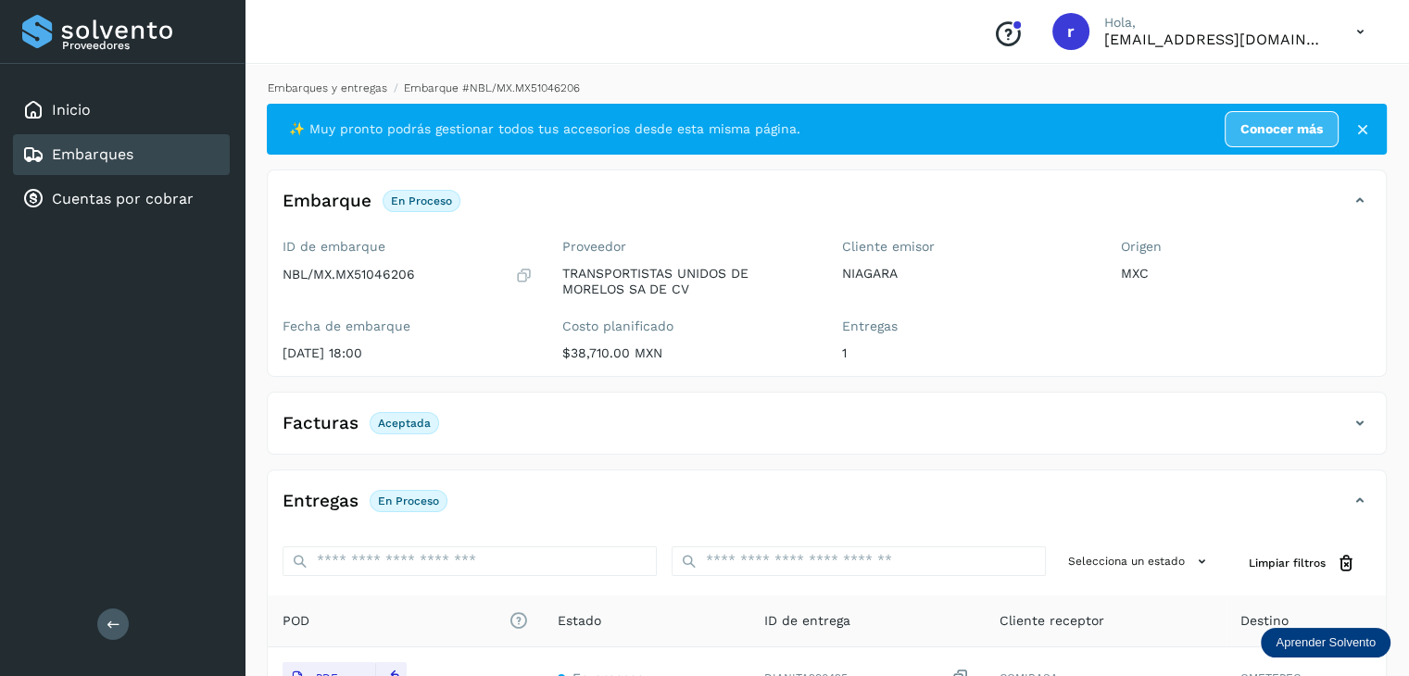
click at [331, 93] on link "Embarques y entregas" at bounding box center [328, 88] width 120 height 13
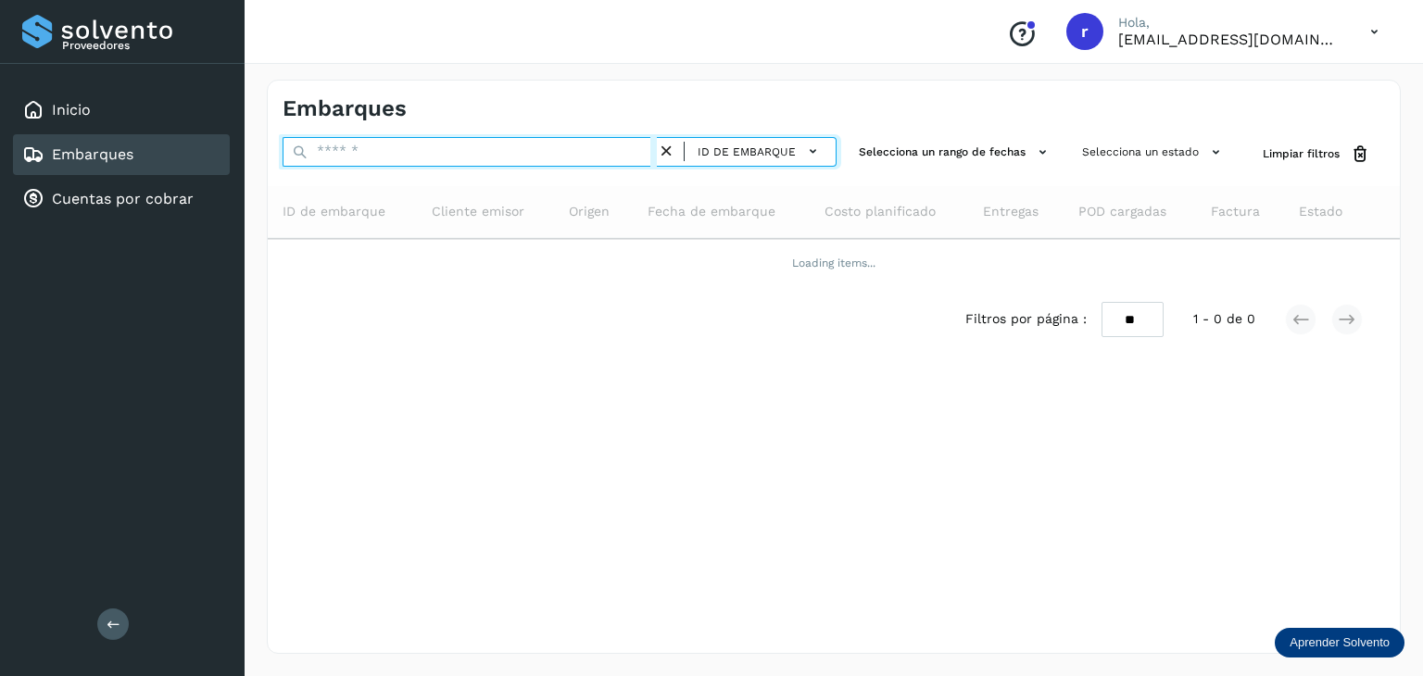
click at [517, 157] on input "text" at bounding box center [470, 152] width 374 height 30
paste input "**********"
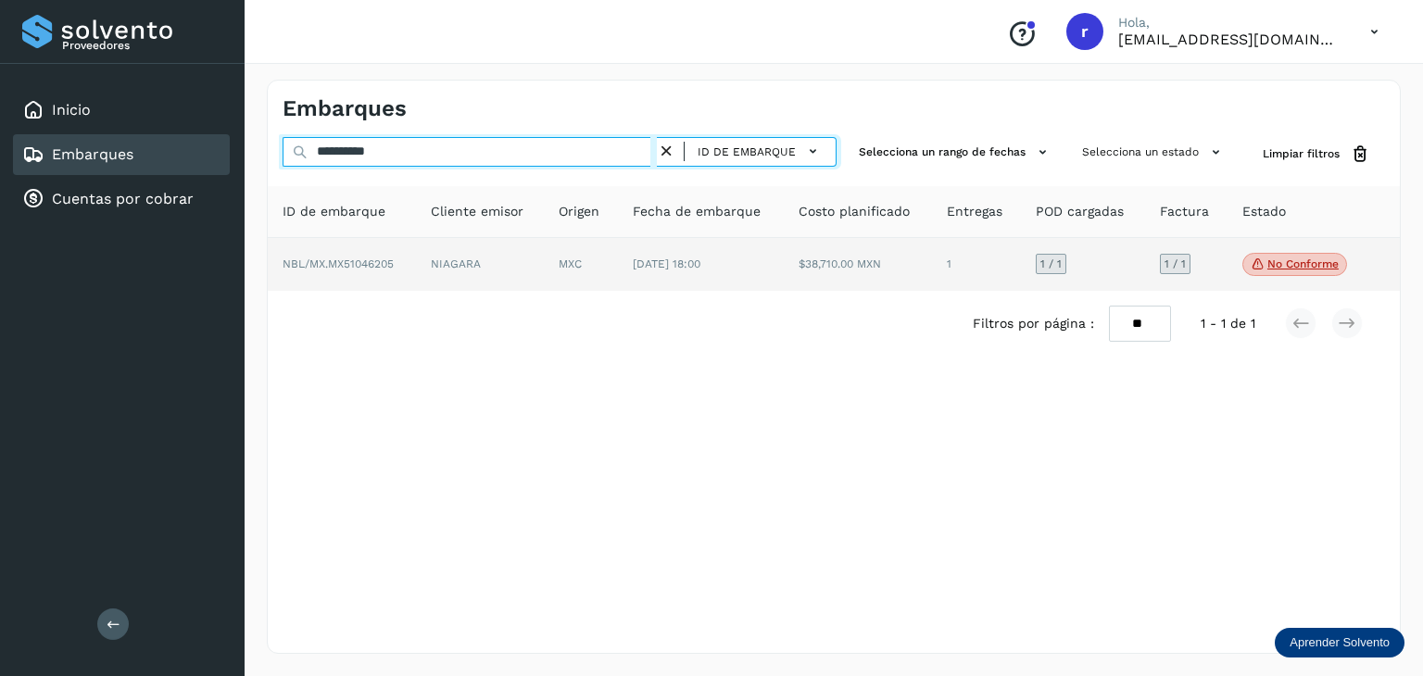
type input "**********"
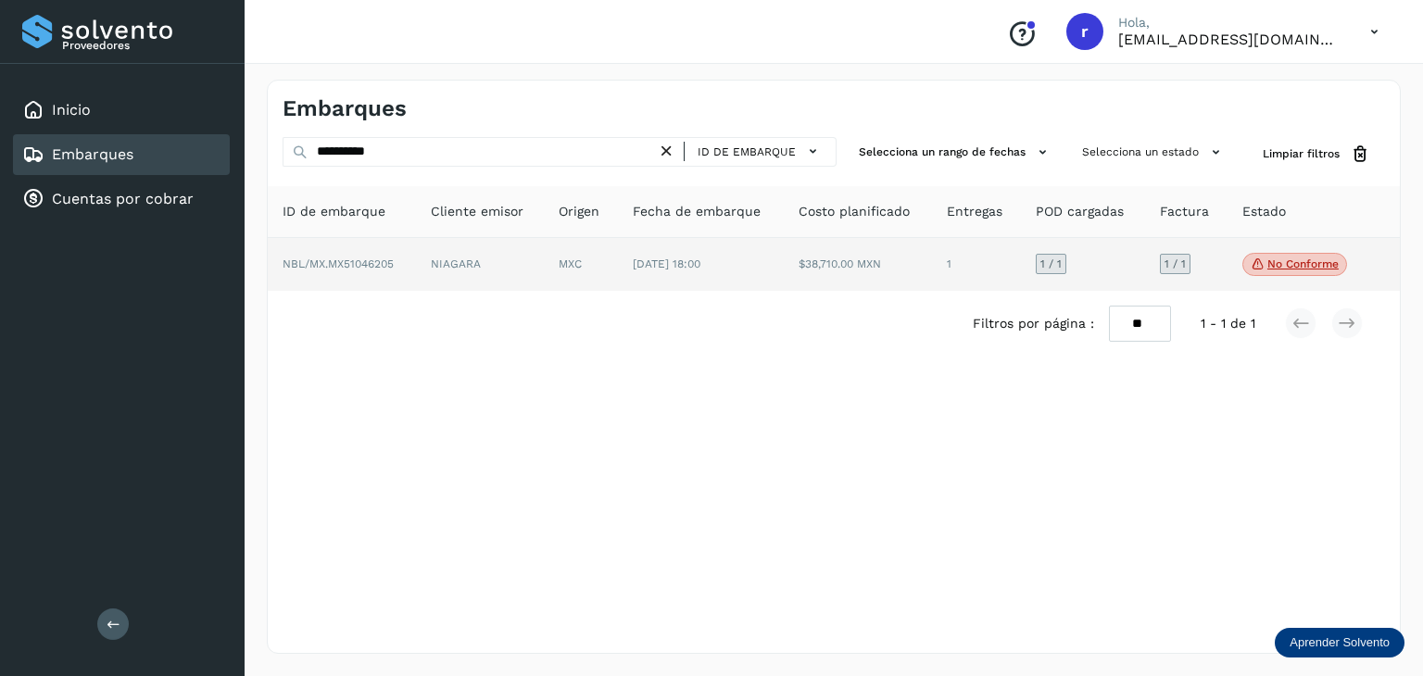
click at [544, 257] on td "NIAGARA" at bounding box center [581, 265] width 74 height 54
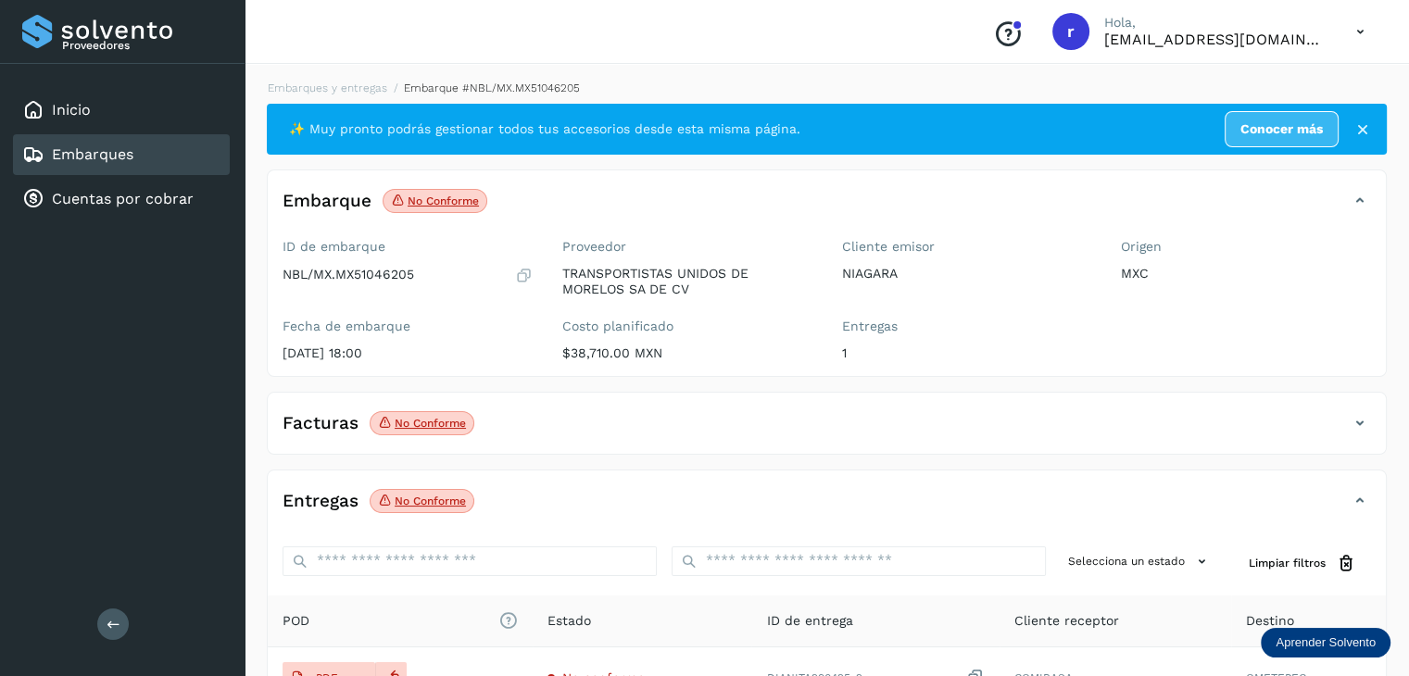
click at [1352, 423] on icon at bounding box center [1360, 423] width 22 height 22
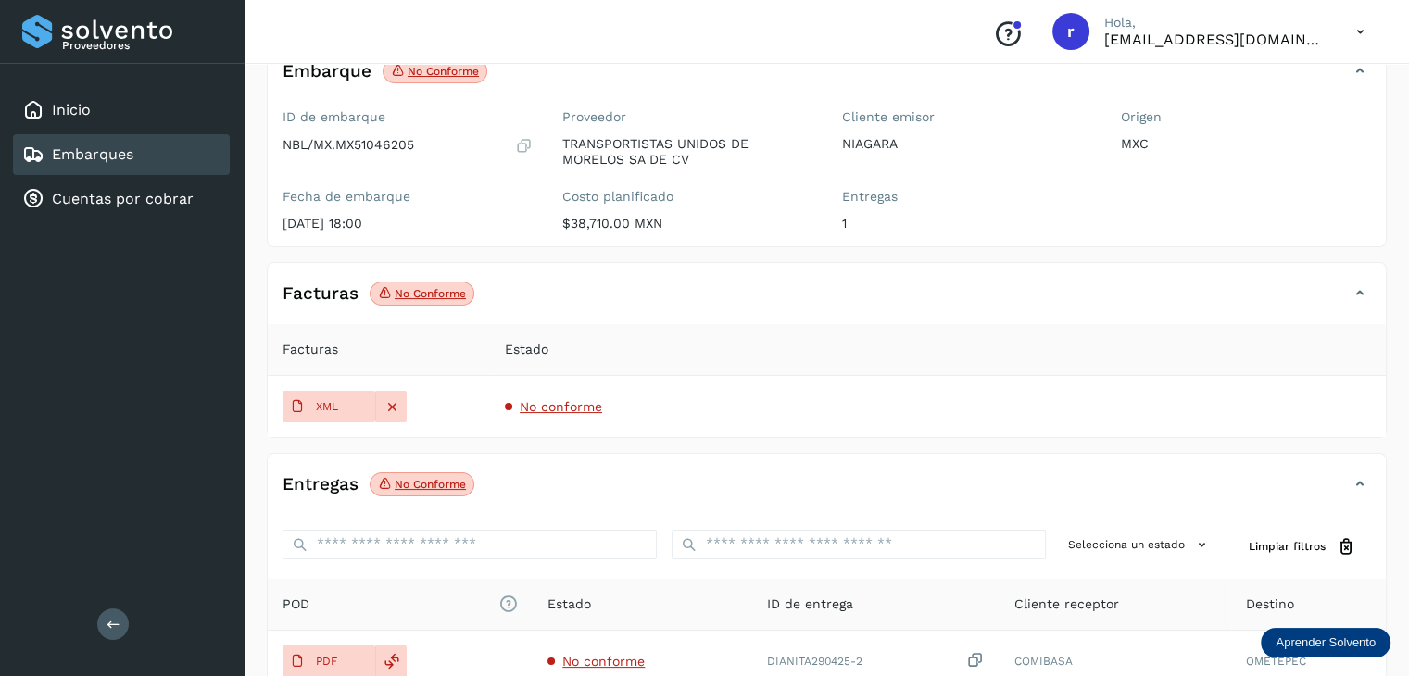
scroll to position [185, 0]
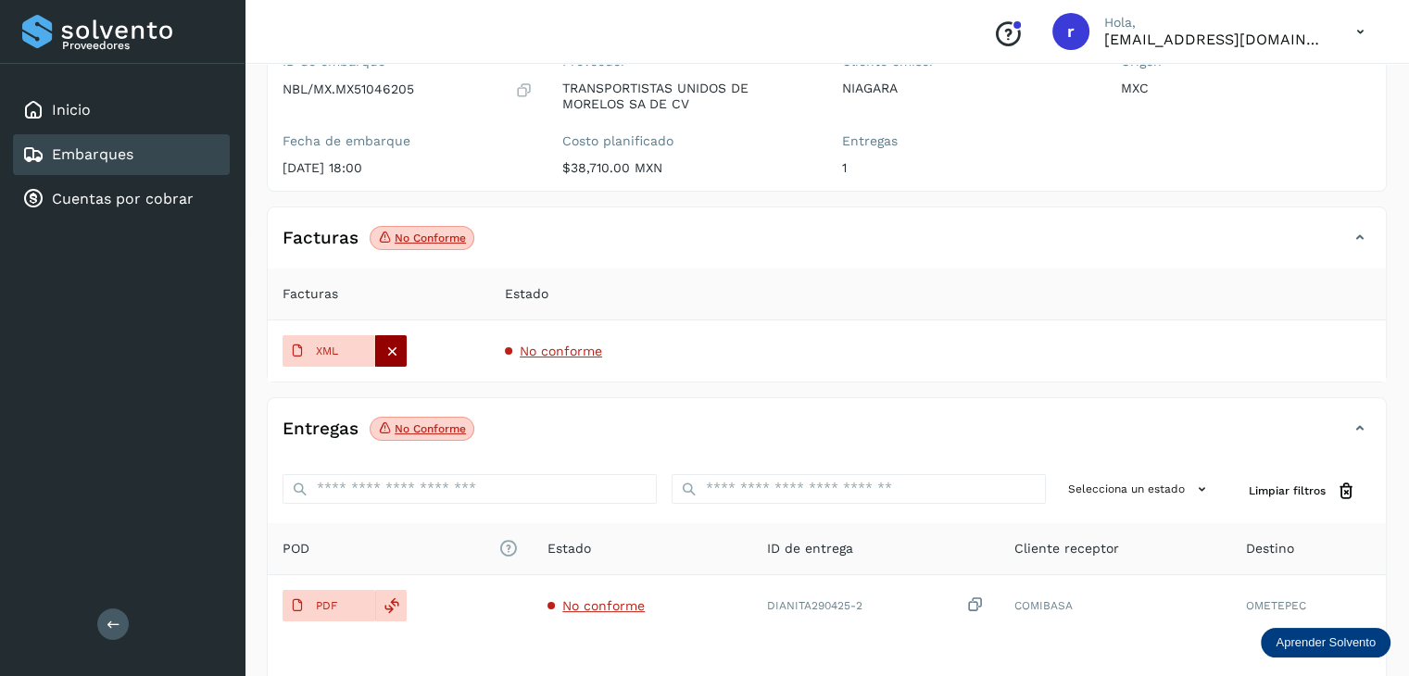
click at [400, 353] on div at bounding box center [391, 351] width 32 height 32
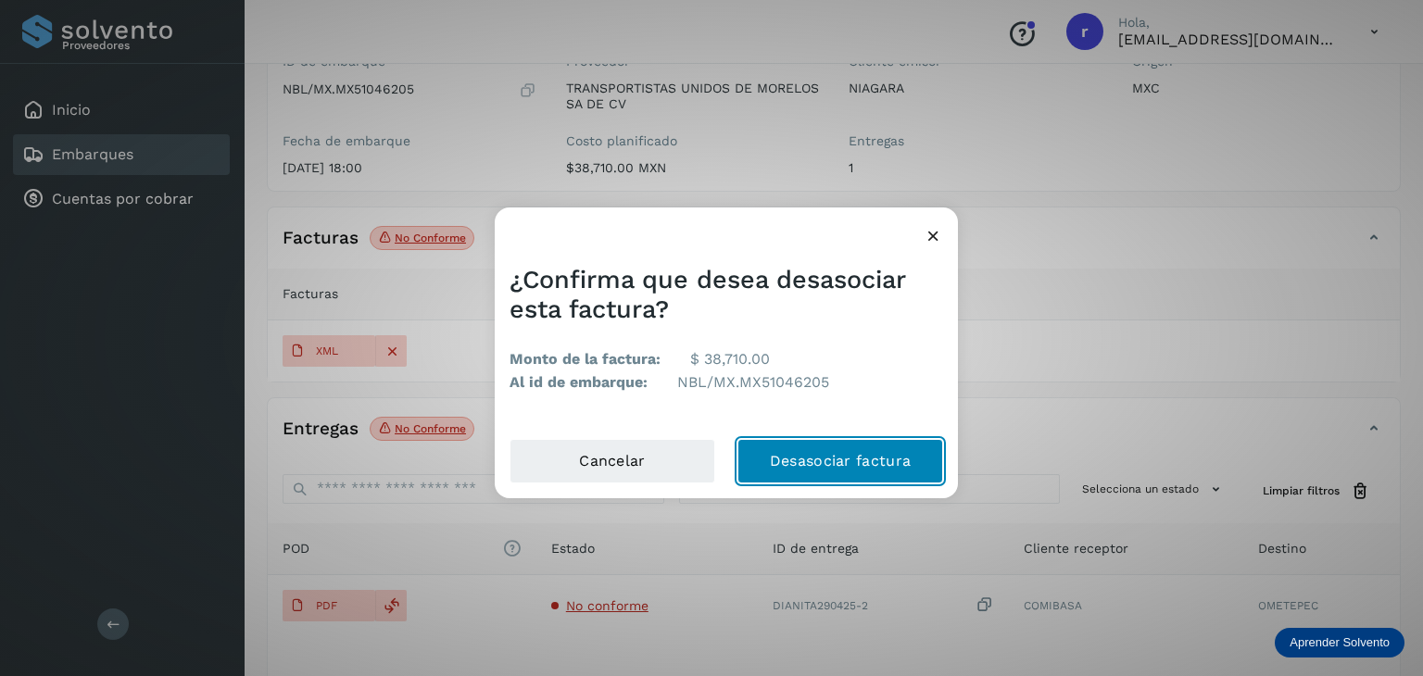
click at [825, 455] on button "Desasociar factura" at bounding box center [841, 461] width 206 height 44
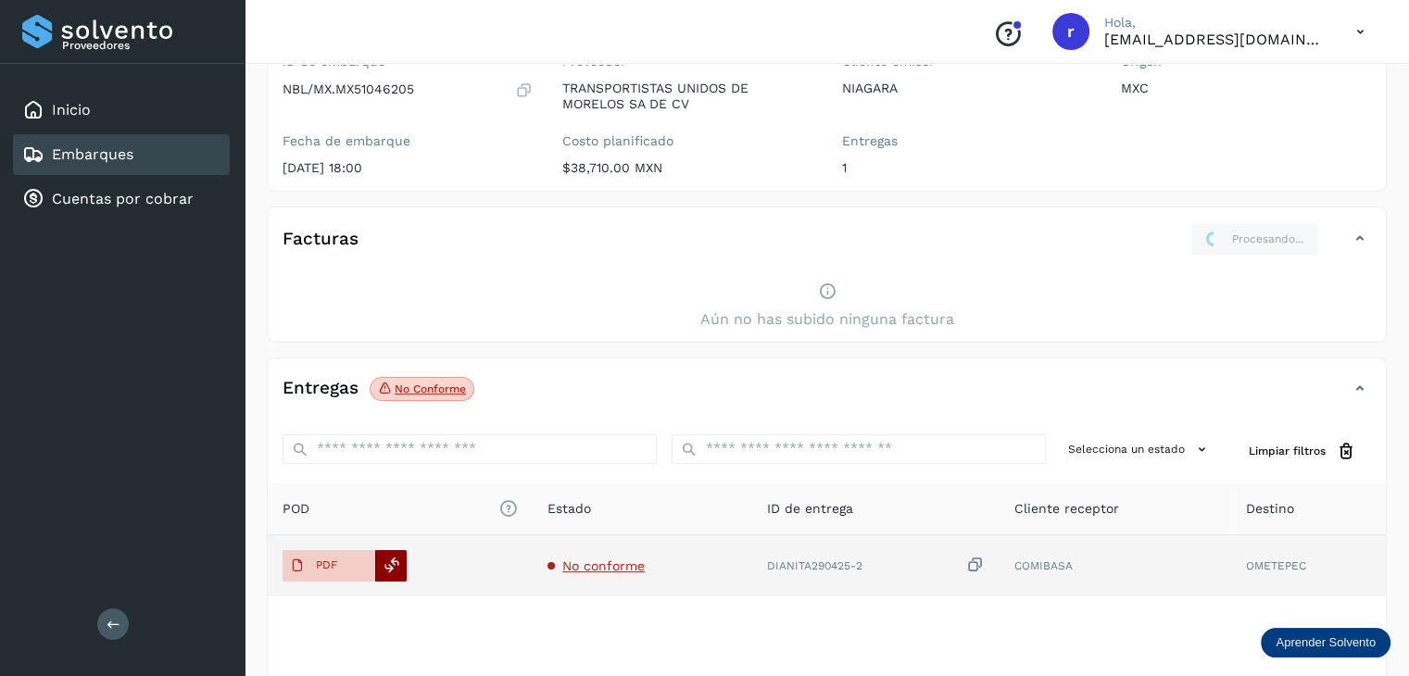
click at [393, 566] on icon at bounding box center [392, 565] width 17 height 17
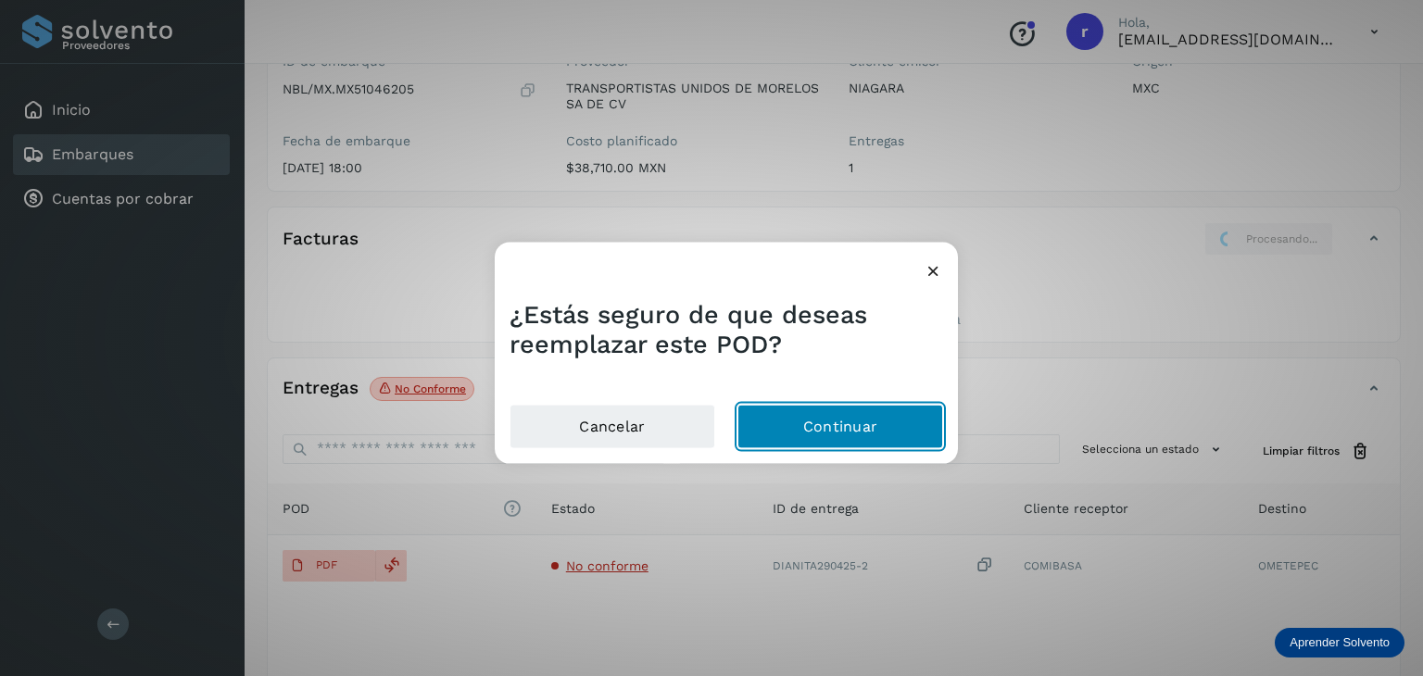
click at [845, 416] on button "Continuar" at bounding box center [841, 426] width 206 height 44
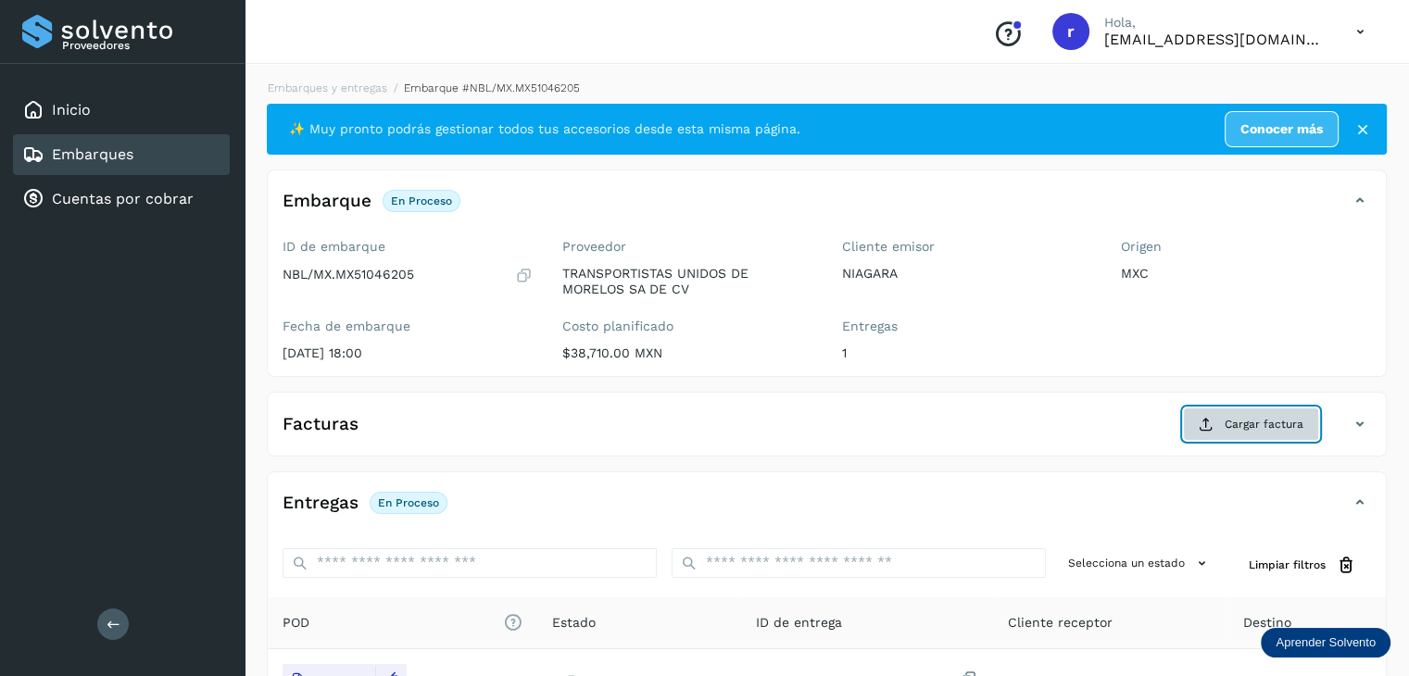
click at [1256, 432] on button "Cargar factura" at bounding box center [1251, 424] width 136 height 33
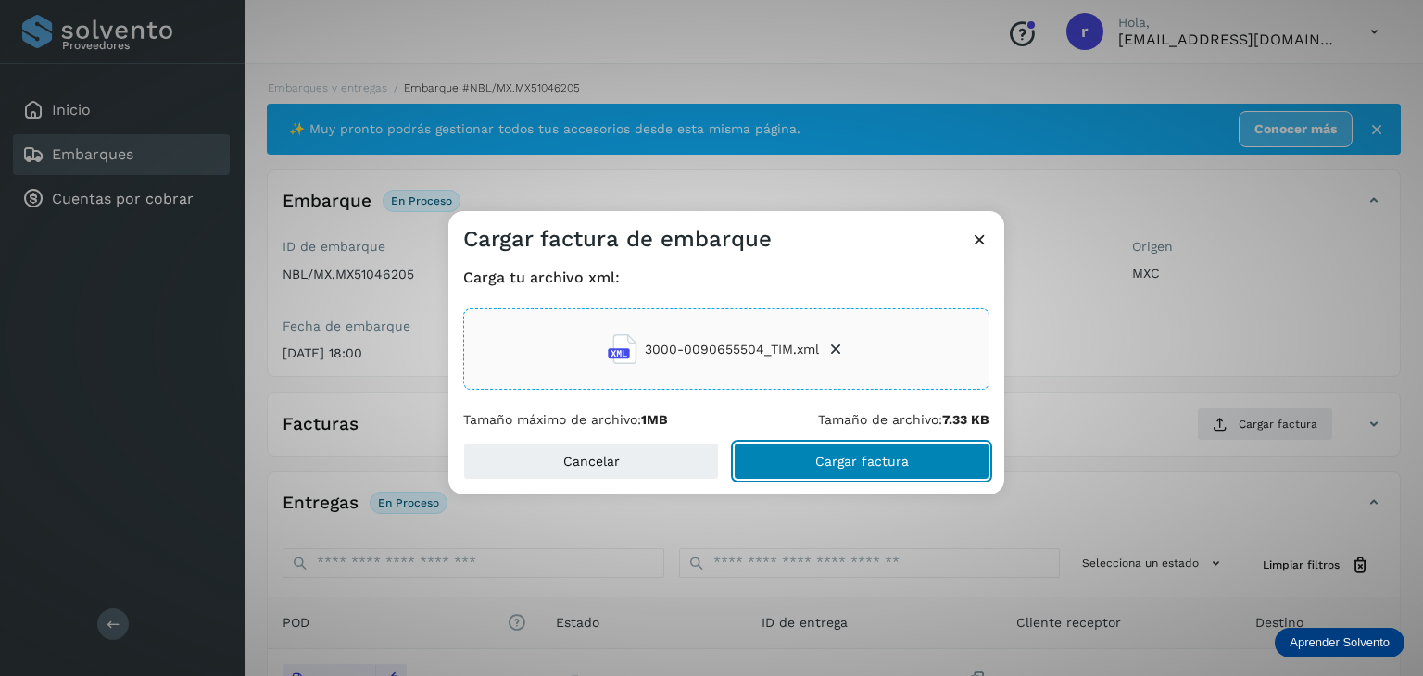
click at [860, 456] on span "Cargar factura" at bounding box center [862, 461] width 94 height 13
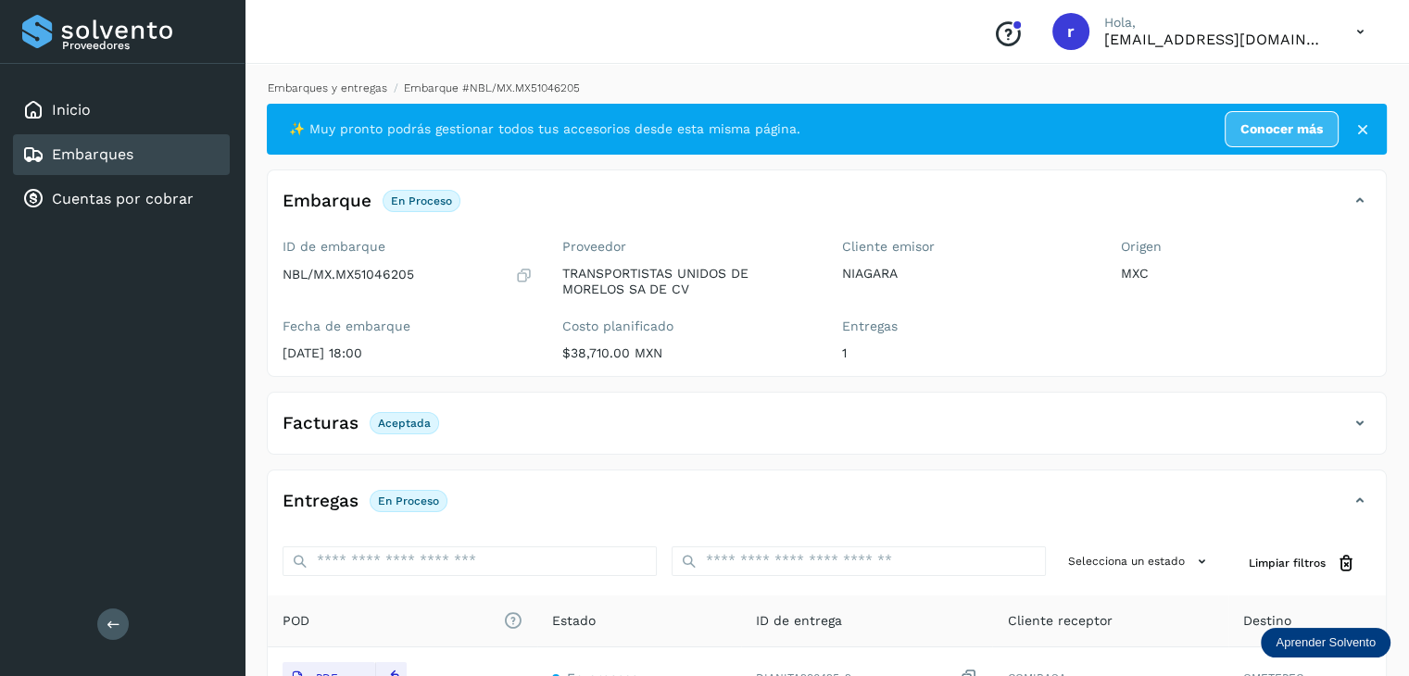
click at [341, 91] on link "Embarques y entregas" at bounding box center [328, 88] width 120 height 13
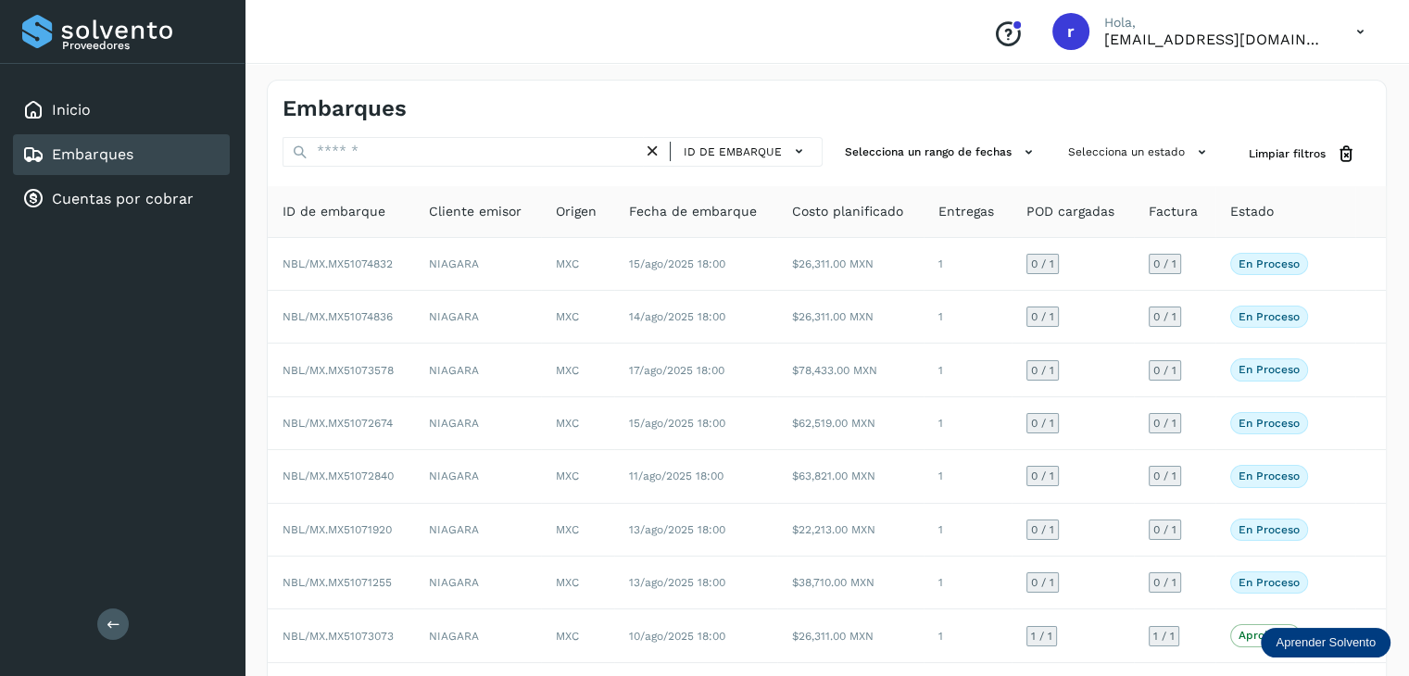
click at [416, 176] on div "ID de embarque Selecciona un rango de fechas Selecciona un estado Limpiar filtr…" at bounding box center [827, 486] width 1118 height 699
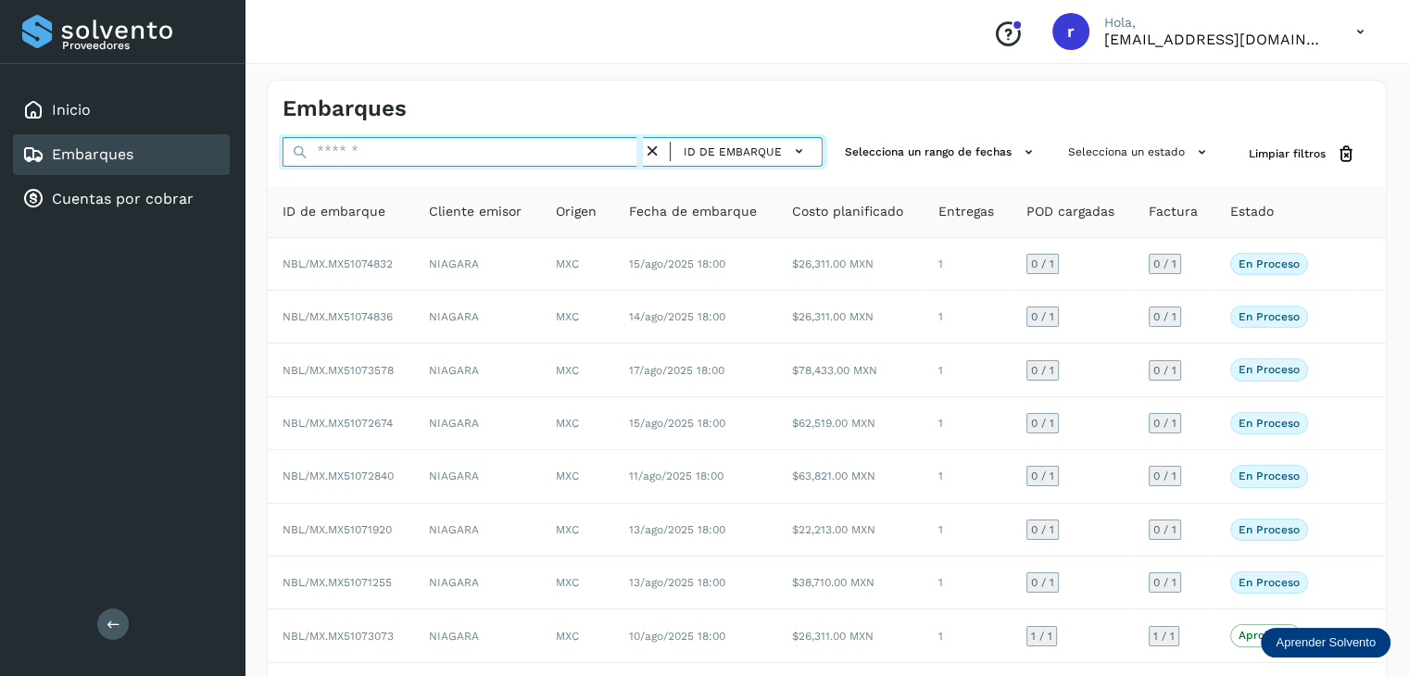
click at [408, 156] on input "text" at bounding box center [463, 152] width 360 height 30
paste input "**********"
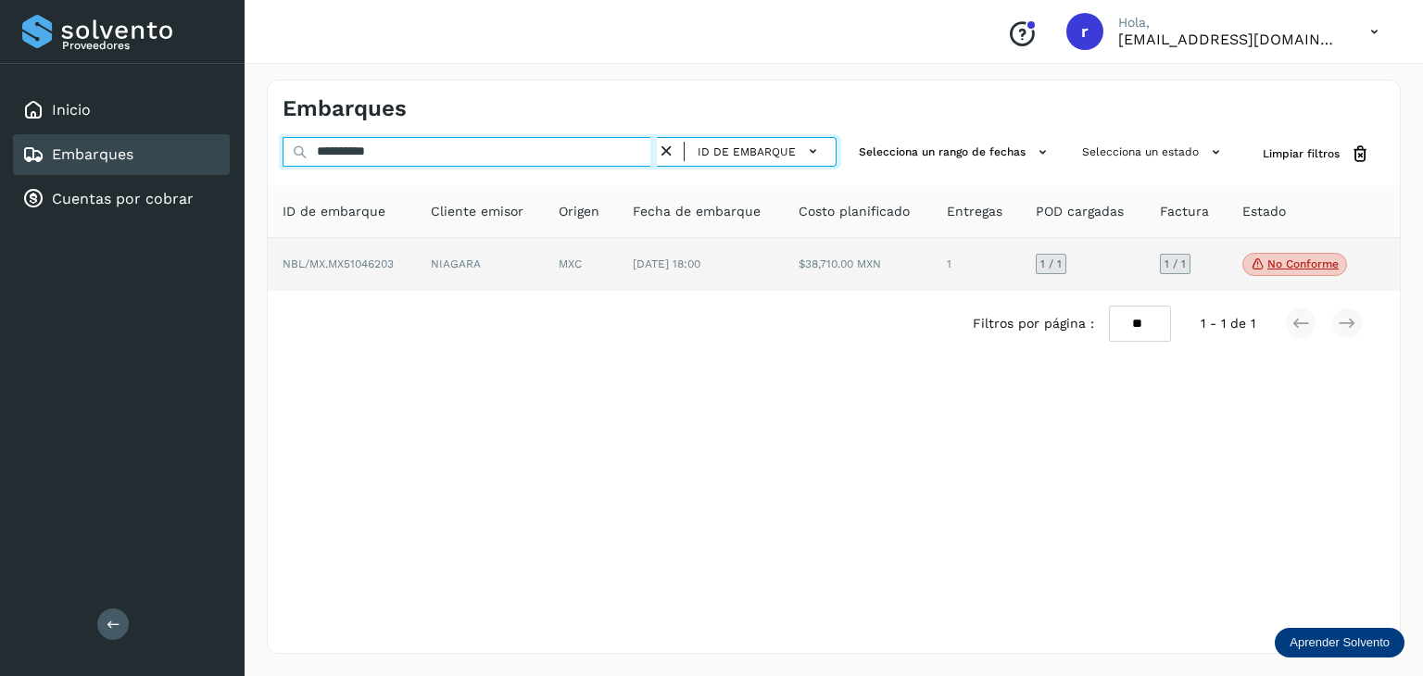
type input "**********"
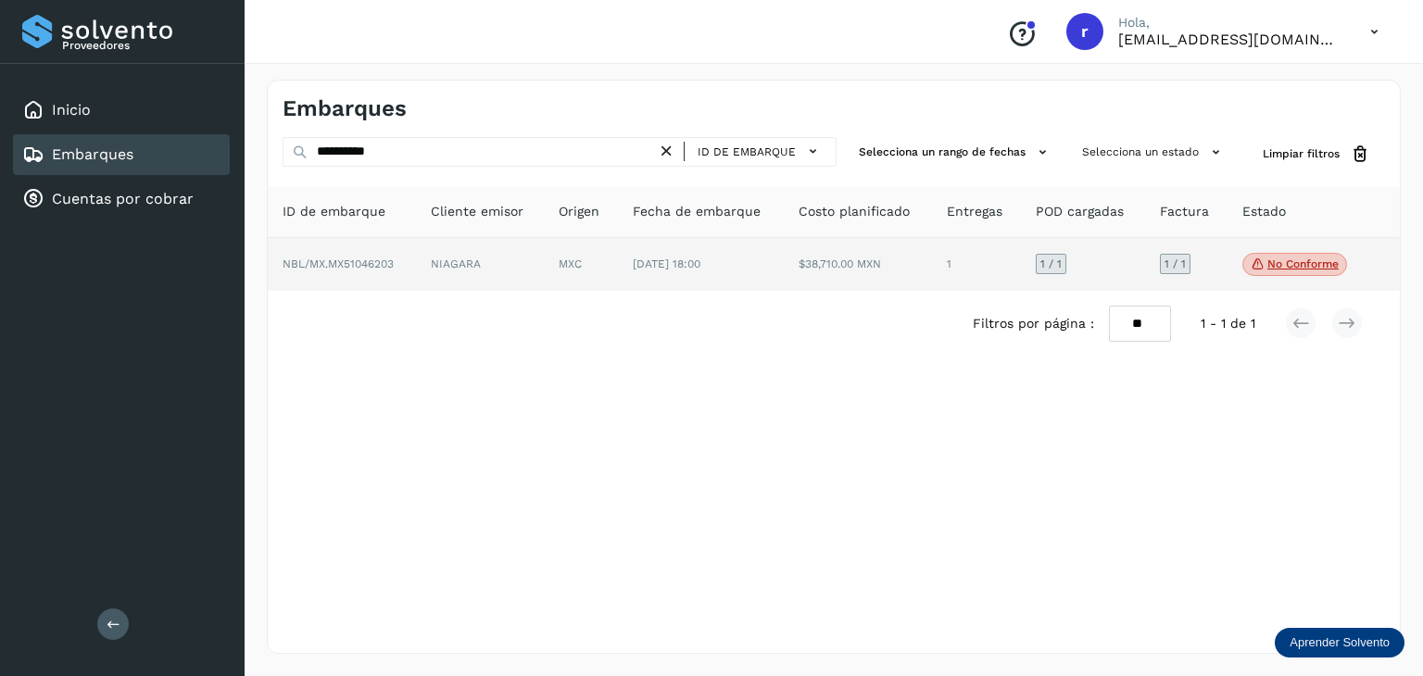
click at [417, 265] on td "NBL/MX.MX51046203" at bounding box center [480, 265] width 129 height 54
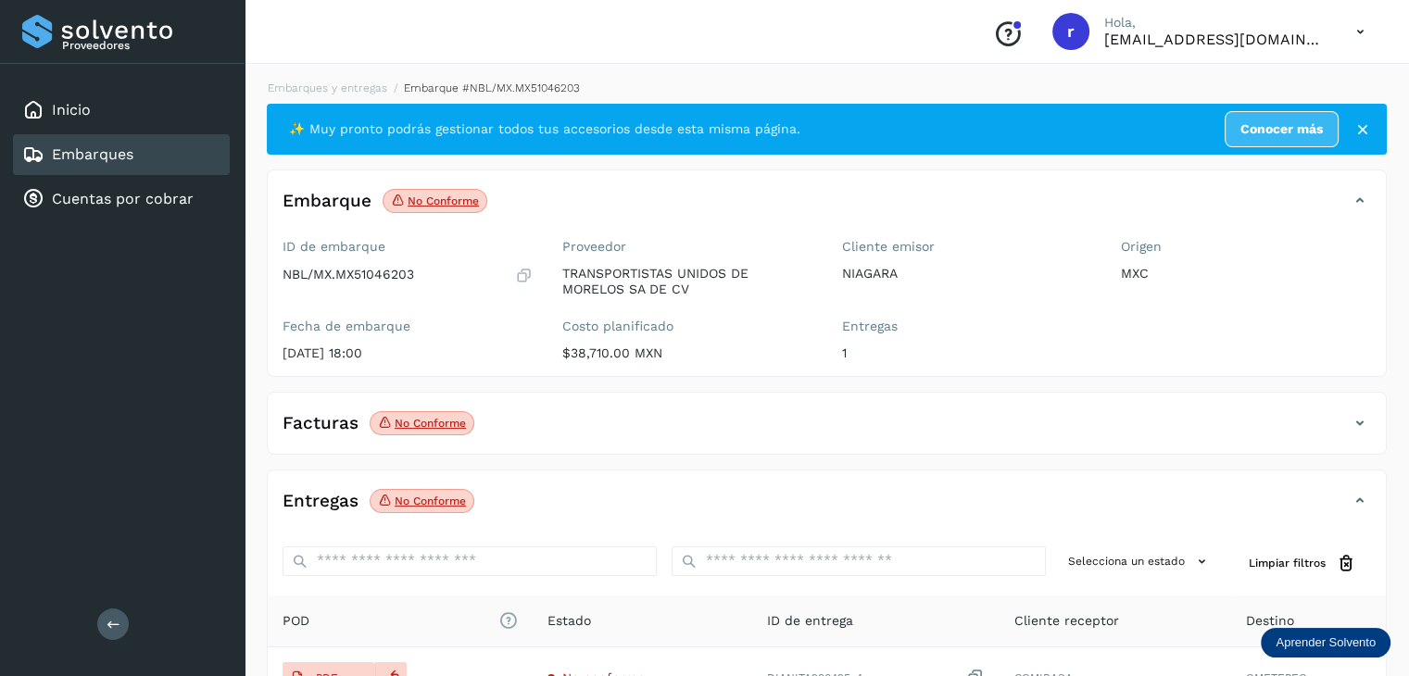
click at [1350, 423] on icon at bounding box center [1360, 423] width 22 height 22
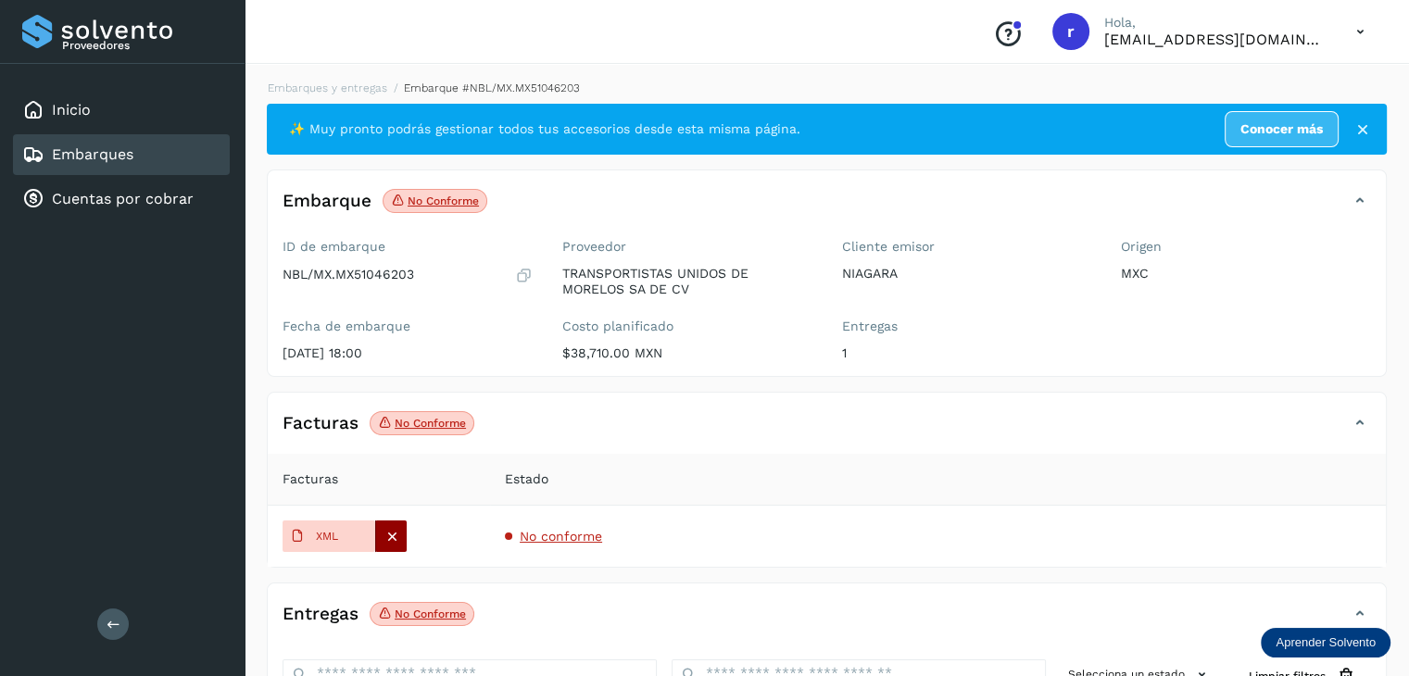
click at [392, 536] on icon at bounding box center [392, 536] width 17 height 17
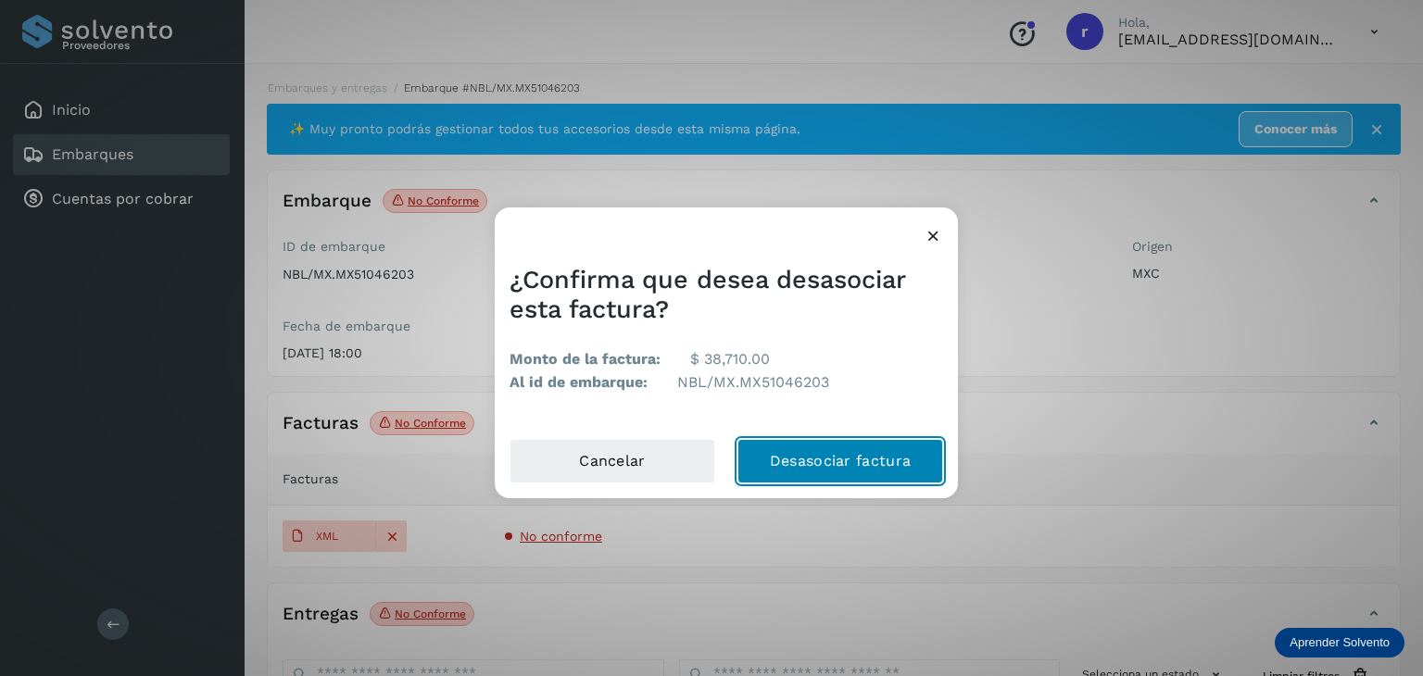
click at [793, 461] on button "Desasociar factura" at bounding box center [841, 461] width 206 height 44
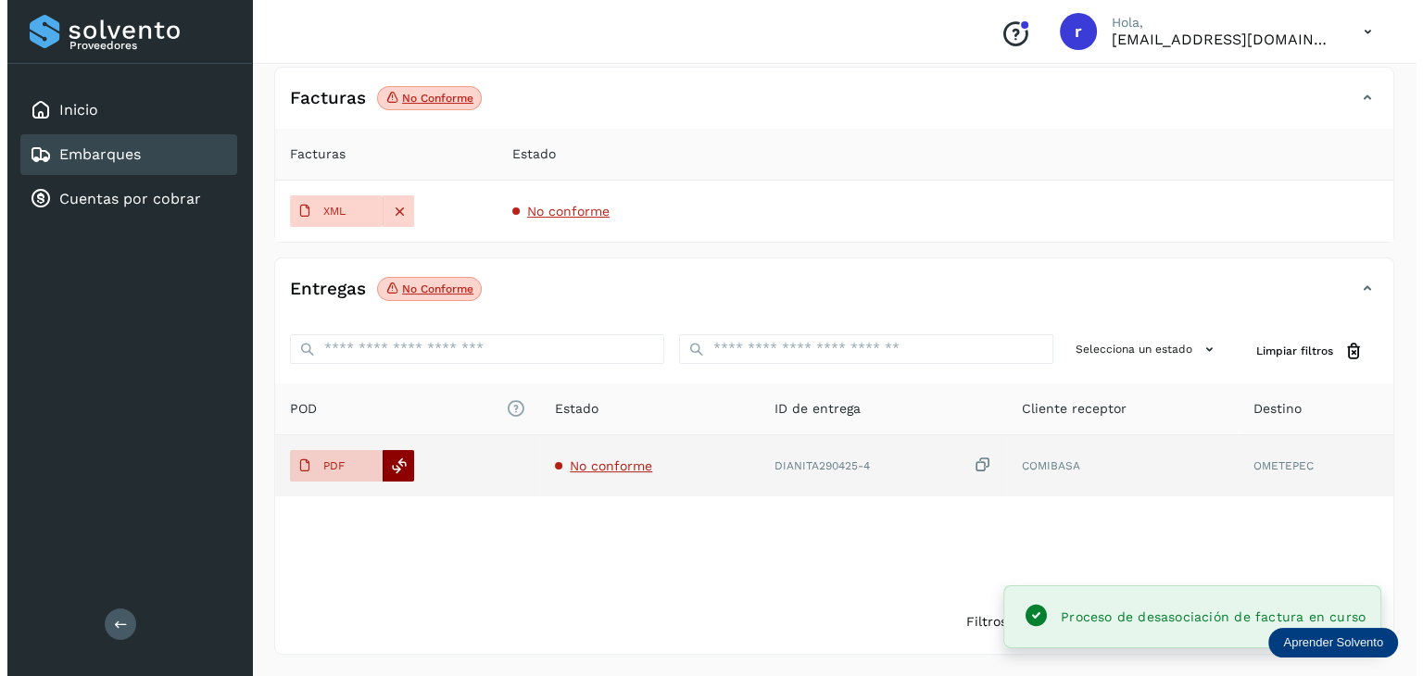
scroll to position [312, 0]
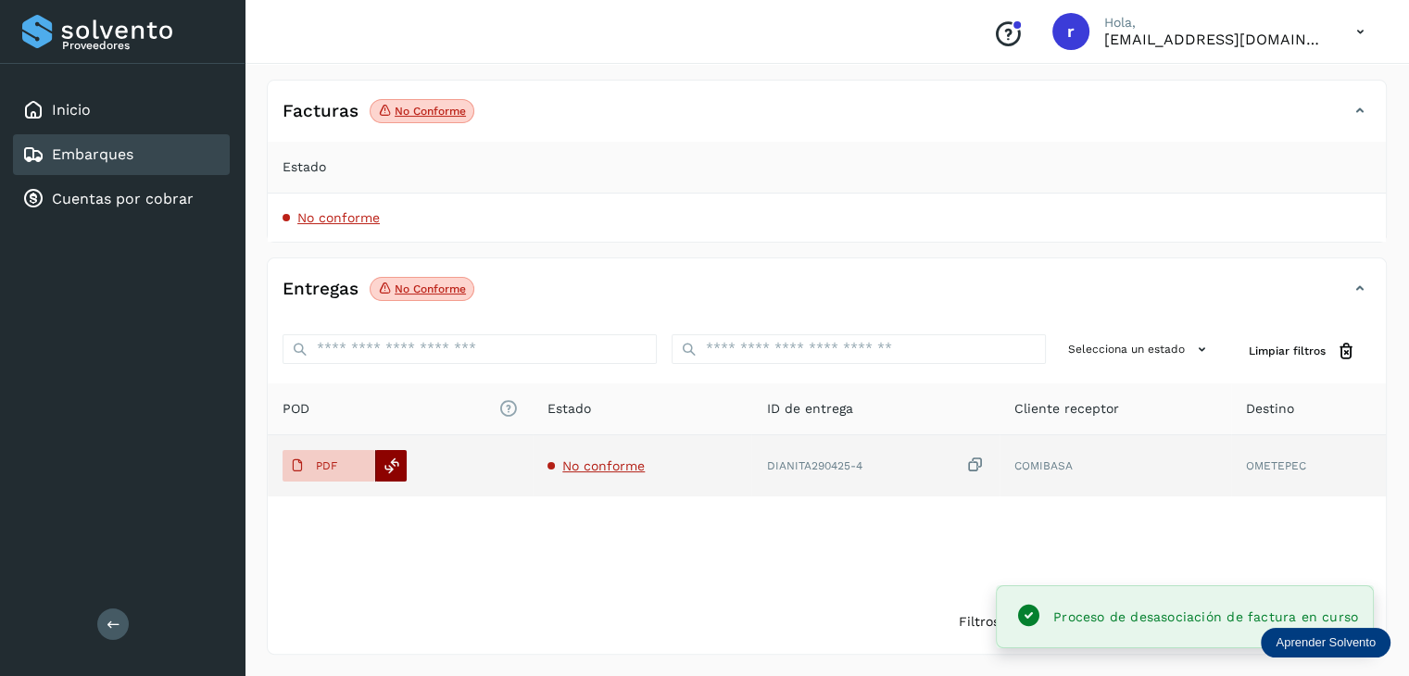
click at [394, 464] on icon at bounding box center [392, 466] width 17 height 17
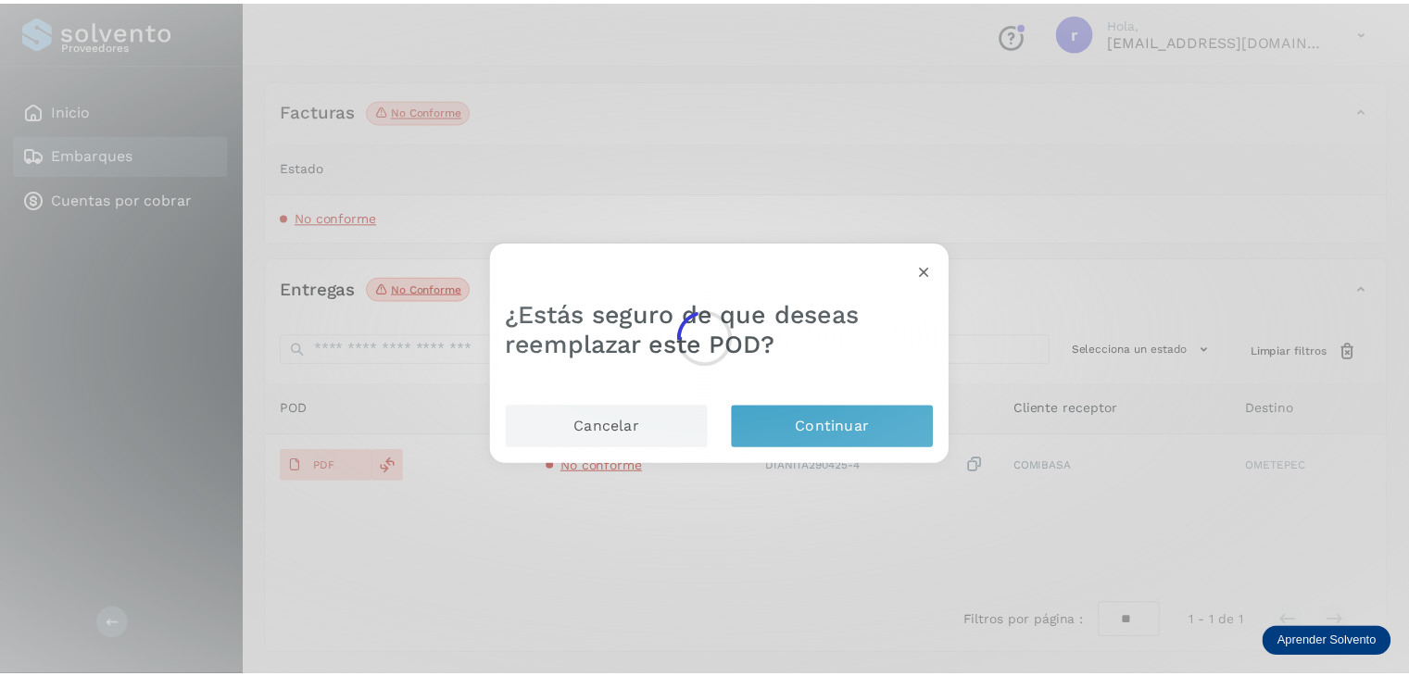
scroll to position [285, 0]
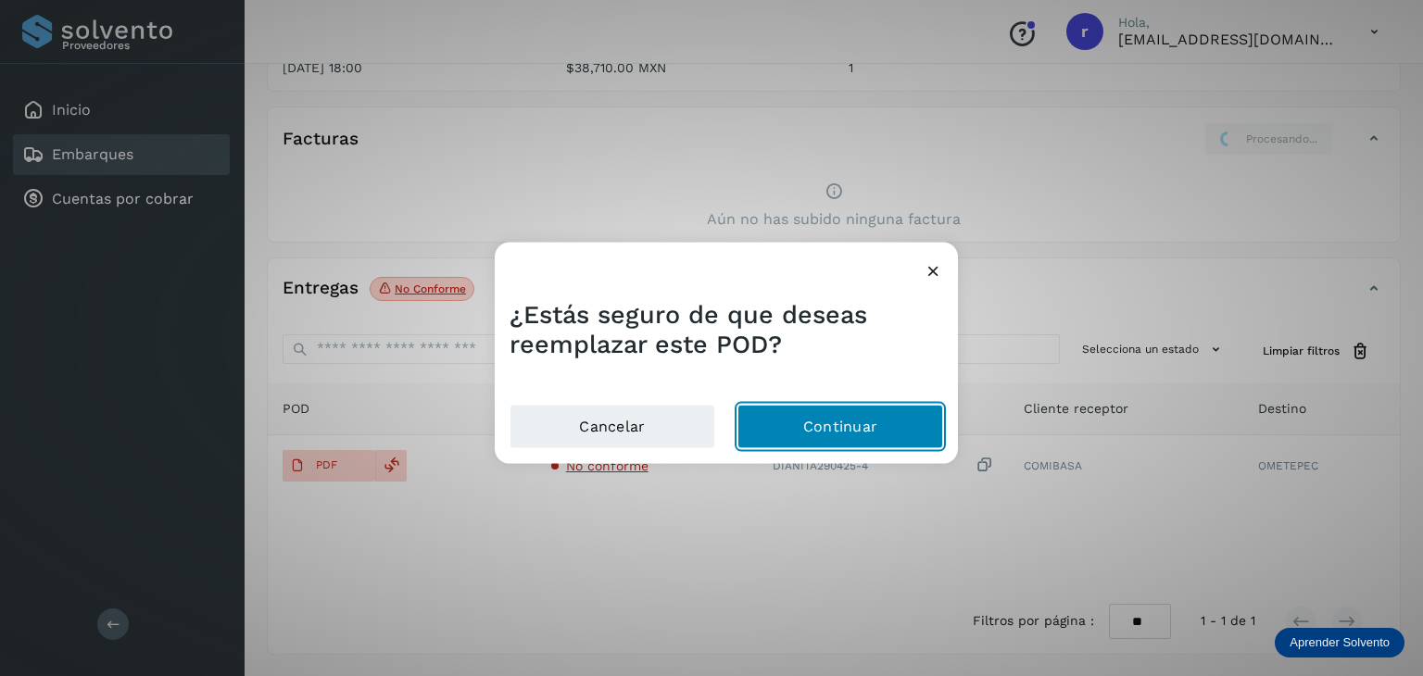
click at [827, 423] on button "Continuar" at bounding box center [841, 426] width 206 height 44
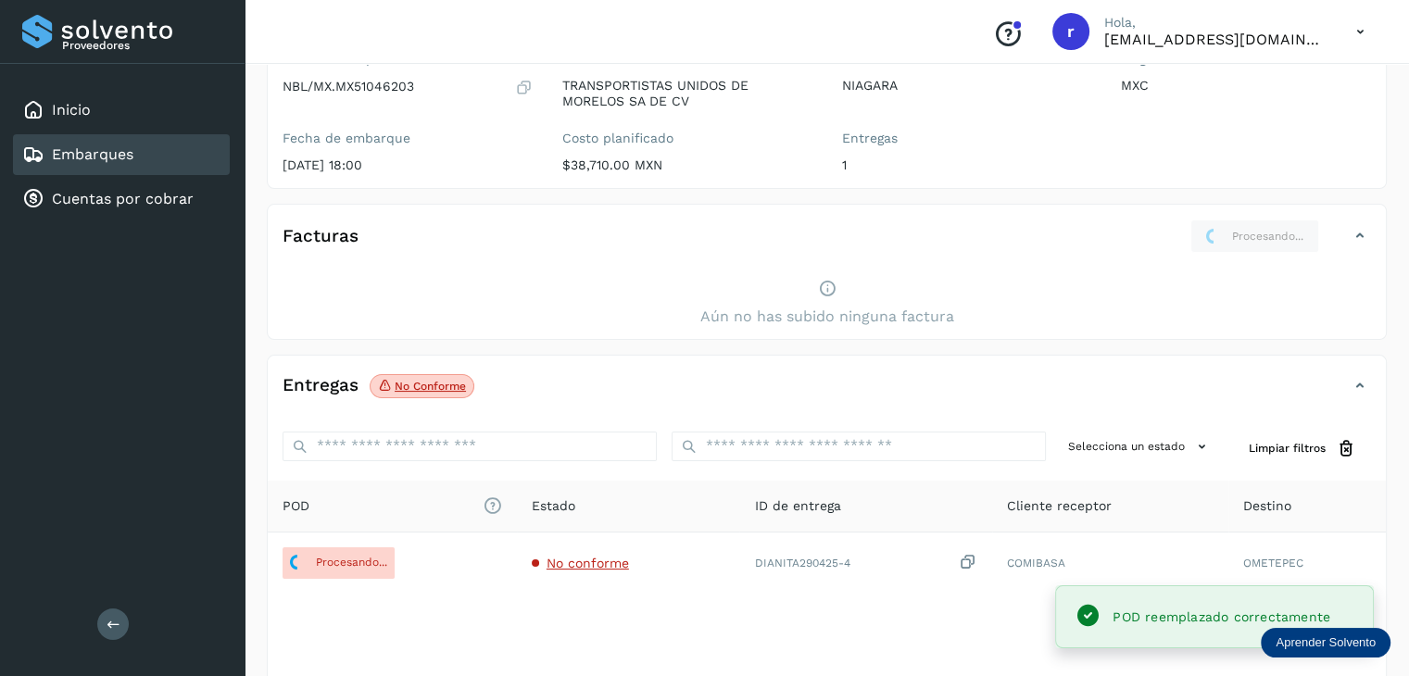
scroll to position [193, 0]
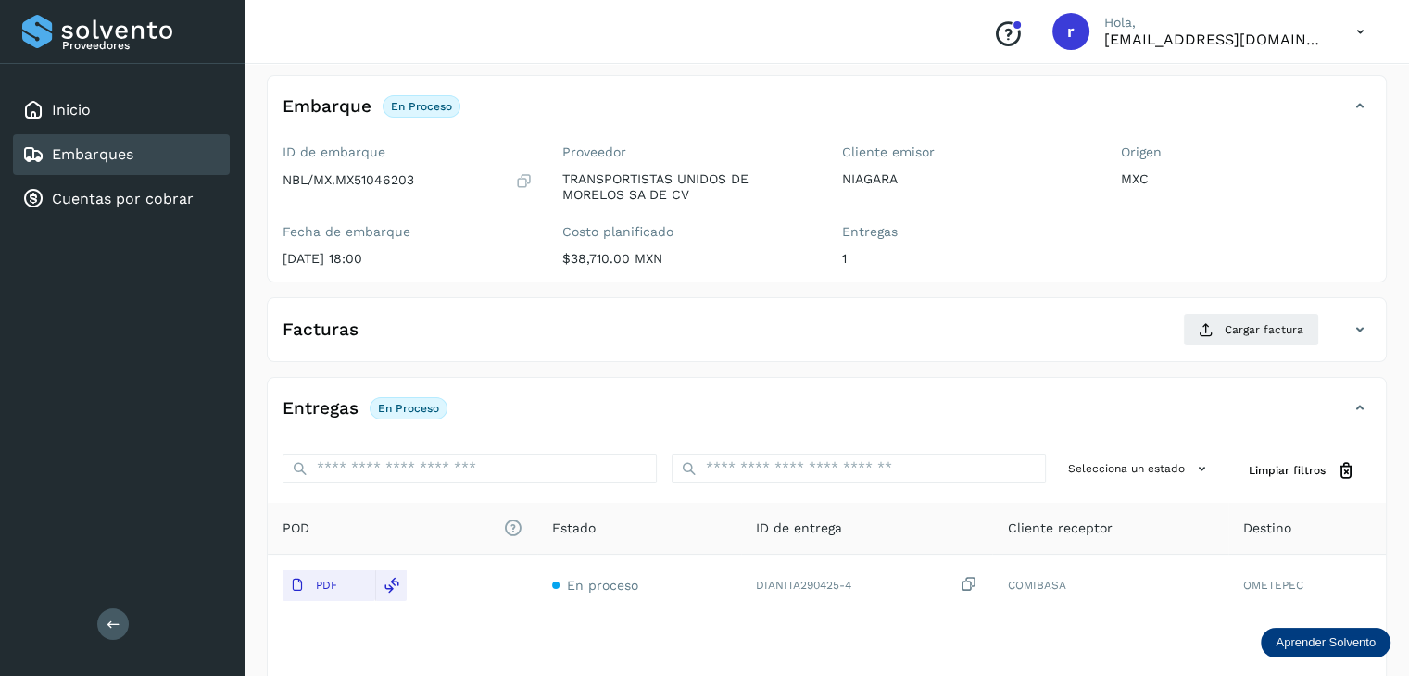
scroll to position [93, 0]
click at [1262, 334] on span "Cargar factura" at bounding box center [1264, 331] width 79 height 17
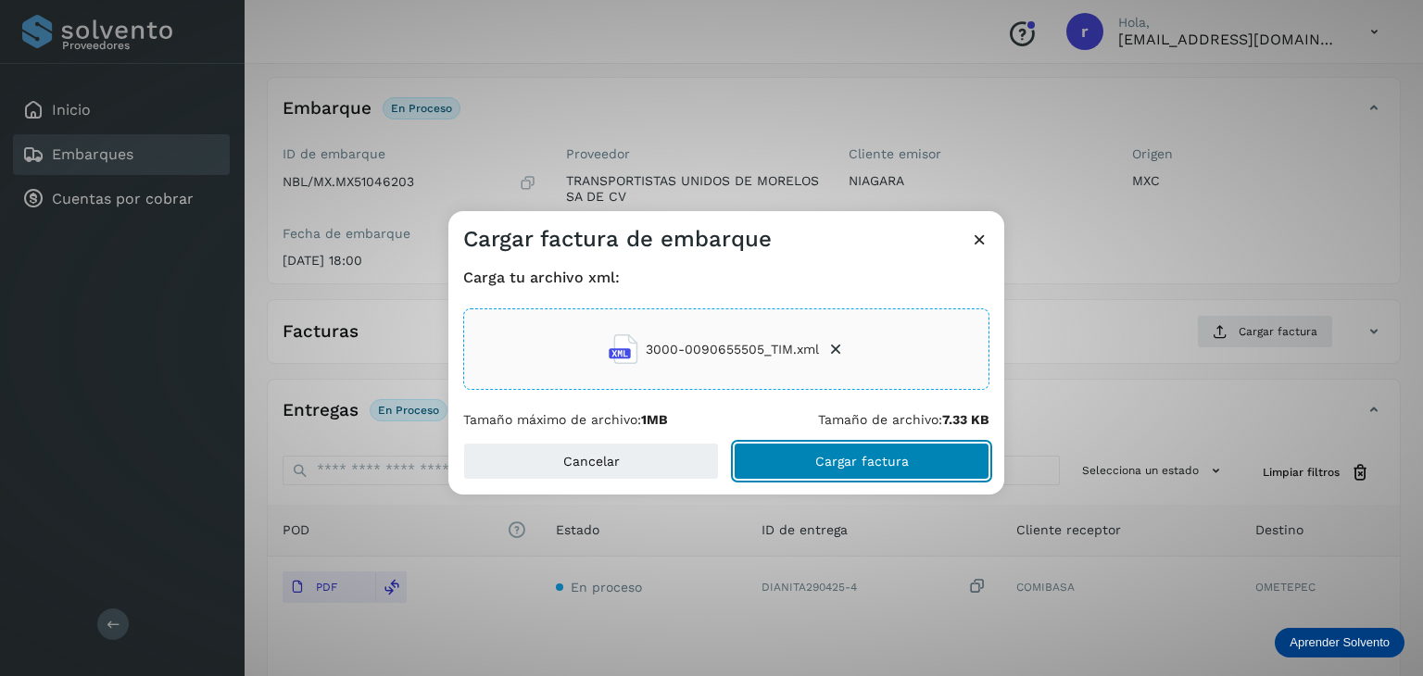
click at [851, 457] on span "Cargar factura" at bounding box center [862, 461] width 94 height 13
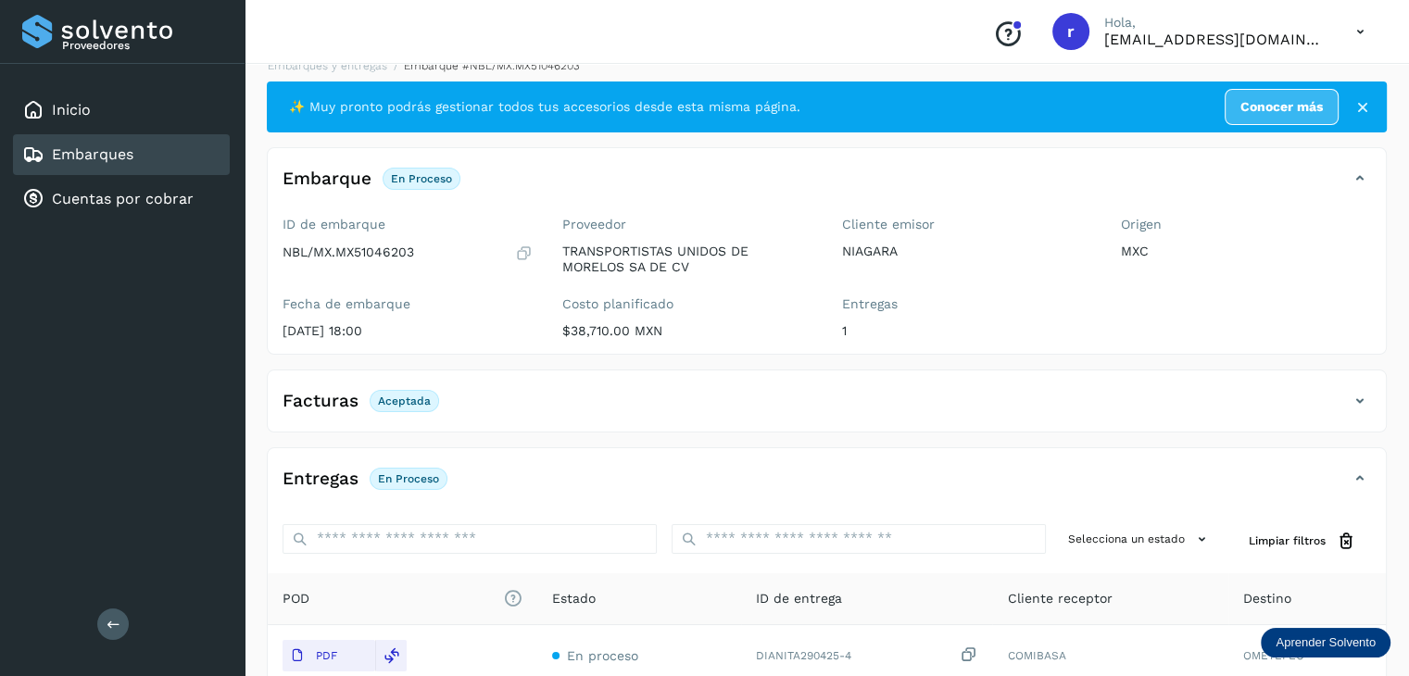
scroll to position [0, 0]
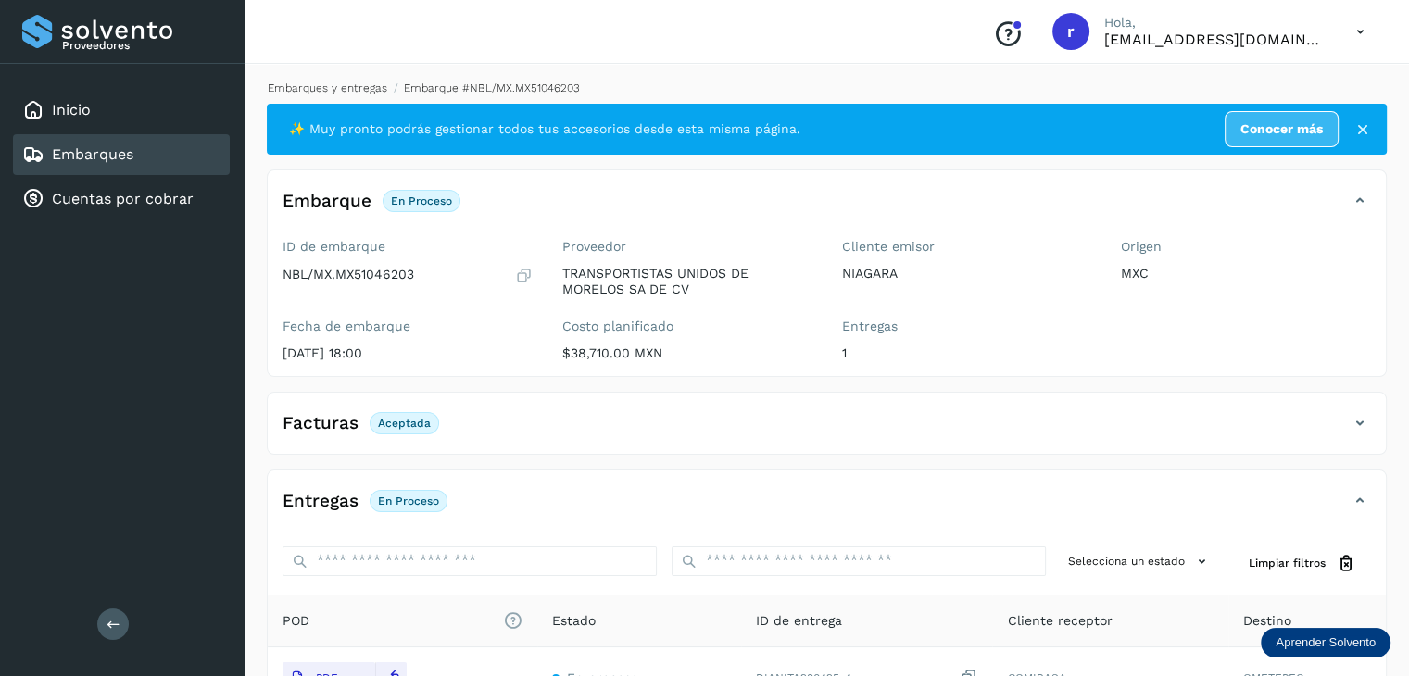
click at [340, 84] on link "Embarques y entregas" at bounding box center [328, 88] width 120 height 13
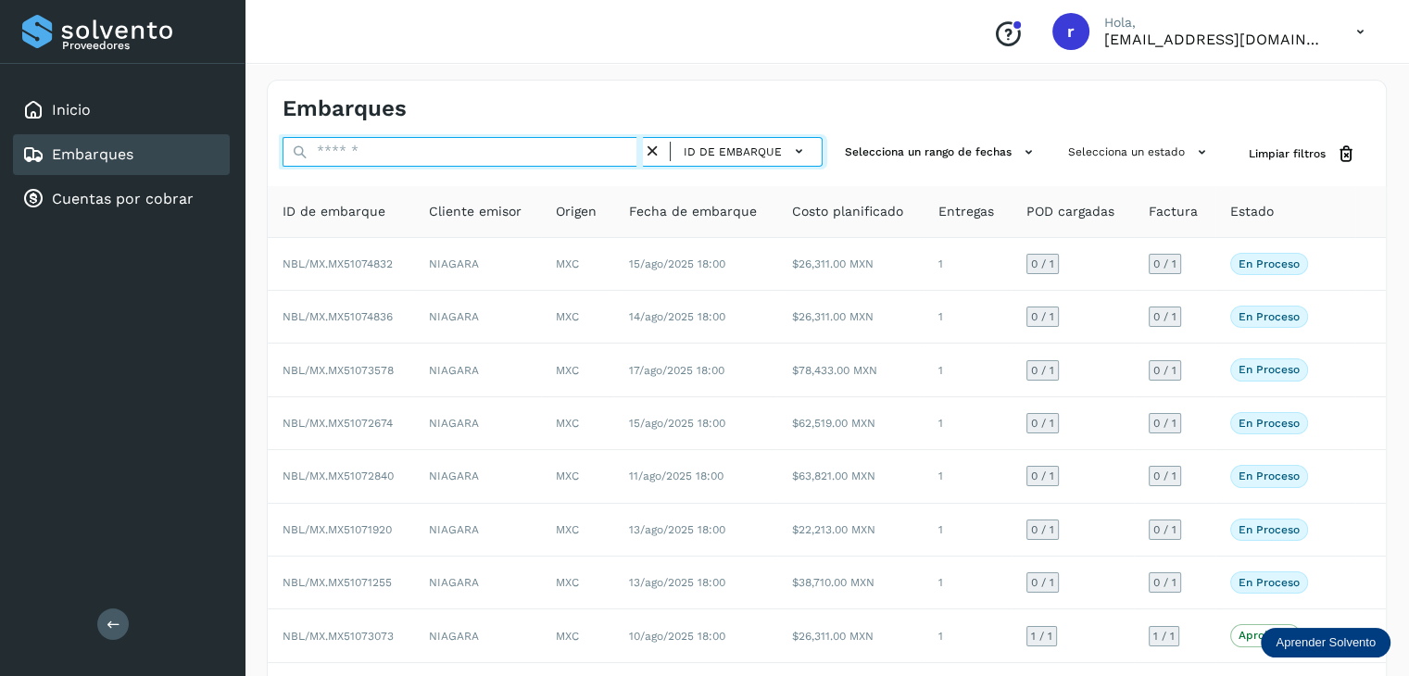
click at [418, 153] on input "text" at bounding box center [463, 152] width 360 height 30
paste input "**********"
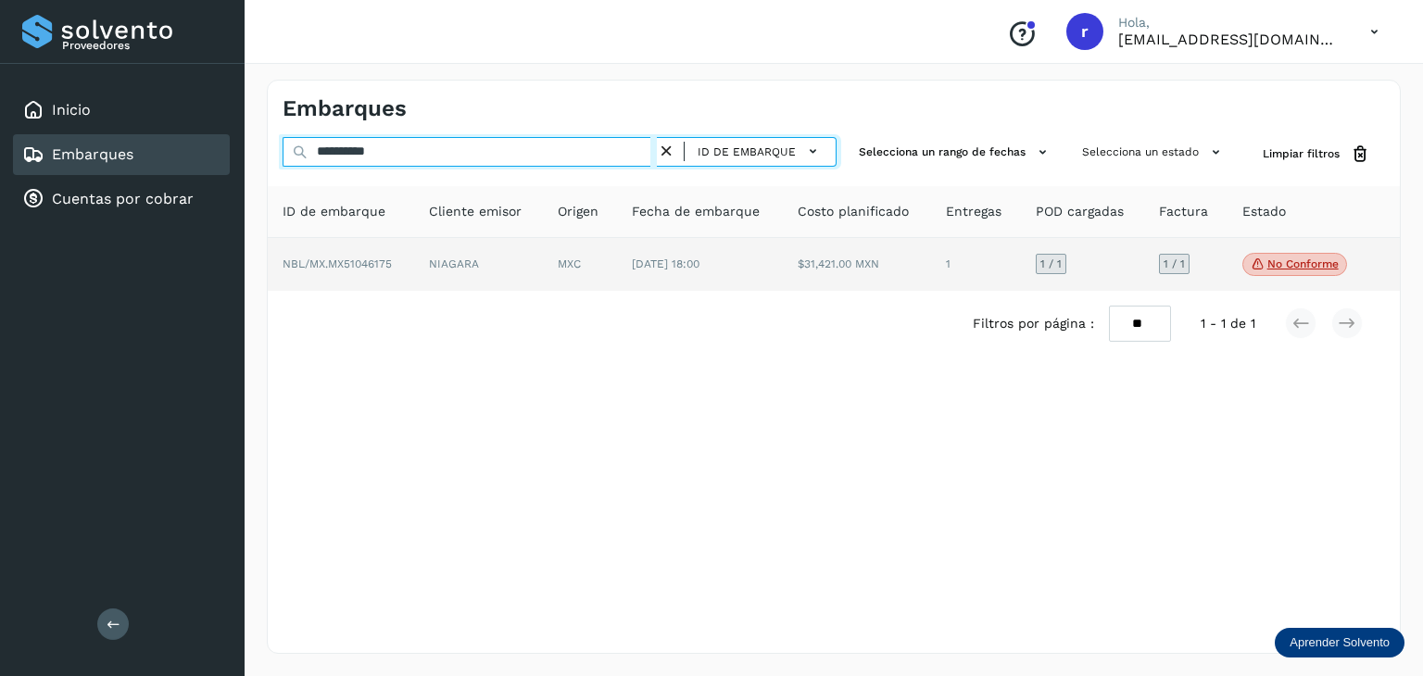
type input "**********"
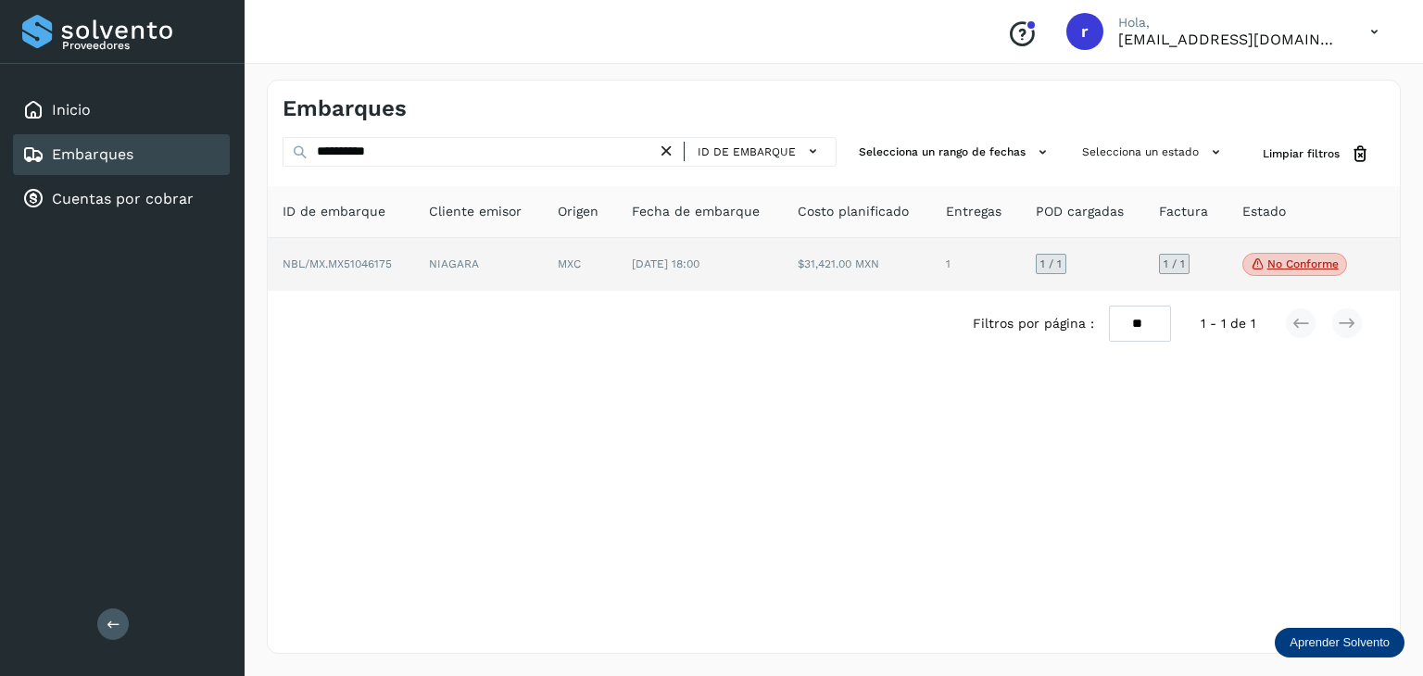
click at [392, 264] on span "NBL/MX.MX51046175" at bounding box center [337, 264] width 109 height 13
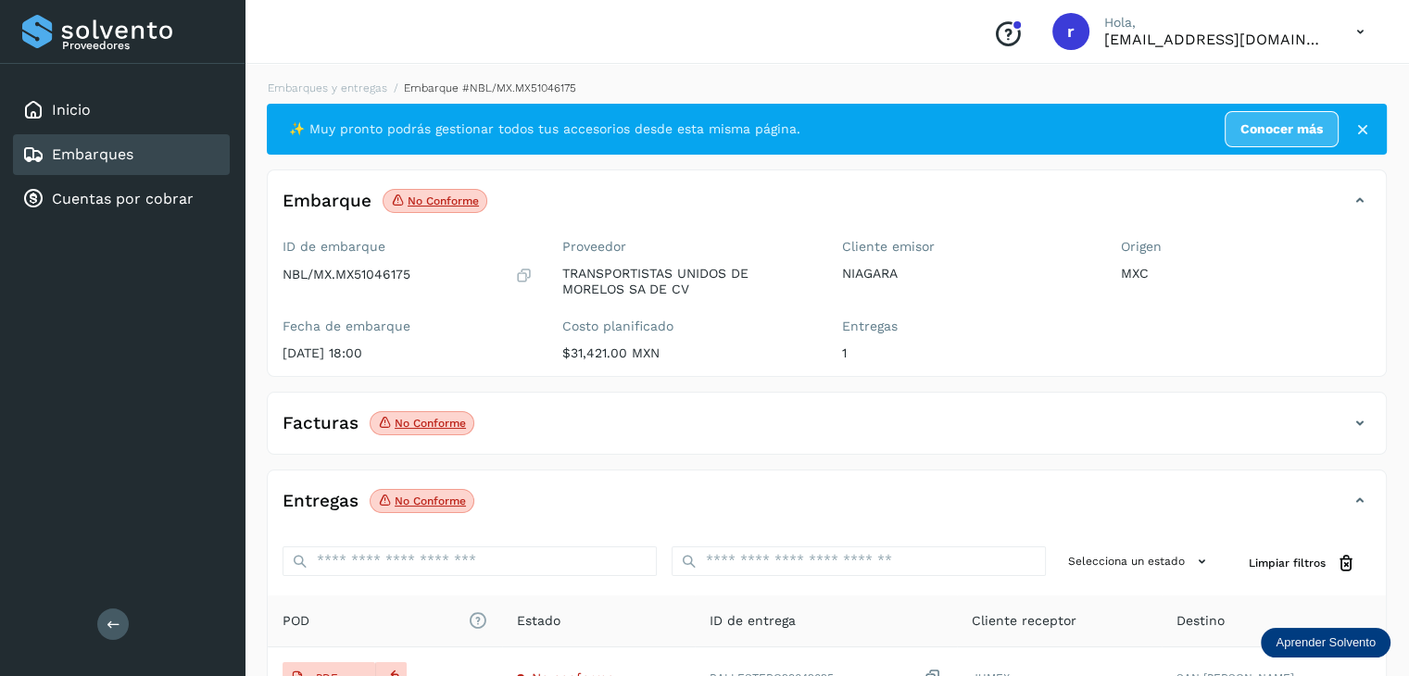
click at [1354, 416] on icon at bounding box center [1360, 423] width 22 height 22
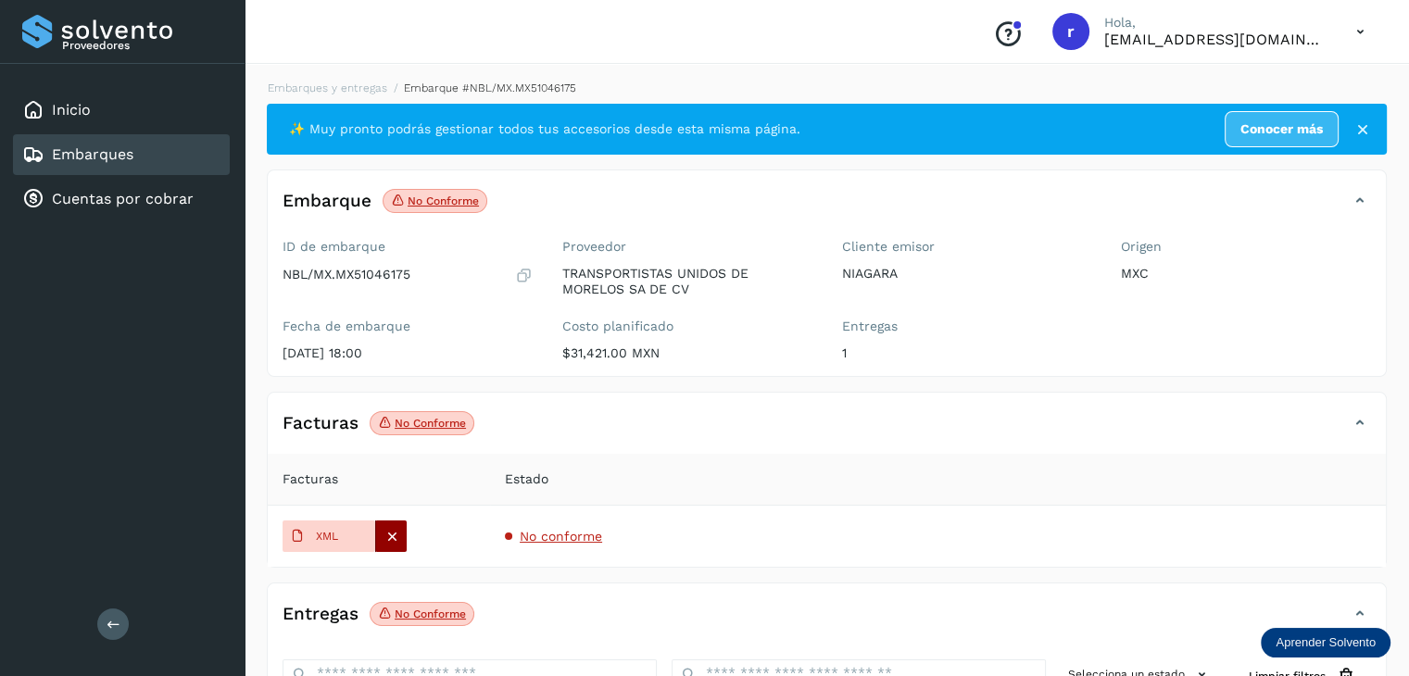
click at [387, 536] on icon at bounding box center [392, 536] width 17 height 17
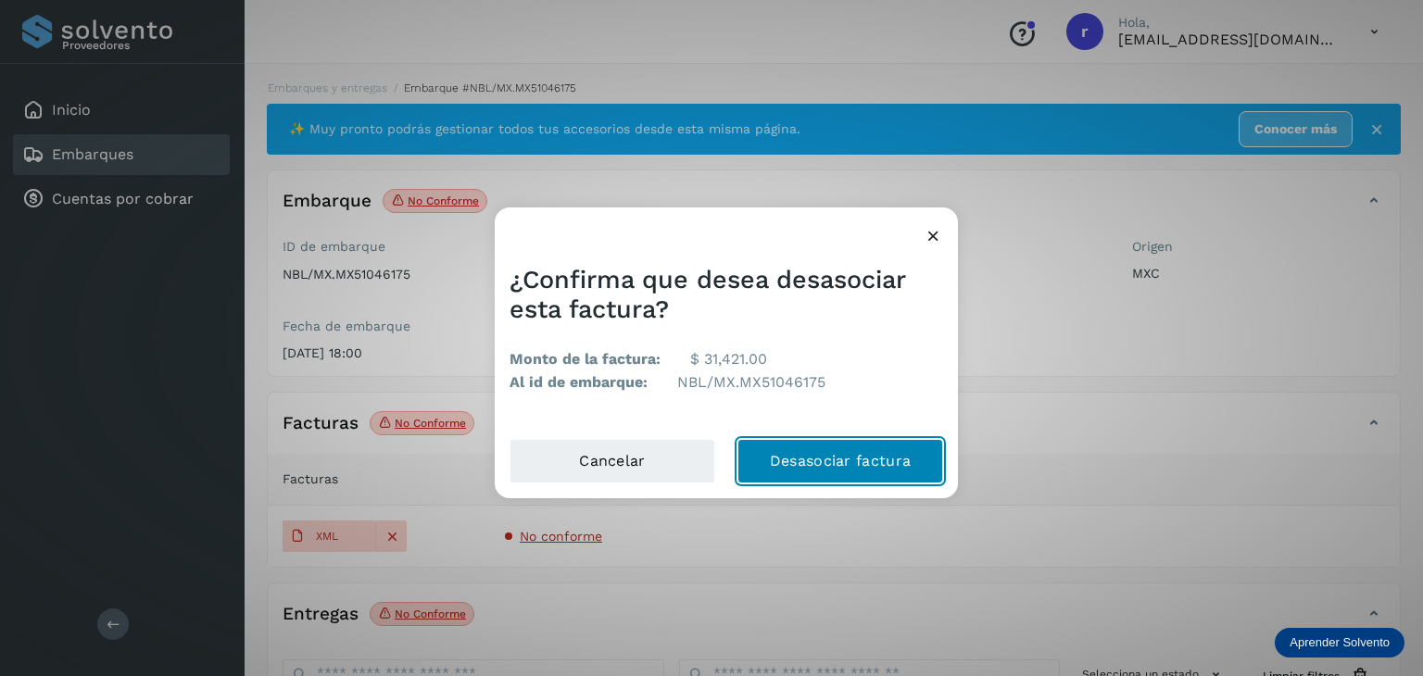
click at [918, 470] on button "Desasociar factura" at bounding box center [841, 461] width 206 height 44
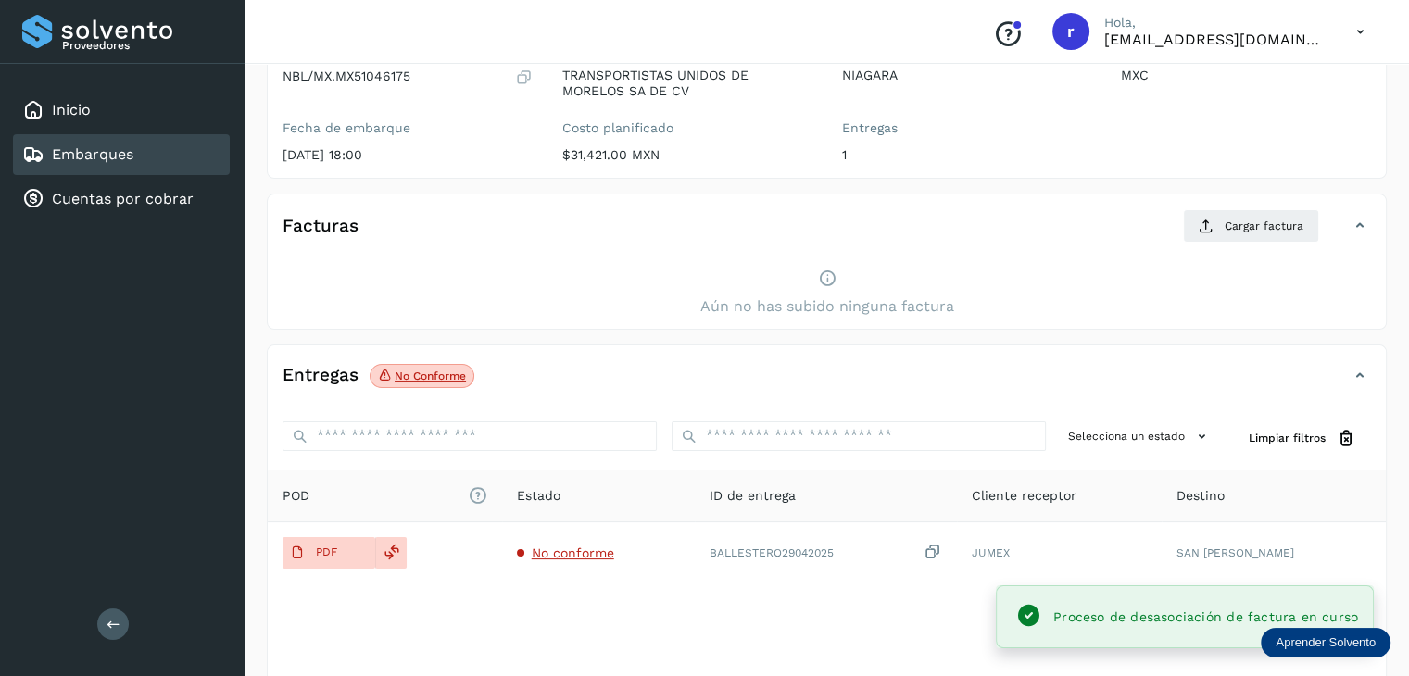
scroll to position [285, 0]
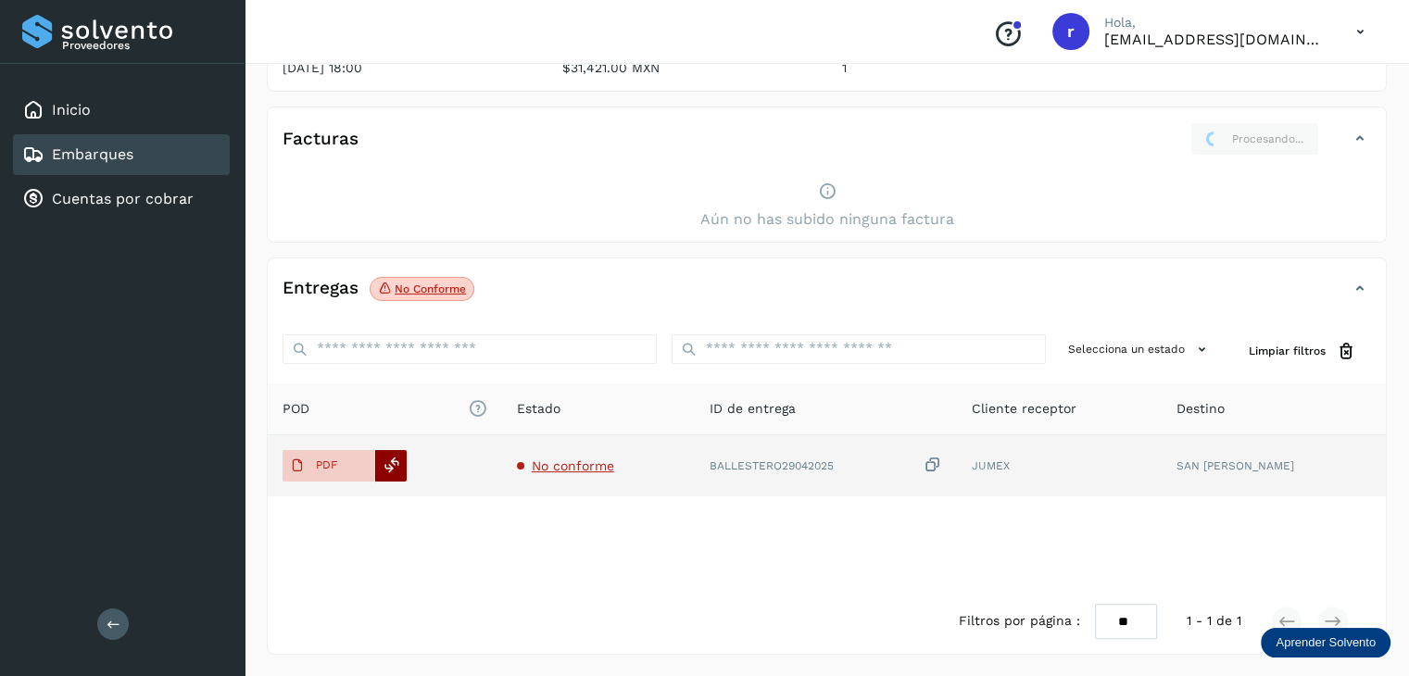
click at [396, 467] on icon at bounding box center [392, 465] width 17 height 17
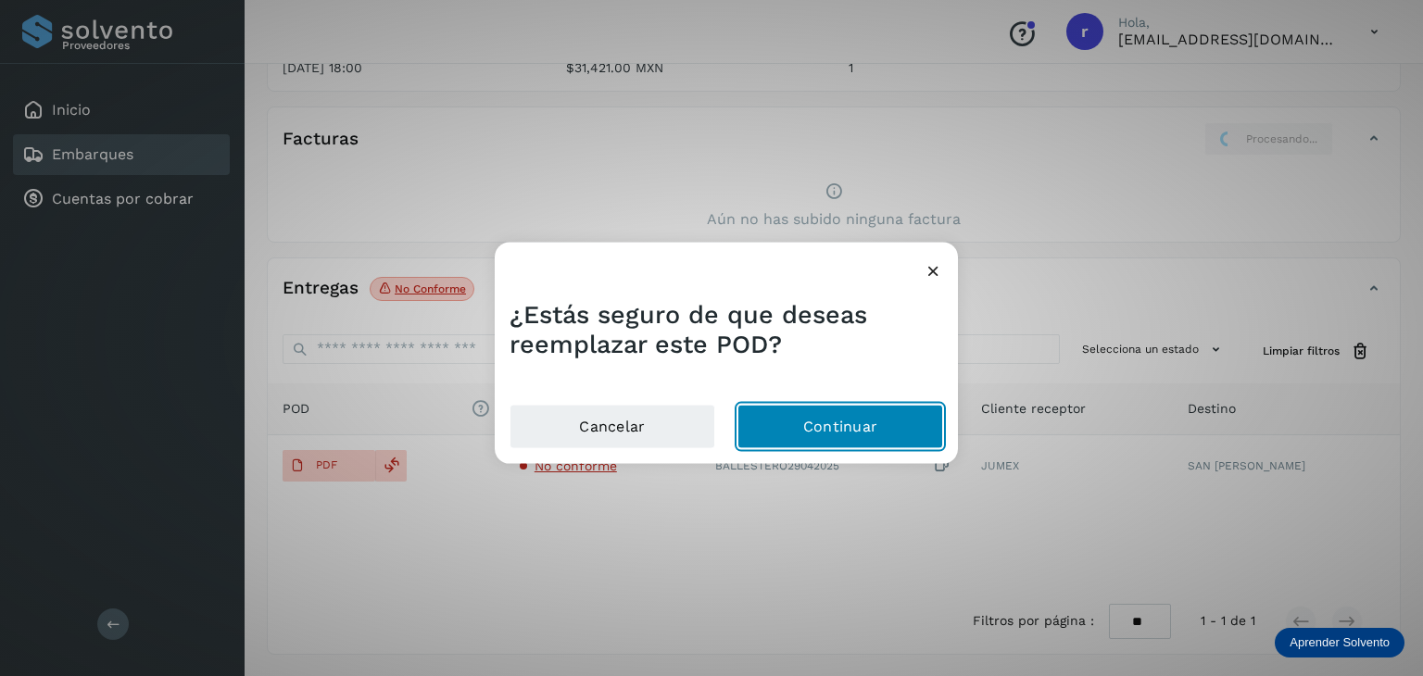
click at [827, 433] on button "Continuar" at bounding box center [841, 426] width 206 height 44
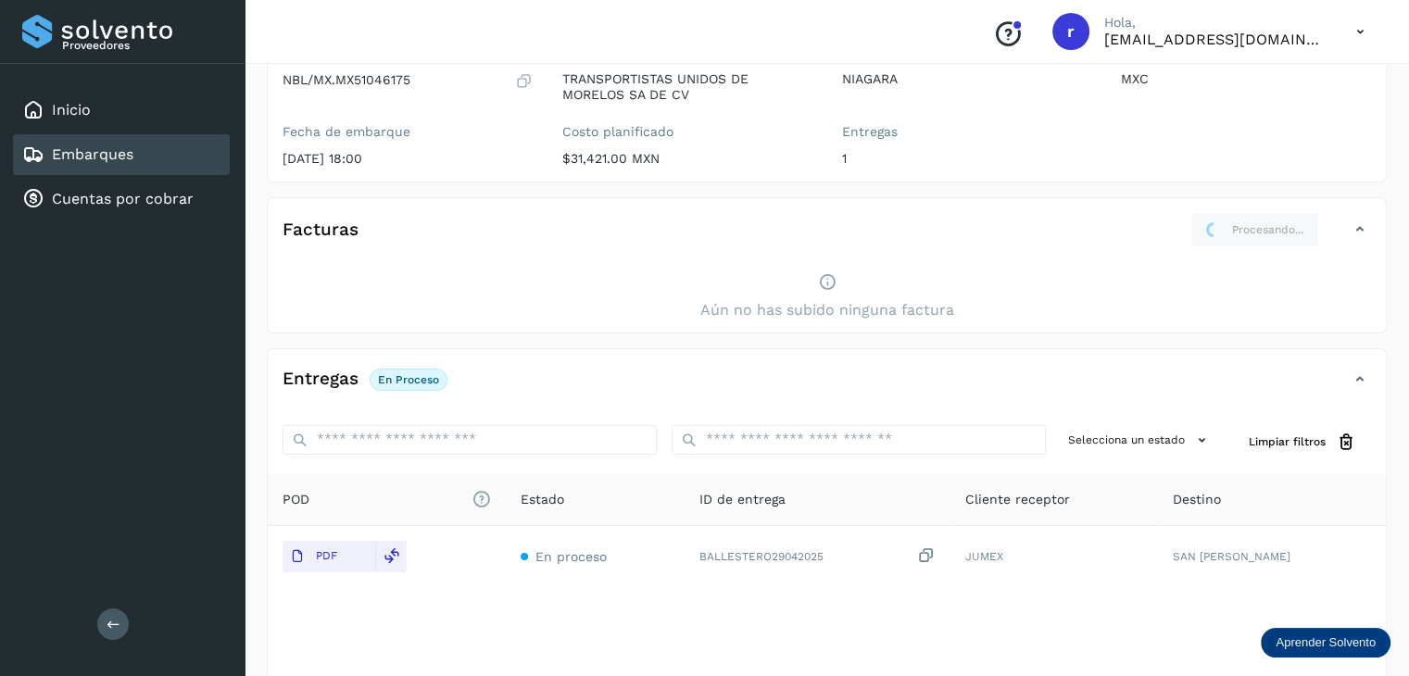
scroll to position [193, 0]
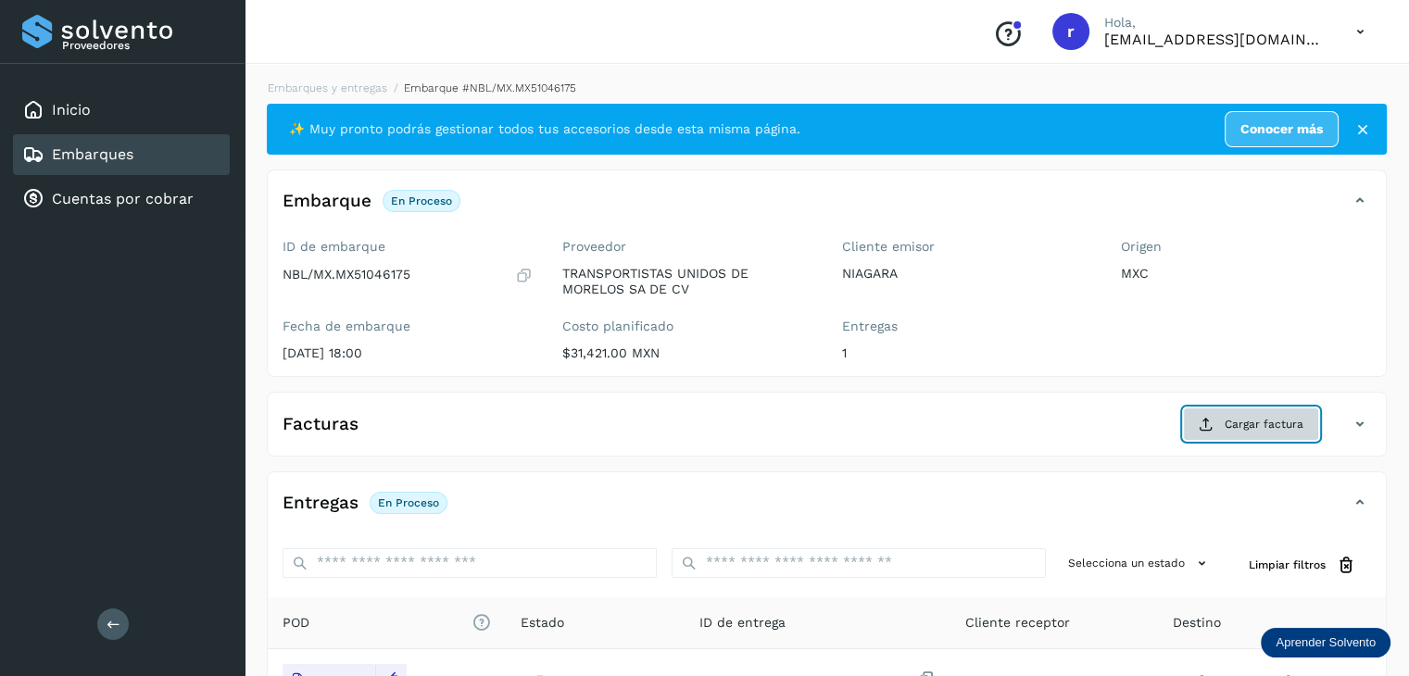
click at [1260, 422] on span "Cargar factura" at bounding box center [1264, 424] width 79 height 17
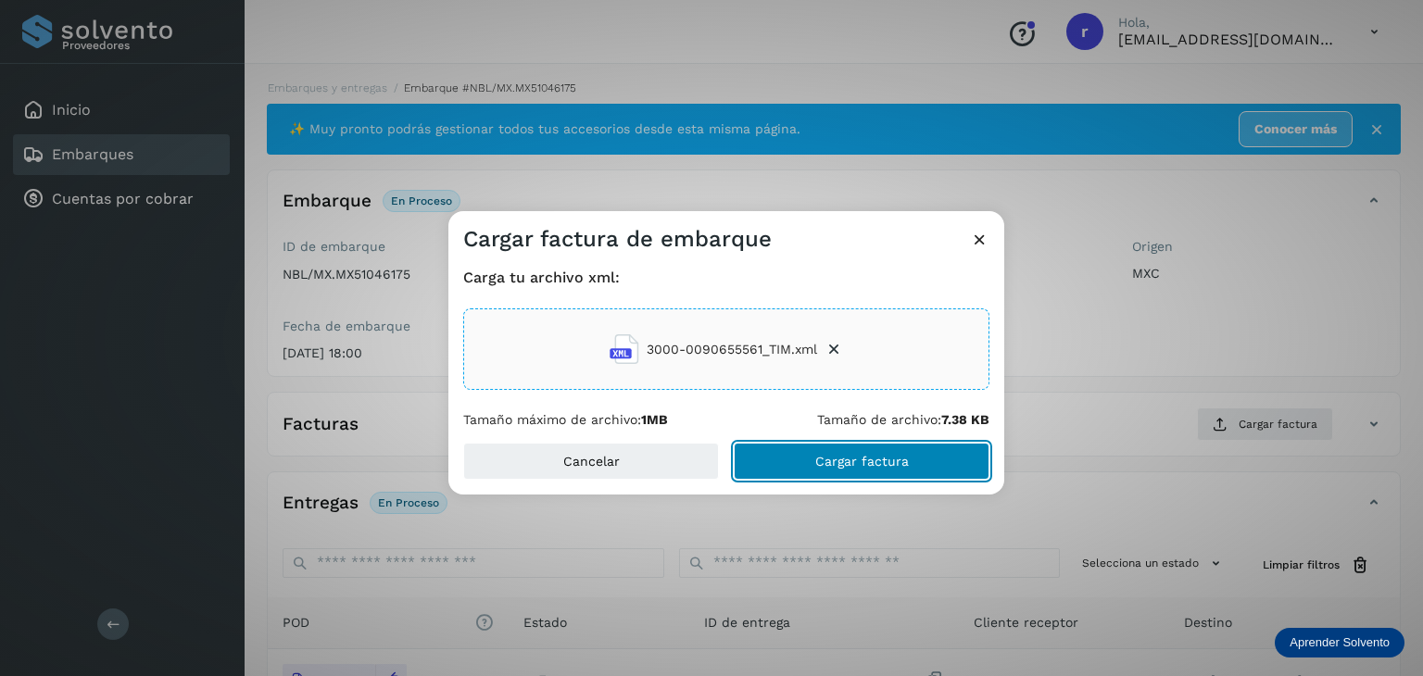
click at [845, 462] on span "Cargar factura" at bounding box center [862, 461] width 94 height 13
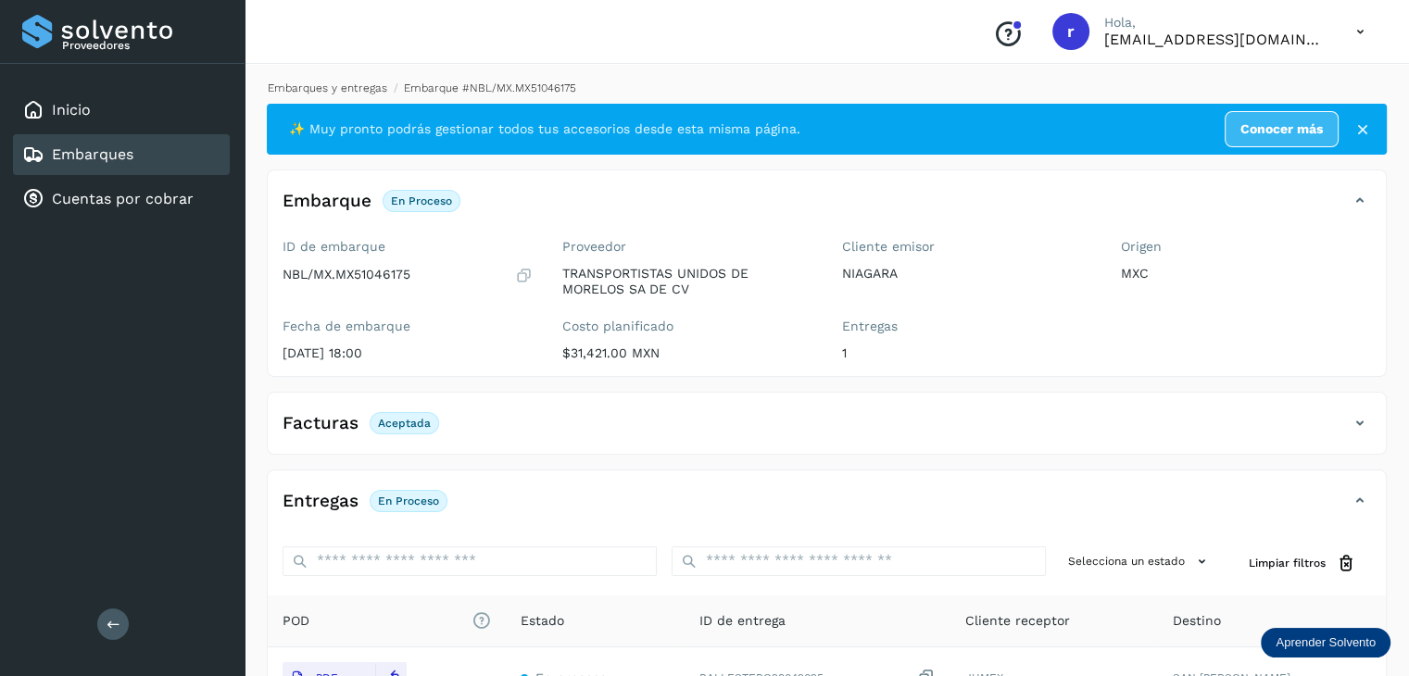
click at [343, 94] on link "Embarques y entregas" at bounding box center [328, 88] width 120 height 13
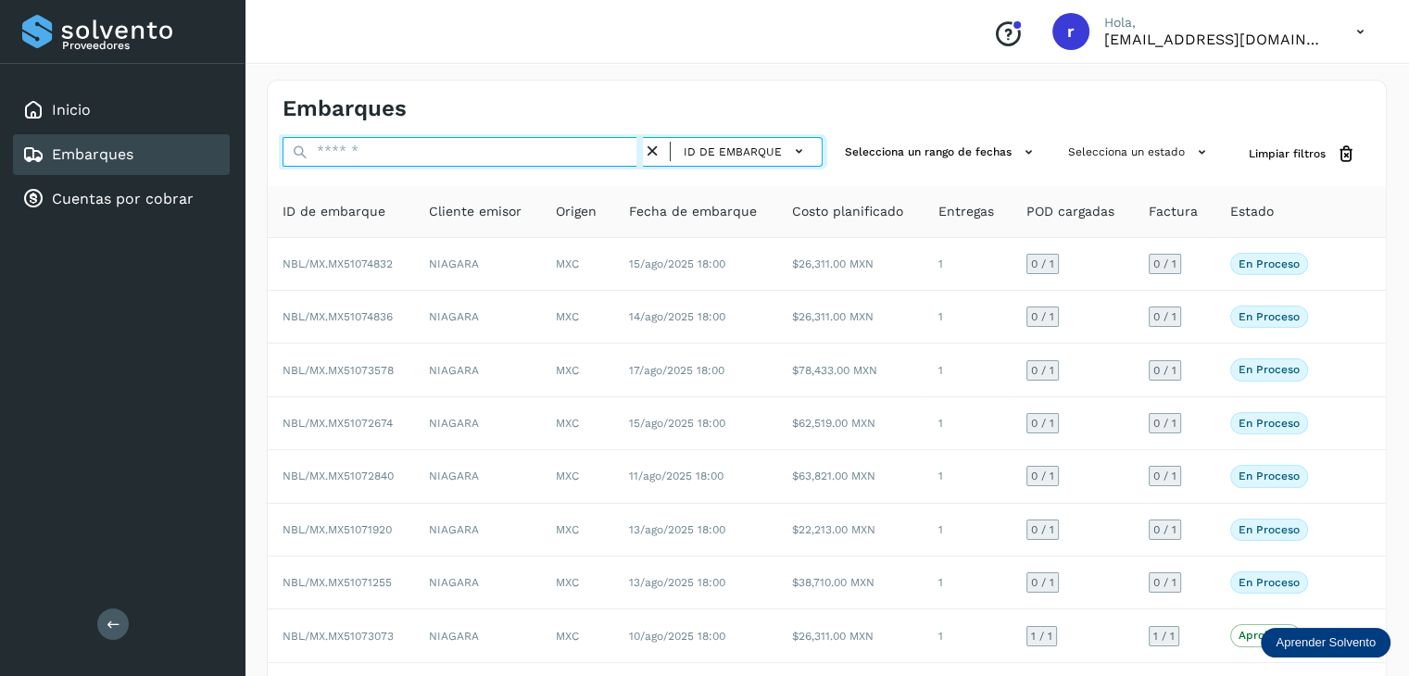
click at [545, 157] on input "text" at bounding box center [463, 152] width 360 height 30
paste input "**********"
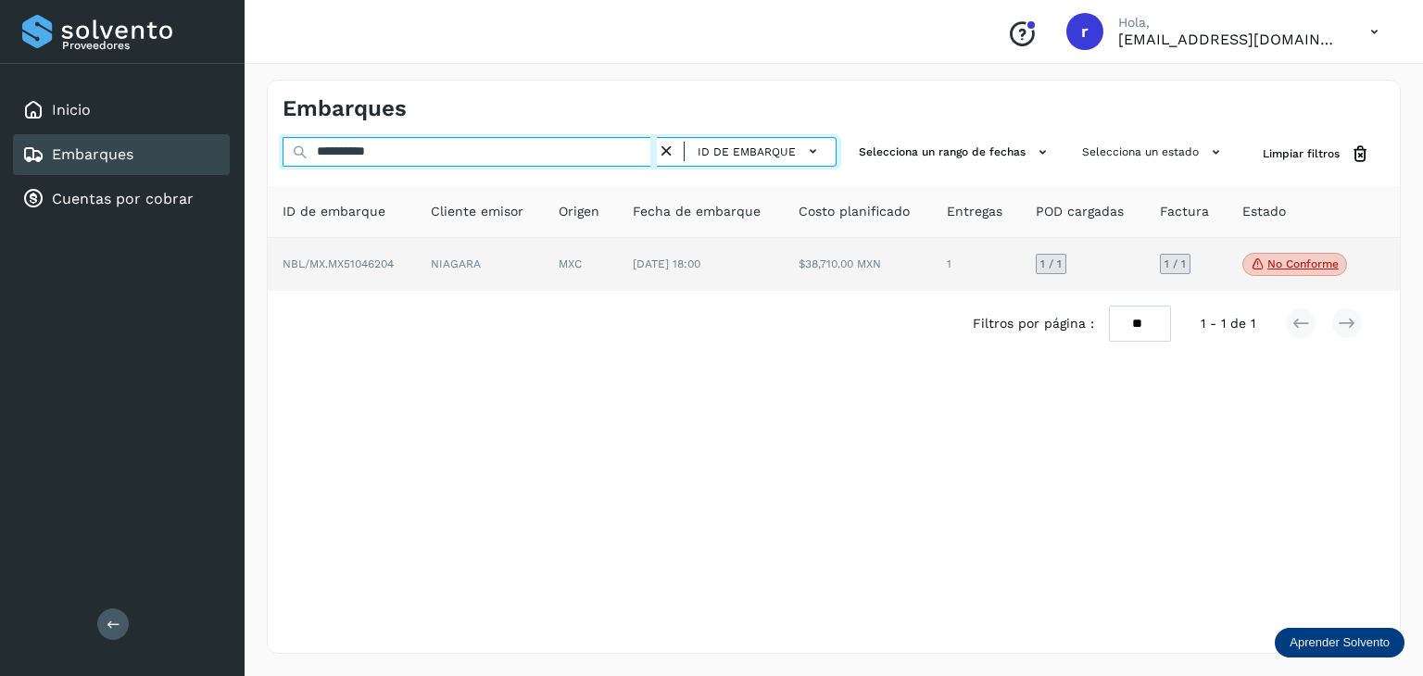
type input "**********"
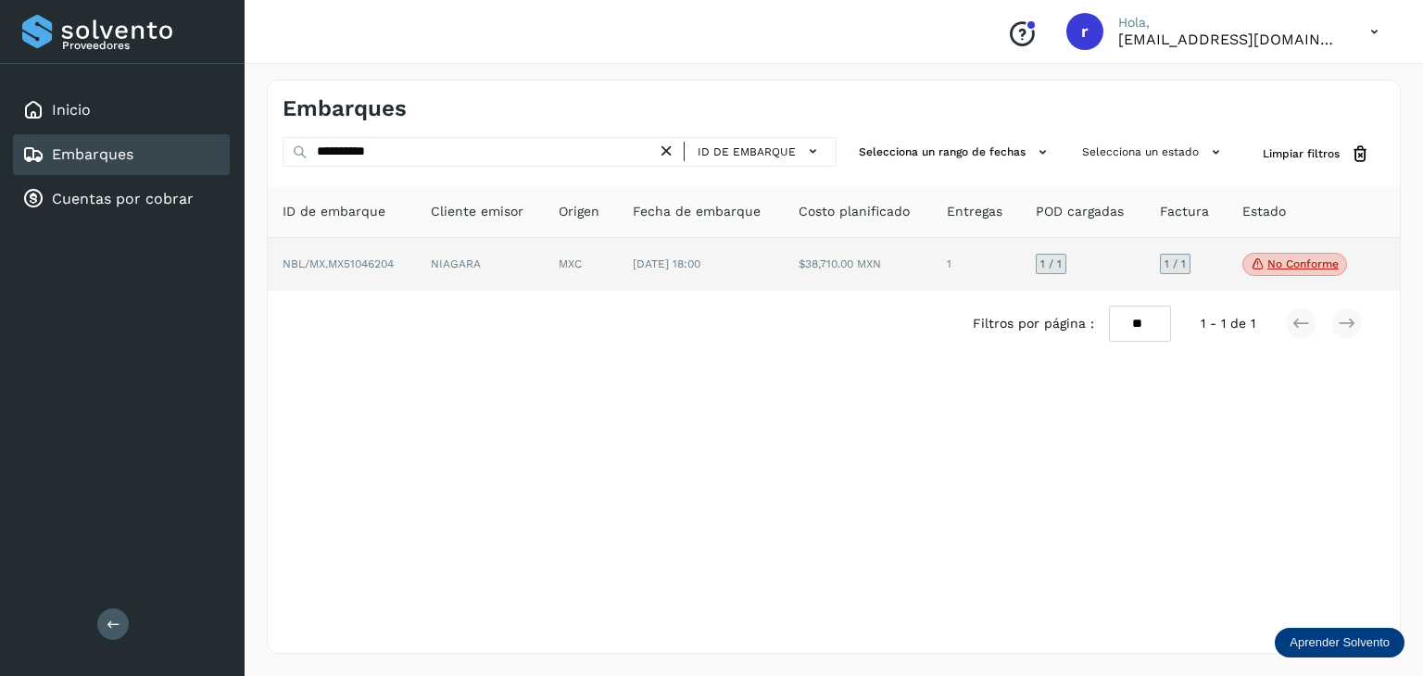
click at [371, 258] on span "NBL/MX.MX51046204" at bounding box center [338, 264] width 111 height 13
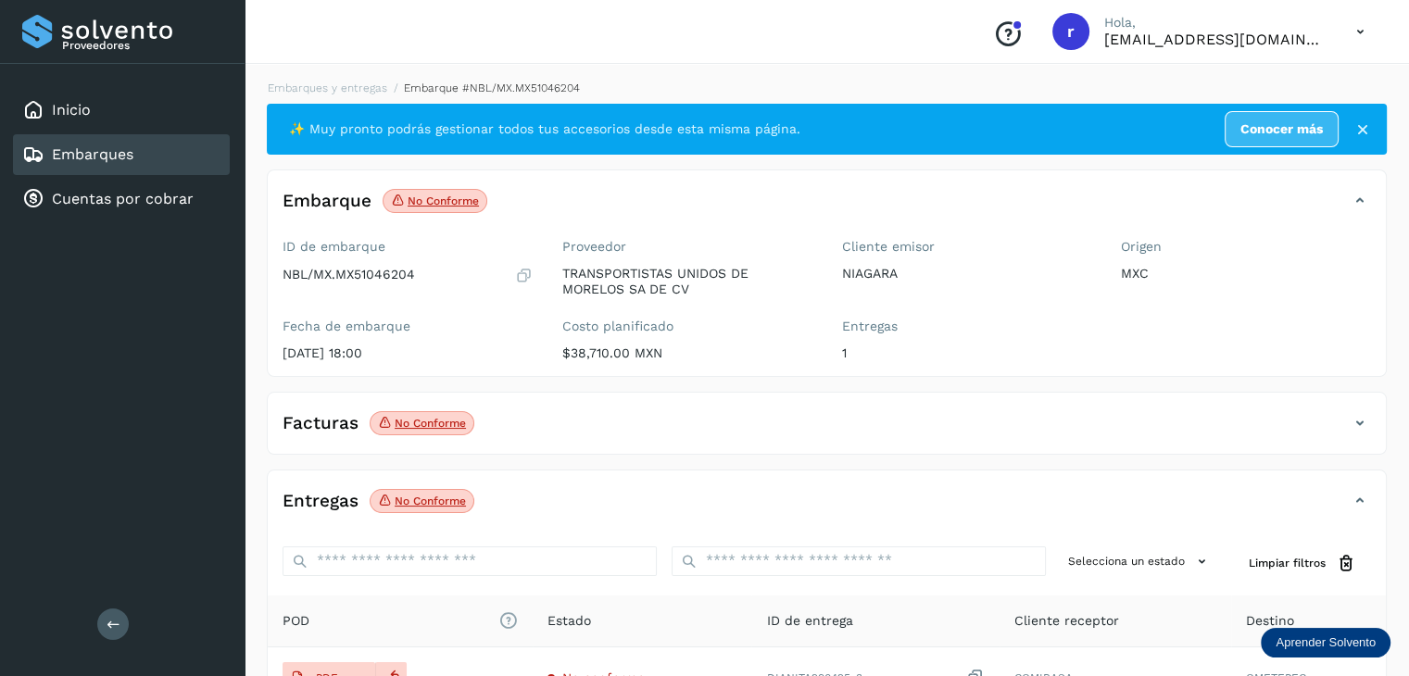
click at [1360, 420] on icon at bounding box center [1360, 423] width 22 height 22
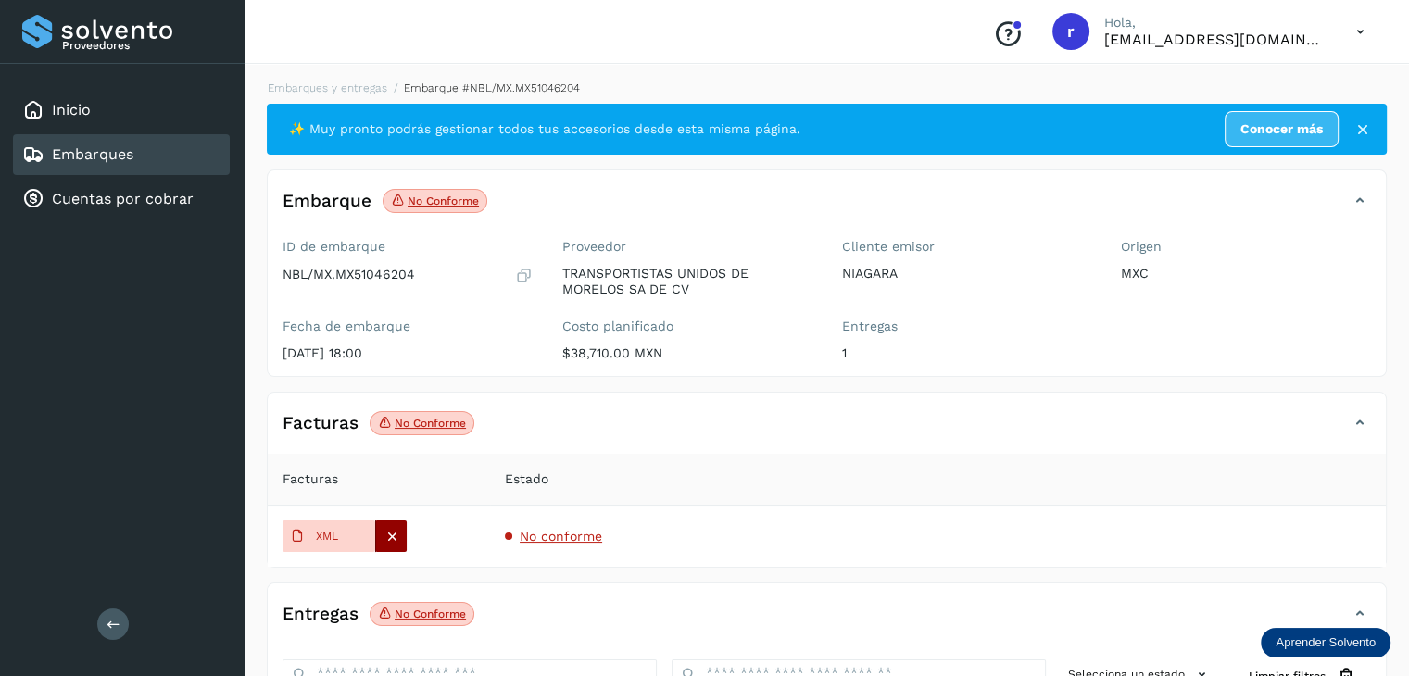
click at [397, 535] on icon at bounding box center [392, 536] width 17 height 17
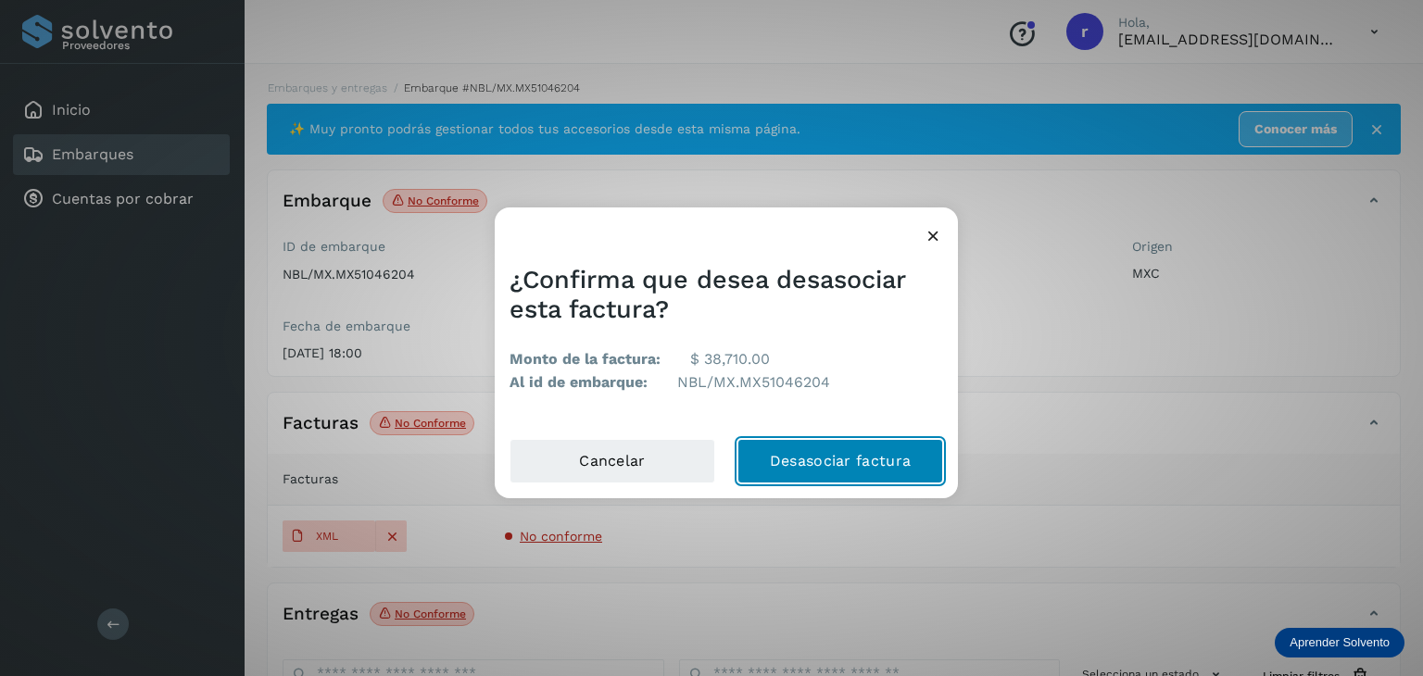
click at [794, 464] on button "Desasociar factura" at bounding box center [841, 461] width 206 height 44
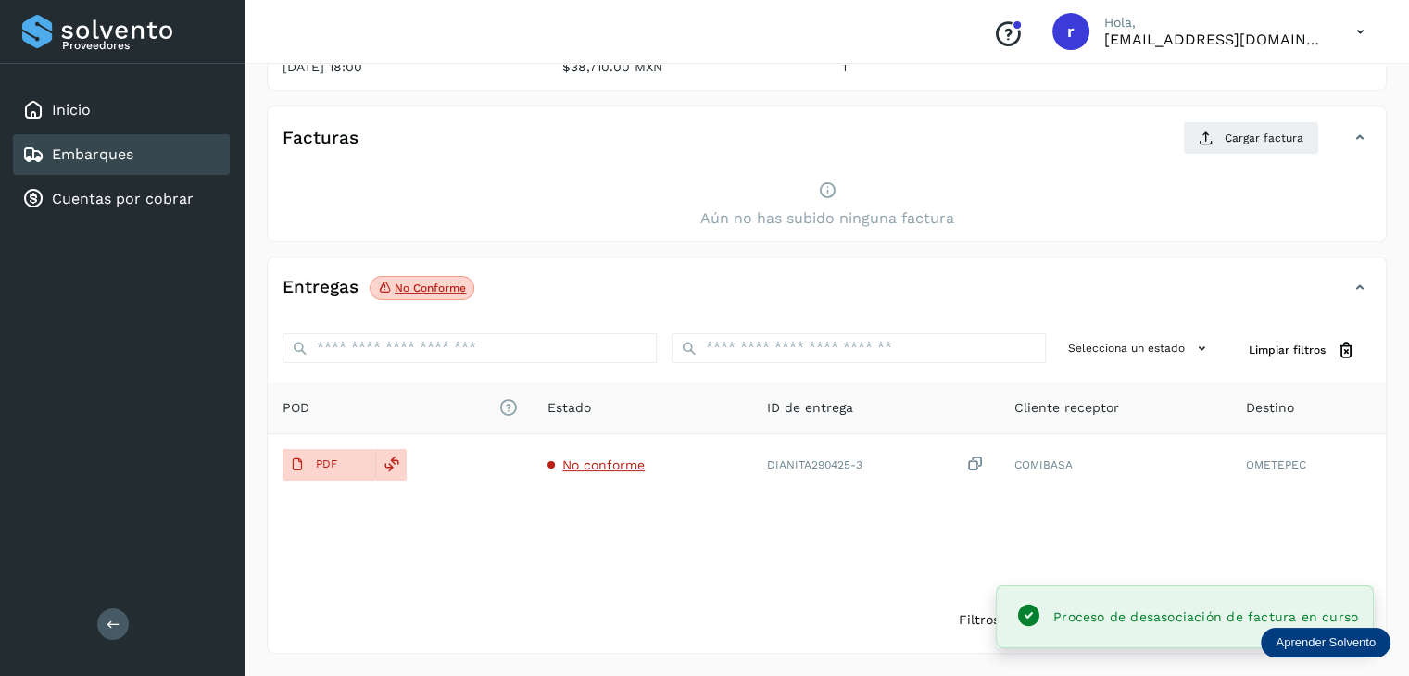
scroll to position [285, 0]
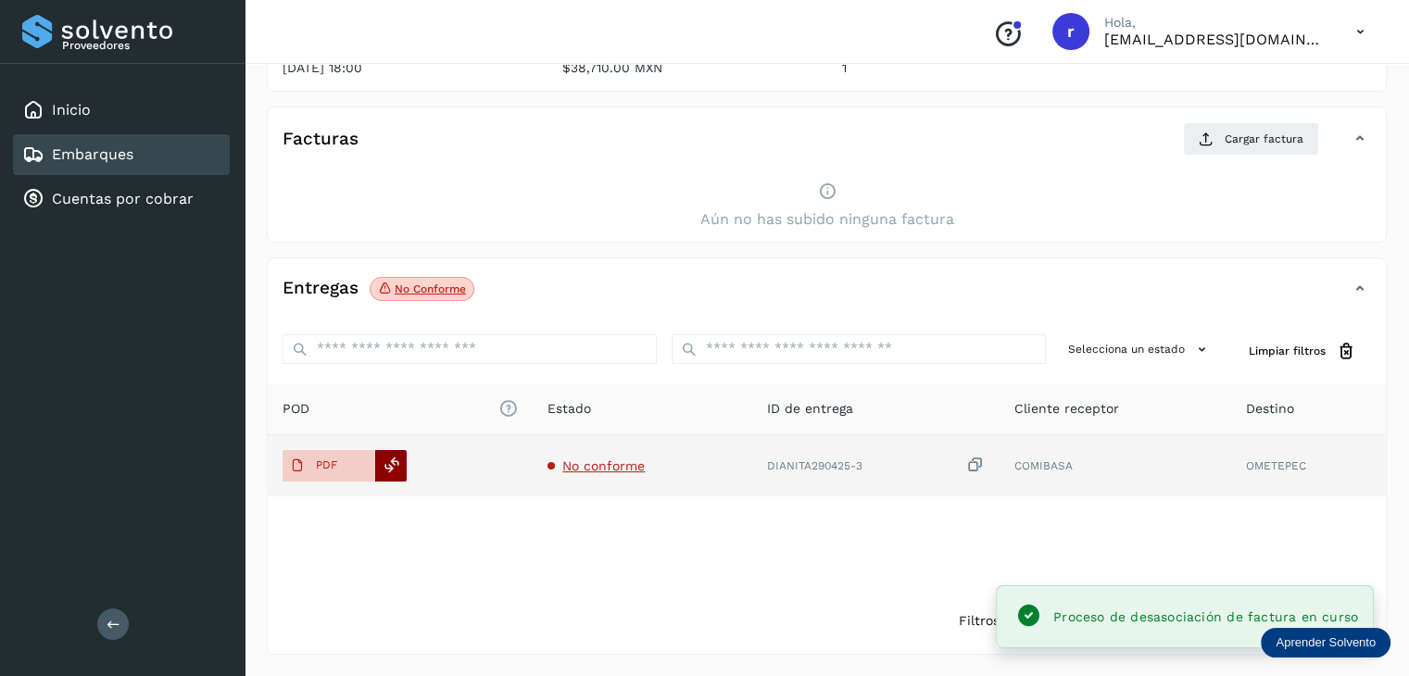
click at [386, 463] on icon at bounding box center [392, 465] width 17 height 17
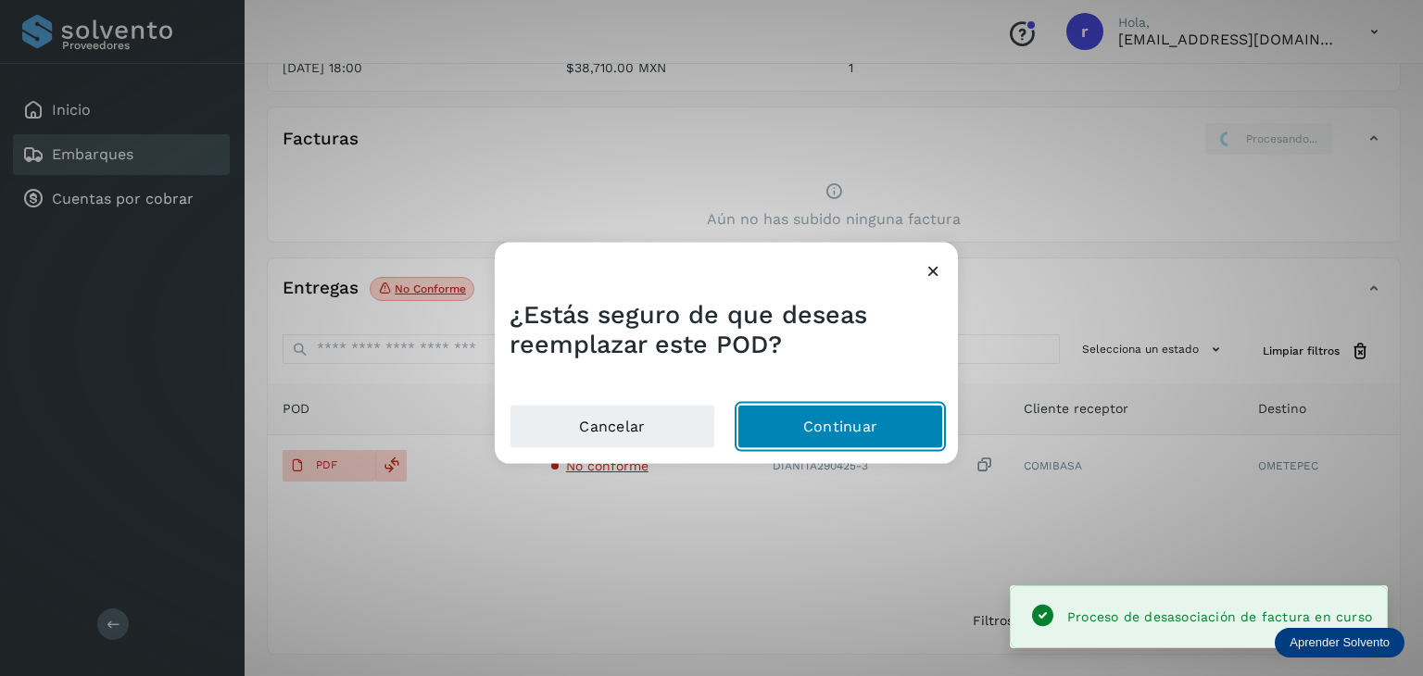
click at [768, 424] on button "Continuar" at bounding box center [841, 426] width 206 height 44
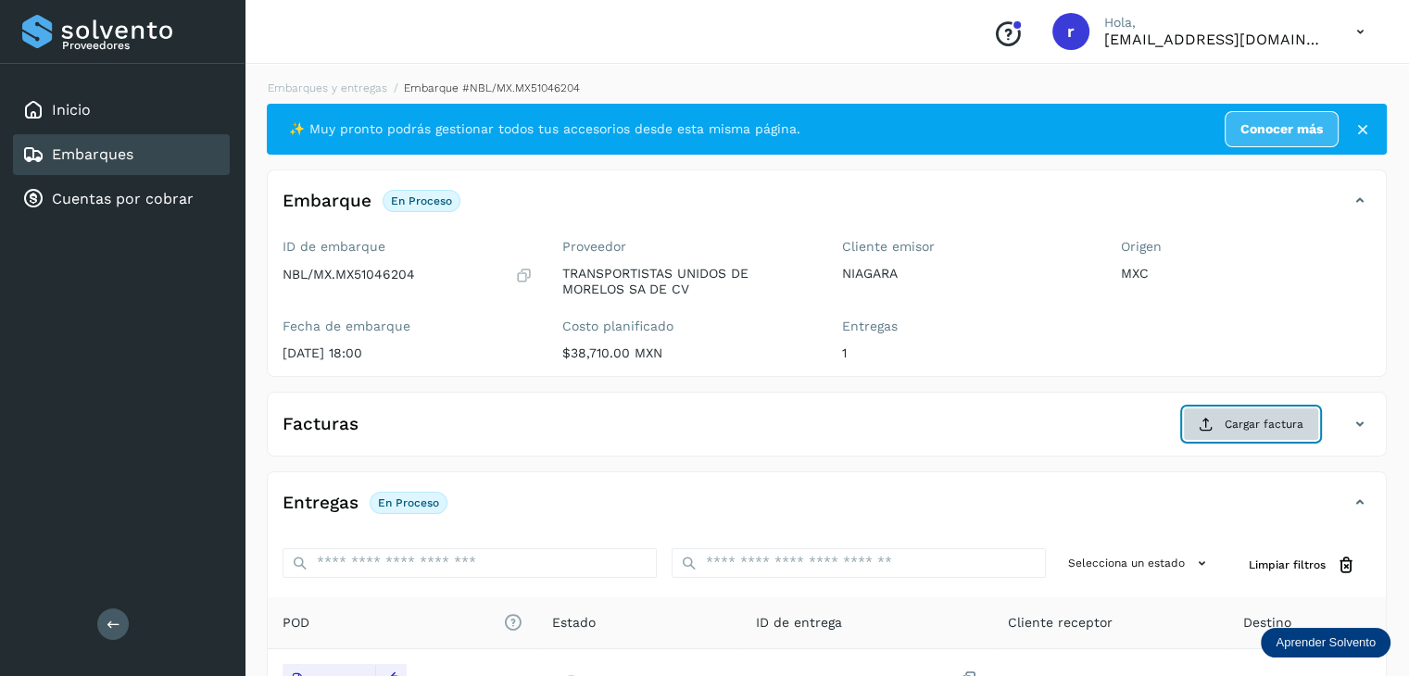
click at [1246, 431] on button "Cargar factura" at bounding box center [1251, 424] width 136 height 33
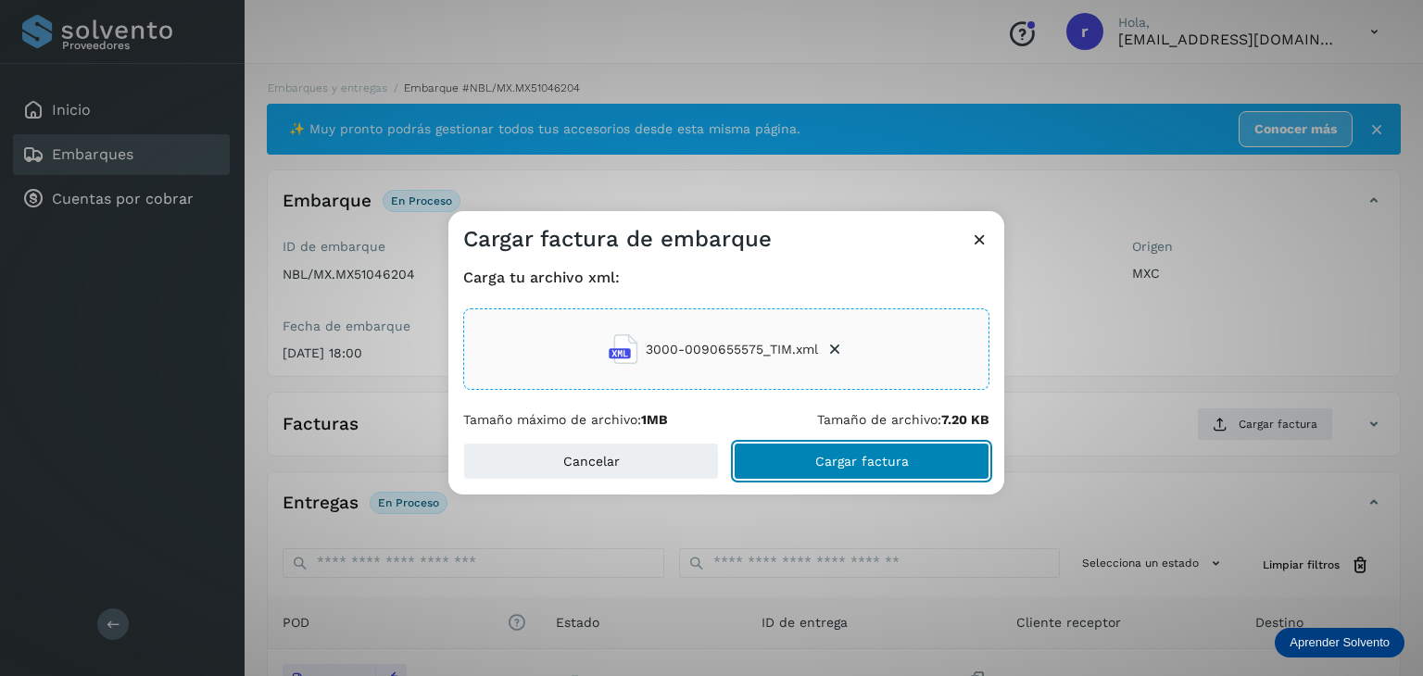
click at [863, 466] on span "Cargar factura" at bounding box center [862, 461] width 94 height 13
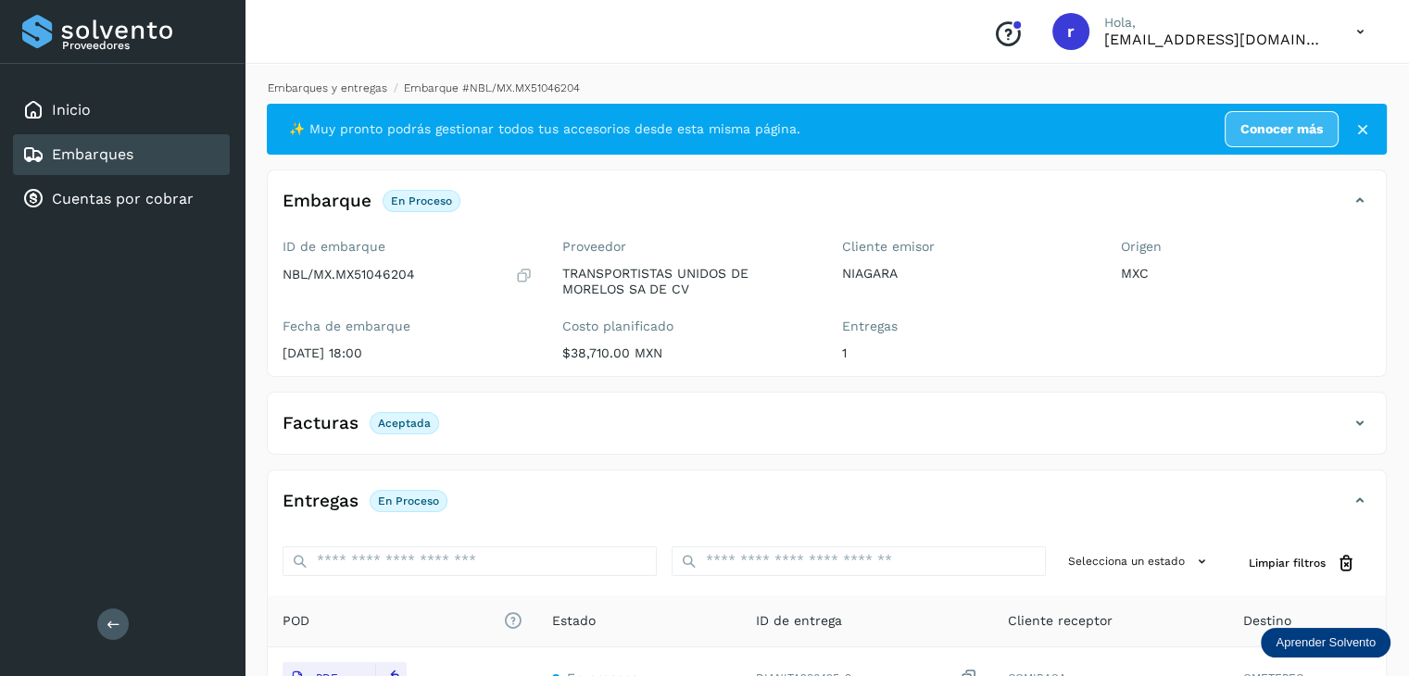
click at [348, 91] on link "Embarques y entregas" at bounding box center [328, 88] width 120 height 13
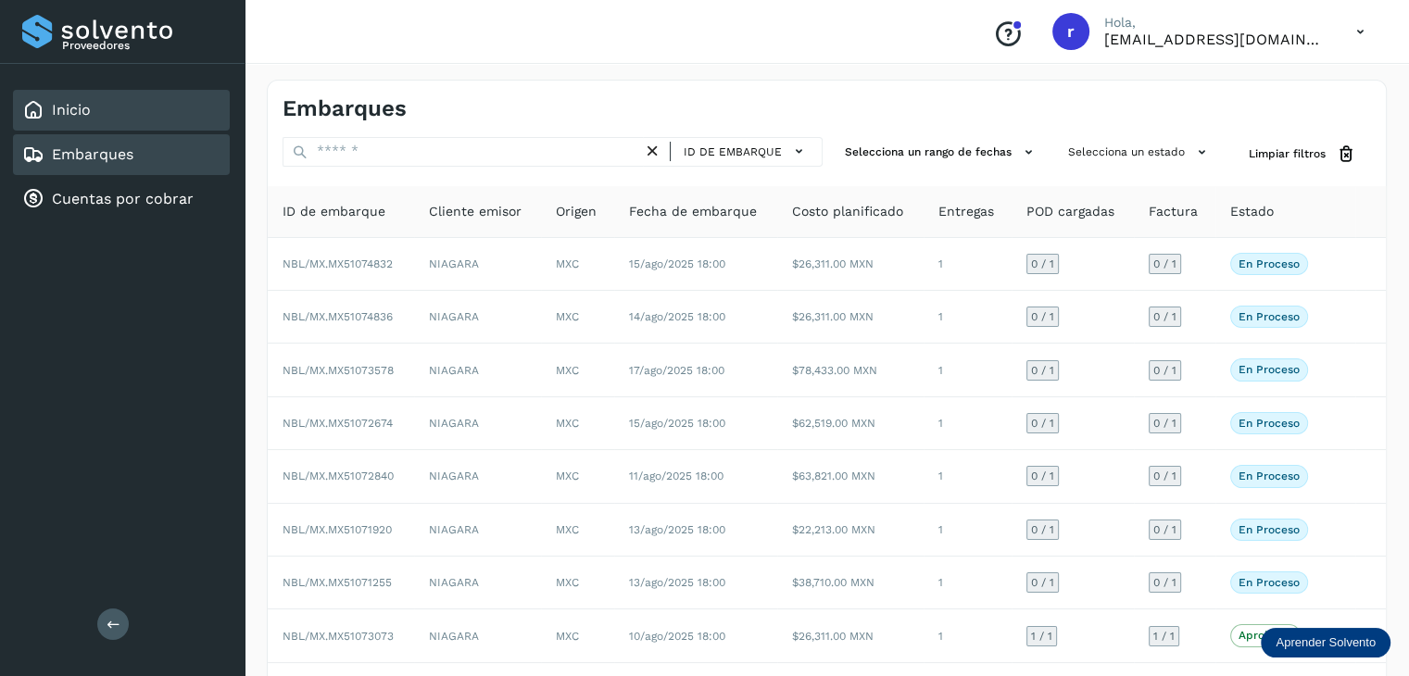
click at [91, 119] on div "Inicio" at bounding box center [121, 110] width 217 height 41
